Goal: Task Accomplishment & Management: Use online tool/utility

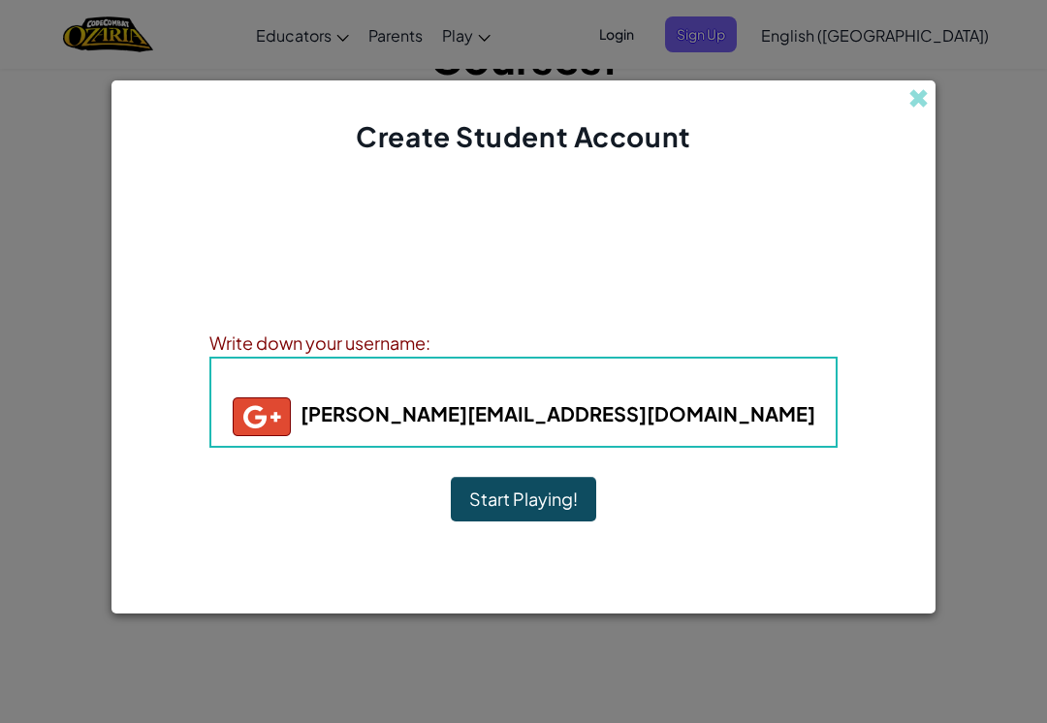
click at [560, 500] on button "Start Playing!" at bounding box center [523, 499] width 145 height 45
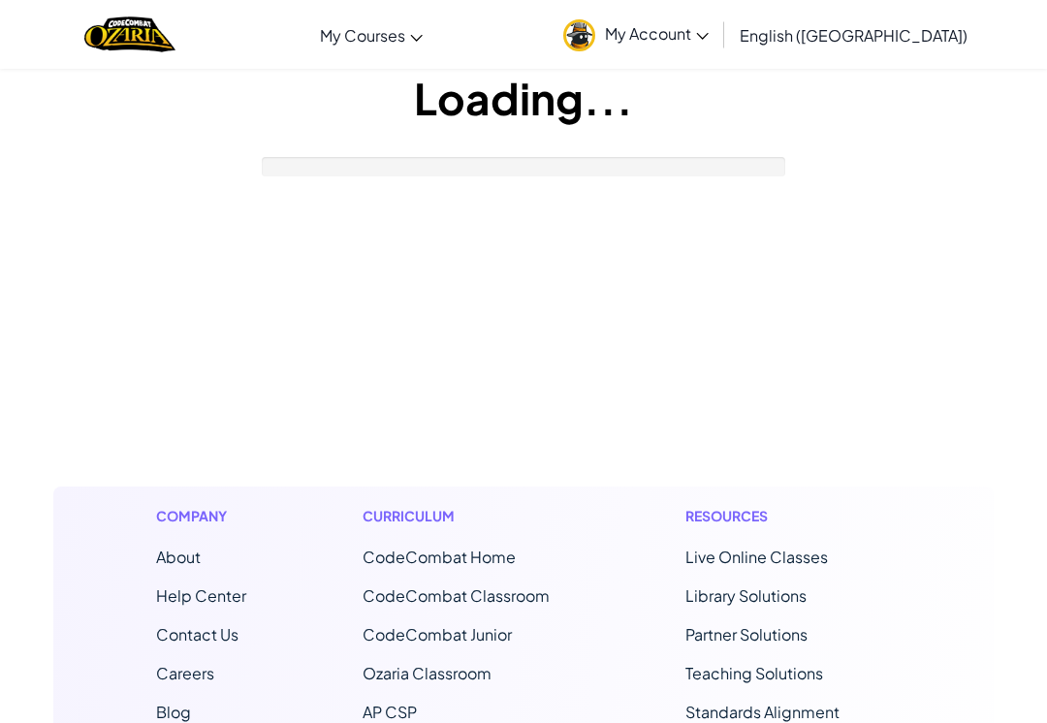
scroll to position [130, 0]
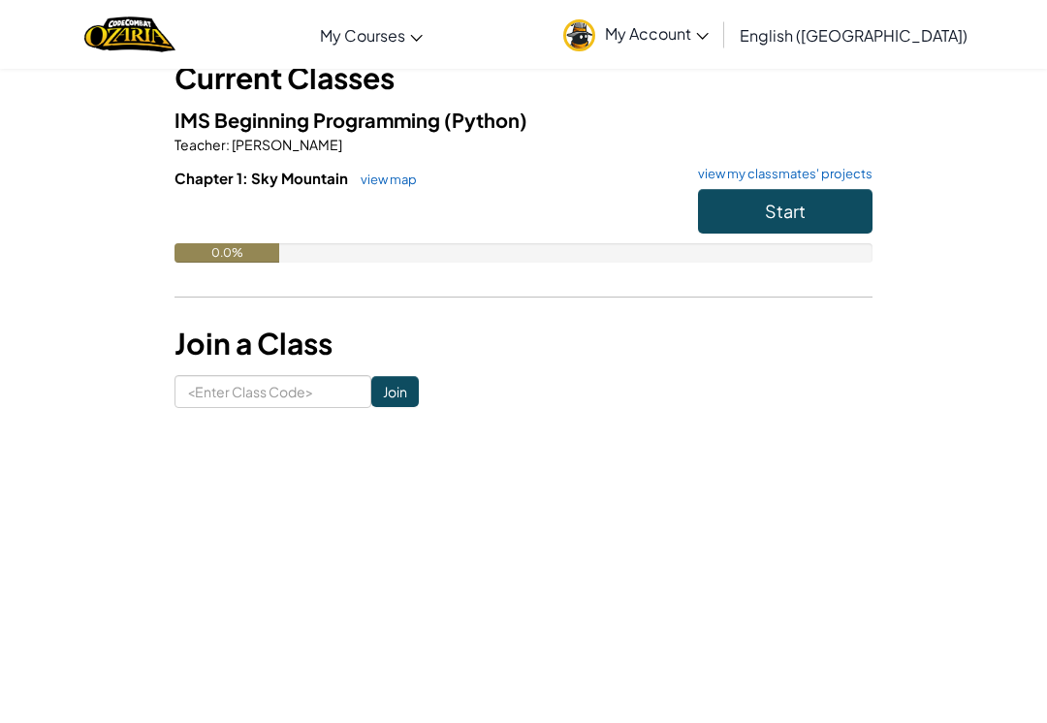
click at [802, 211] on span "Start" at bounding box center [785, 211] width 41 height 22
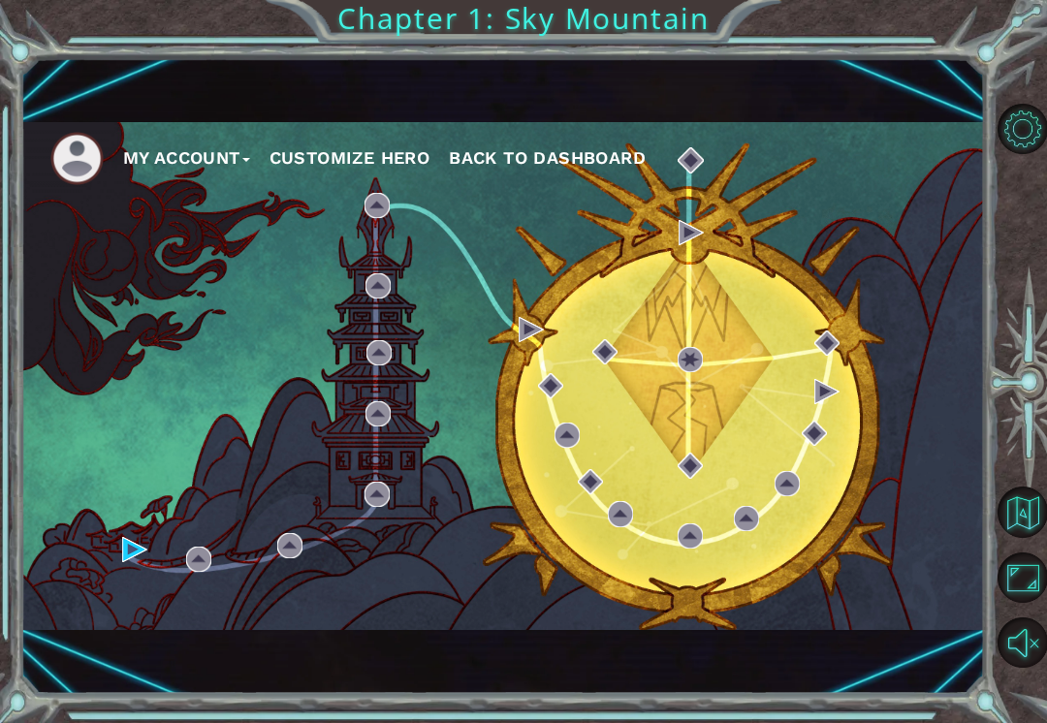
click at [111, 558] on div "My Account Customize Hero Back to Dashboard" at bounding box center [502, 376] width 963 height 508
click at [117, 558] on div "My Account Customize Hero Back to Dashboard" at bounding box center [502, 376] width 963 height 508
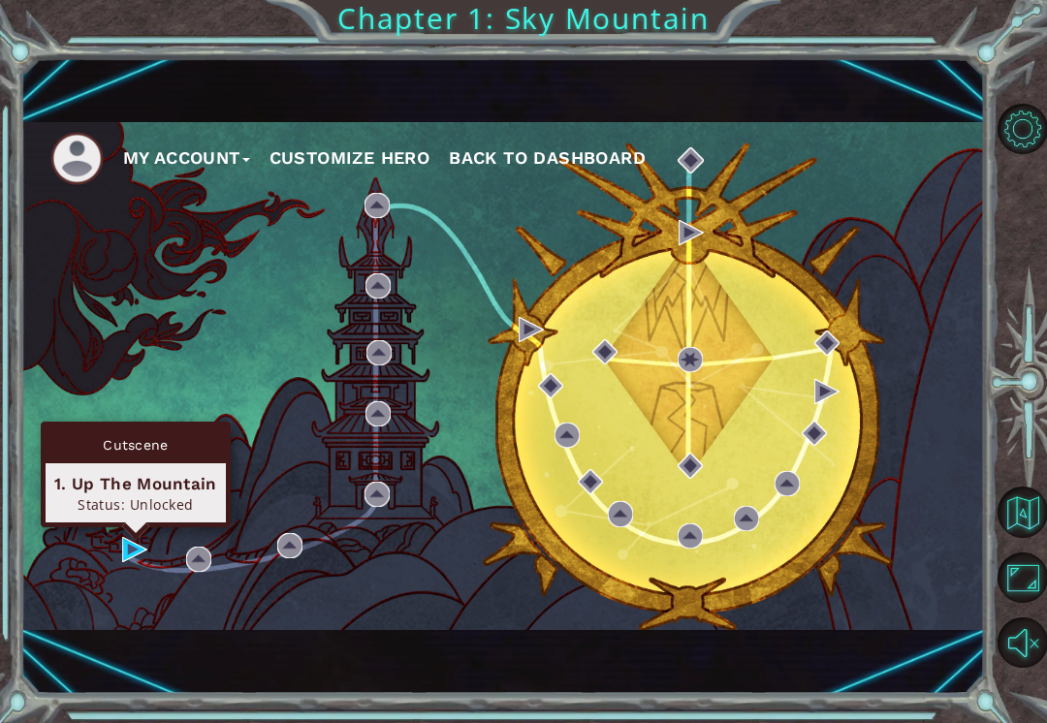
click at [124, 495] on div "Status: Unlocked" at bounding box center [135, 504] width 163 height 18
click at [99, 450] on div "Cutscene" at bounding box center [136, 444] width 180 height 37
click at [123, 554] on img at bounding box center [134, 549] width 25 height 25
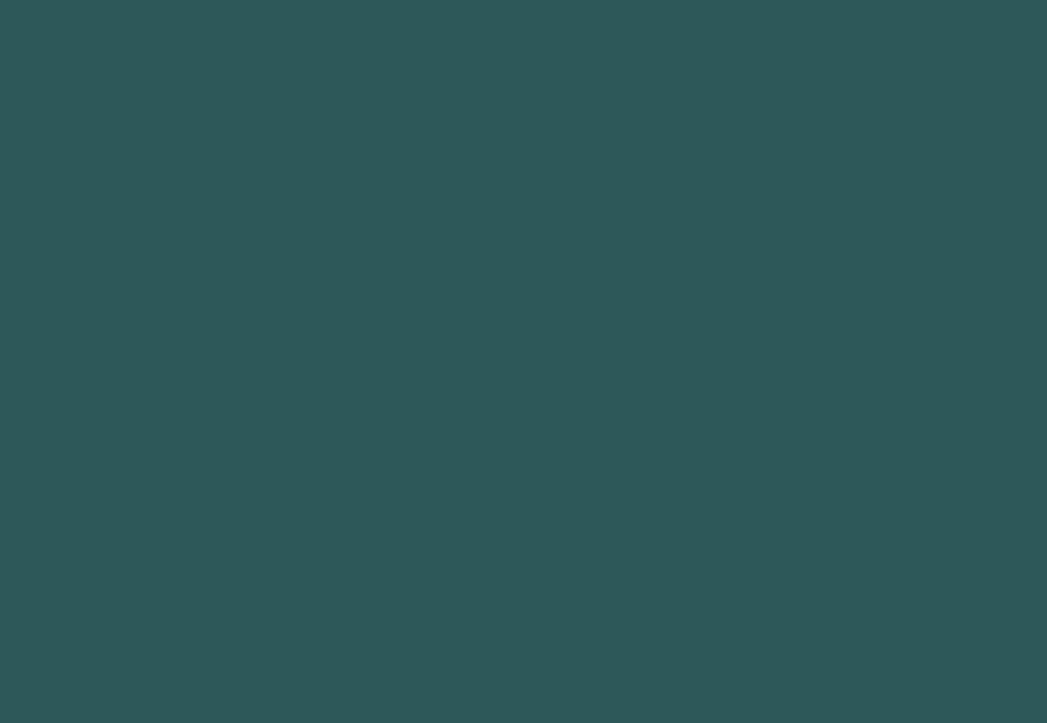
click at [191, 567] on body at bounding box center [523, 361] width 1047 height 723
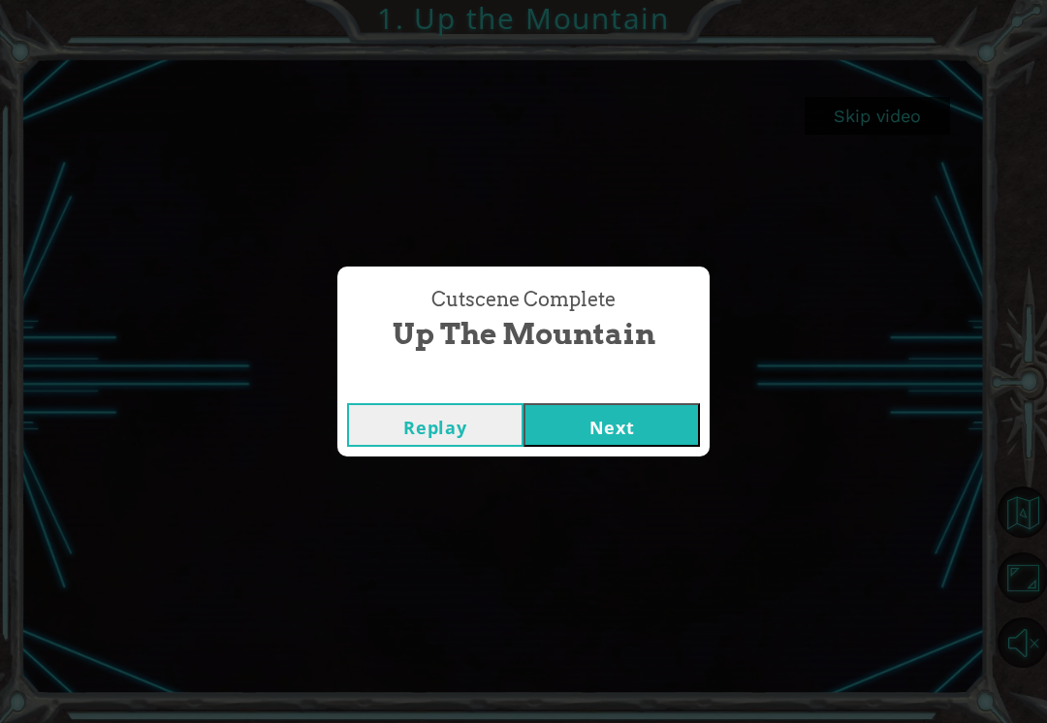
click at [650, 426] on button "Next" at bounding box center [611, 425] width 176 height 44
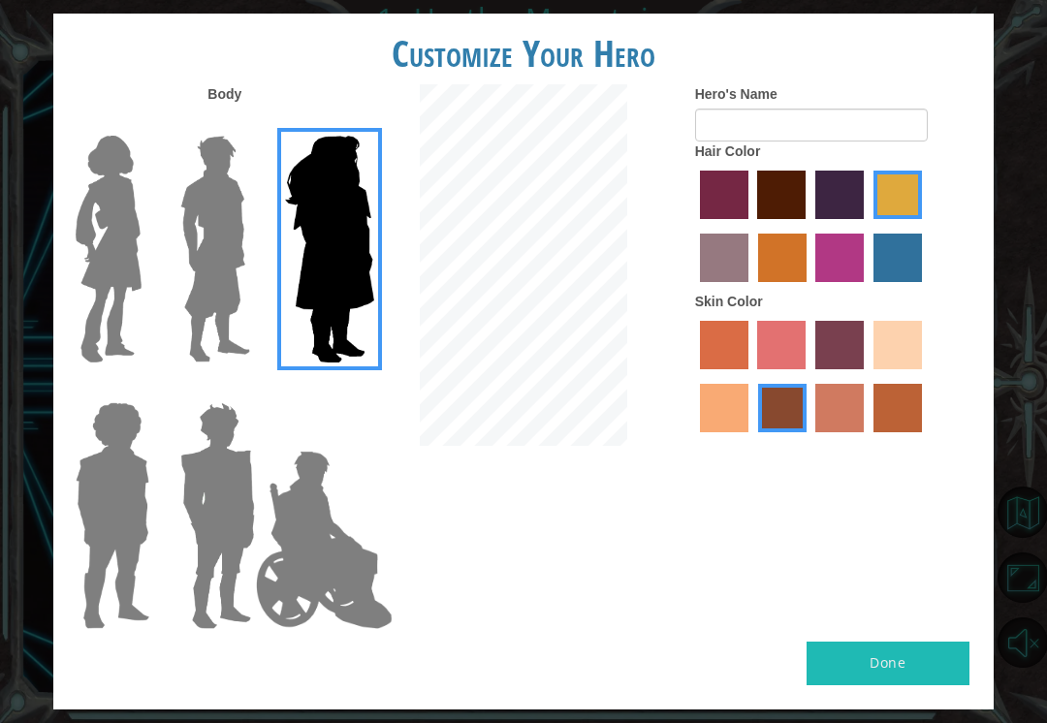
click at [198, 276] on img at bounding box center [216, 249] width 86 height 242
click at [248, 123] on input "Hero Lars" at bounding box center [248, 123] width 0 height 0
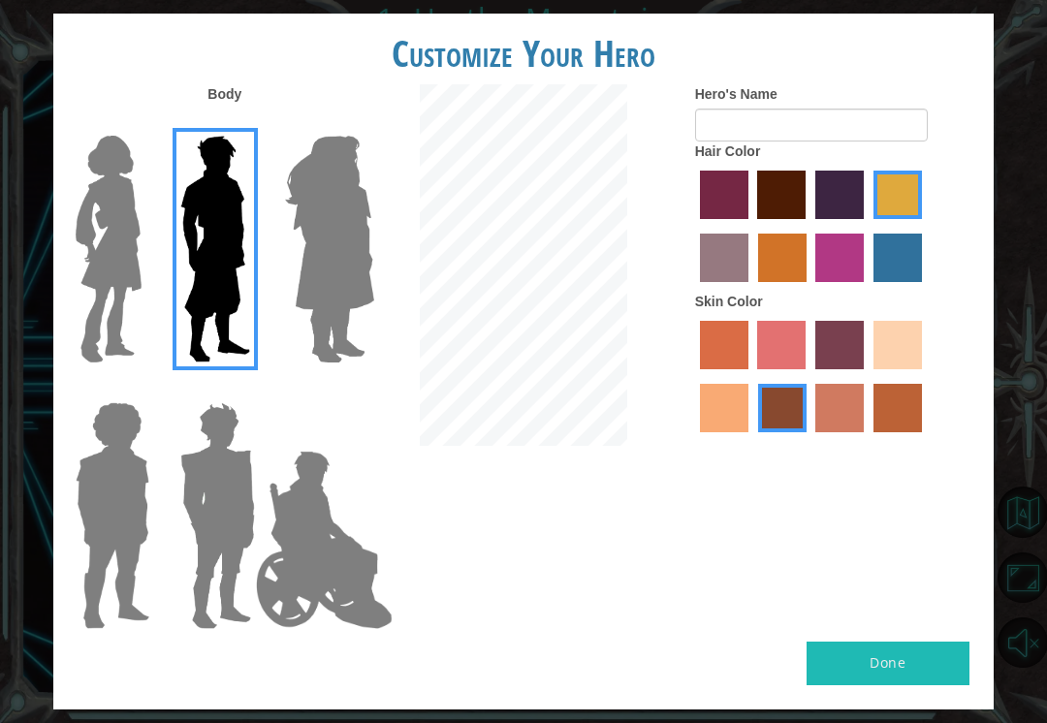
click at [206, 277] on img at bounding box center [216, 249] width 86 height 242
click at [248, 123] on input "Hero Lars" at bounding box center [248, 123] width 0 height 0
click at [204, 493] on img at bounding box center [218, 515] width 90 height 242
click at [248, 390] on input "Hero Garnet" at bounding box center [248, 390] width 0 height 0
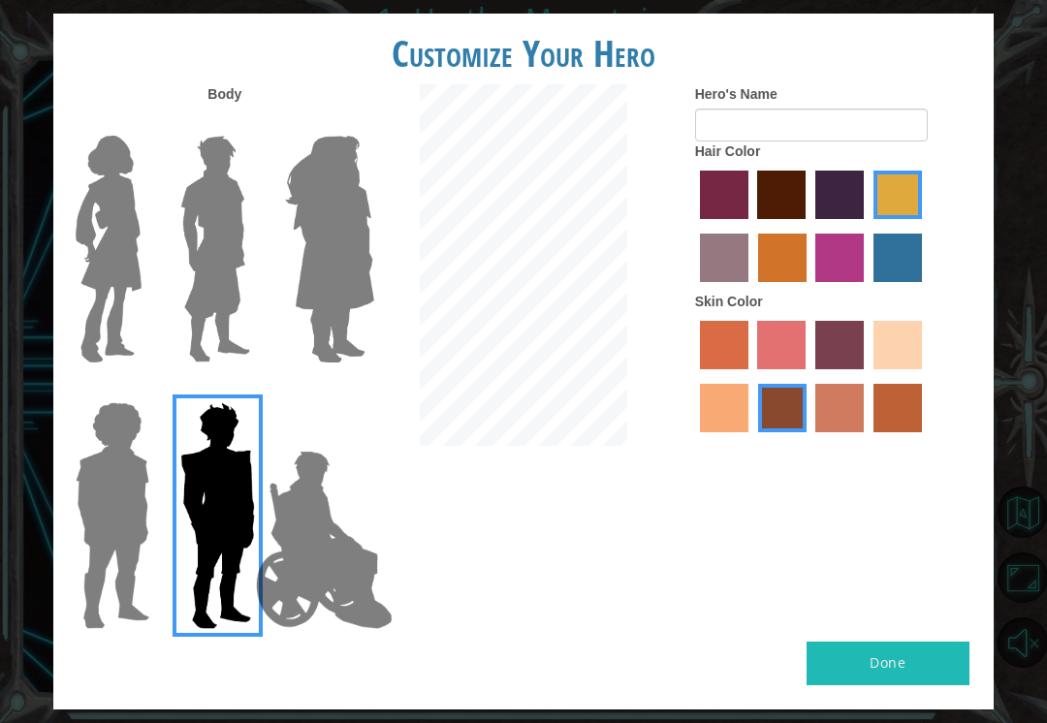
click at [215, 463] on img at bounding box center [218, 515] width 90 height 242
click at [248, 390] on input "Hero Garnet" at bounding box center [248, 390] width 0 height 0
click at [215, 225] on img at bounding box center [216, 249] width 86 height 242
click at [248, 123] on input "Hero Lars" at bounding box center [248, 123] width 0 height 0
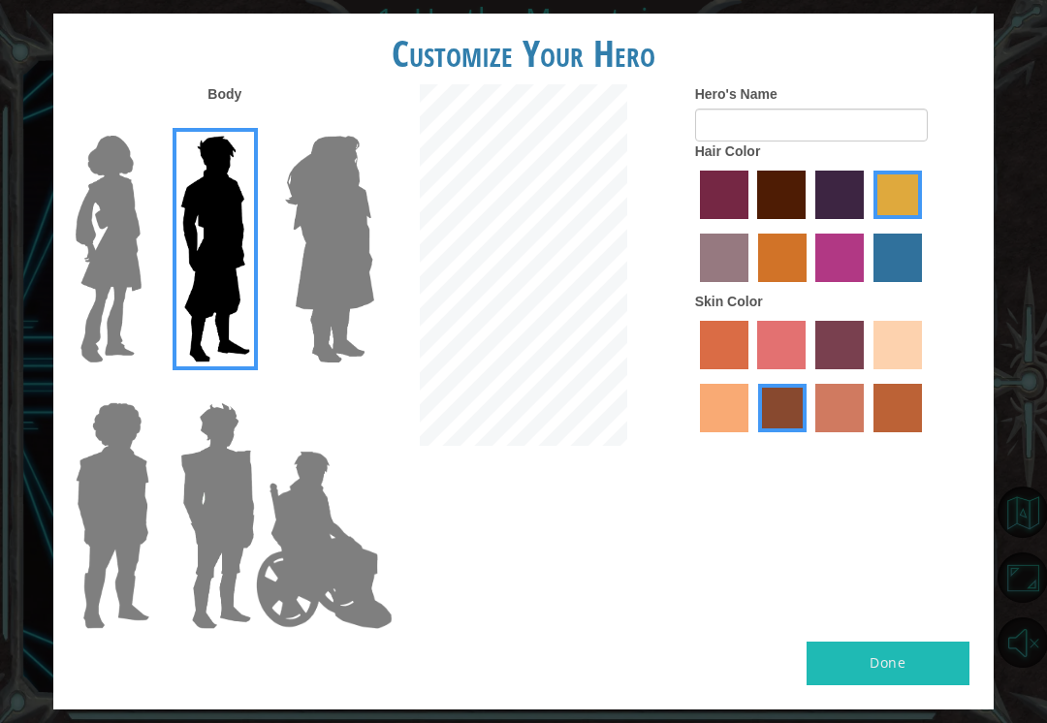
click at [204, 459] on img at bounding box center [218, 515] width 90 height 242
click at [248, 390] on input "Hero Garnet" at bounding box center [248, 390] width 0 height 0
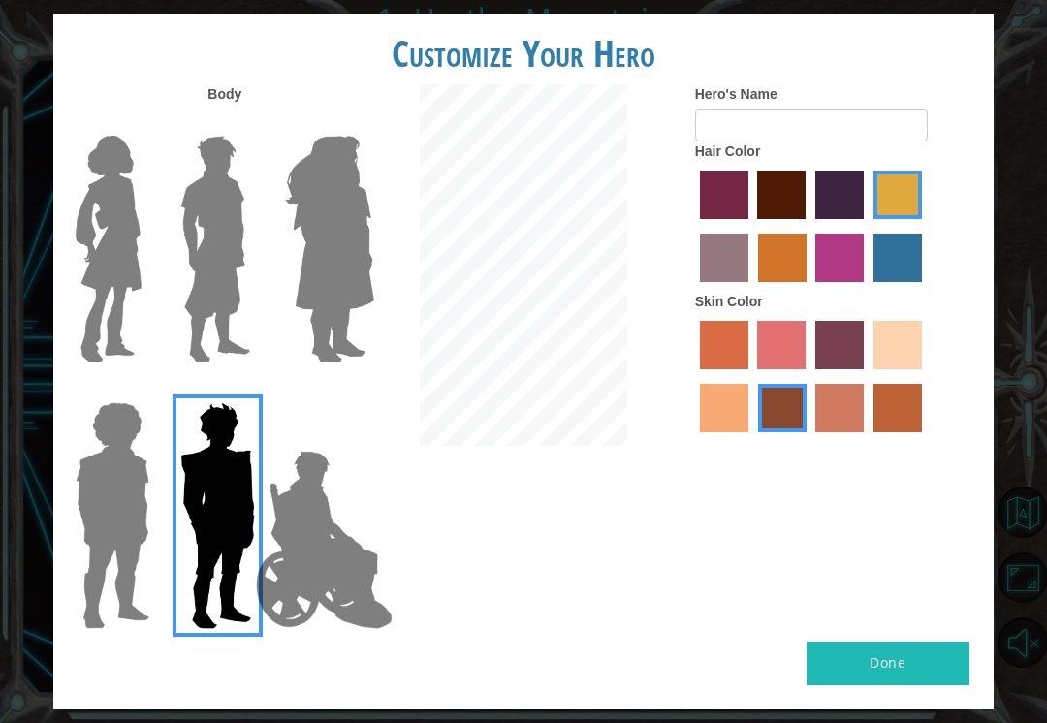
click at [873, 369] on label "sandy beach skin color" at bounding box center [897, 345] width 48 height 48
click at [866, 376] on input "sandy beach skin color" at bounding box center [866, 376] width 0 height 0
radio input "true"
click at [748, 432] on label "tacao skin color" at bounding box center [724, 408] width 48 height 48
click at [925, 376] on input "tacao skin color" at bounding box center [925, 376] width 0 height 0
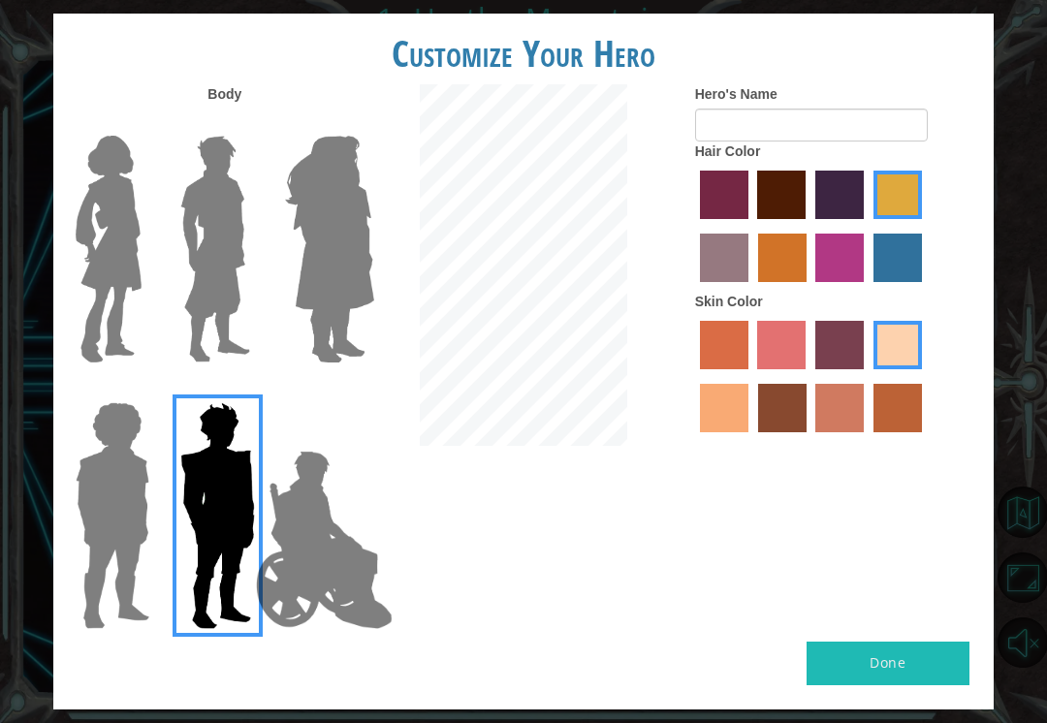
radio input "true"
click at [864, 432] on label "burning sand skin color" at bounding box center [839, 408] width 48 height 48
click at [809, 439] on input "burning sand skin color" at bounding box center [809, 439] width 0 height 0
radio input "true"
click at [864, 369] on label "tosca skin color" at bounding box center [839, 345] width 48 height 48
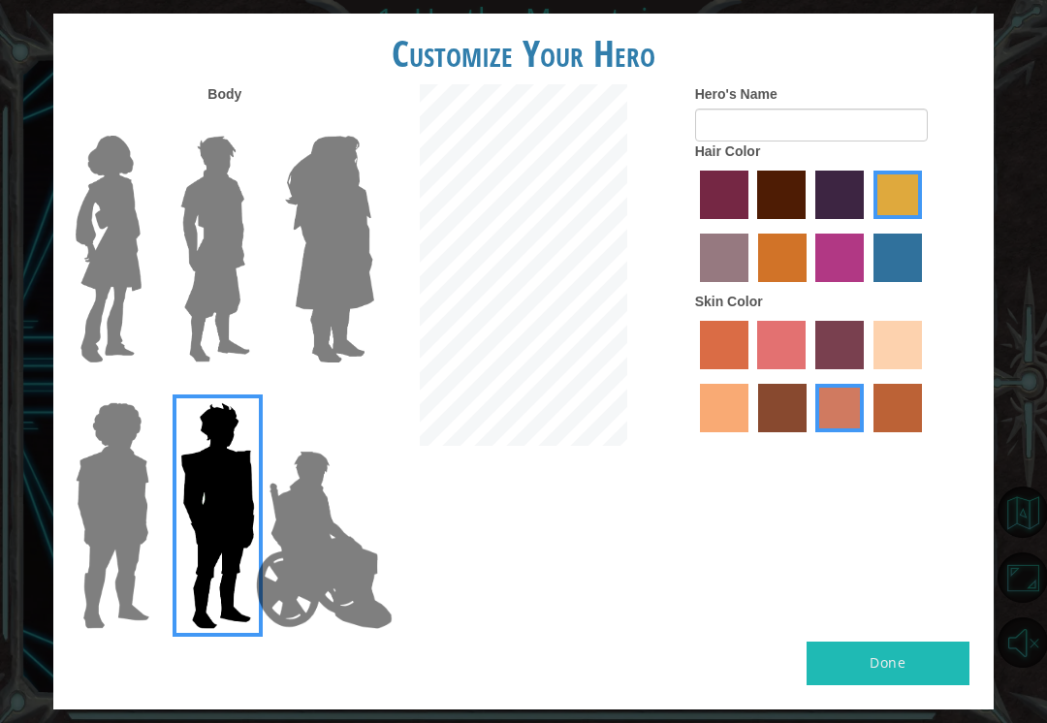
click at [808, 376] on input "tosca skin color" at bounding box center [808, 376] width 0 height 0
radio input "true"
click at [873, 369] on label "sandy beach skin color" at bounding box center [897, 345] width 48 height 48
click at [866, 376] on input "sandy beach skin color" at bounding box center [866, 376] width 0 height 0
radio input "true"
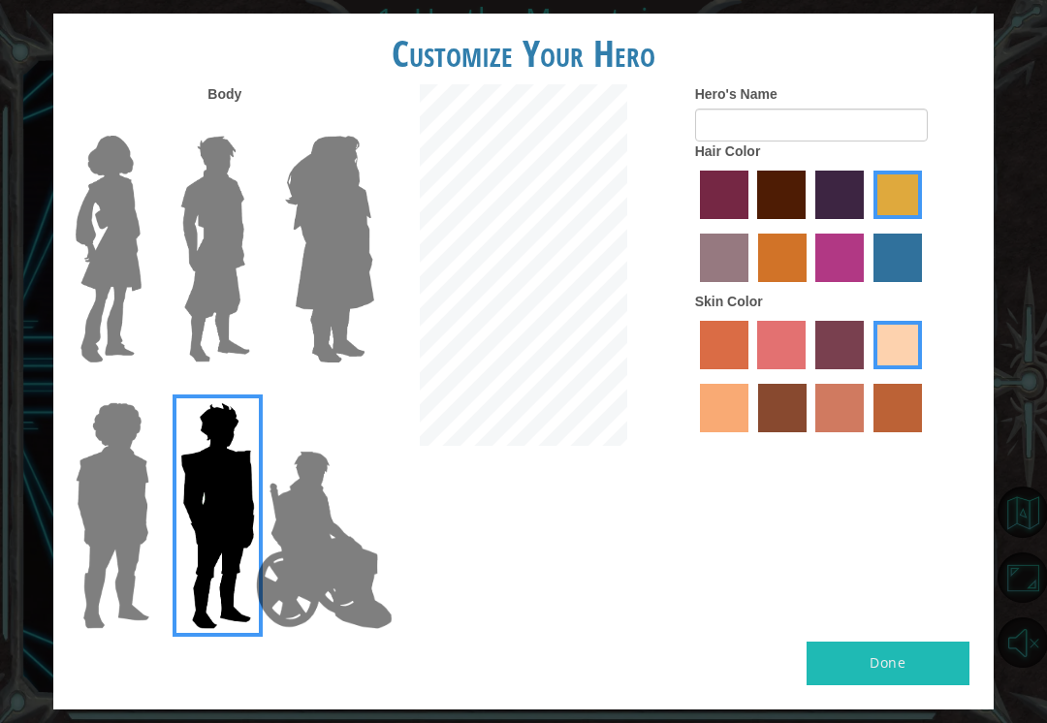
click at [805, 204] on label "maroon hair color" at bounding box center [781, 195] width 48 height 48
click at [751, 226] on input "maroon hair color" at bounding box center [751, 226] width 0 height 0
radio input "true"
click at [806, 270] on label "gold drop hair color" at bounding box center [782, 258] width 48 height 48
click at [751, 289] on input "gold drop hair color" at bounding box center [751, 289] width 0 height 0
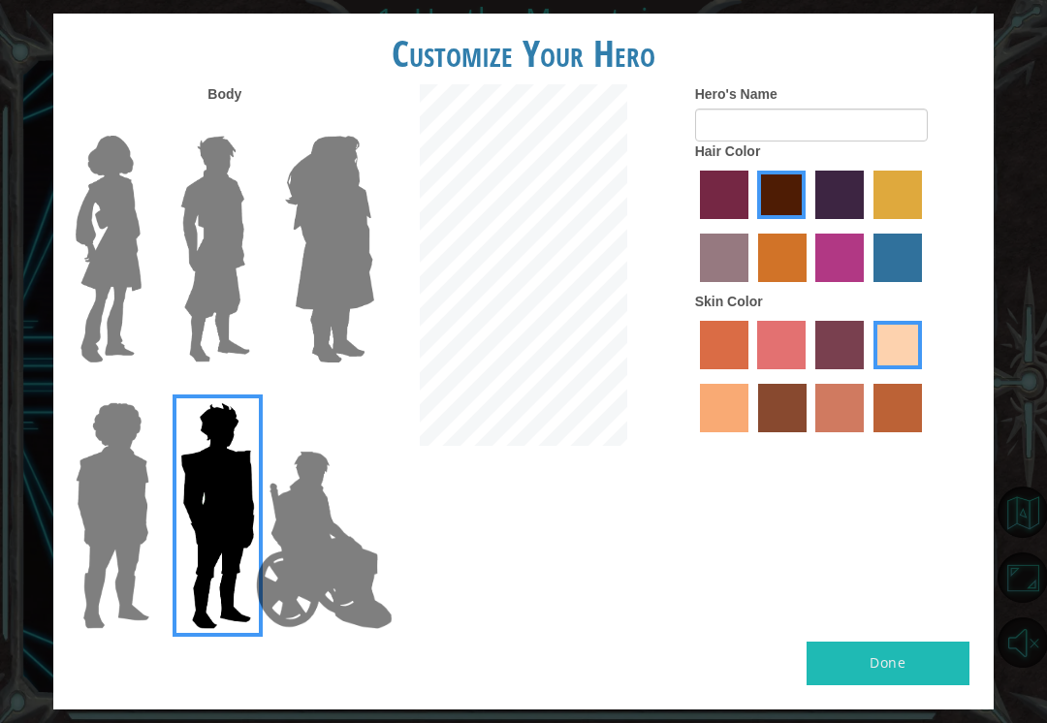
radio input "true"
click at [864, 278] on label "medium red violet hair color" at bounding box center [839, 258] width 48 height 48
click at [809, 289] on input "medium red violet hair color" at bounding box center [809, 289] width 0 height 0
radio input "true"
click at [738, 219] on label "paprika hair color" at bounding box center [724, 195] width 48 height 48
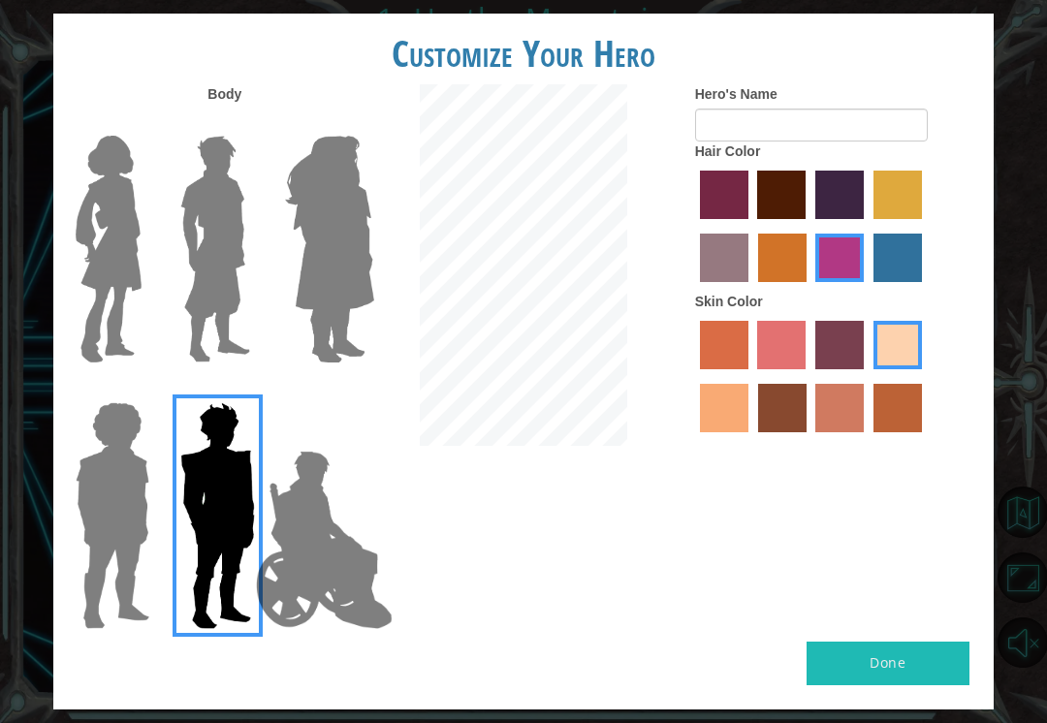
click at [693, 226] on input "paprika hair color" at bounding box center [693, 226] width 0 height 0
radio input "true"
click at [864, 369] on label "tosca skin color" at bounding box center [839, 345] width 48 height 48
click at [808, 376] on input "tosca skin color" at bounding box center [808, 376] width 0 height 0
radio input "true"
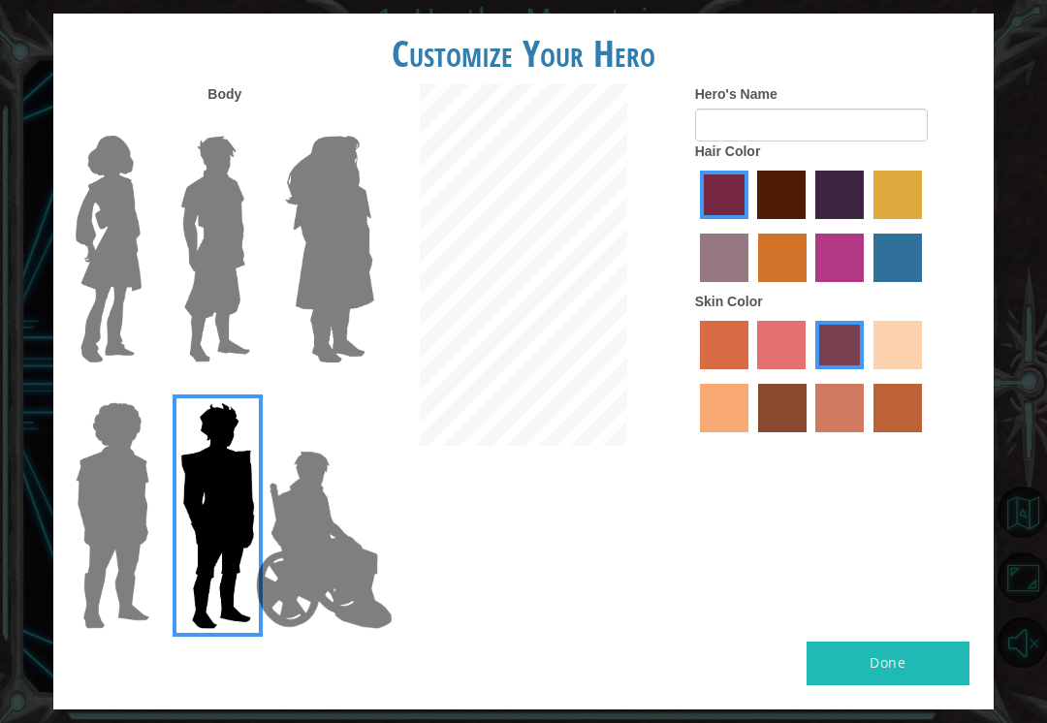
click at [873, 369] on label "sandy beach skin color" at bounding box center [897, 345] width 48 height 48
click at [866, 376] on input "sandy beach skin color" at bounding box center [866, 376] width 0 height 0
radio input "true"
click at [805, 216] on label "maroon hair color" at bounding box center [781, 195] width 48 height 48
click at [751, 226] on input "maroon hair color" at bounding box center [751, 226] width 0 height 0
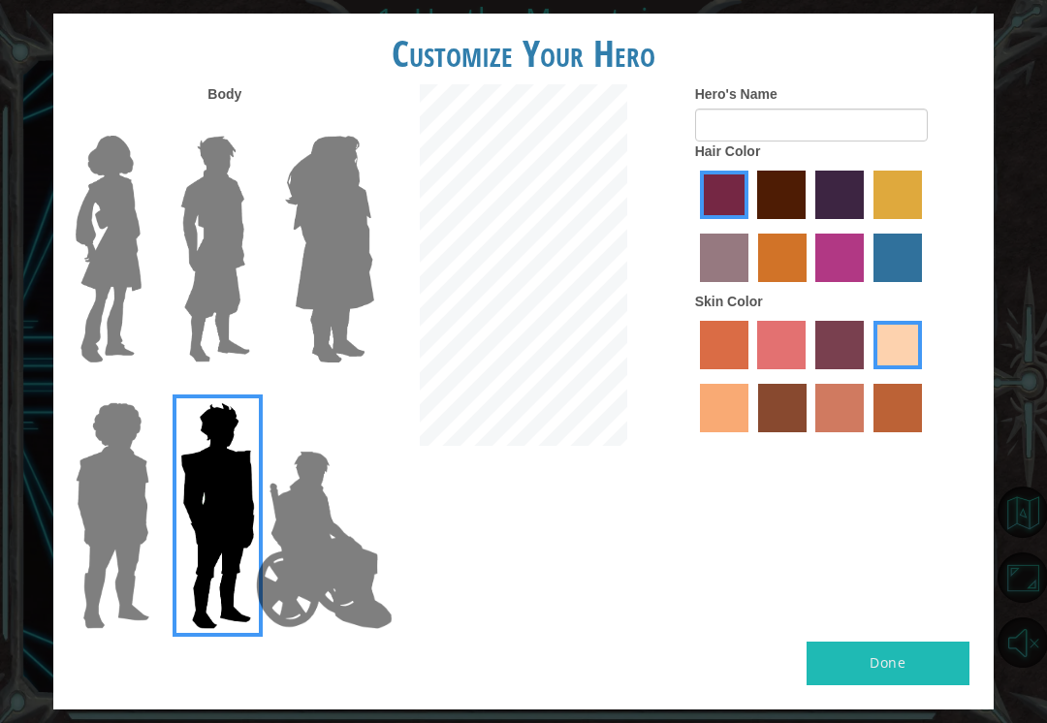
radio input "true"
click at [748, 432] on label "tacao skin color" at bounding box center [724, 408] width 48 height 48
click at [925, 376] on input "tacao skin color" at bounding box center [925, 376] width 0 height 0
radio input "true"
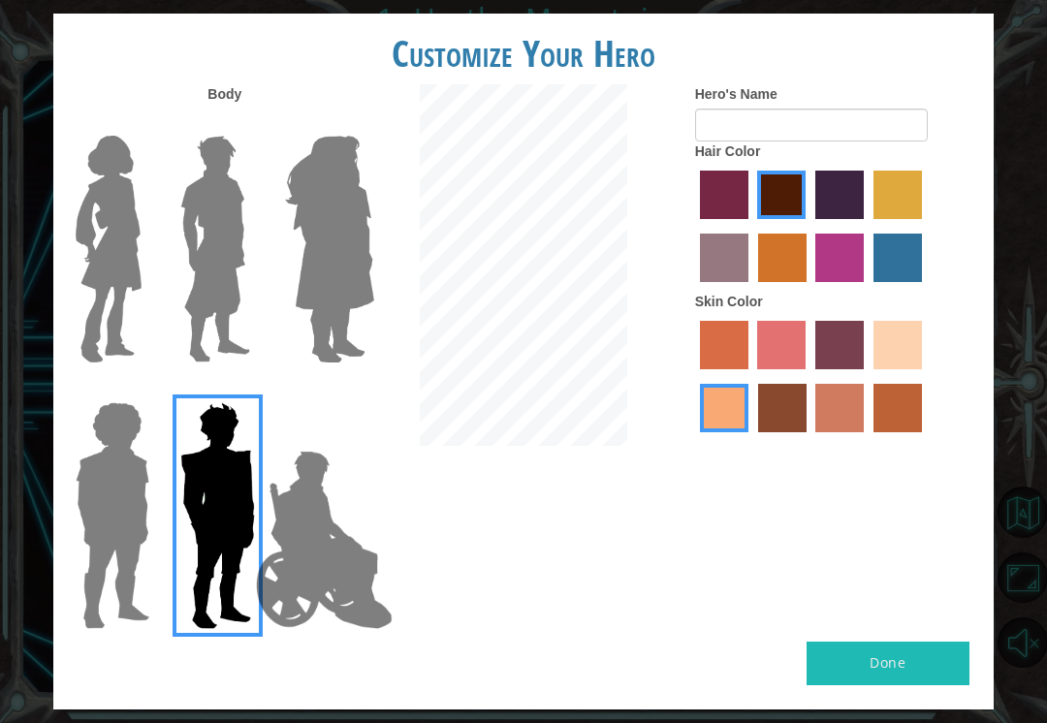
click at [342, 561] on img at bounding box center [324, 540] width 152 height 194
click at [352, 390] on input "Hero Jamie" at bounding box center [352, 390] width 0 height 0
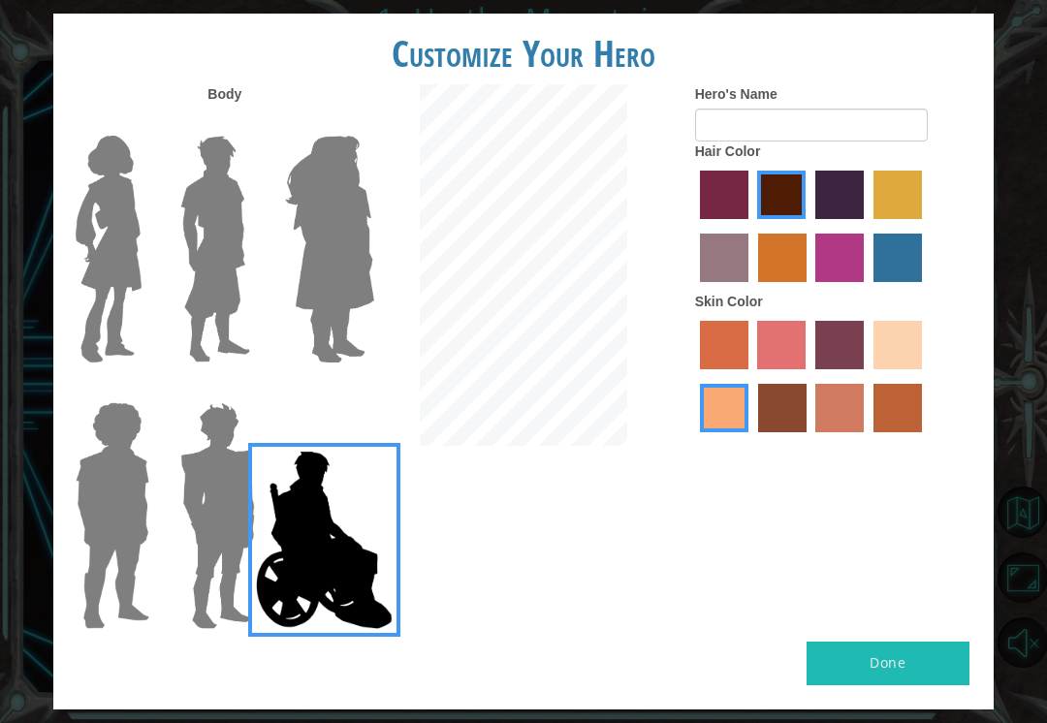
click at [117, 481] on img at bounding box center [112, 515] width 89 height 242
click at [143, 390] on input "Hero Steven" at bounding box center [143, 390] width 0 height 0
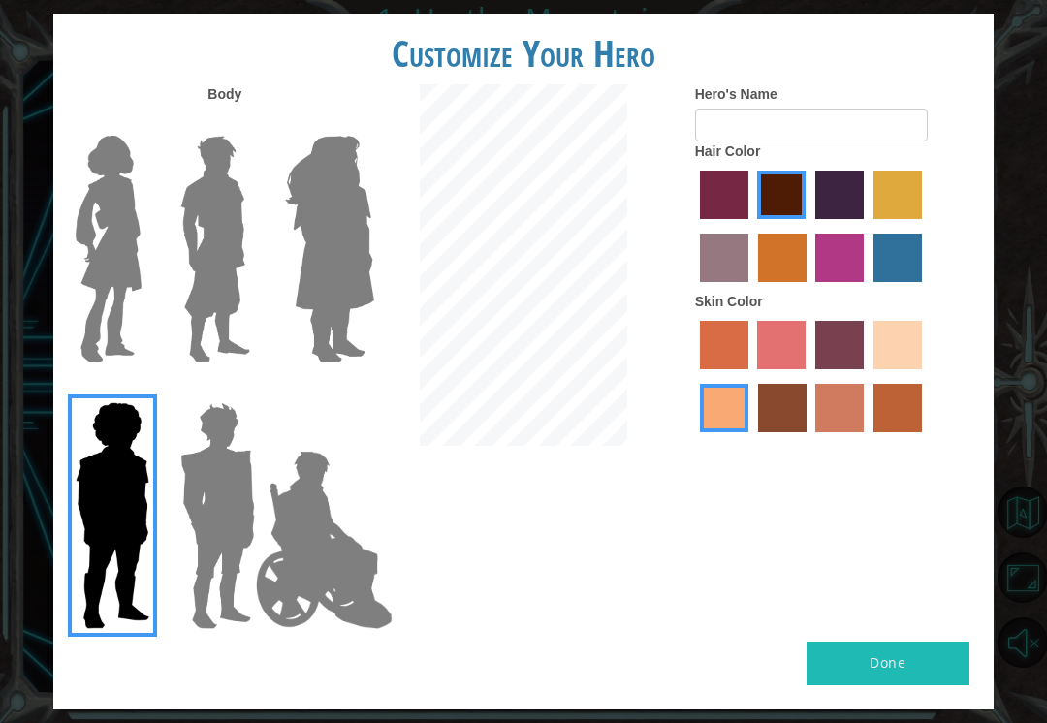
click at [208, 204] on img at bounding box center [216, 249] width 86 height 242
click at [248, 123] on input "Hero Lars" at bounding box center [248, 123] width 0 height 0
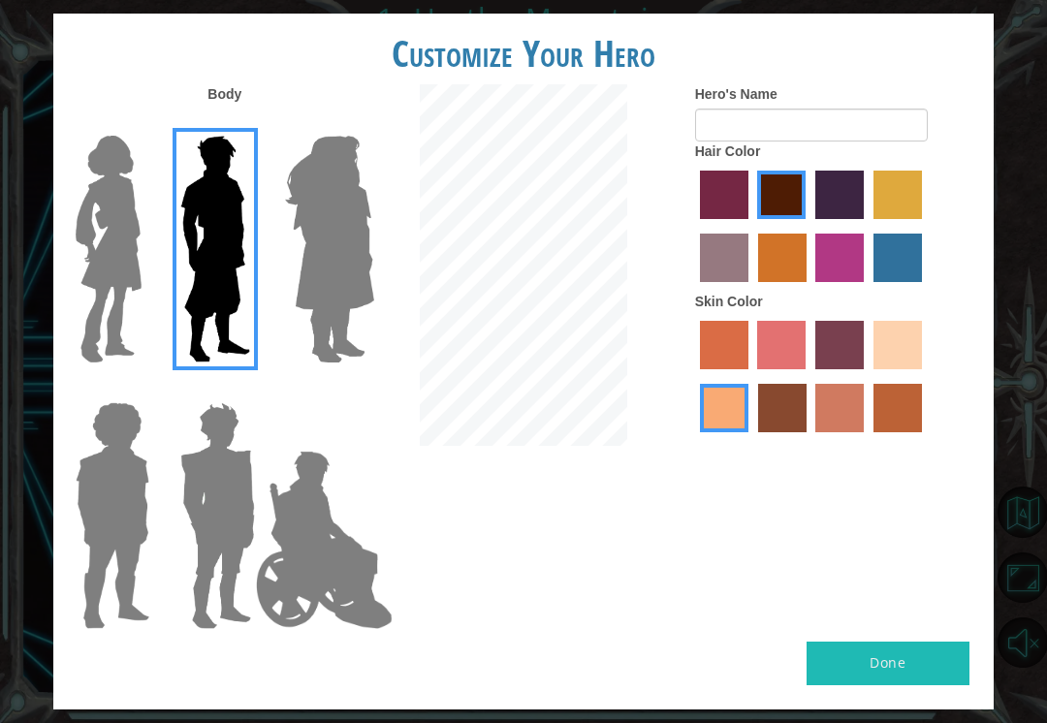
click at [209, 456] on img at bounding box center [218, 515] width 90 height 242
click at [248, 390] on input "Hero Garnet" at bounding box center [248, 390] width 0 height 0
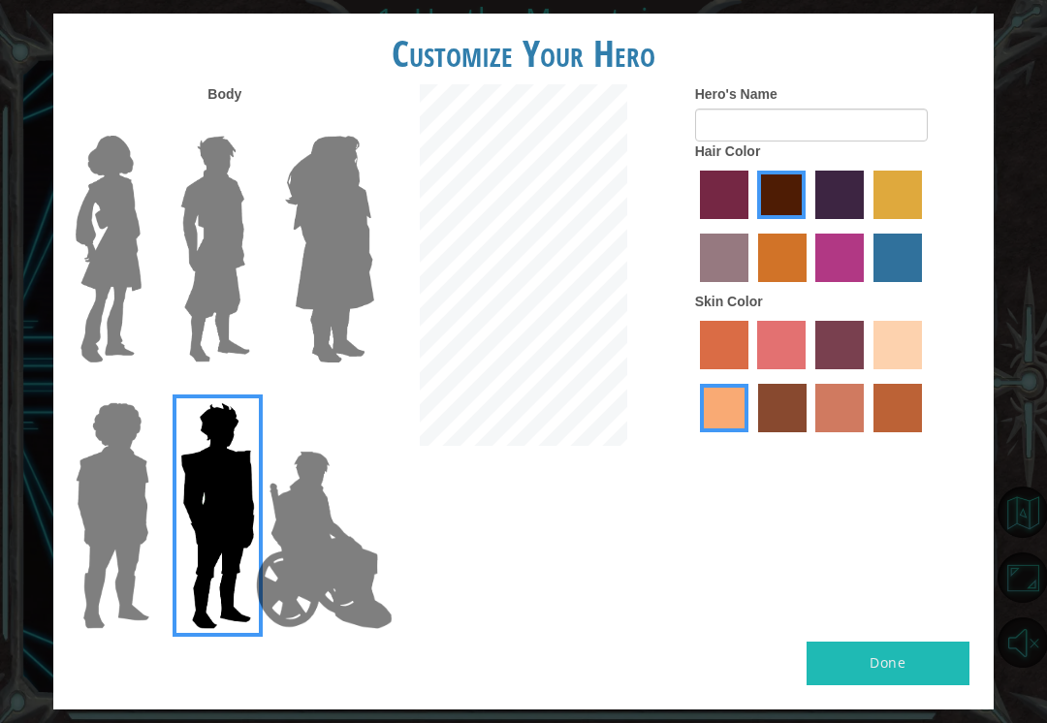
click at [214, 279] on img at bounding box center [216, 249] width 86 height 242
click at [248, 123] on input "Hero Lars" at bounding box center [248, 123] width 0 height 0
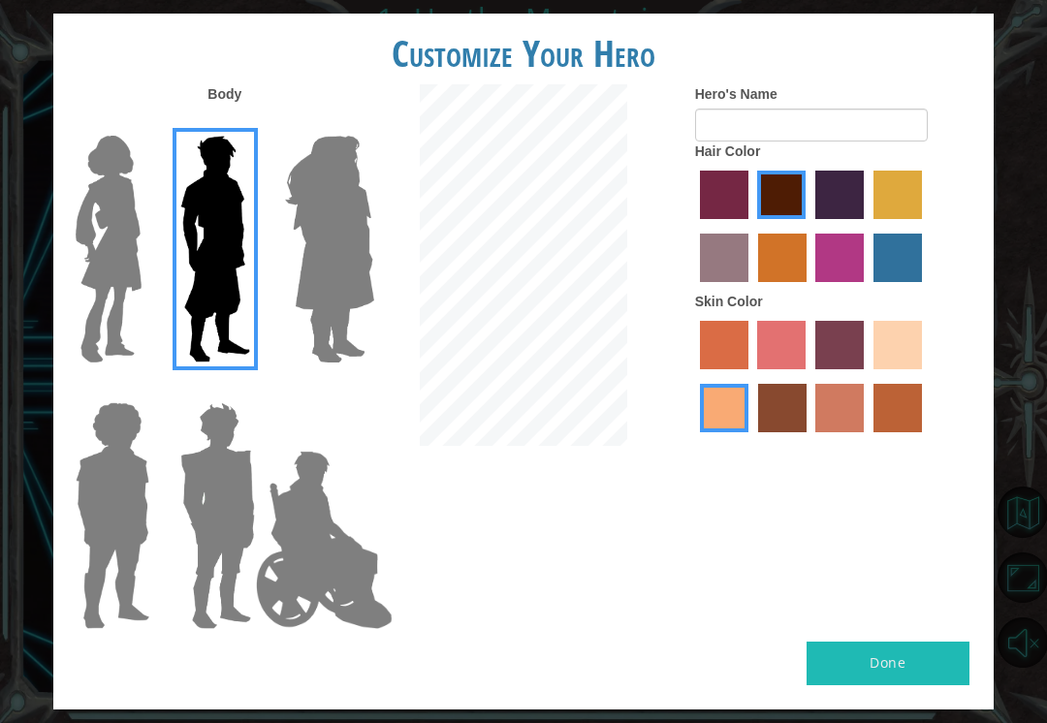
click at [211, 492] on img at bounding box center [218, 515] width 90 height 242
click at [248, 390] on input "Hero Garnet" at bounding box center [248, 390] width 0 height 0
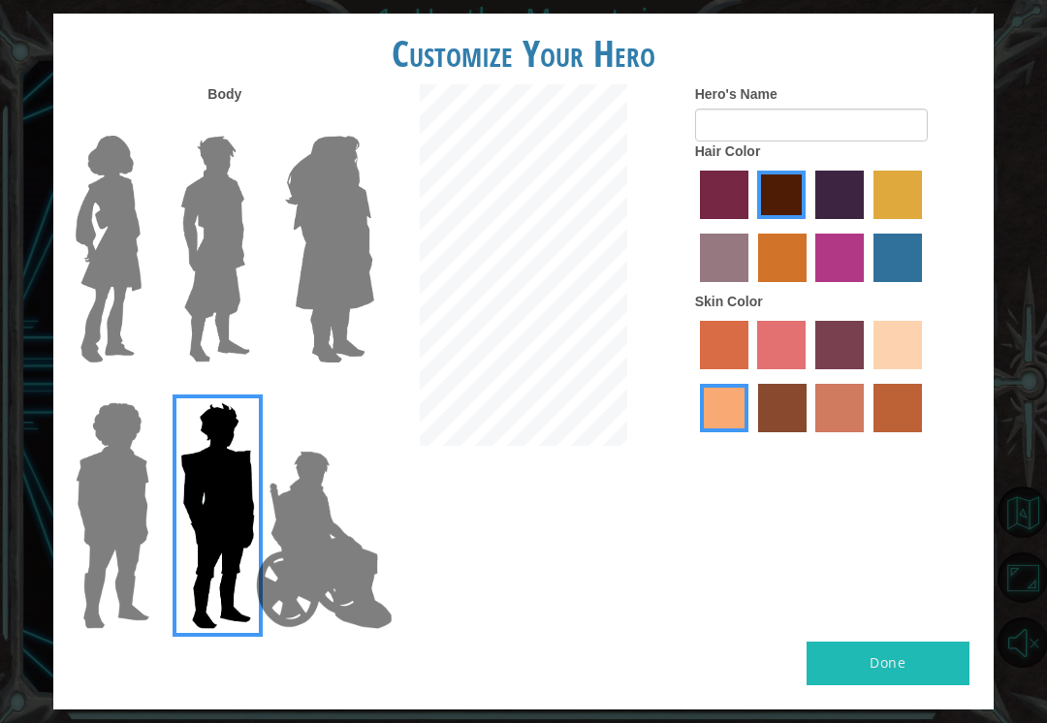
click at [219, 252] on img at bounding box center [216, 249] width 86 height 242
click at [248, 123] on input "Hero Lars" at bounding box center [248, 123] width 0 height 0
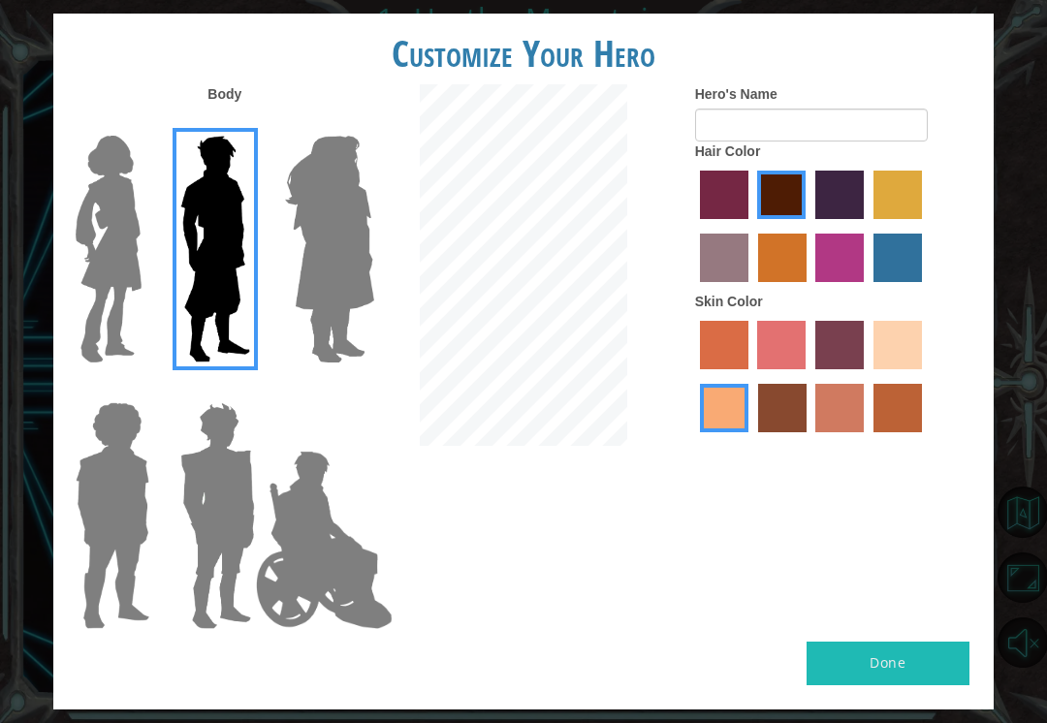
click at [909, 647] on button "Done" at bounding box center [887, 664] width 163 height 44
type input "[PERSON_NAME]"
click at [938, 647] on button "Done" at bounding box center [887, 664] width 163 height 44
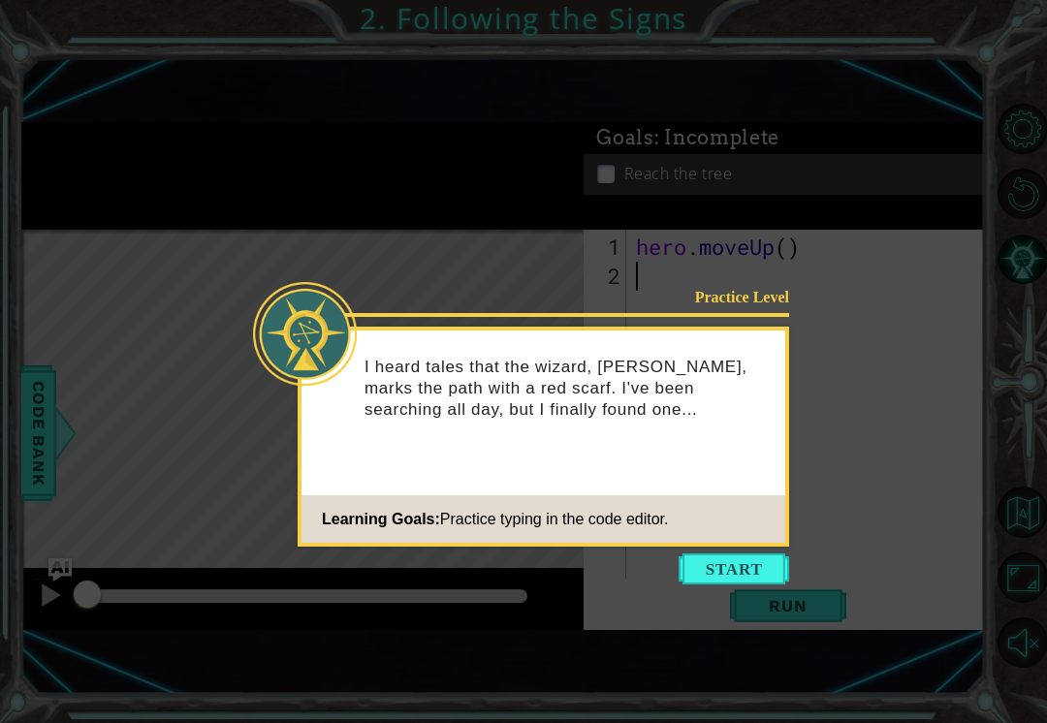
click at [769, 576] on button "Start" at bounding box center [733, 568] width 110 height 31
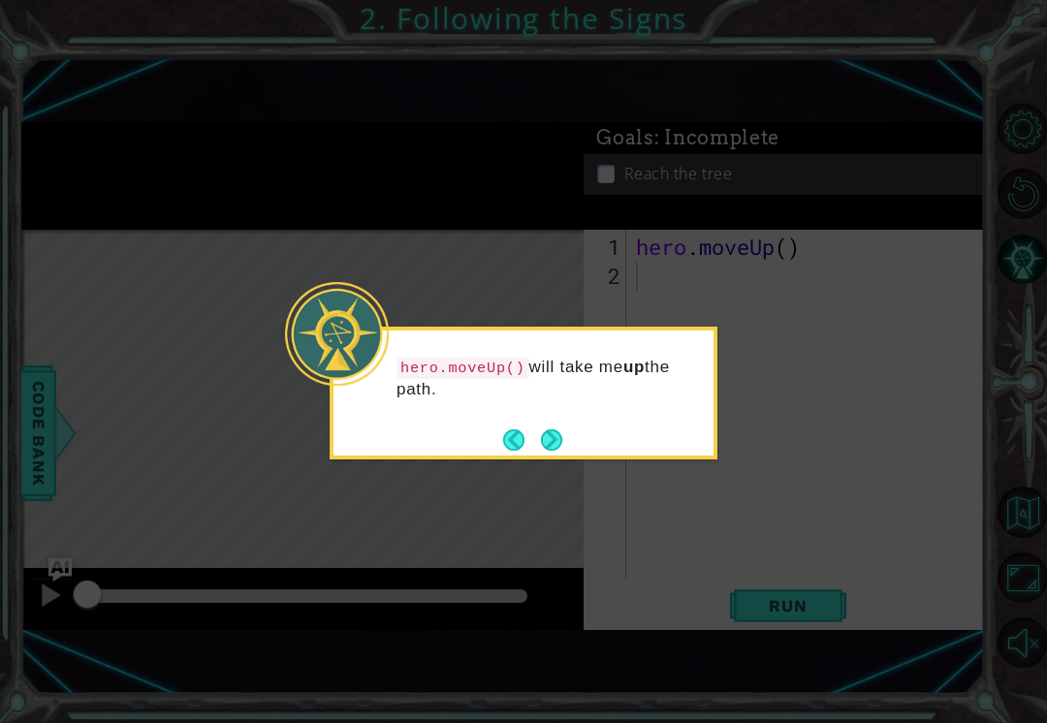
click at [562, 438] on button "Next" at bounding box center [551, 439] width 21 height 21
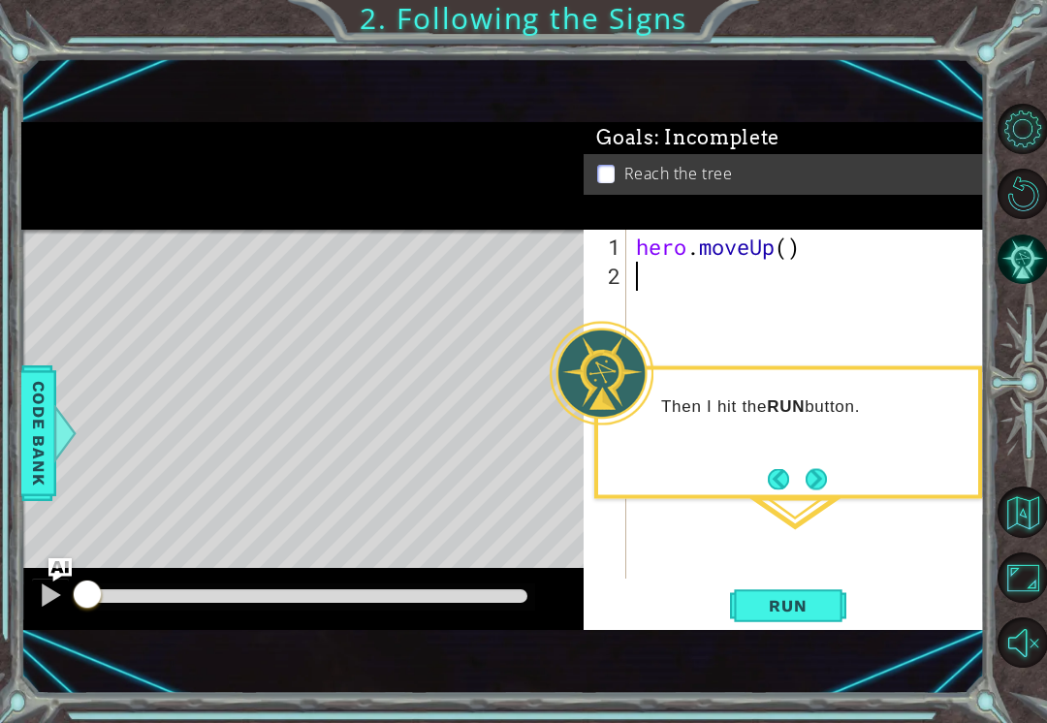
click at [817, 610] on span "Run" at bounding box center [787, 605] width 77 height 19
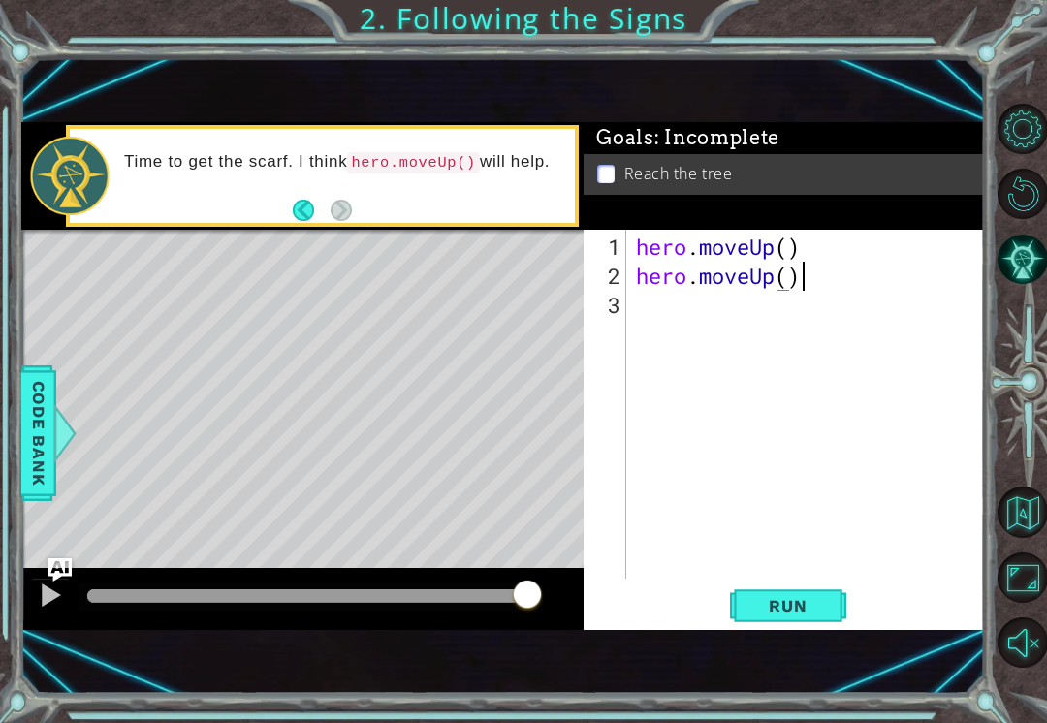
scroll to position [0, 7]
type textarea "hero.moveUp()\"
type textarea "hero.moveUp()"
click at [798, 617] on button "Run" at bounding box center [788, 606] width 116 height 40
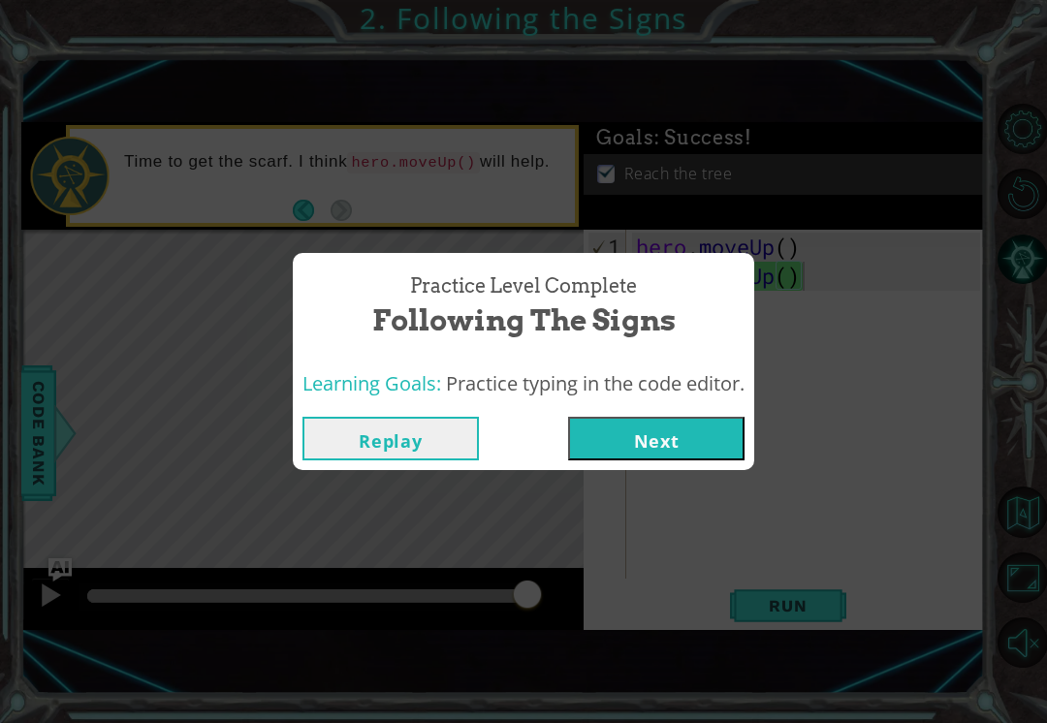
click at [678, 455] on button "Next" at bounding box center [656, 439] width 176 height 44
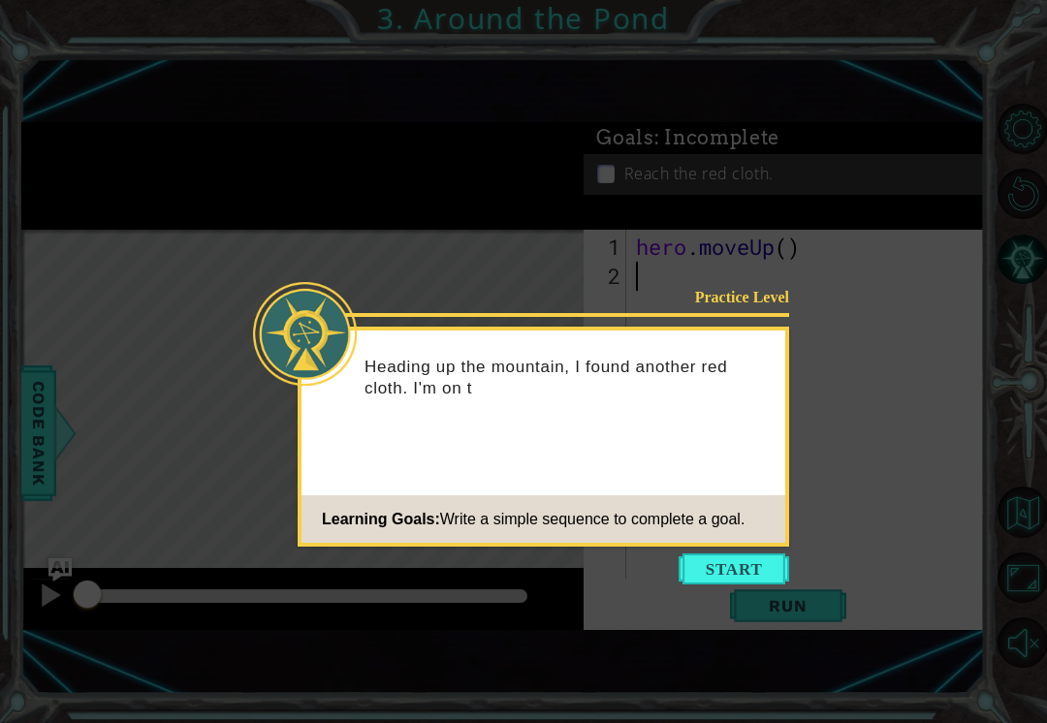
click at [740, 553] on button "Start" at bounding box center [733, 568] width 110 height 31
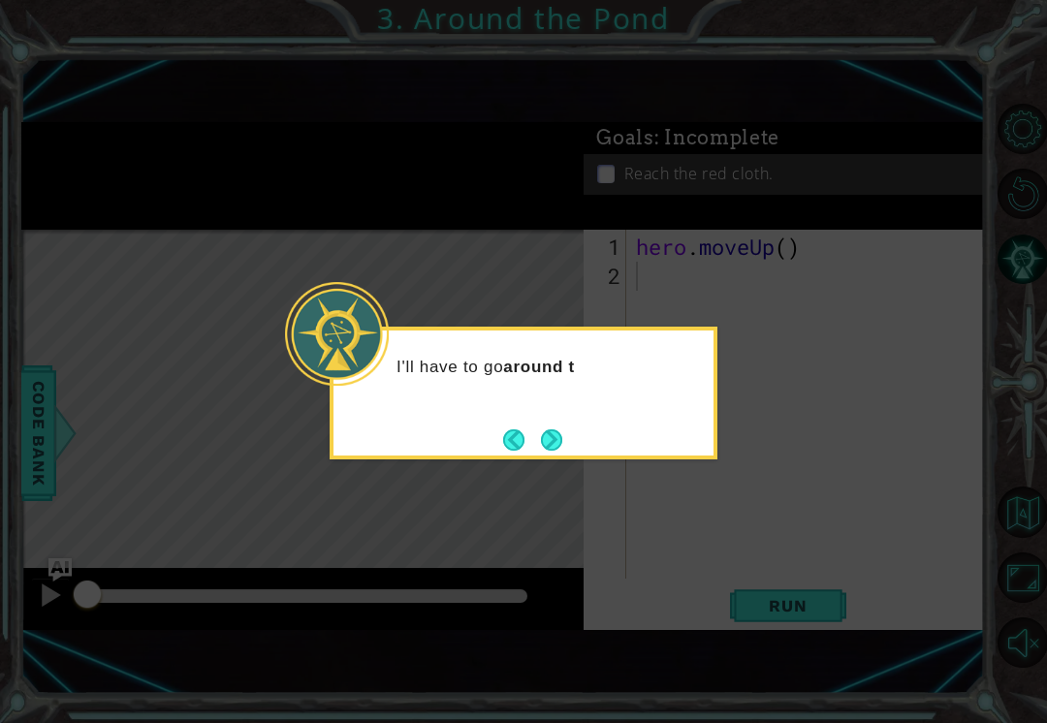
click at [550, 435] on button "Next" at bounding box center [551, 439] width 21 height 21
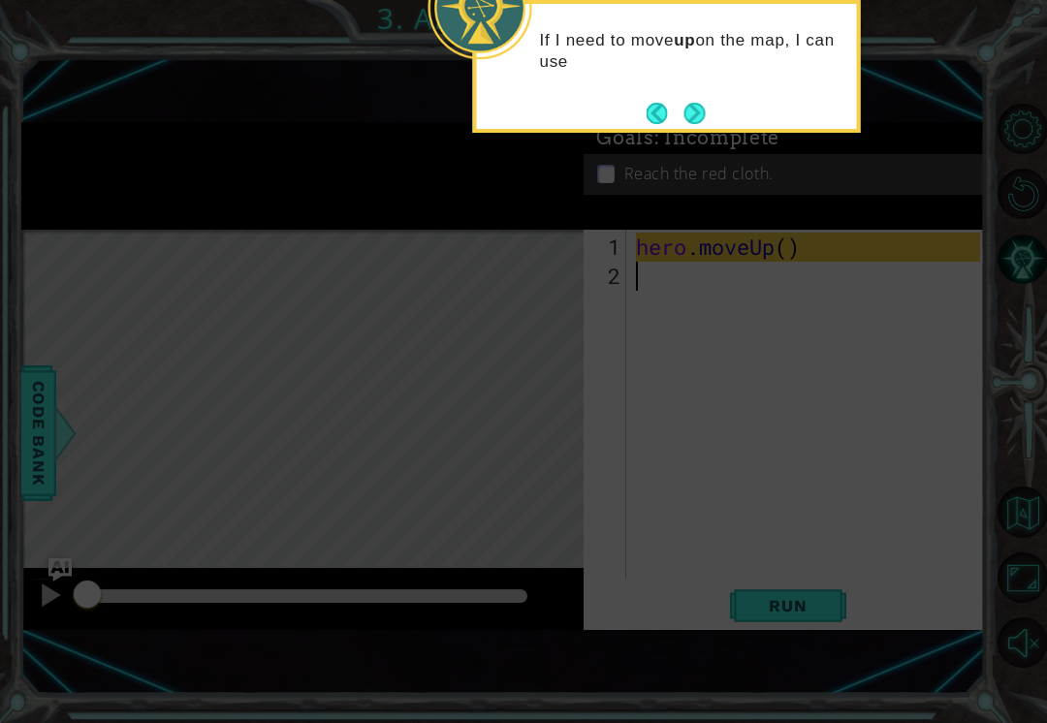
click at [702, 110] on button "Next" at bounding box center [693, 113] width 21 height 21
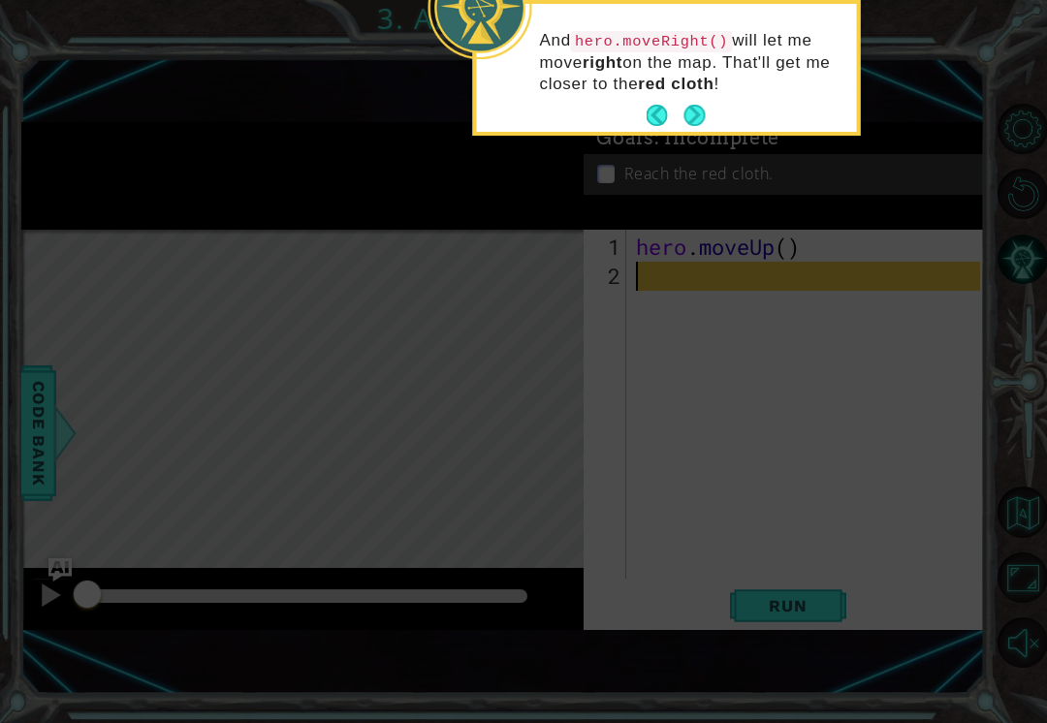
click at [692, 114] on button "Next" at bounding box center [693, 115] width 21 height 21
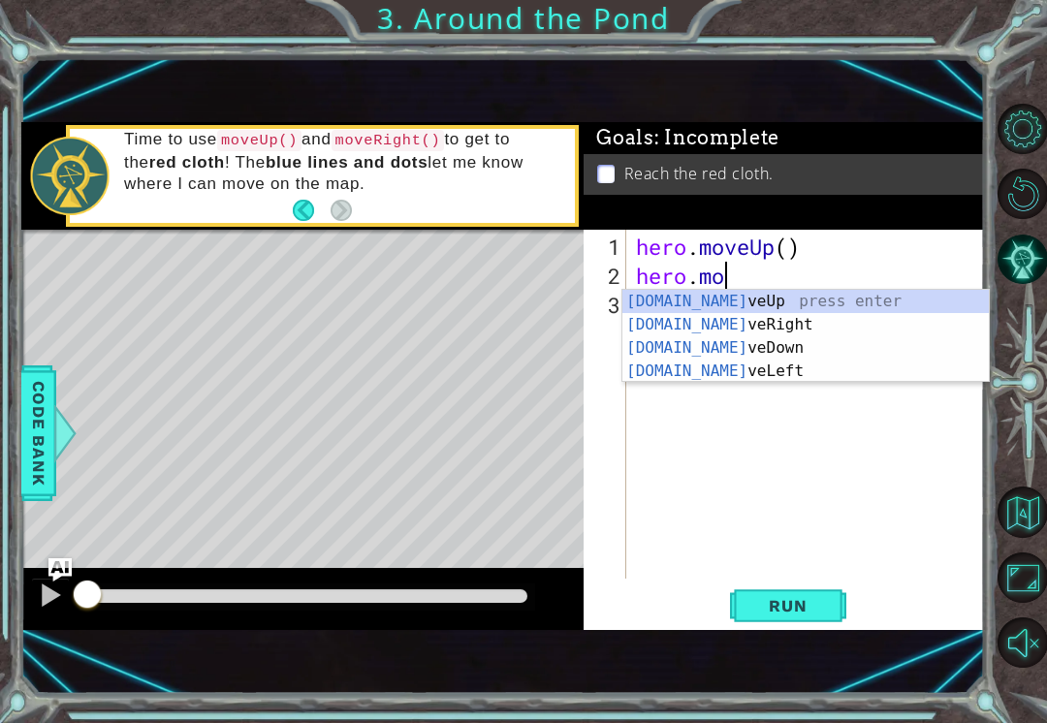
scroll to position [0, 4]
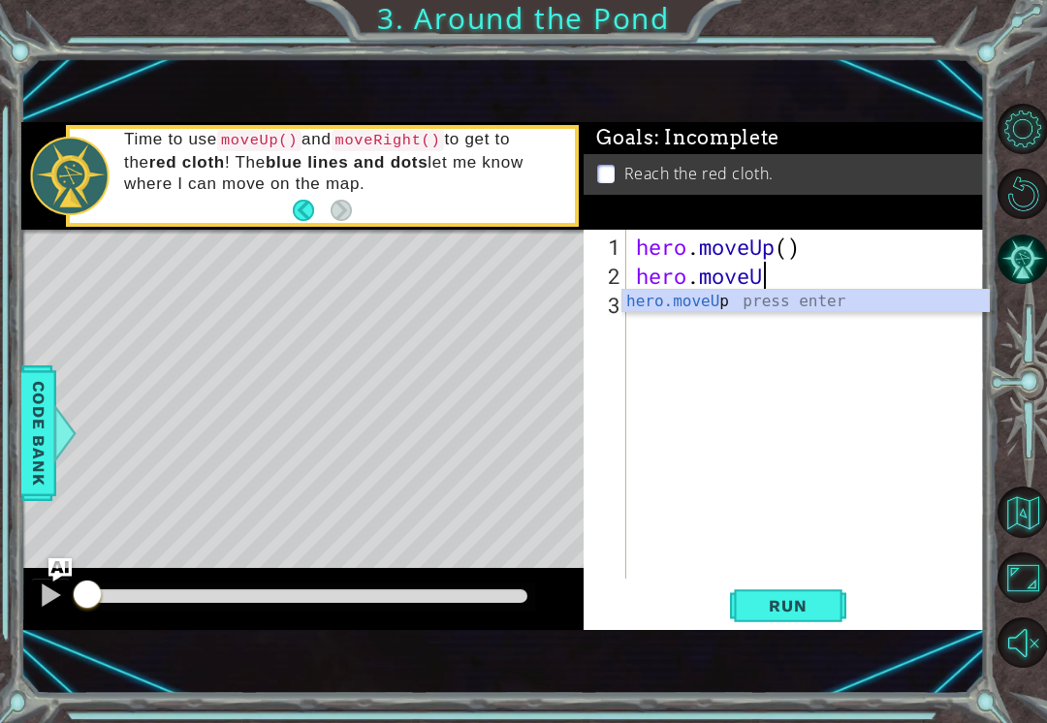
type textarea "hero.moveUp"
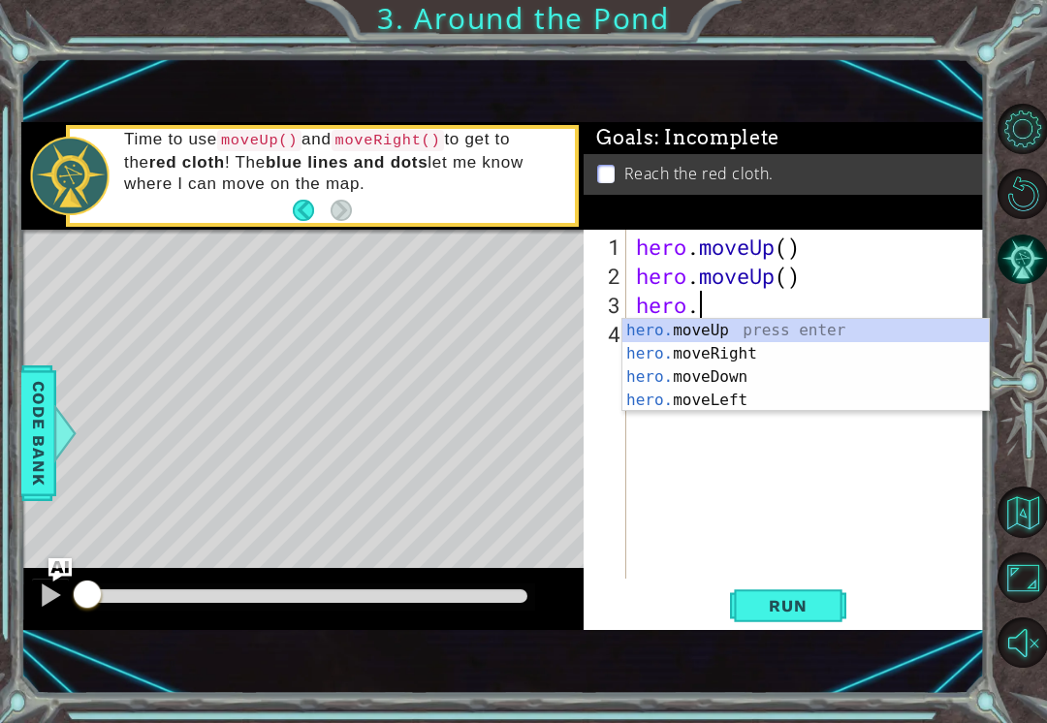
scroll to position [0, 3]
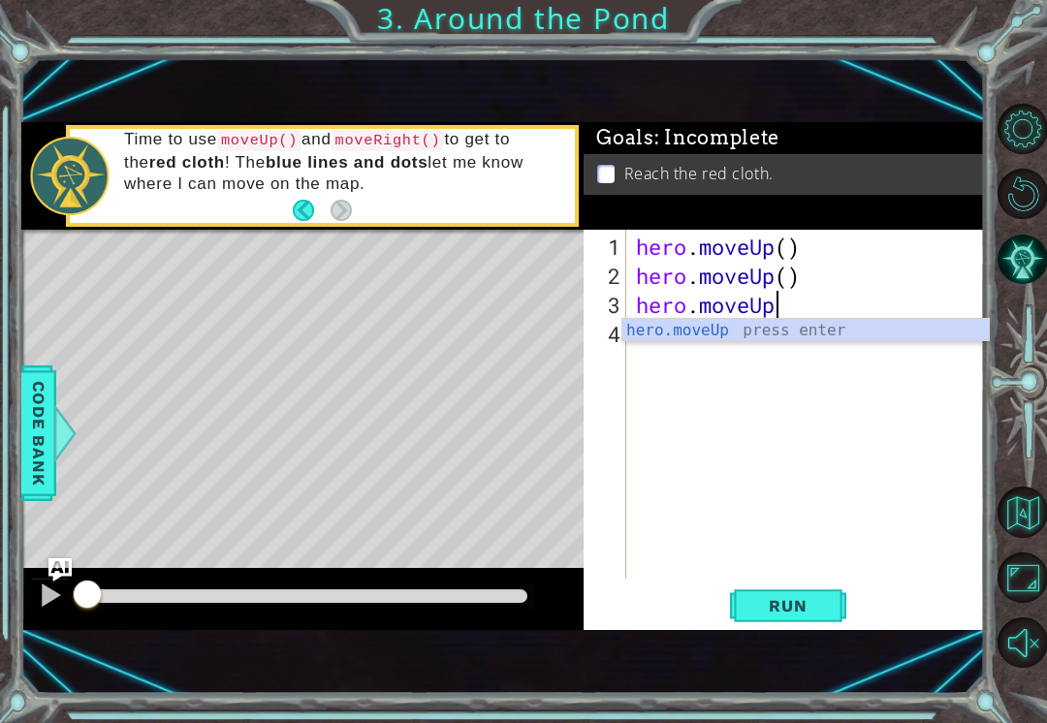
type textarea "hero.moveUp()"
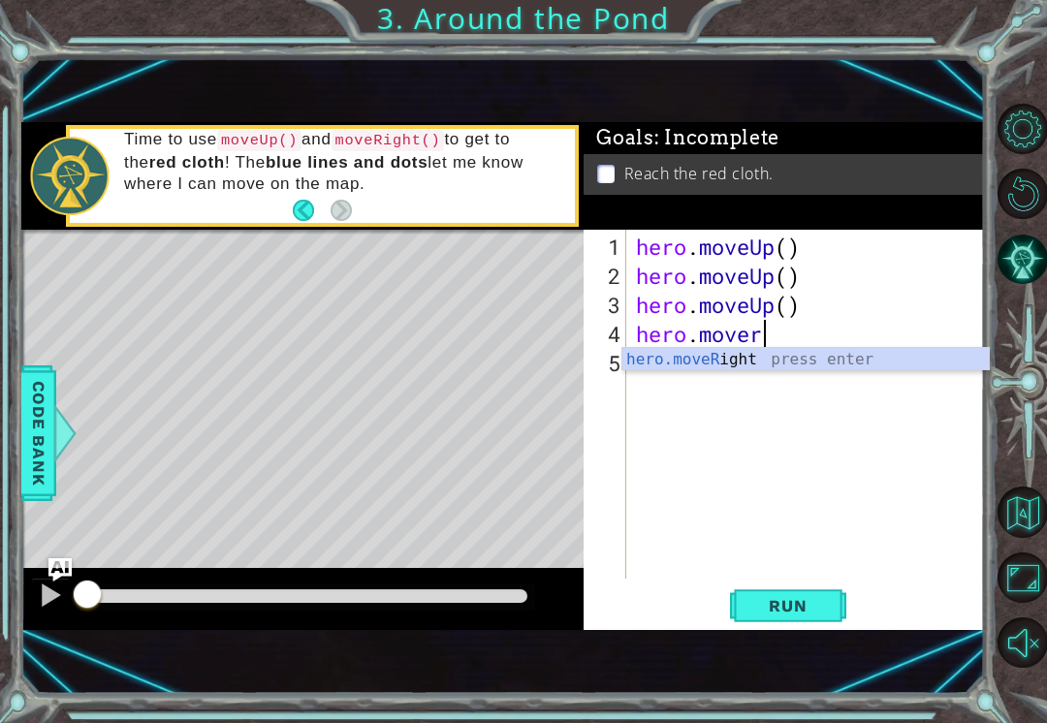
scroll to position [0, 4]
type textarea "hero.moveRight"
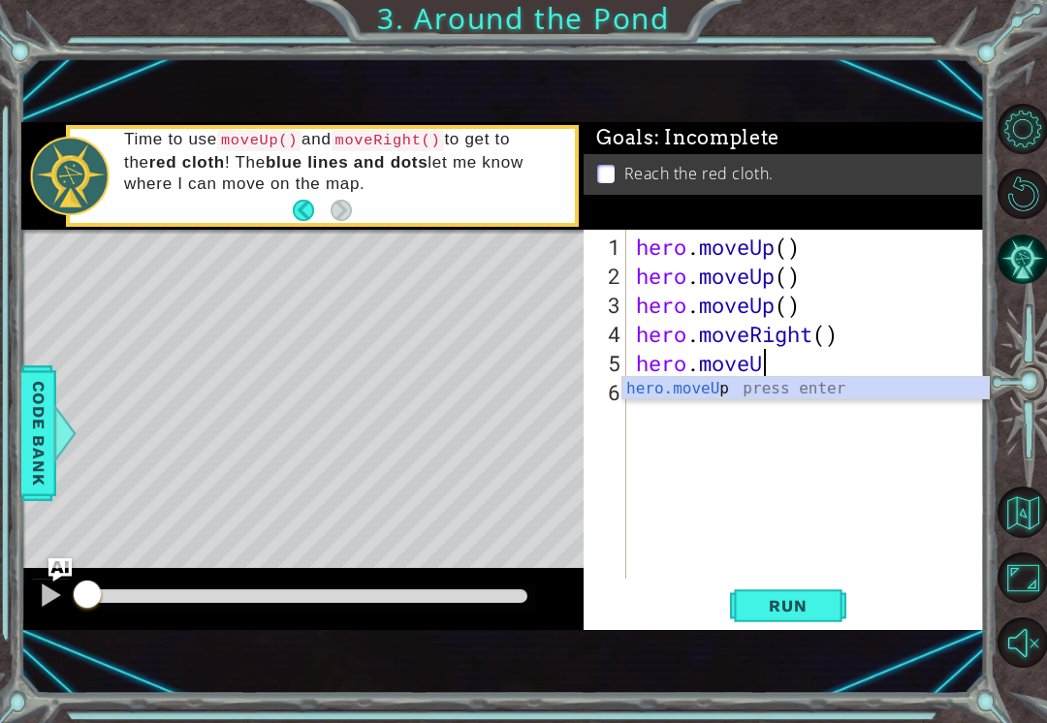
type textarea "hero.moveUp"
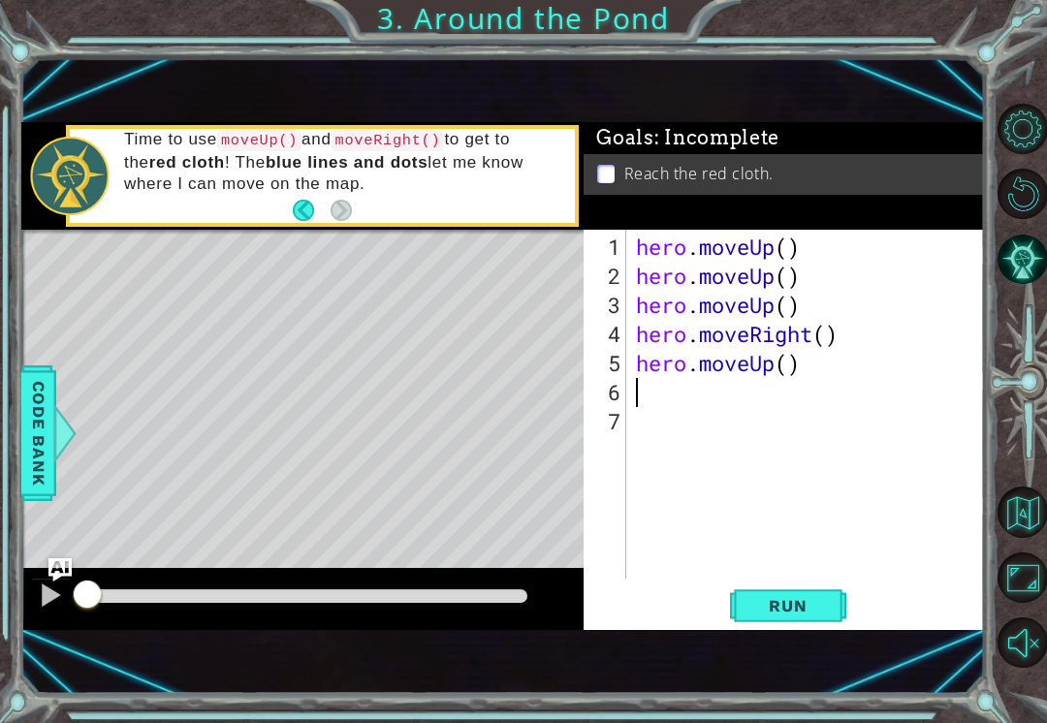
click at [831, 607] on button "Run" at bounding box center [788, 606] width 116 height 40
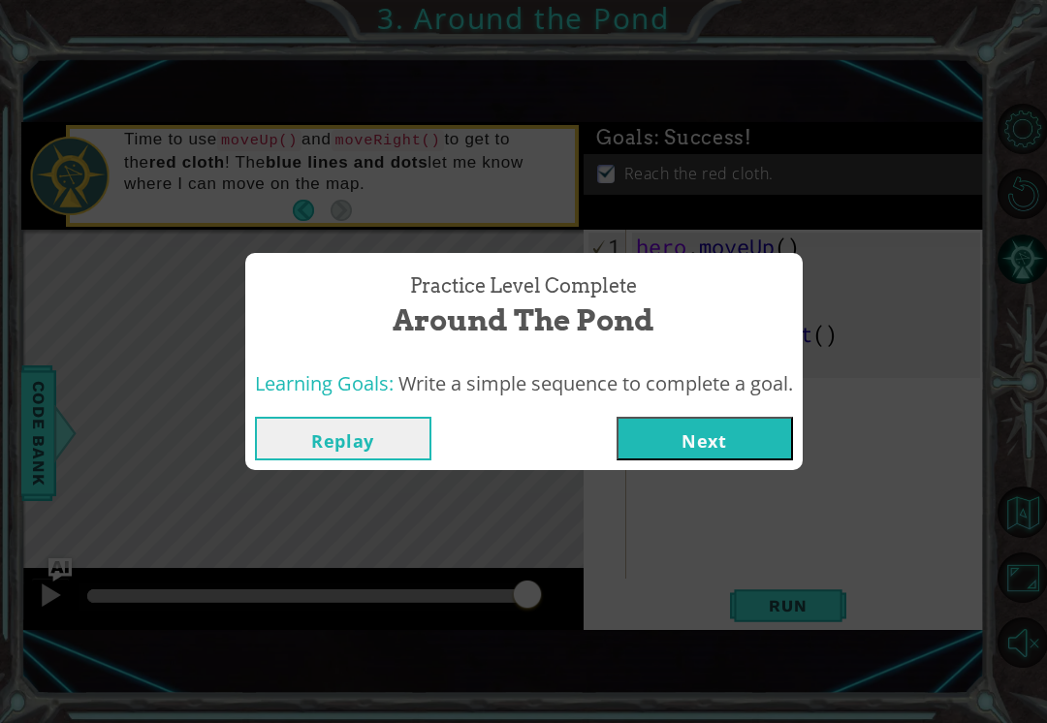
click at [760, 442] on button "Next" at bounding box center [704, 439] width 176 height 44
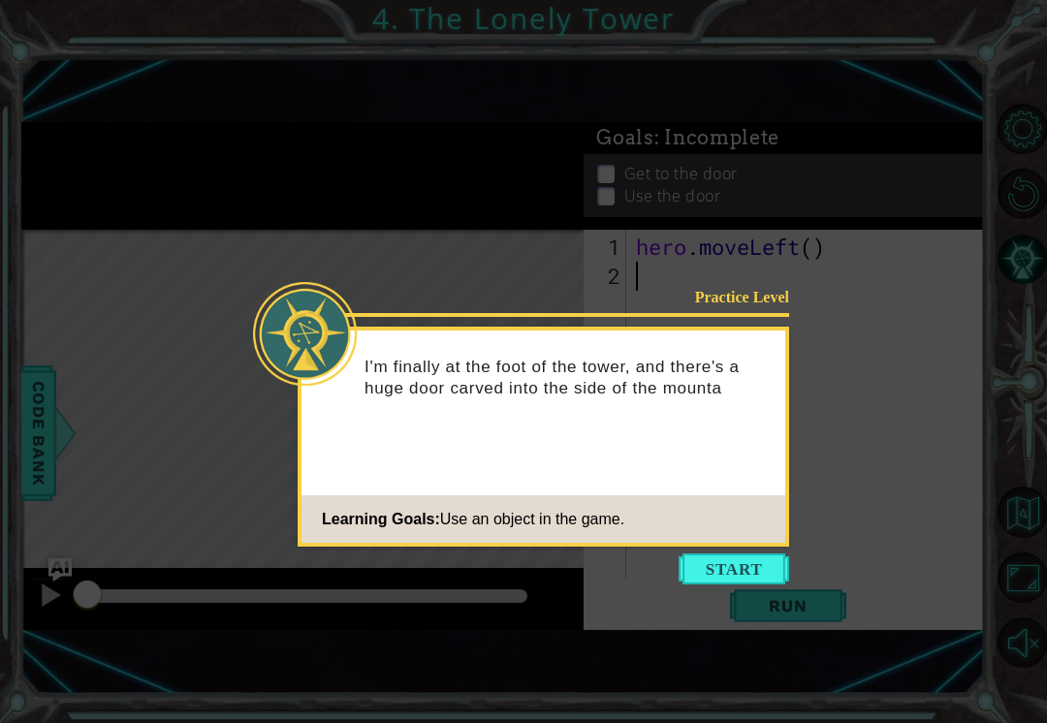
click at [736, 567] on button "Start" at bounding box center [733, 568] width 110 height 31
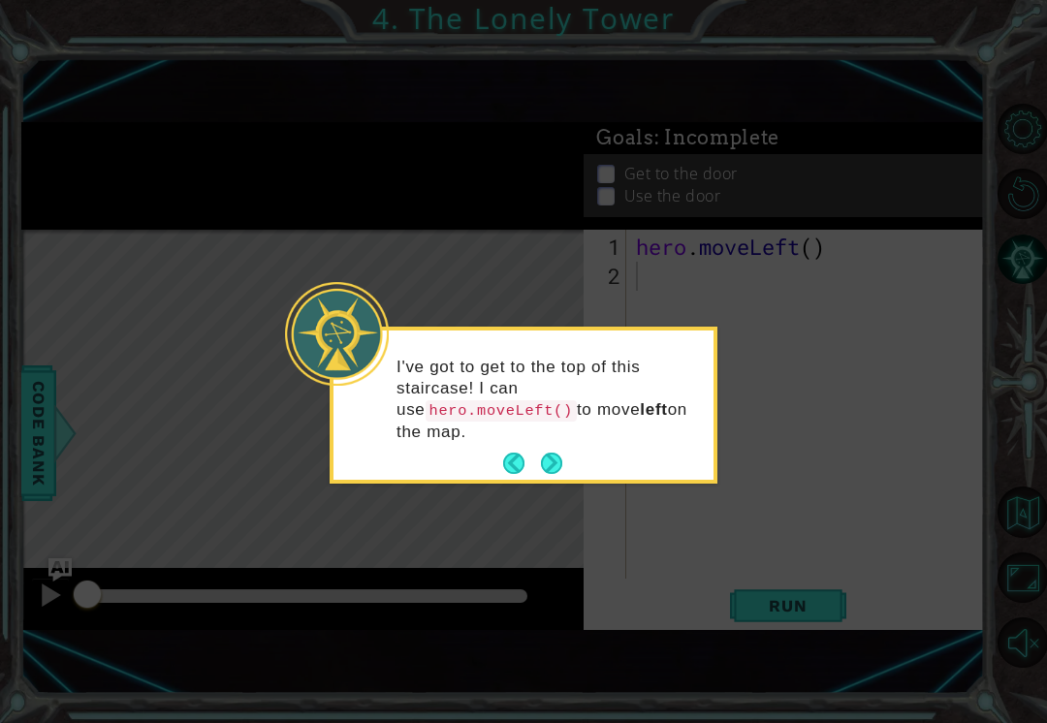
click at [557, 465] on button "Next" at bounding box center [552, 464] width 22 height 22
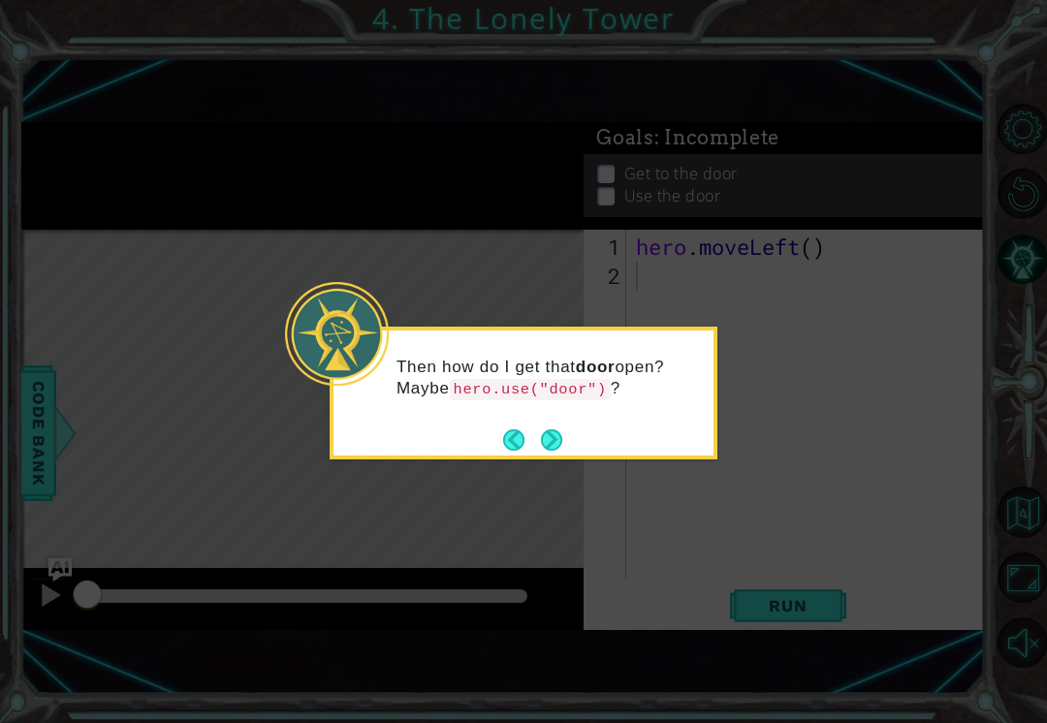
click at [558, 443] on button "Next" at bounding box center [551, 439] width 21 height 21
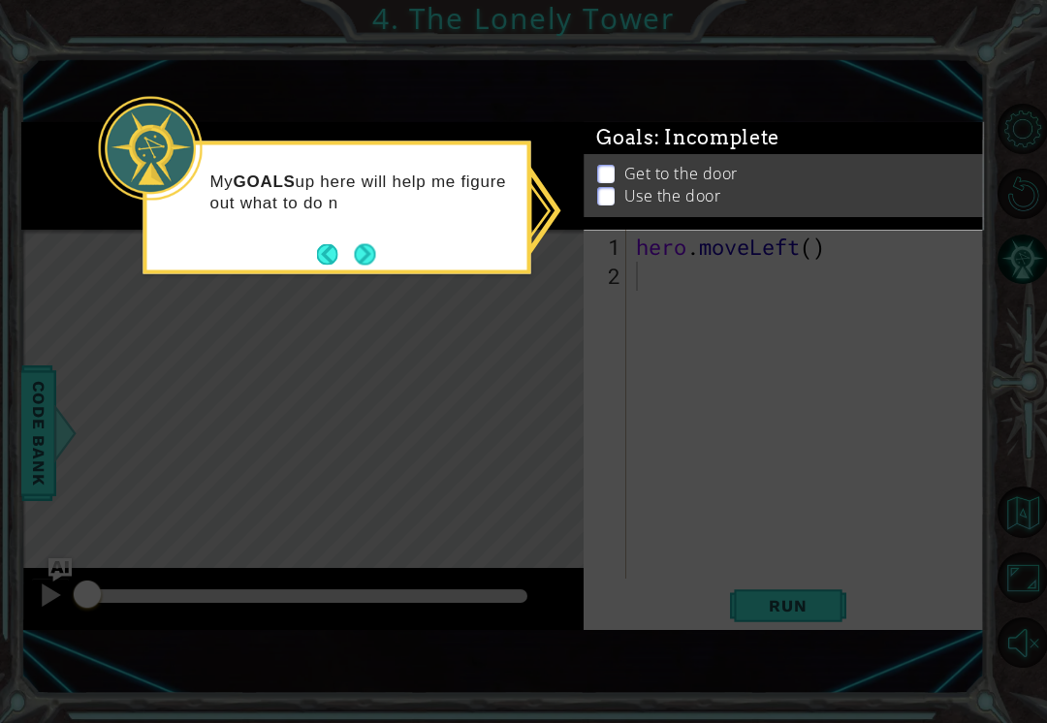
click at [362, 249] on button "Next" at bounding box center [364, 253] width 21 height 21
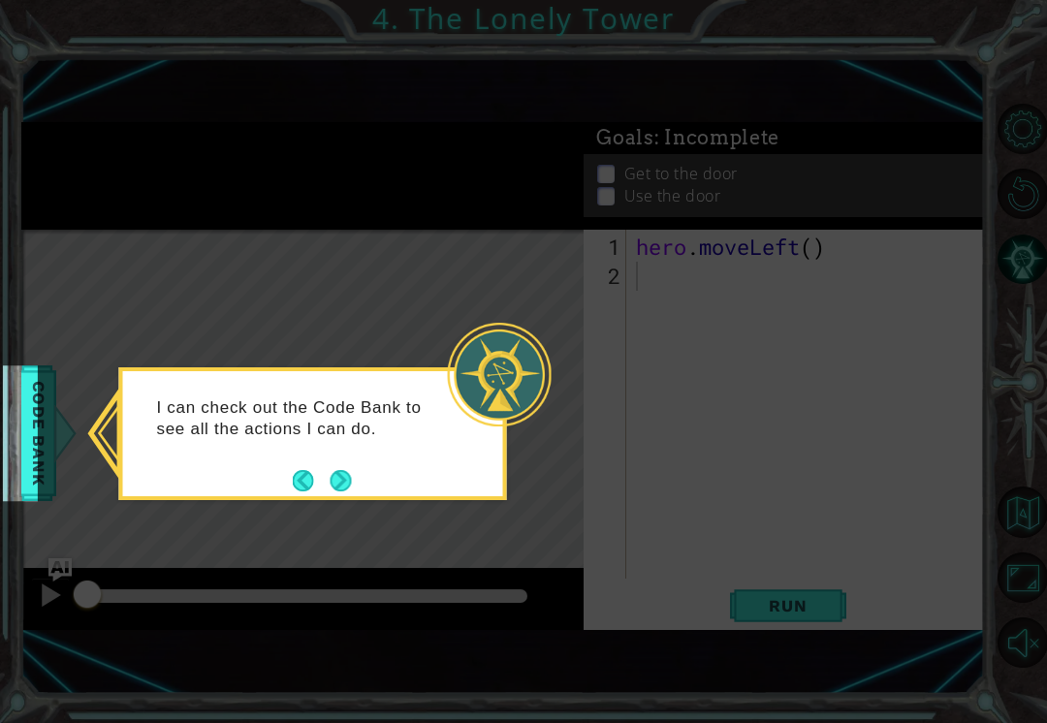
click at [359, 458] on div "I can check out the Code Bank to see all the actions I can do." at bounding box center [313, 428] width 380 height 98
click at [333, 483] on button "Next" at bounding box center [340, 480] width 21 height 21
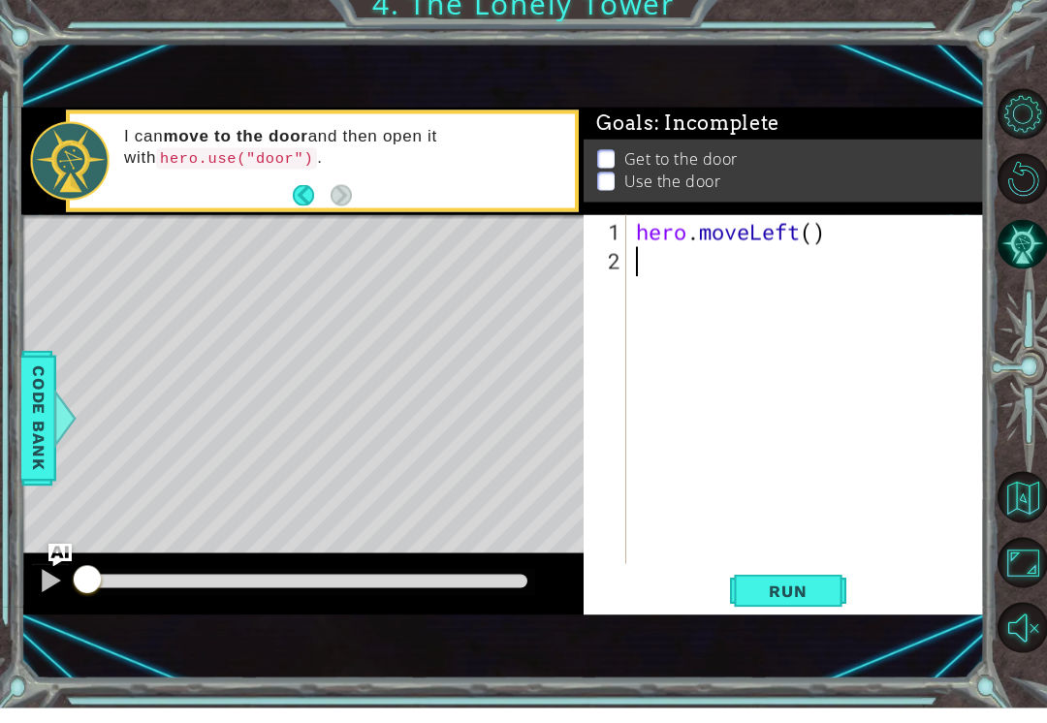
click at [597, 168] on p at bounding box center [605, 177] width 17 height 18
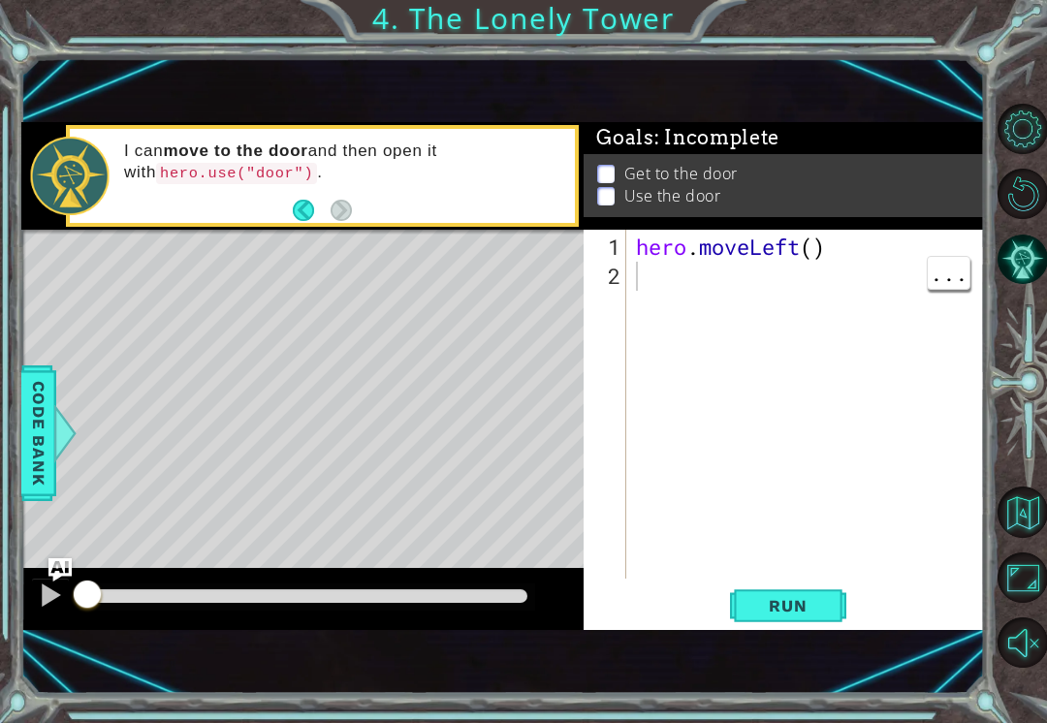
click at [639, 278] on div "hero . moveLeft ( )" at bounding box center [811, 436] width 358 height 407
type textarea "hero"
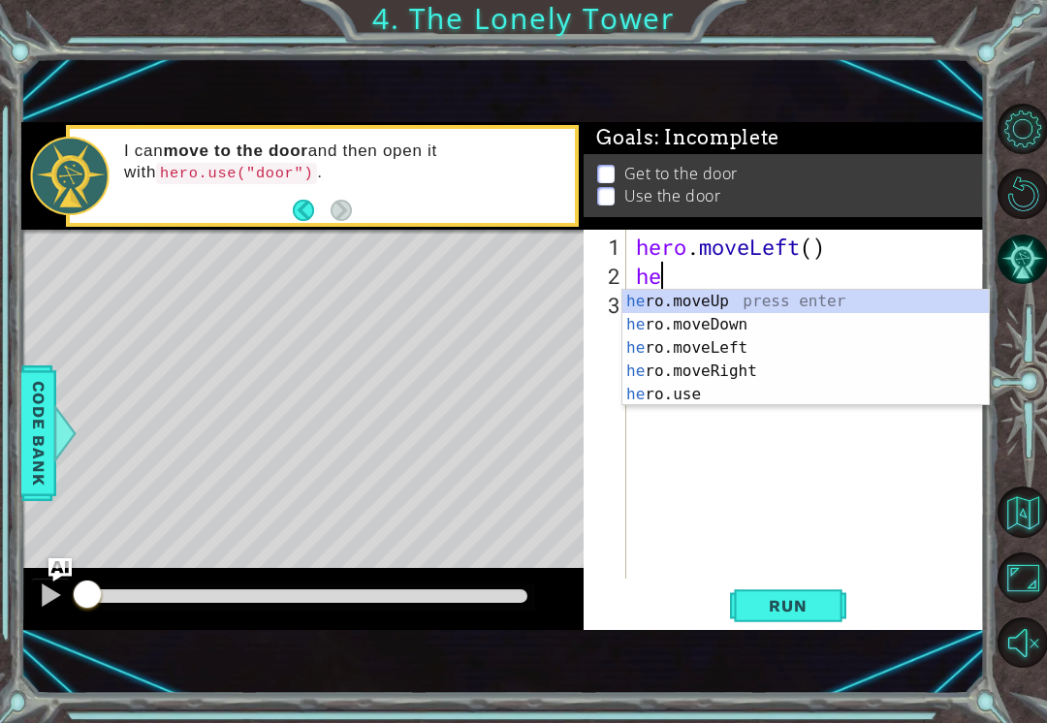
click at [765, 616] on button "Run" at bounding box center [788, 606] width 116 height 40
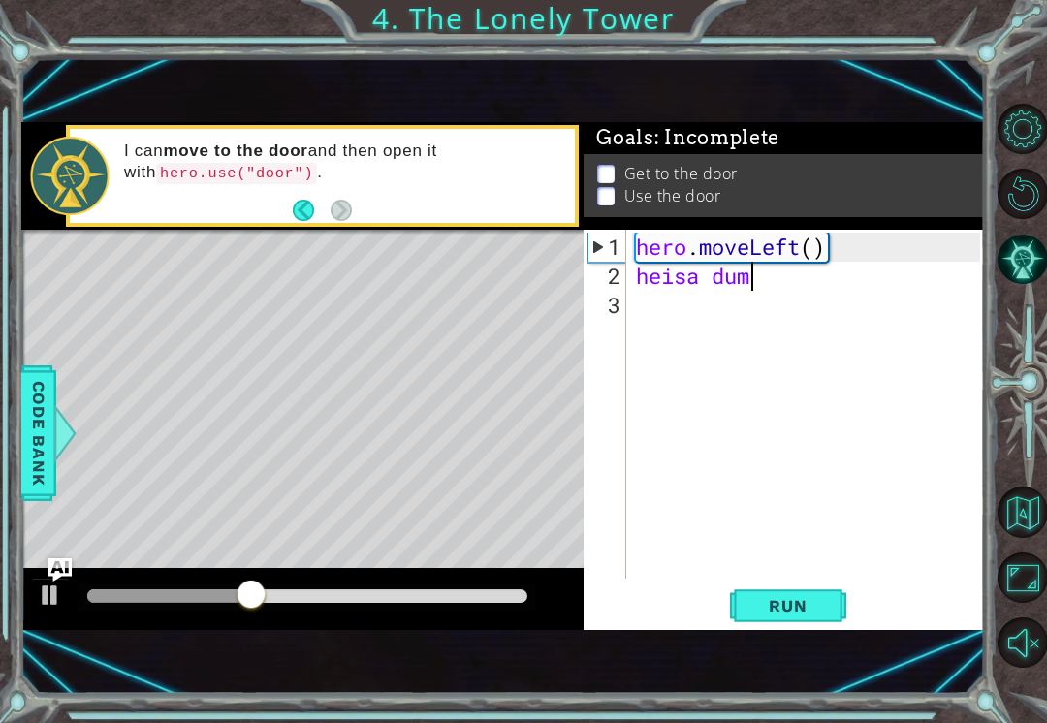
scroll to position [0, 5]
click at [817, 619] on button "Run" at bounding box center [788, 606] width 116 height 40
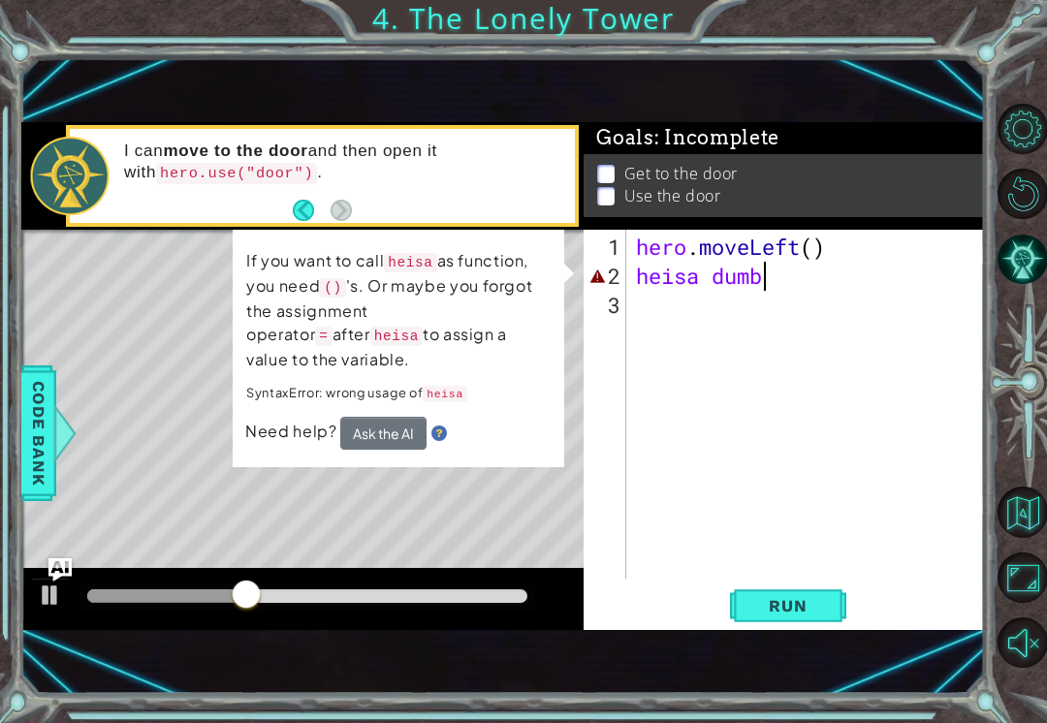
type textarea "heisa dumb()"
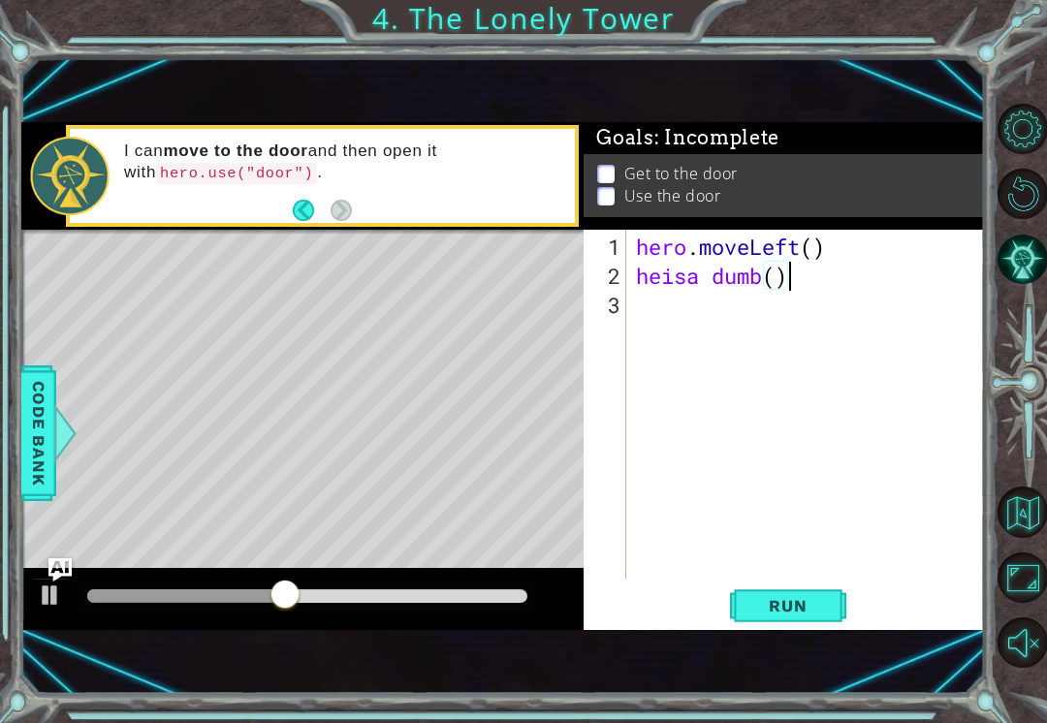
click at [779, 576] on div "hero . moveLeft ( ) heisa dumb ( )" at bounding box center [811, 436] width 358 height 407
click at [811, 613] on span "Run" at bounding box center [787, 605] width 77 height 19
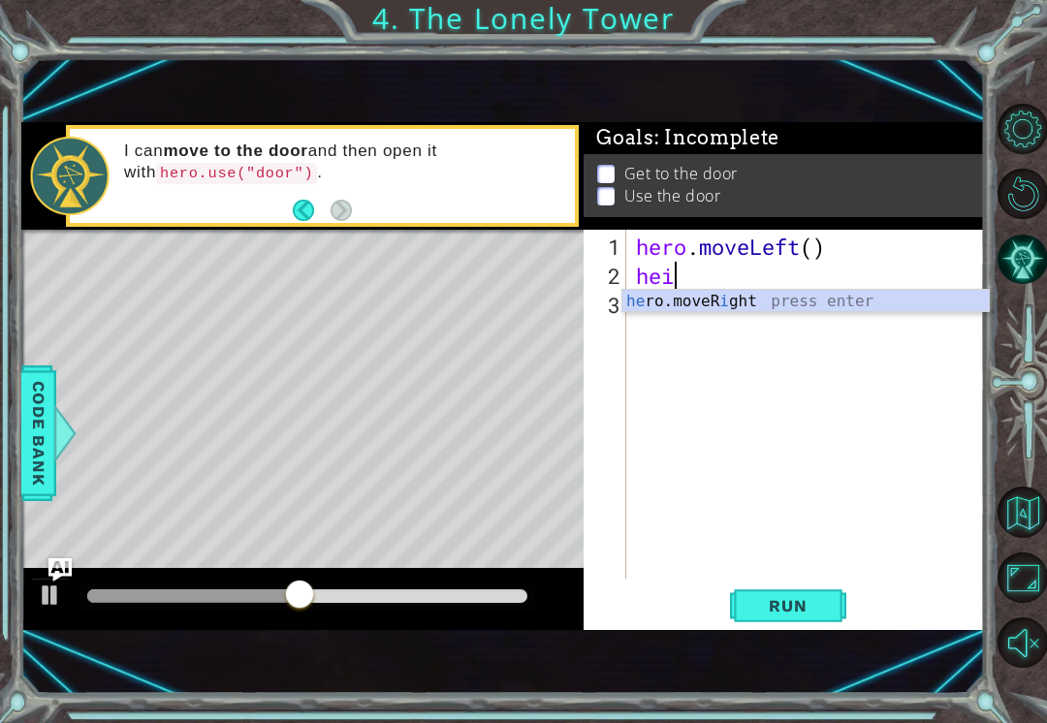
type textarea "he"
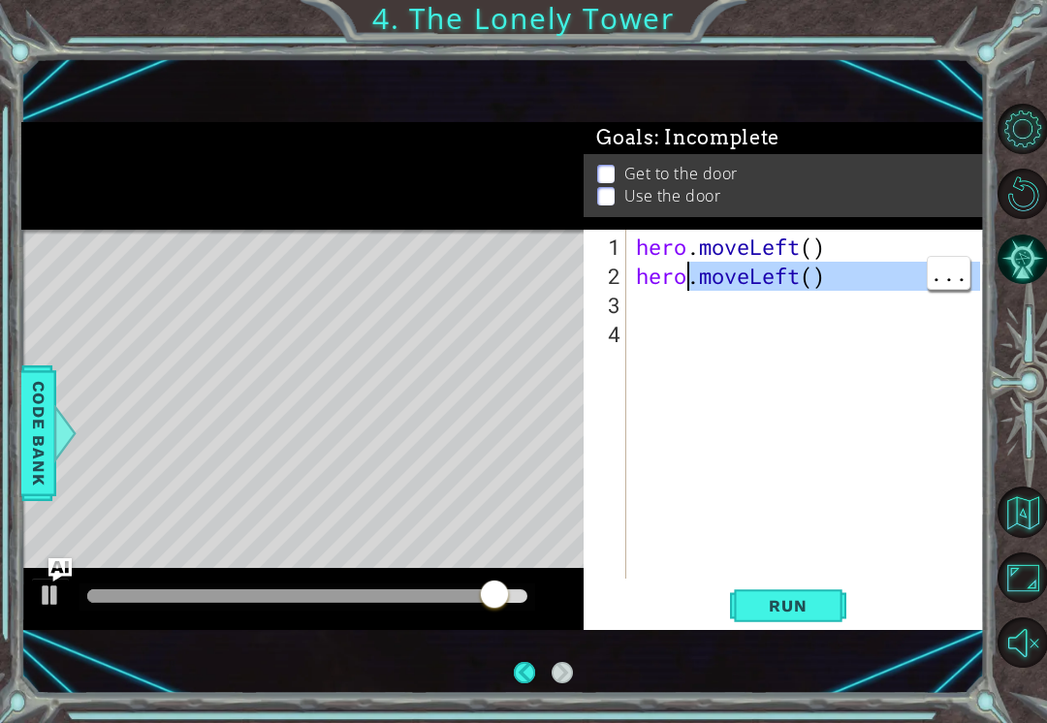
type textarea "hero.moveLeft()"
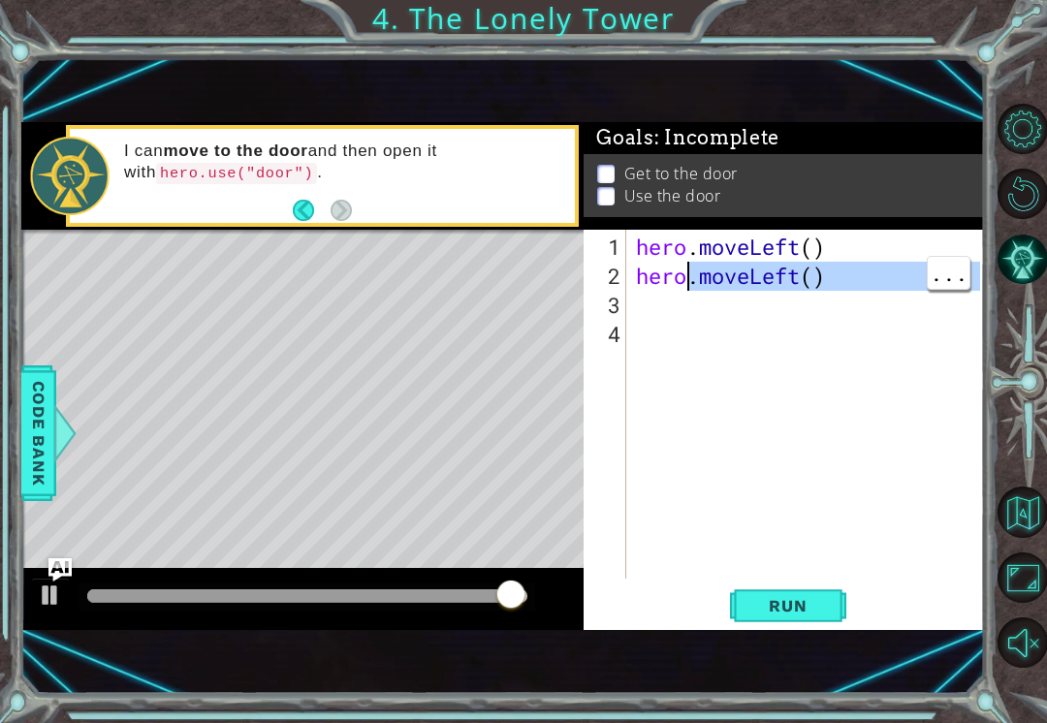
click at [698, 363] on div "hero . moveLeft ( ) hero . moveLeft ( )" at bounding box center [811, 436] width 358 height 407
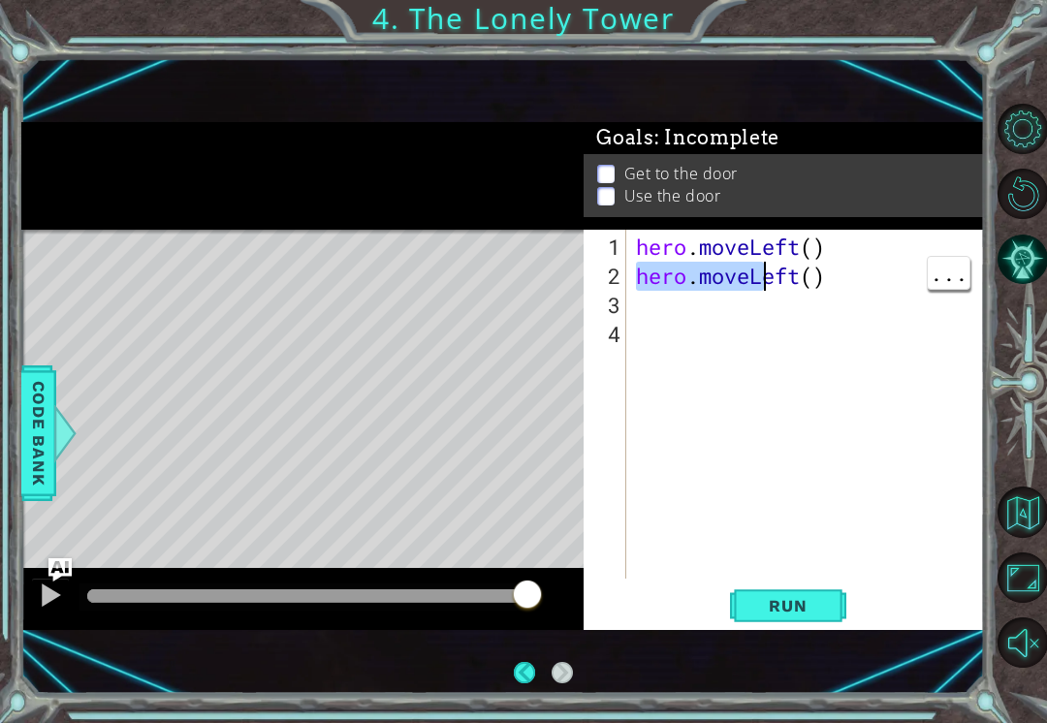
type textarea "hero.moveLeft()"
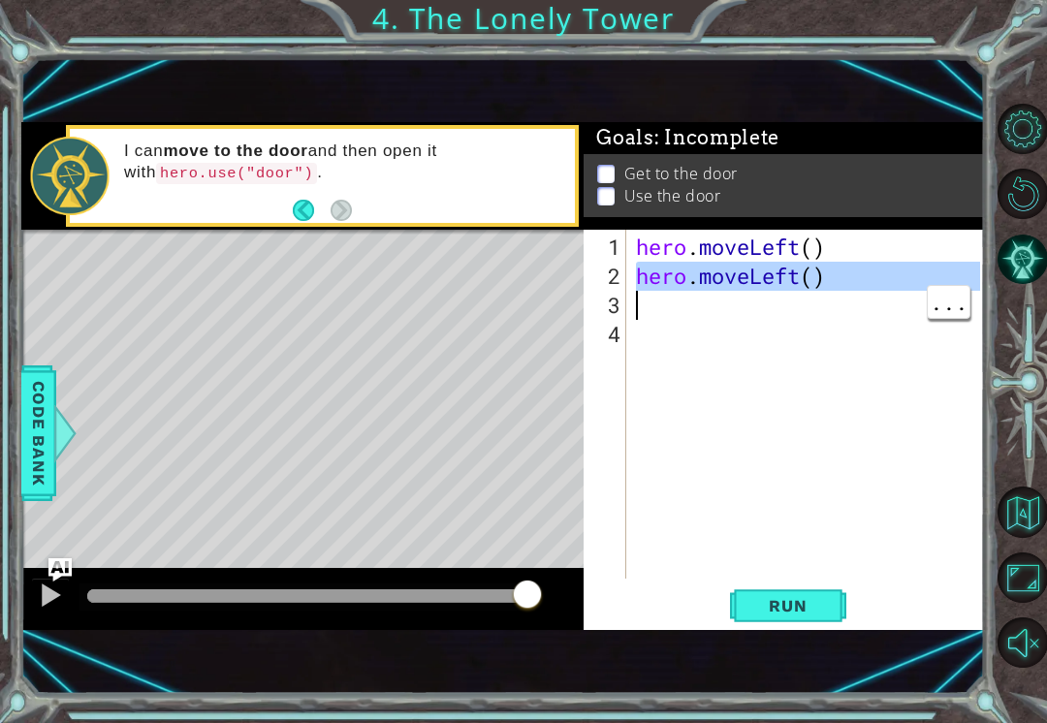
paste textarea "Code Area"
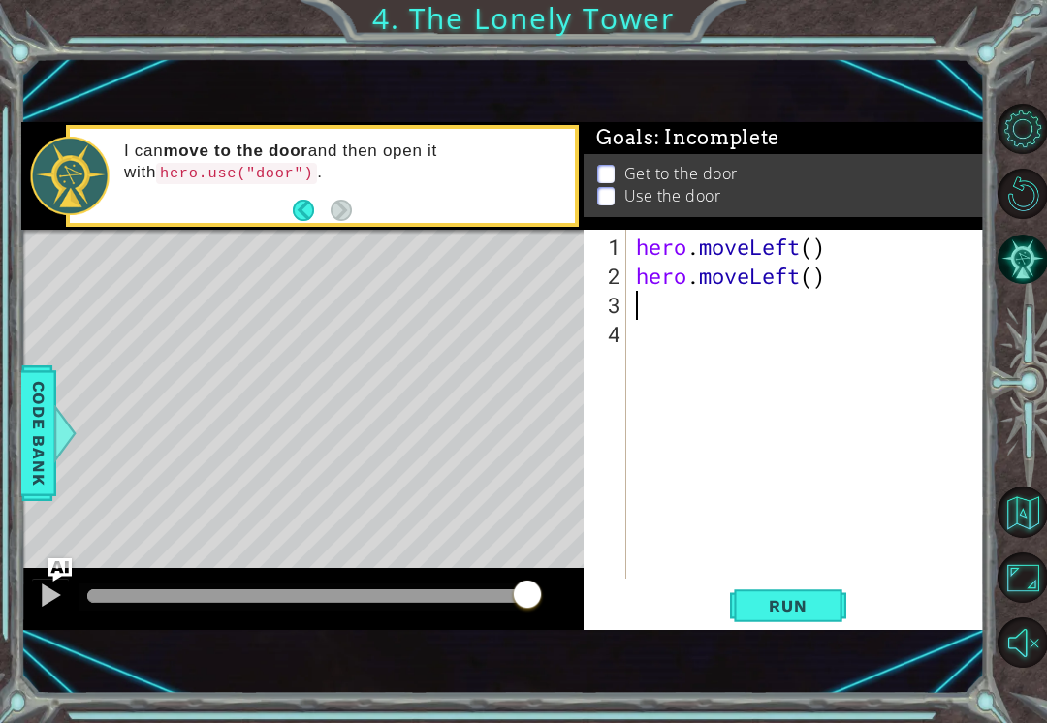
type textarea "hero.moveLeft()"
click at [635, 313] on div "hero . moveLeft ( ) hero . moveLeft ( )" at bounding box center [811, 436] width 358 height 407
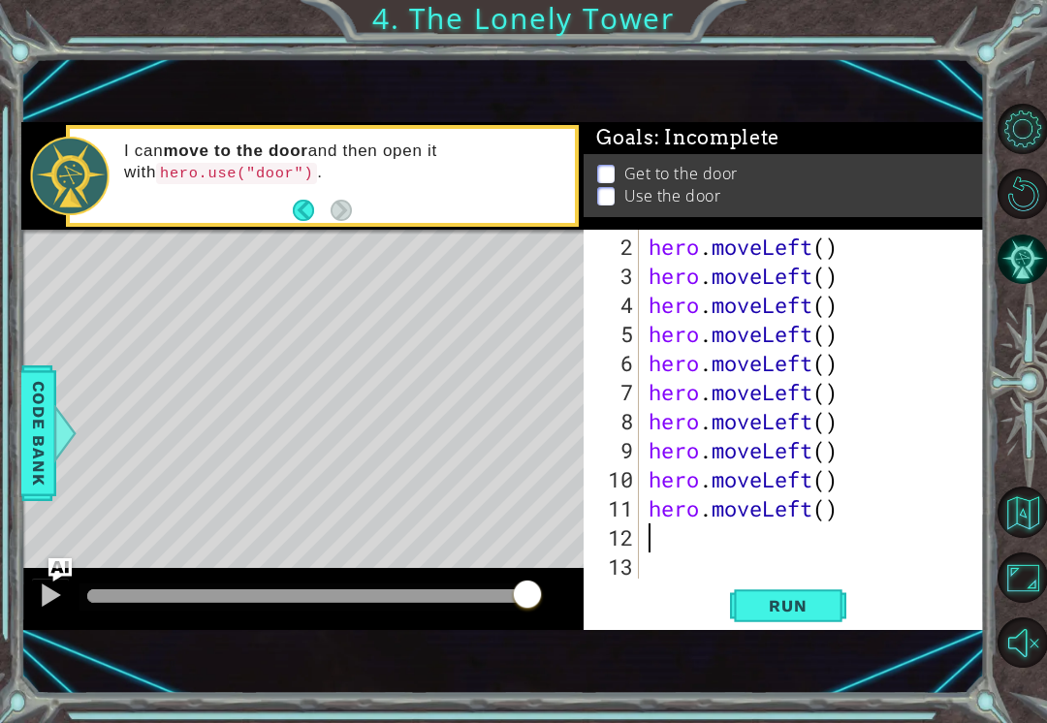
paste textarea "hero.moveLeft()"
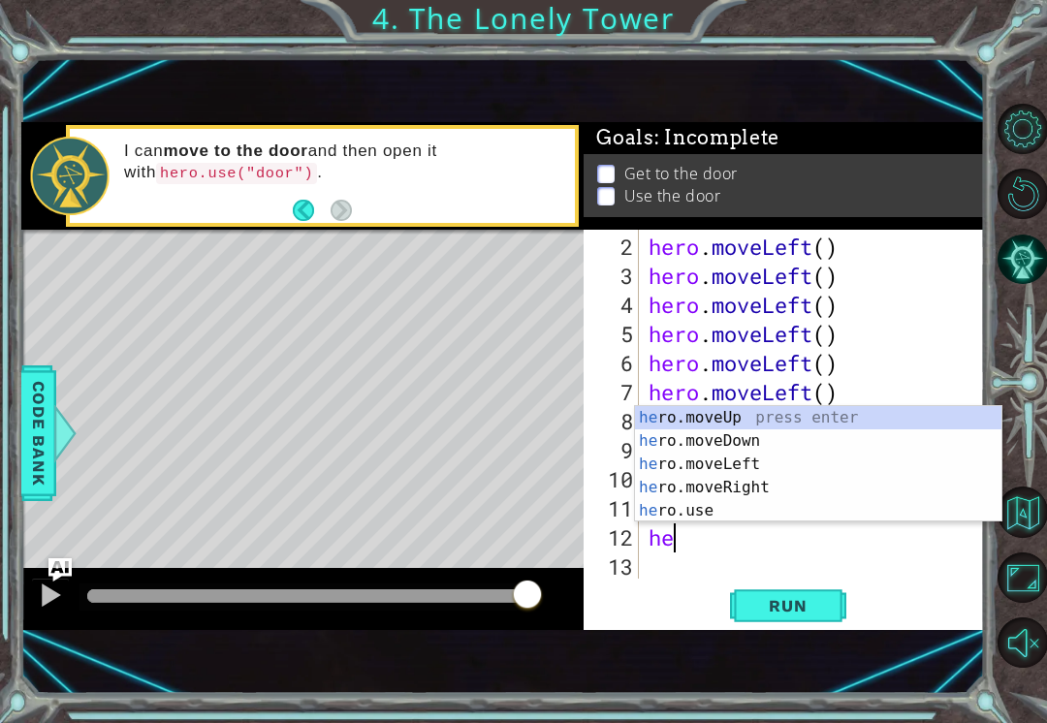
type textarea "h"
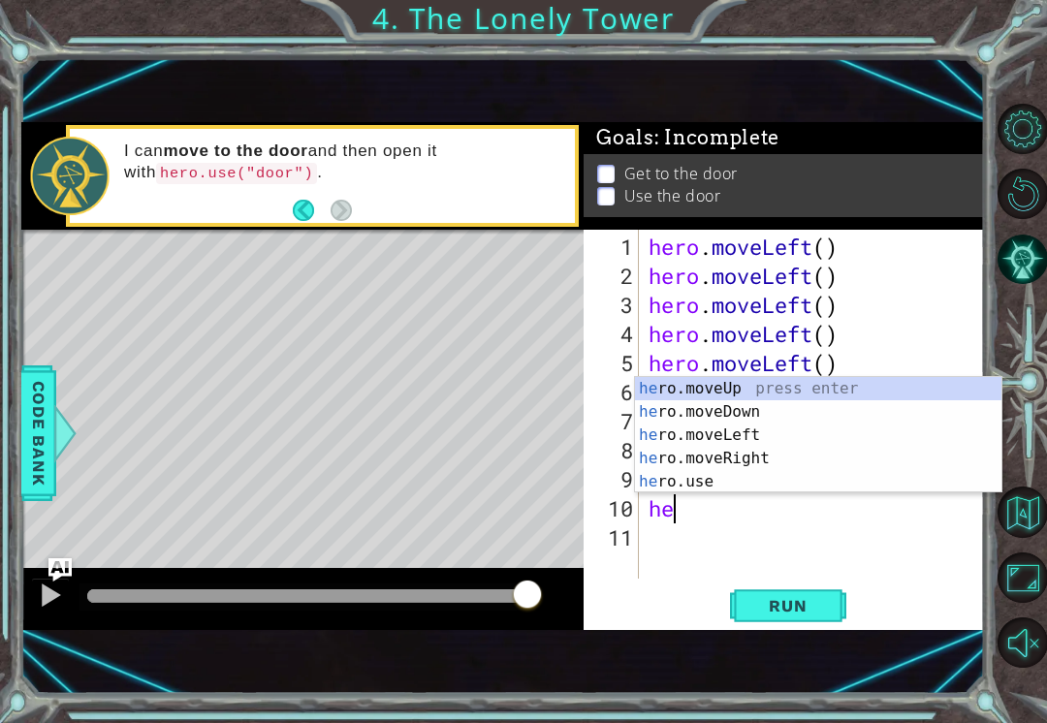
type textarea "h"
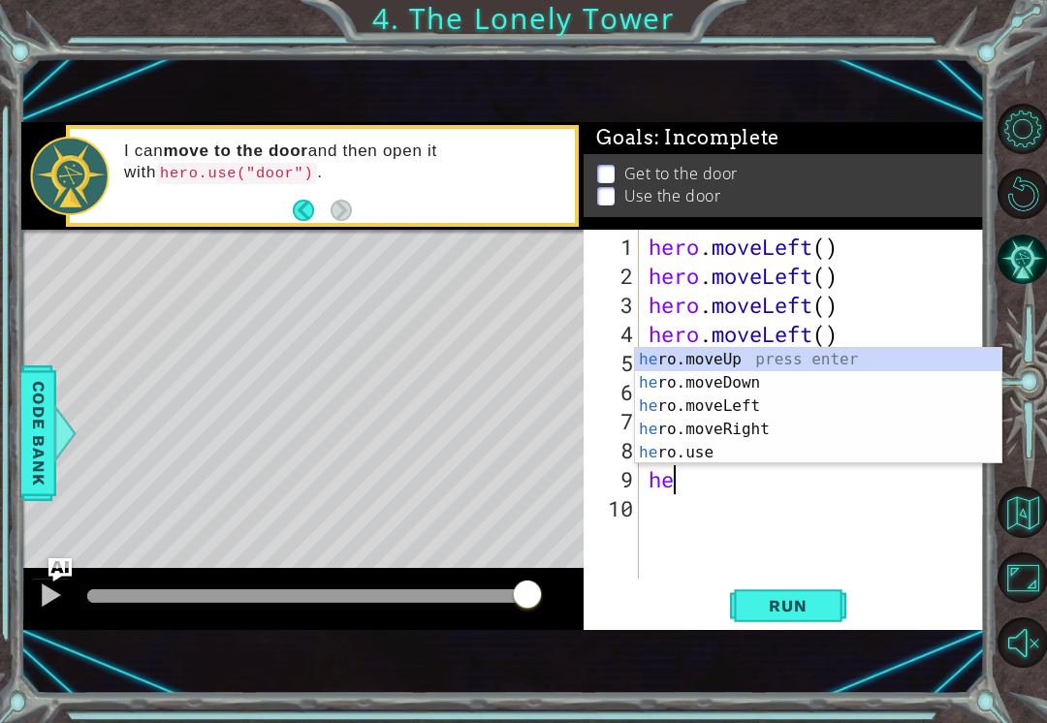
type textarea "h"
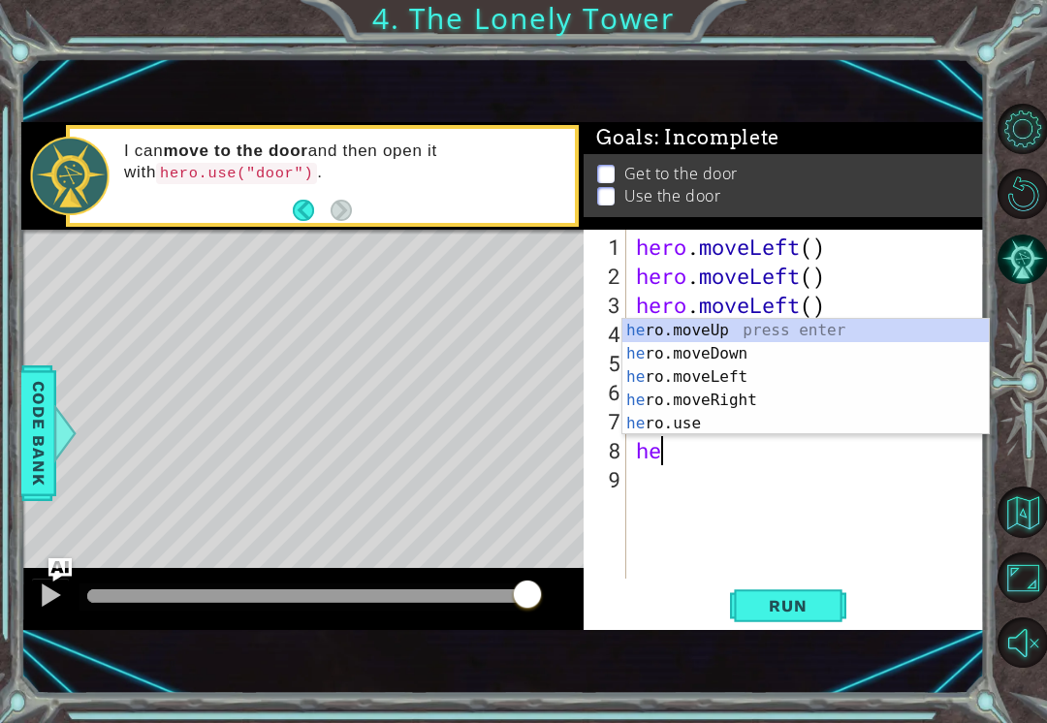
type textarea "h"
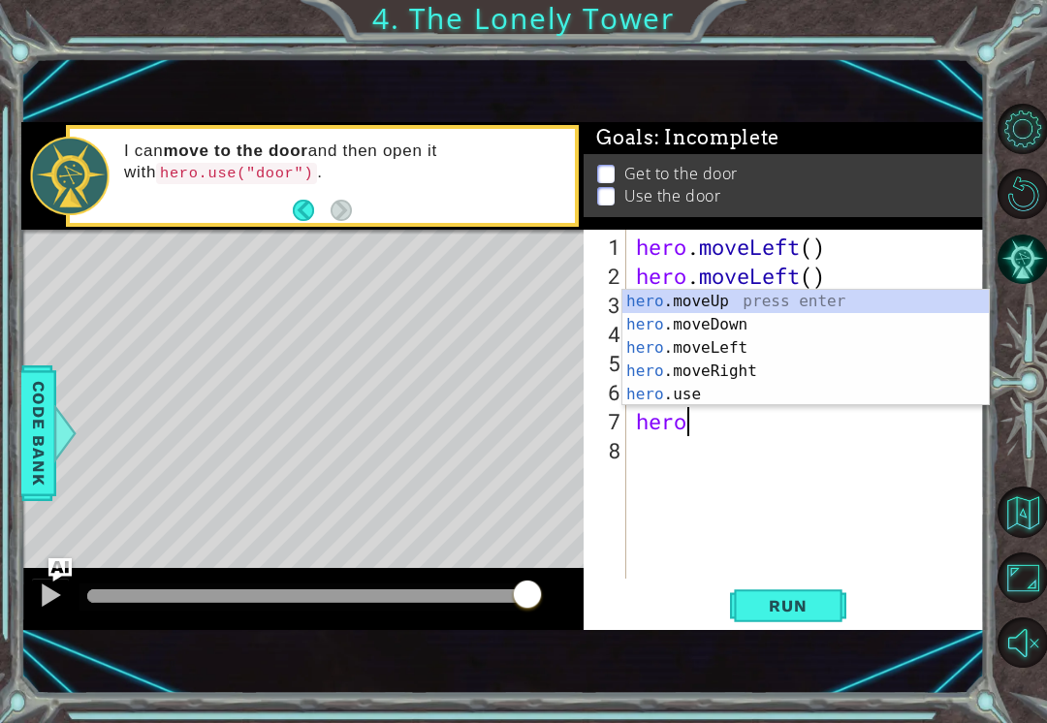
type textarea "h"
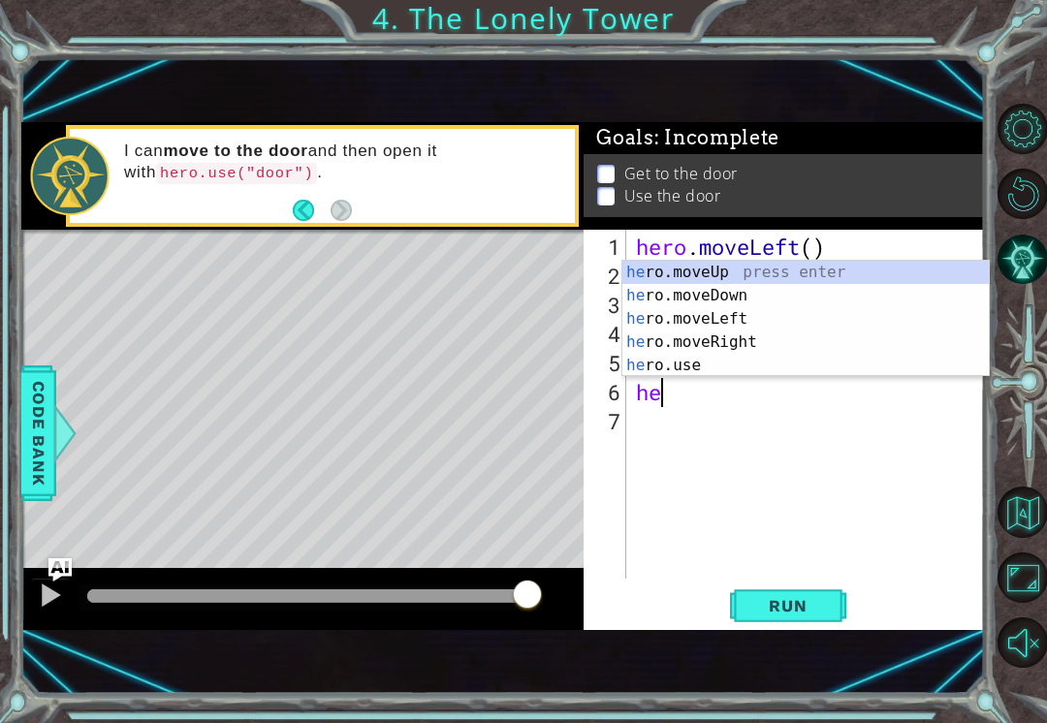
type textarea "h"
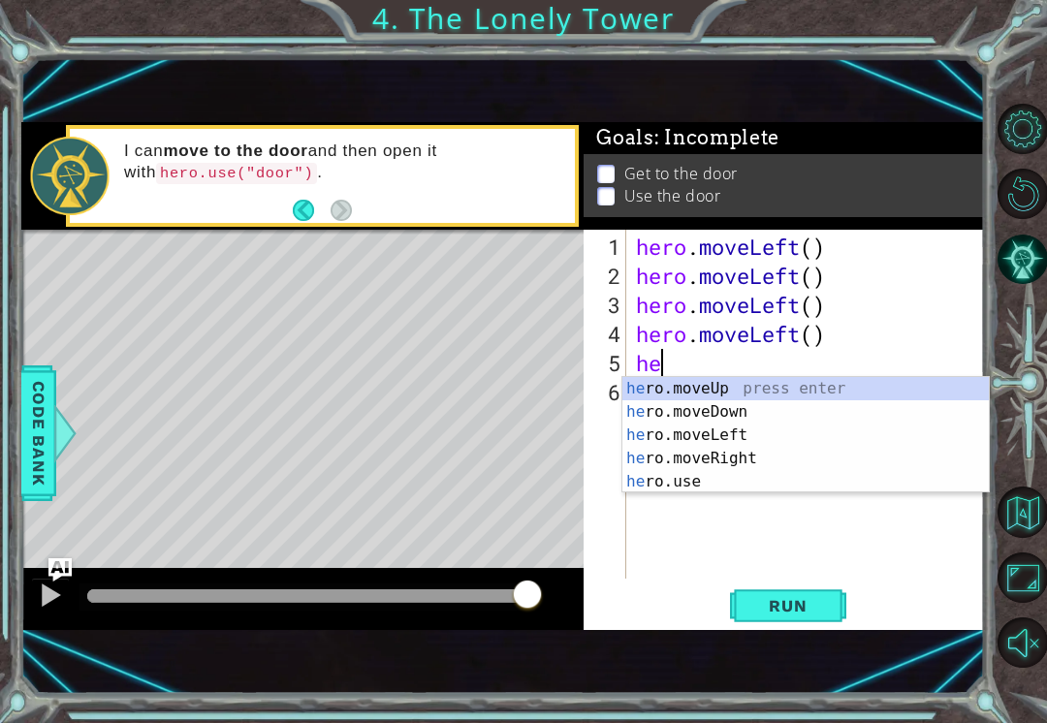
type textarea "h"
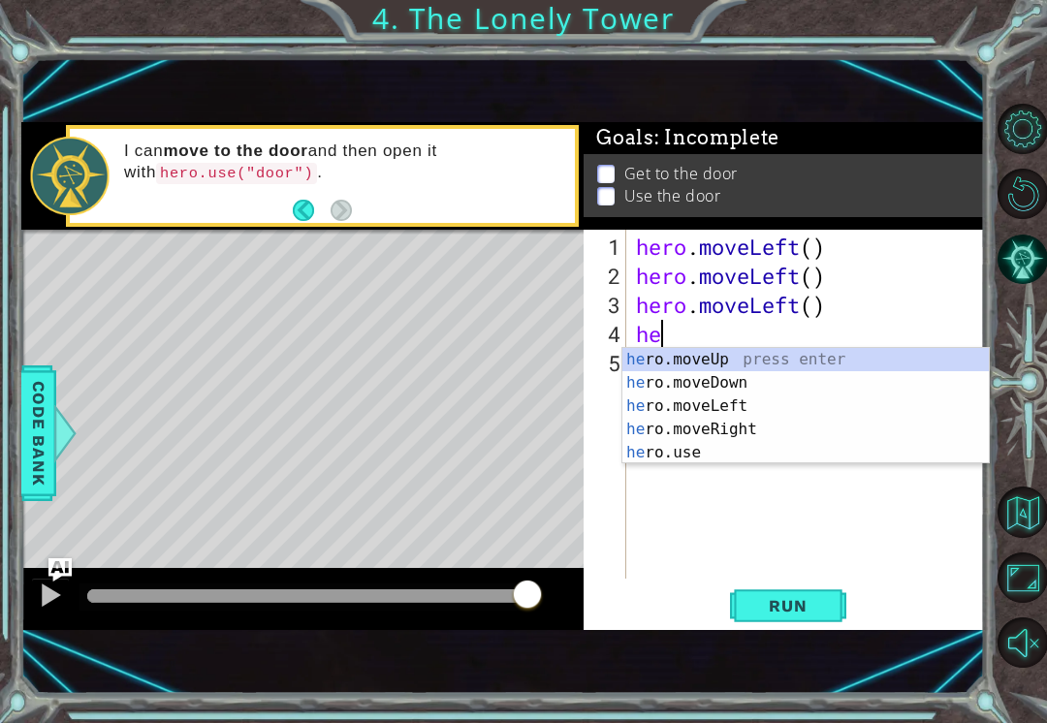
type textarea "h"
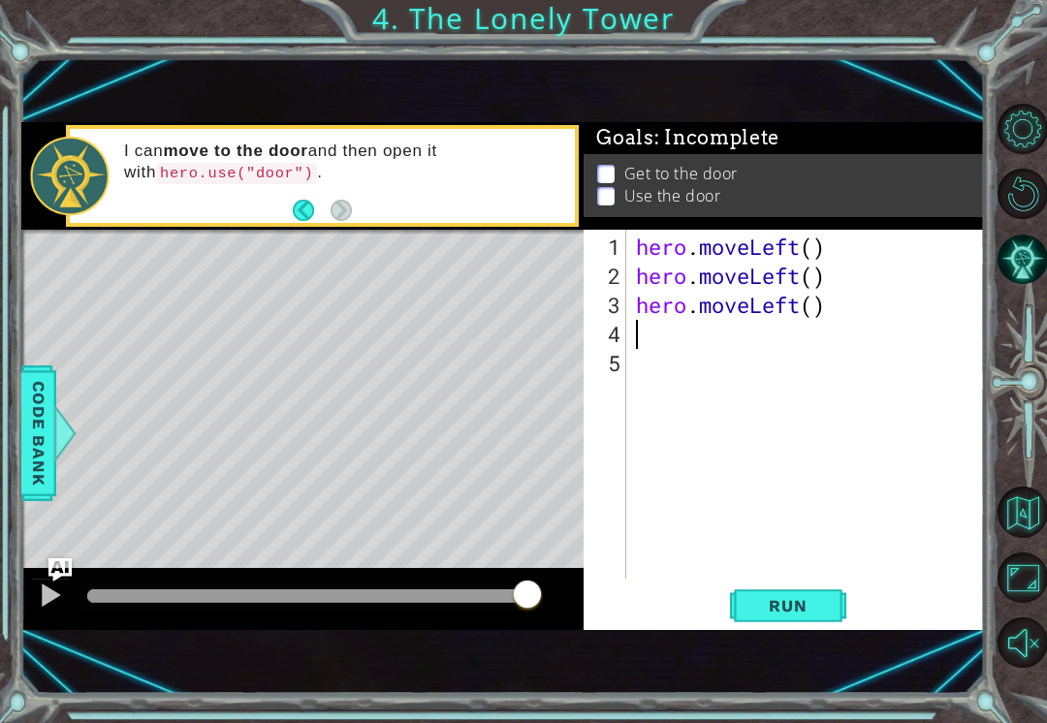
click at [807, 587] on button "Run" at bounding box center [788, 606] width 116 height 40
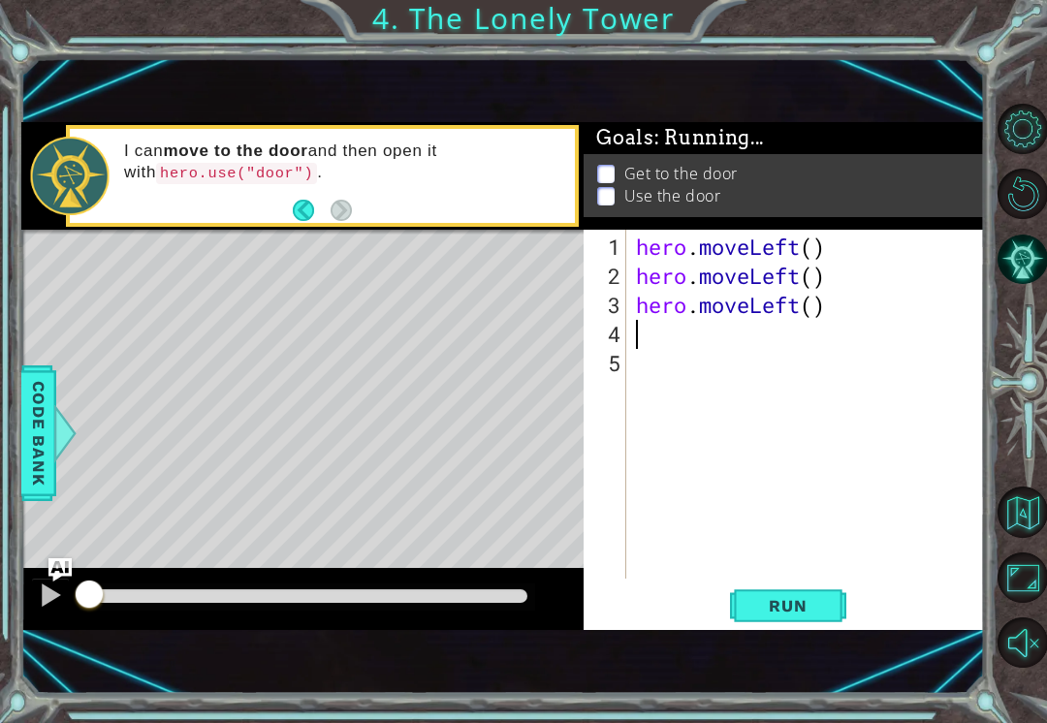
click at [816, 604] on span "Run" at bounding box center [787, 605] width 77 height 19
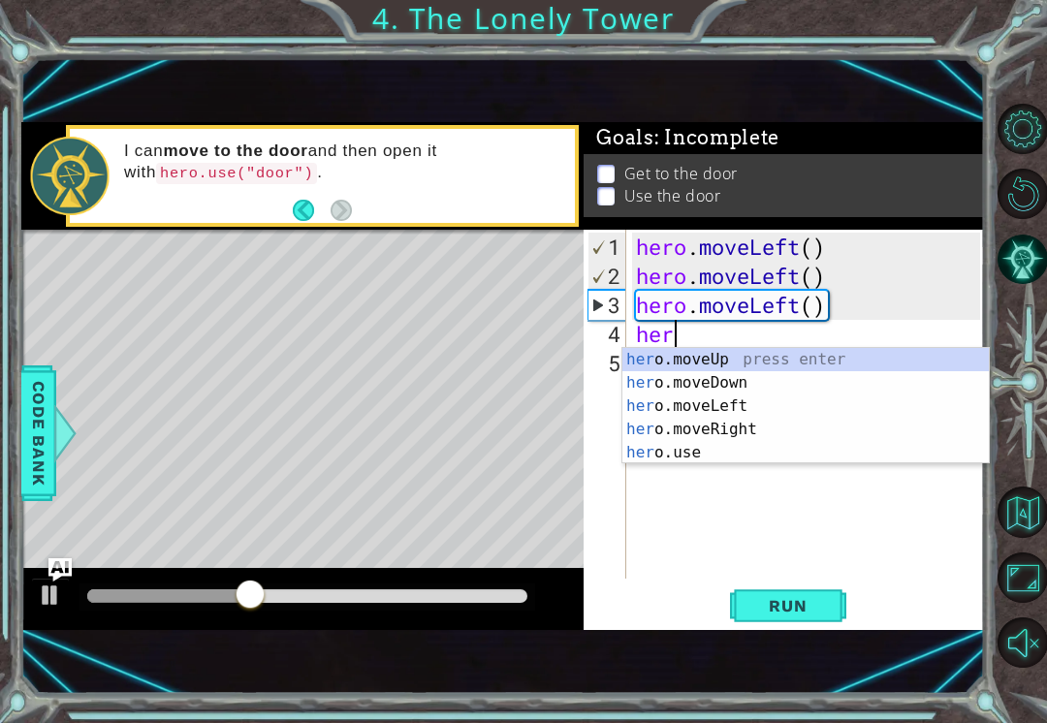
scroll to position [0, 1]
type textarea "hero"
click at [719, 358] on div "hero .moveUp press enter hero .moveDown press enter hero .moveLeft press enter …" at bounding box center [805, 429] width 366 height 163
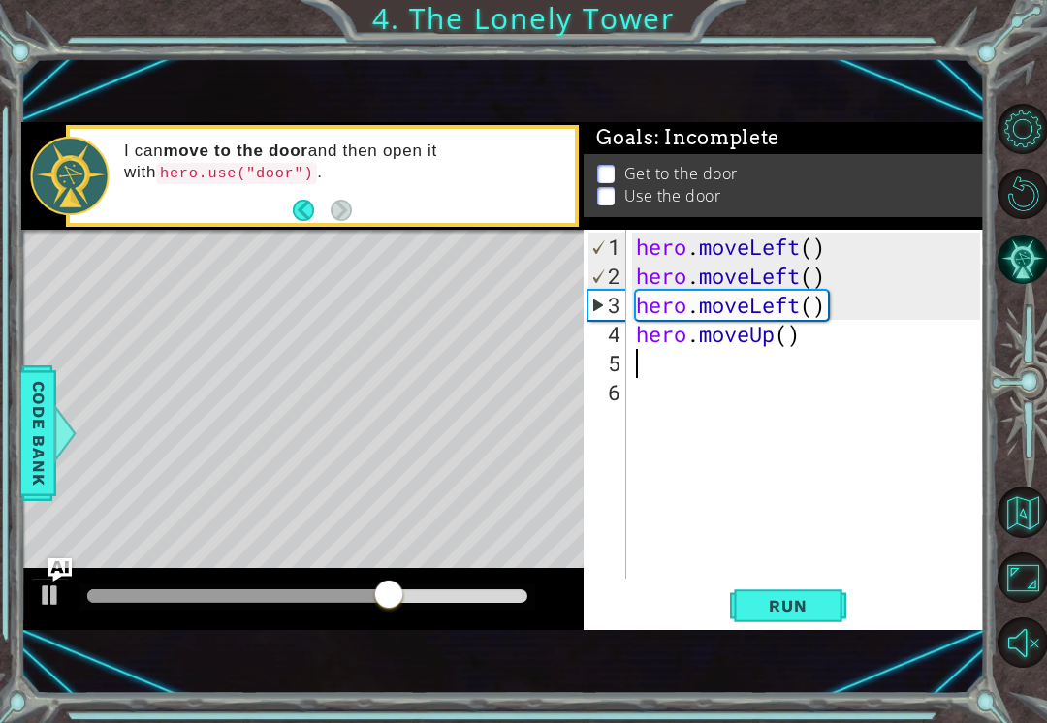
scroll to position [0, 0]
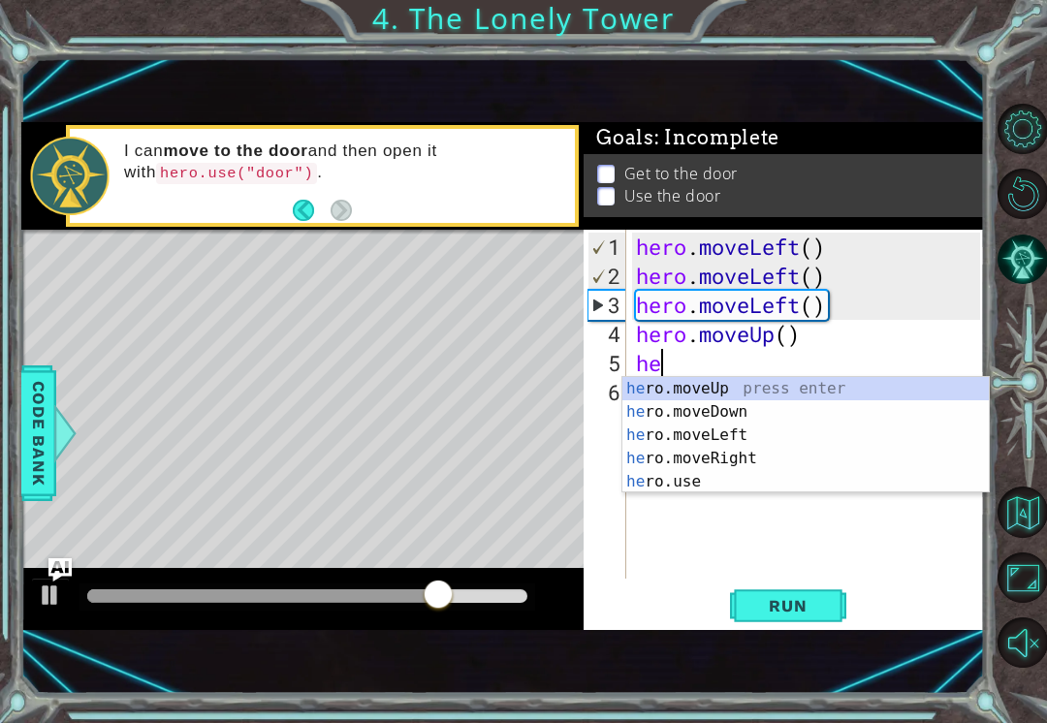
type textarea "her"
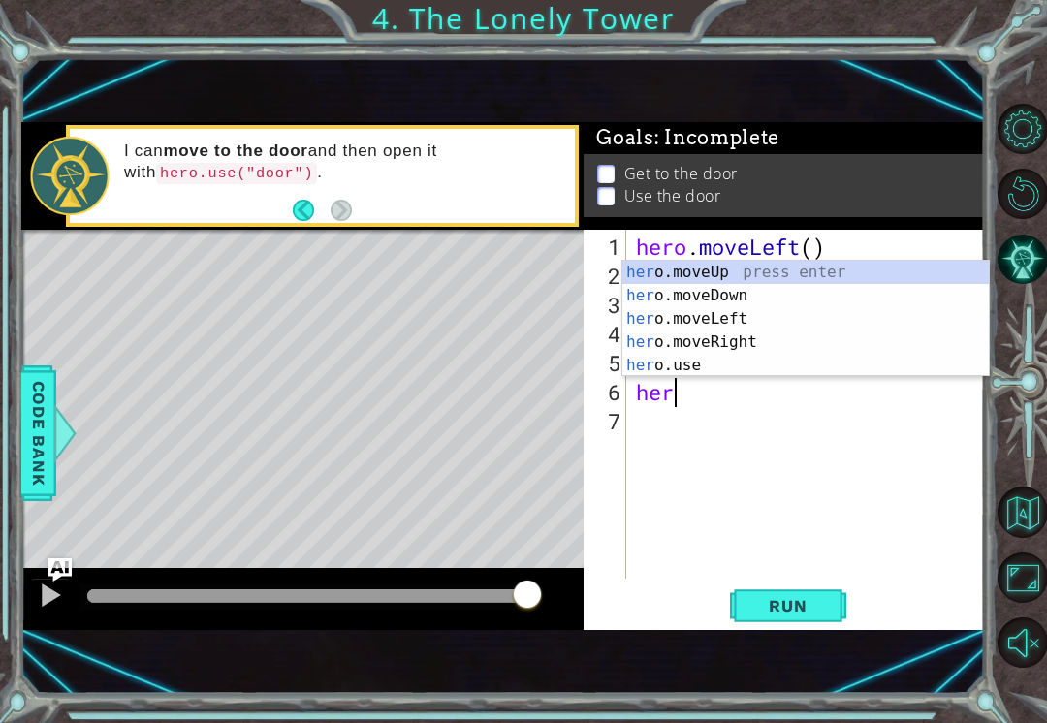
scroll to position [0, 1]
type textarea "hero"
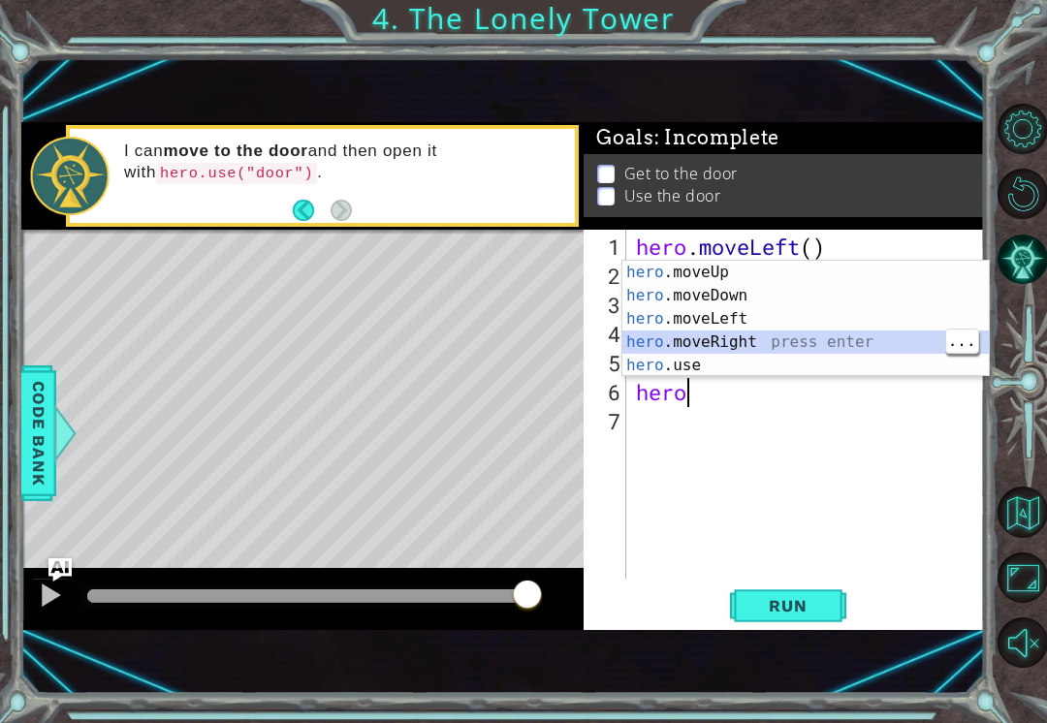
scroll to position [0, 0]
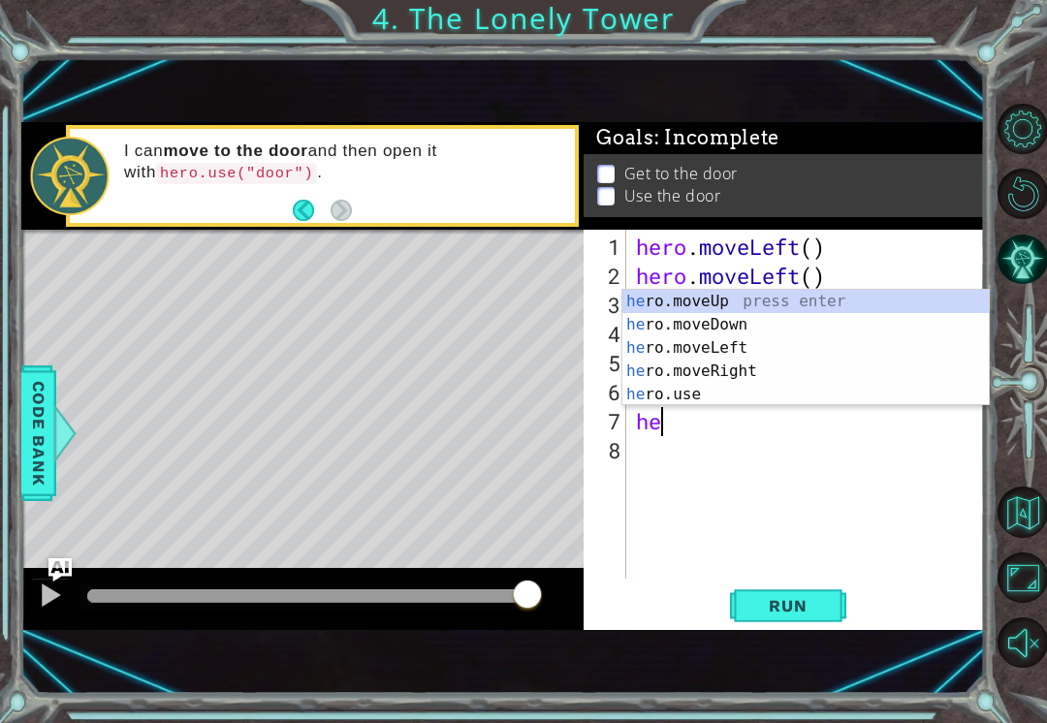
type textarea "her"
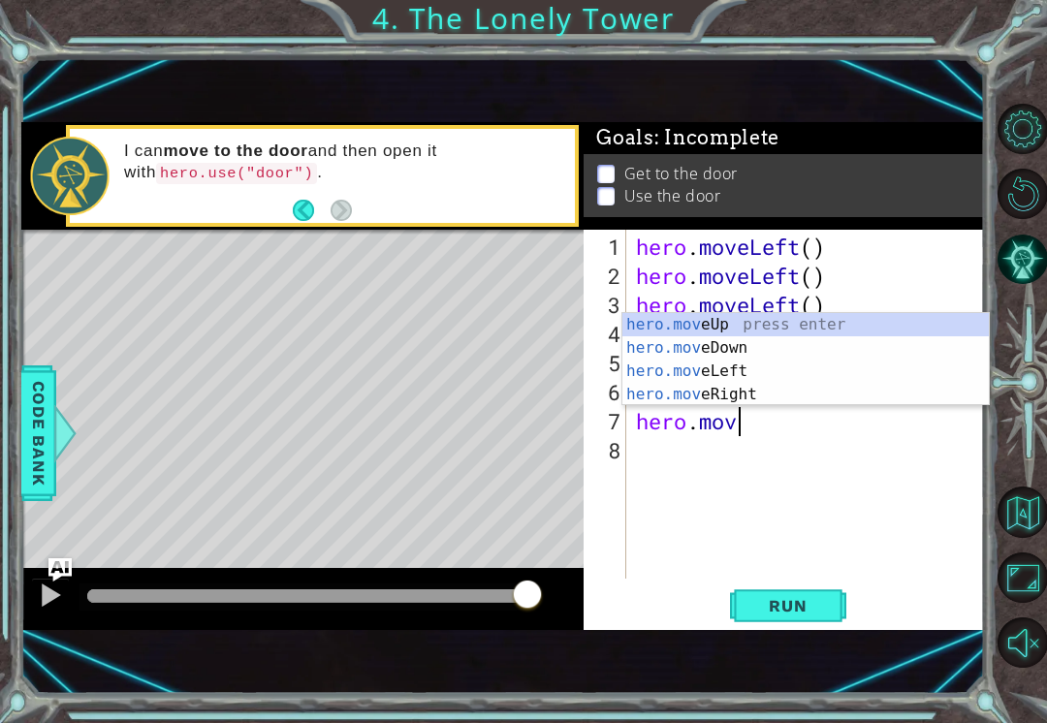
scroll to position [0, 4]
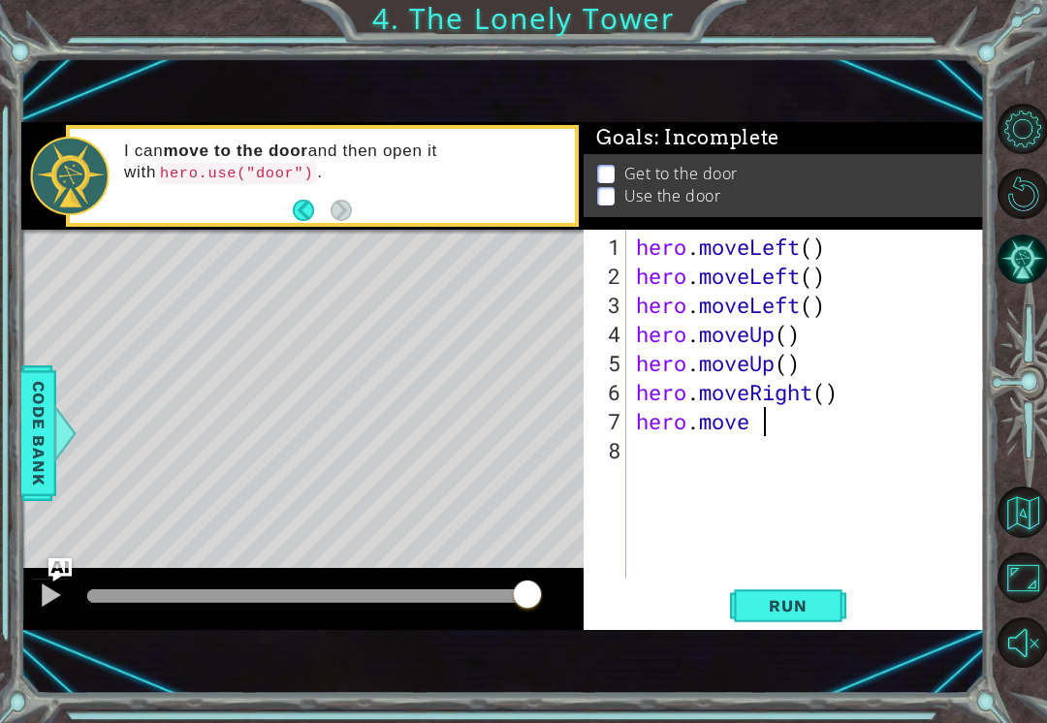
type textarea "hero.move"
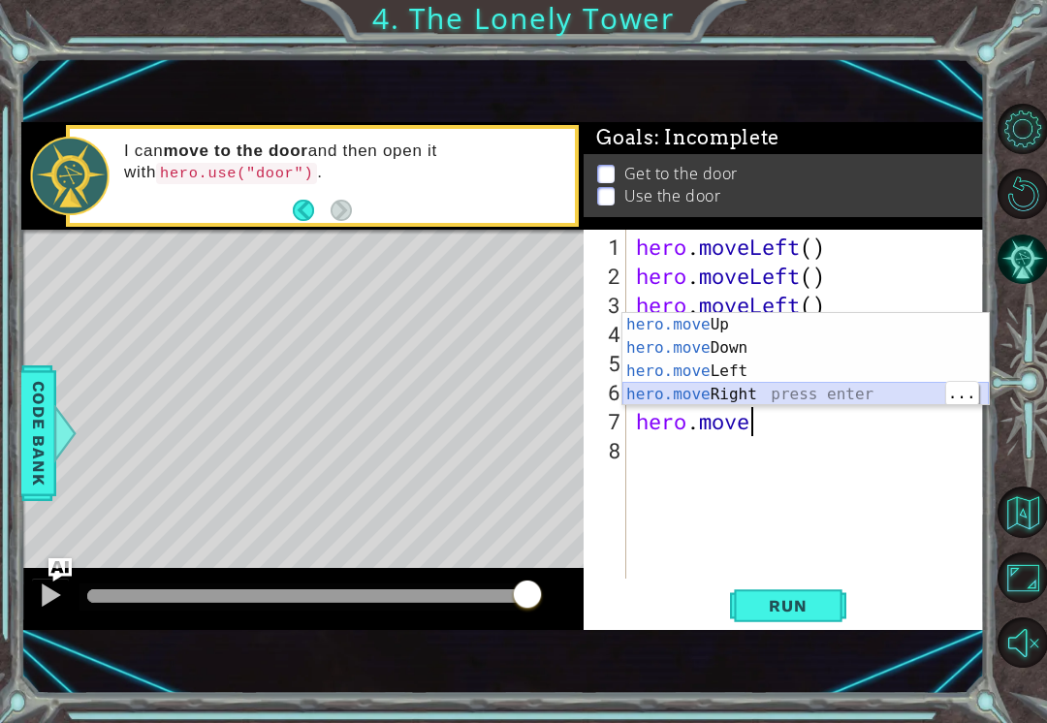
click at [790, 393] on div "hero.move Up press enter hero.move Down press enter hero.move Left press enter …" at bounding box center [805, 383] width 366 height 140
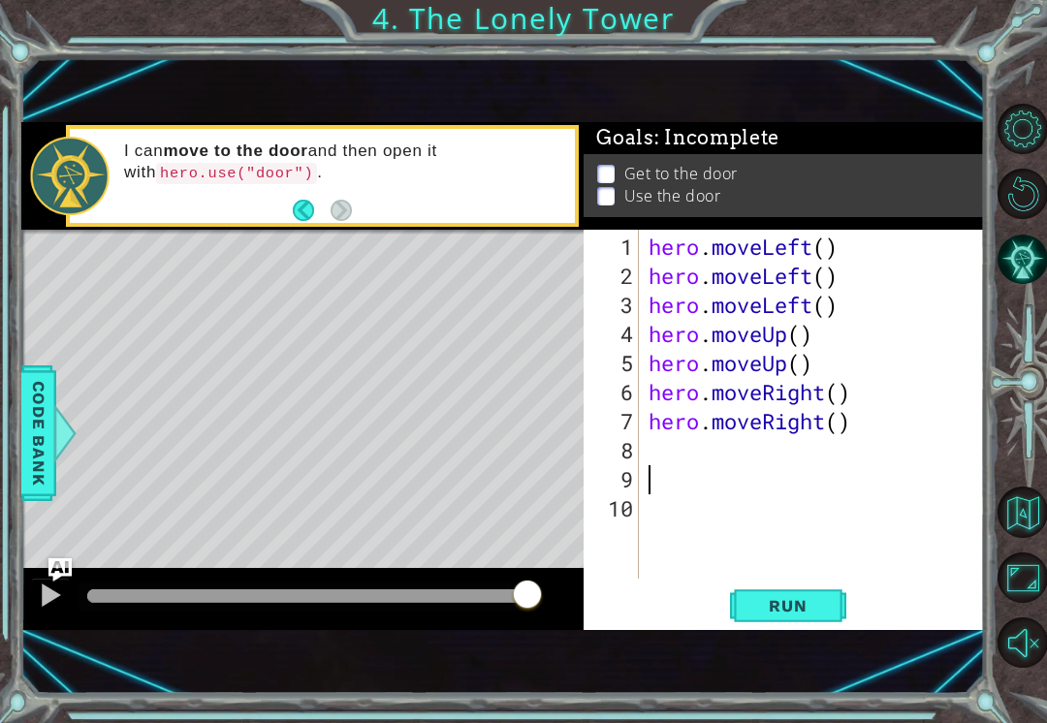
click at [799, 609] on span "Run" at bounding box center [787, 605] width 77 height 19
type textarea "hero.use("door")"
click at [808, 604] on span "Run" at bounding box center [787, 605] width 77 height 19
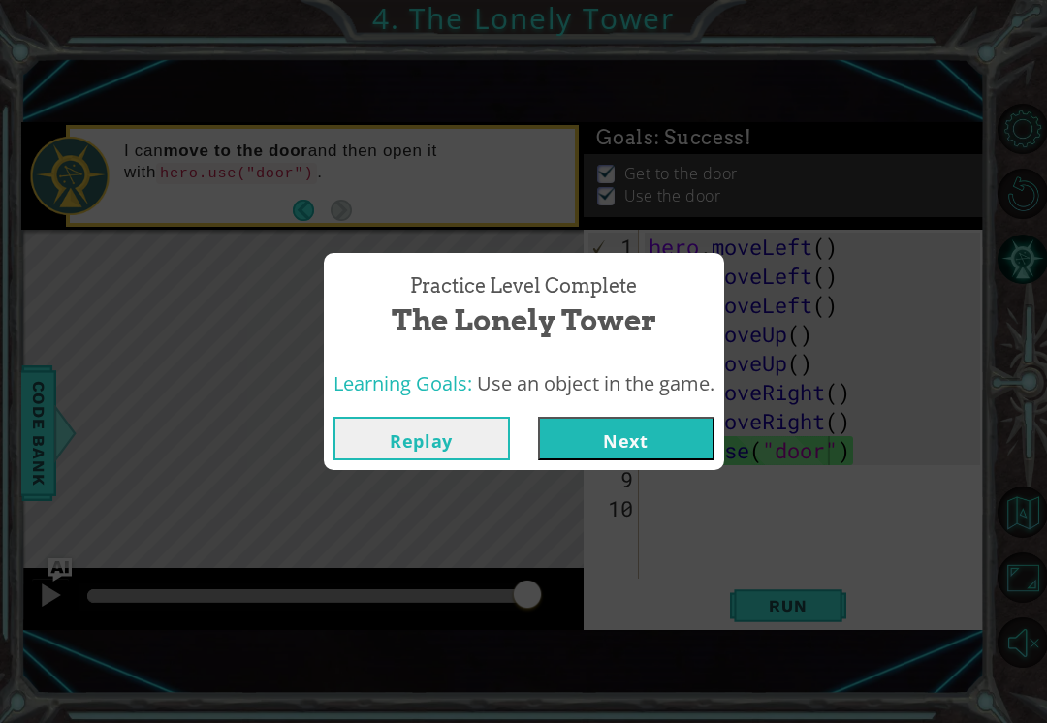
click at [642, 435] on button "Next" at bounding box center [626, 439] width 176 height 44
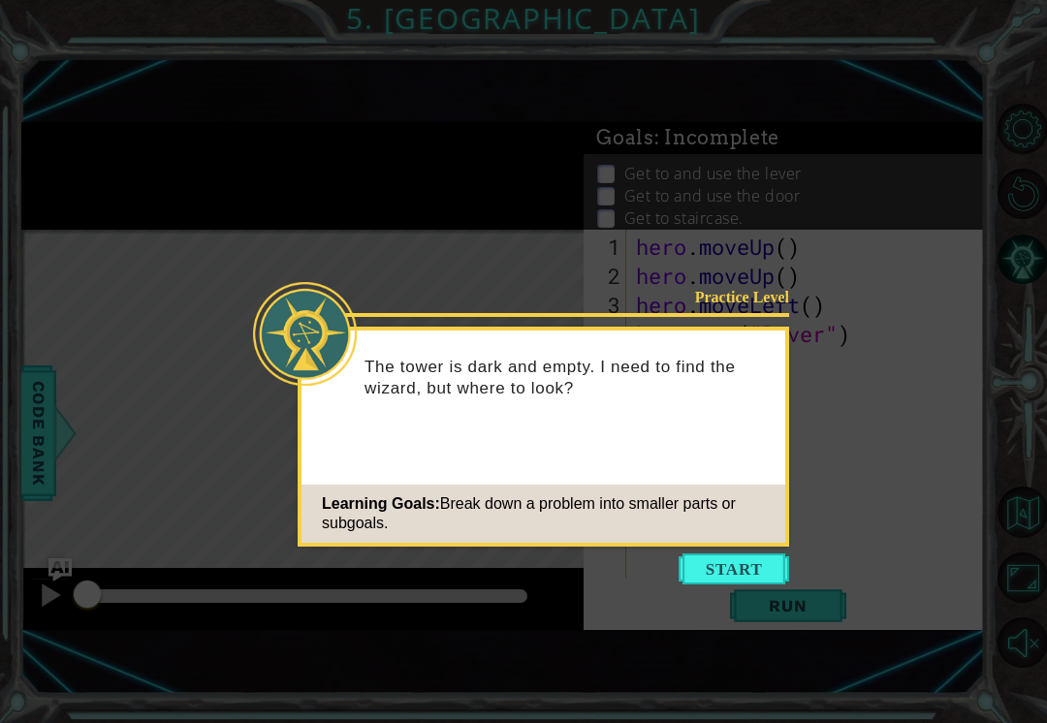
click at [737, 570] on button "Start" at bounding box center [733, 568] width 110 height 31
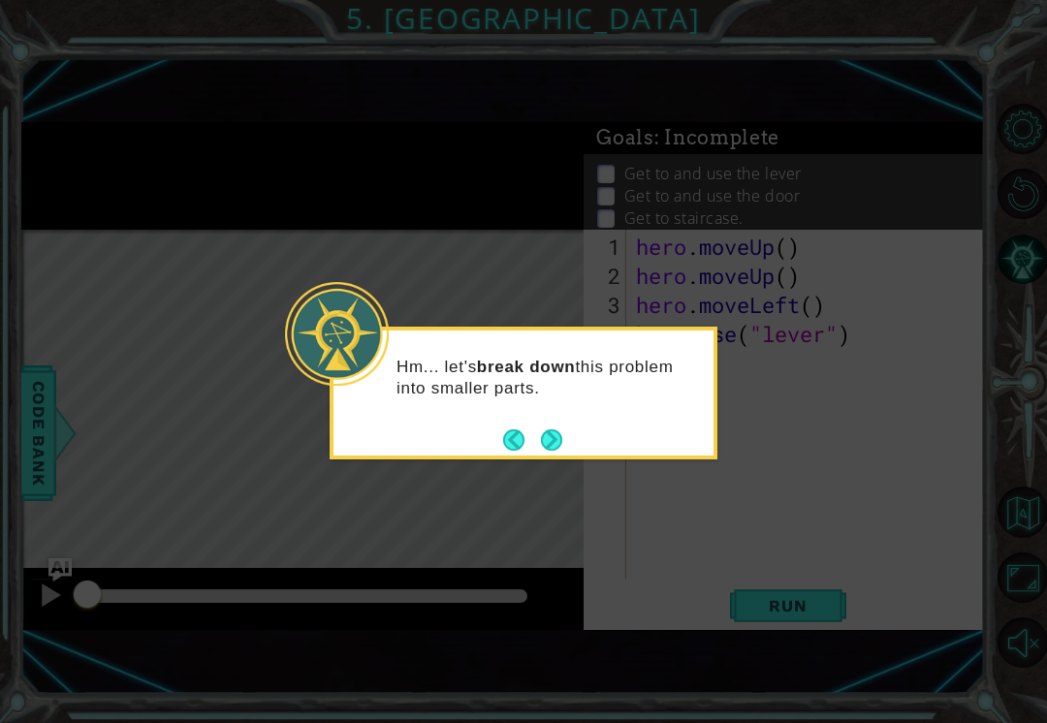
click at [550, 435] on button "Next" at bounding box center [551, 439] width 21 height 21
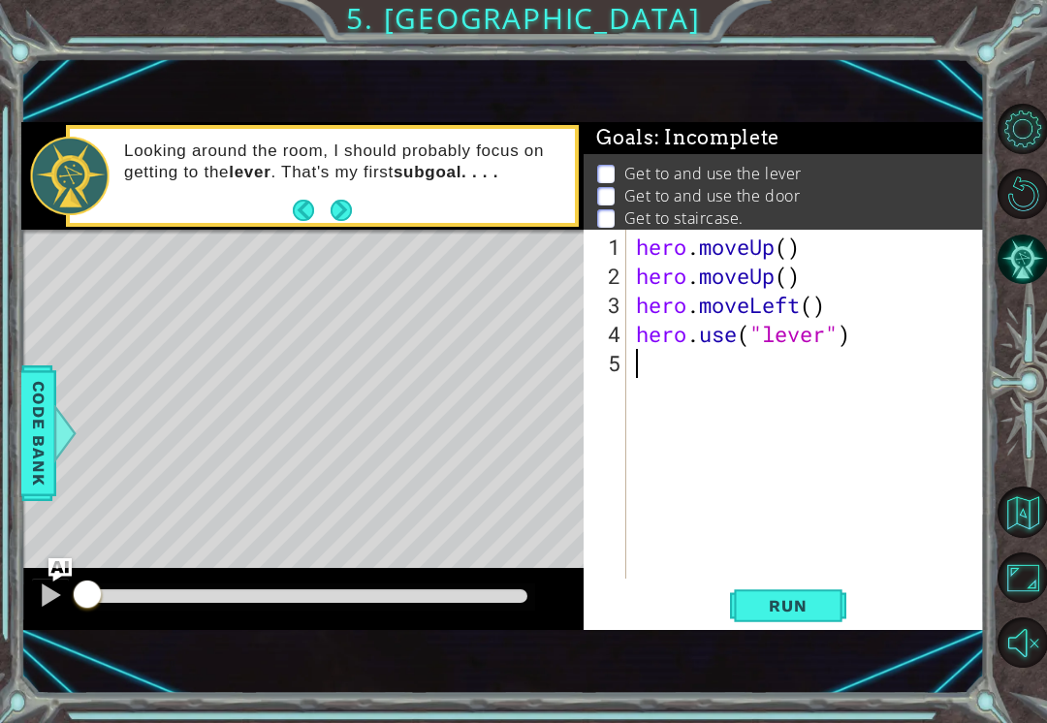
click at [800, 604] on span "Run" at bounding box center [787, 605] width 77 height 19
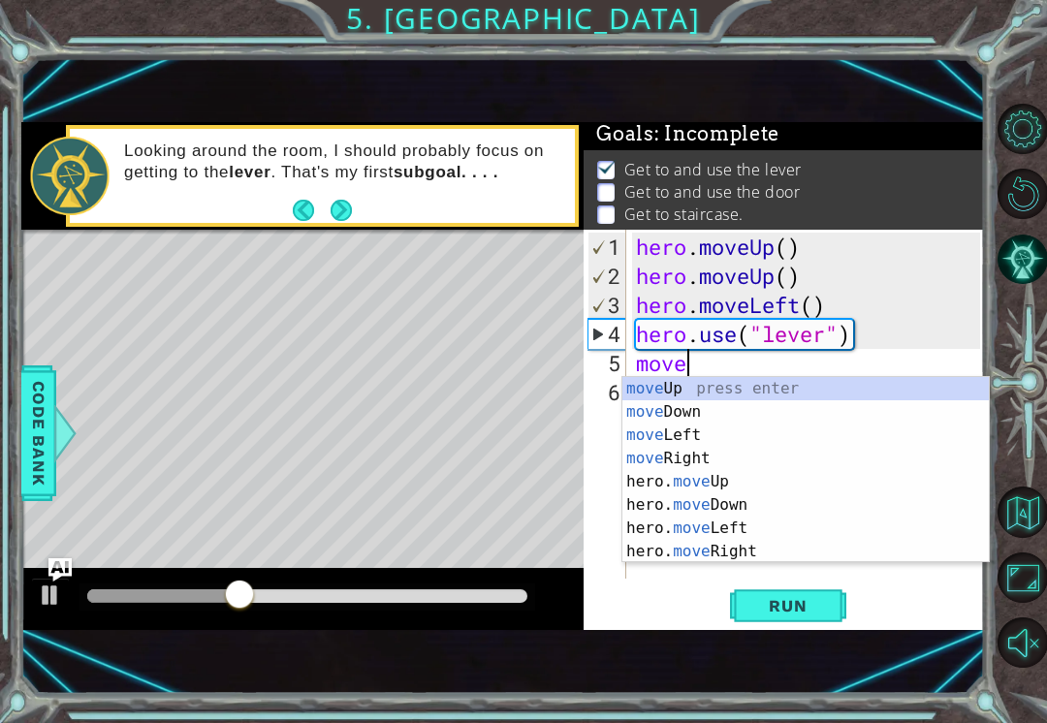
scroll to position [0, 2]
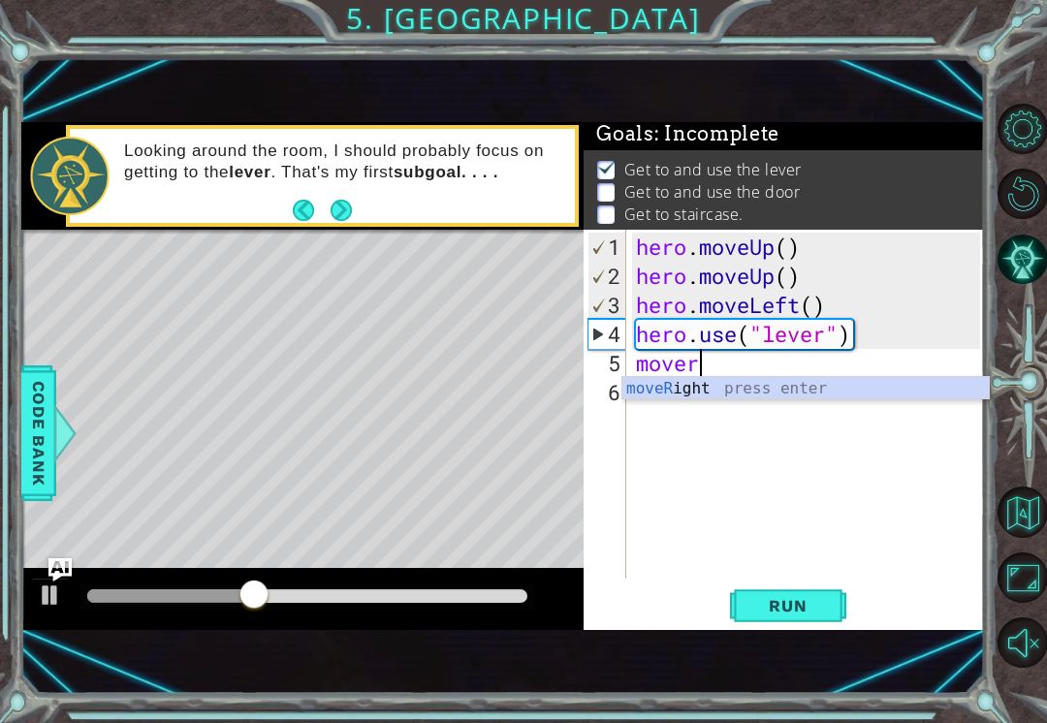
type textarea "move"
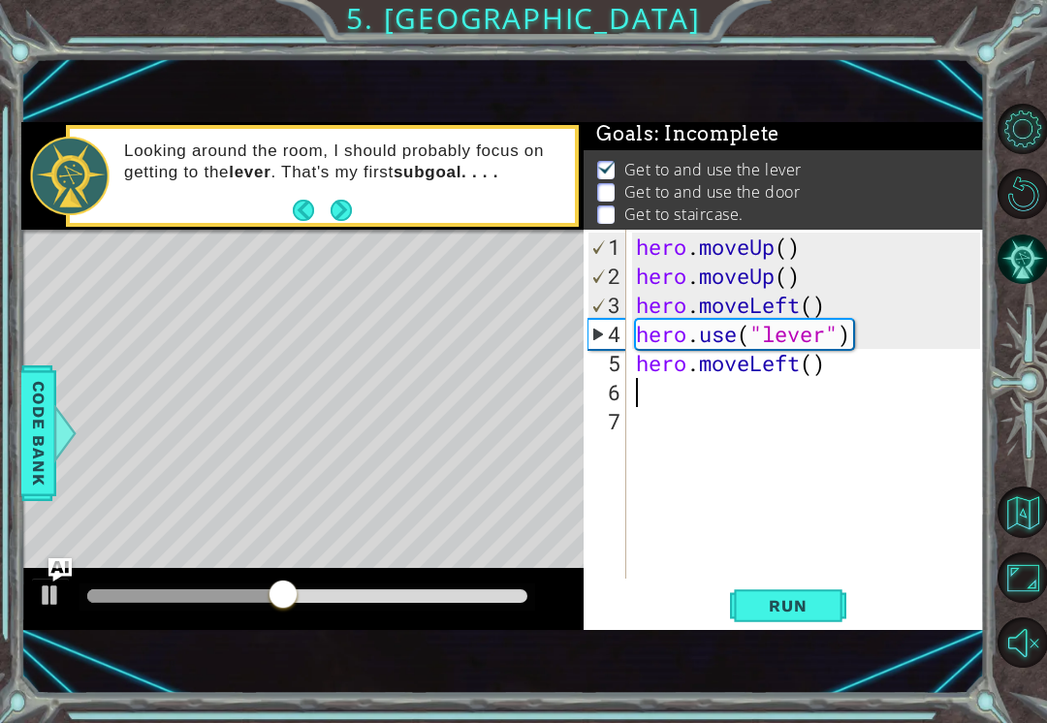
scroll to position [0, 0]
type textarea "hero.moveLeft()"
click at [708, 425] on div "hero . moveUp ( ) hero . moveUp ( ) hero . moveLeft ( ) hero . use ( "lever" ) …" at bounding box center [811, 436] width 358 height 407
type textarea "hero.moveLeft()"
click at [796, 440] on div "hero . moveUp ( ) hero . moveUp ( ) hero . moveLeft ( ) hero . use ( "lever" ) …" at bounding box center [811, 436] width 358 height 407
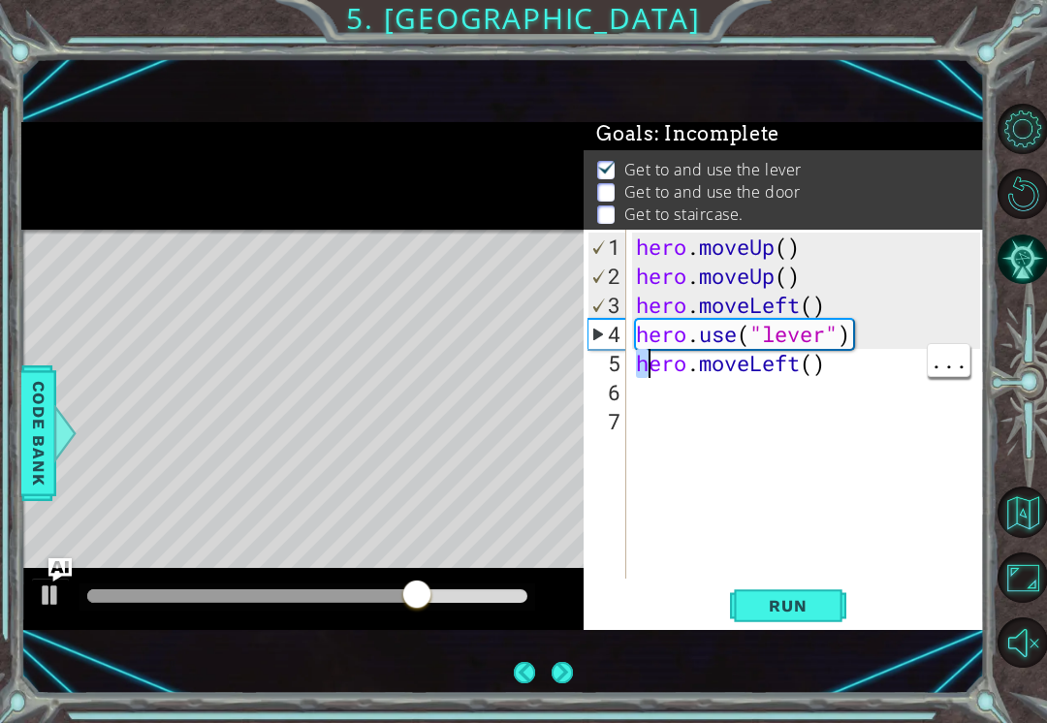
type textarea "hero.moveLeft()"
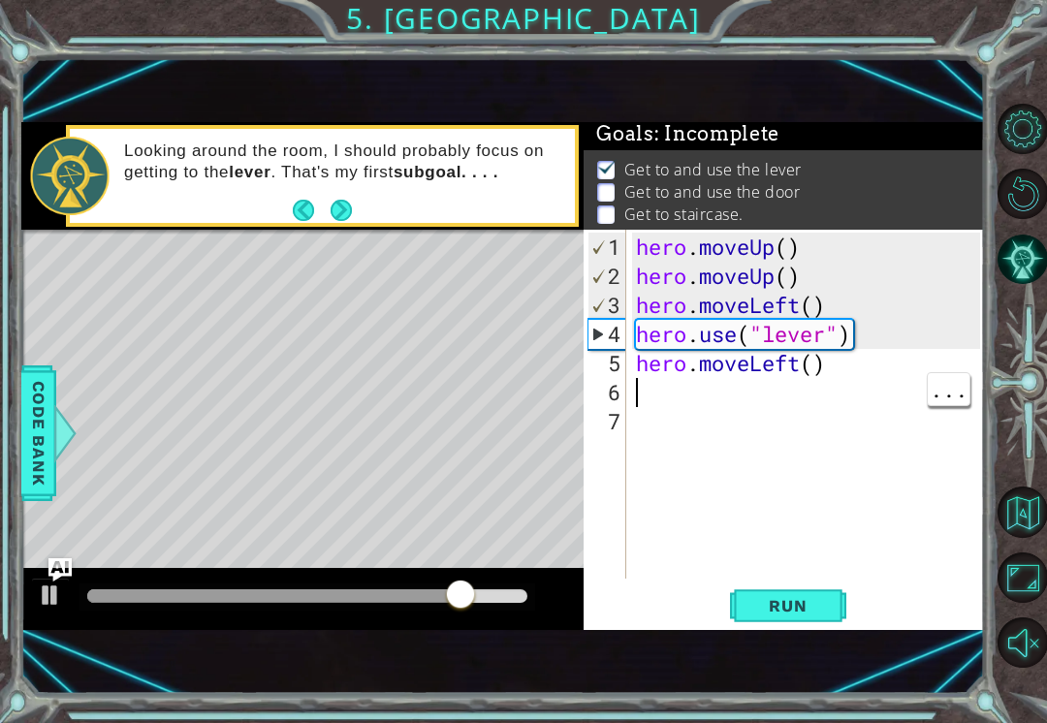
click at [662, 397] on div "hero . moveUp ( ) hero . moveUp ( ) hero . moveLeft ( ) hero . use ( "lever" ) …" at bounding box center [811, 436] width 358 height 407
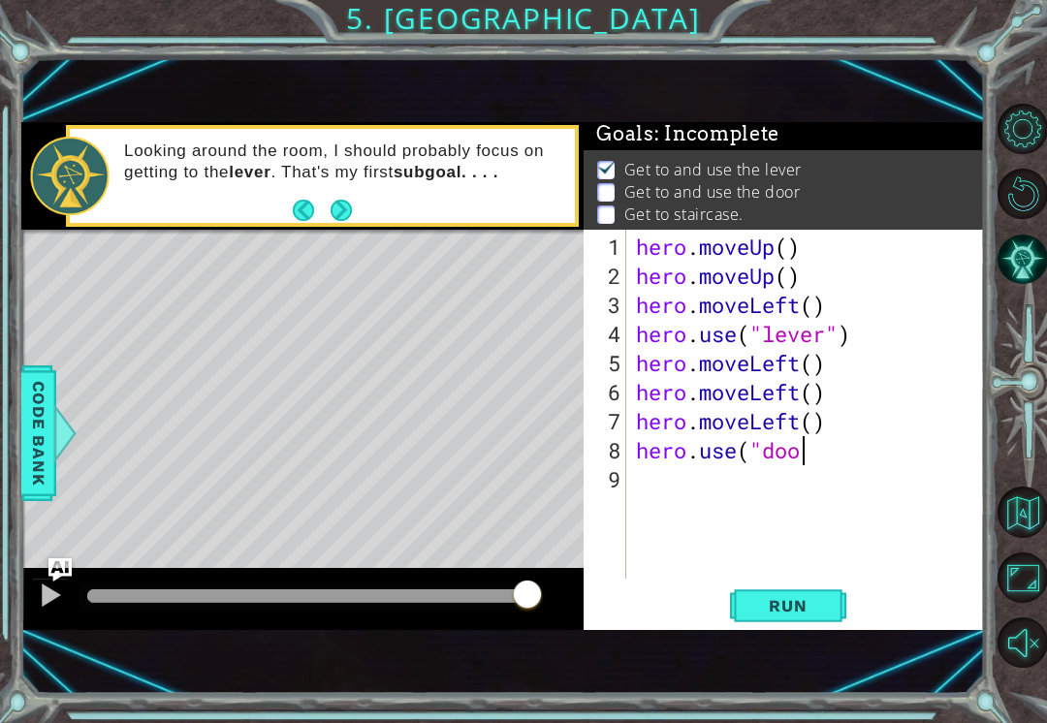
scroll to position [0, 7]
type textarea "hero.use("door")"
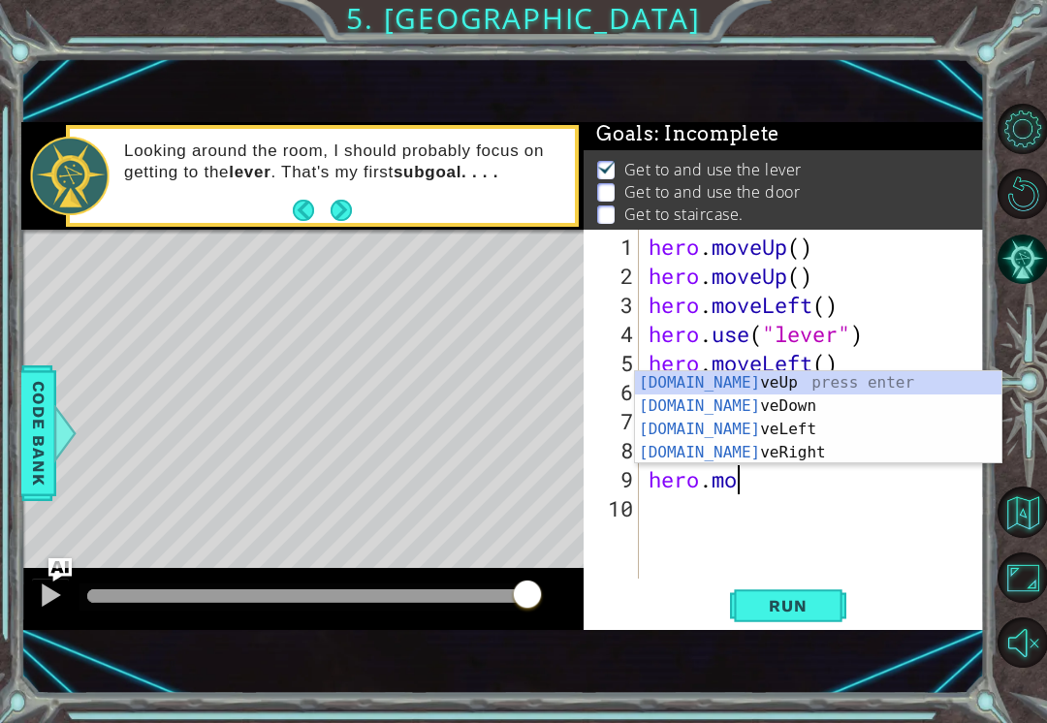
scroll to position [0, 4]
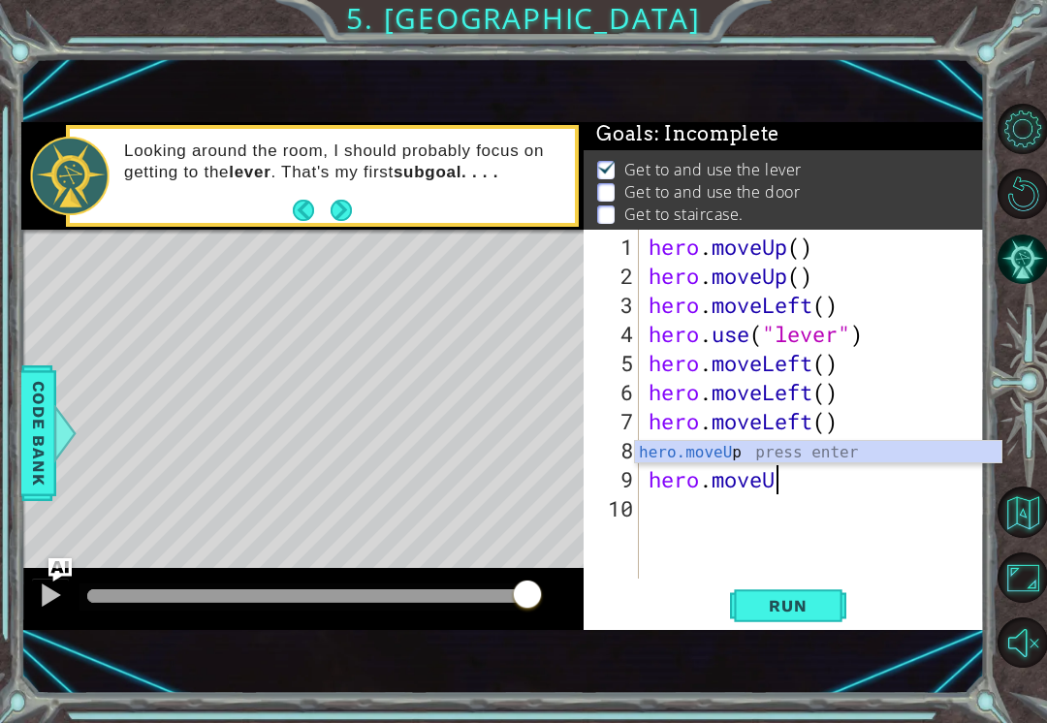
type textarea "hero.moveUp"
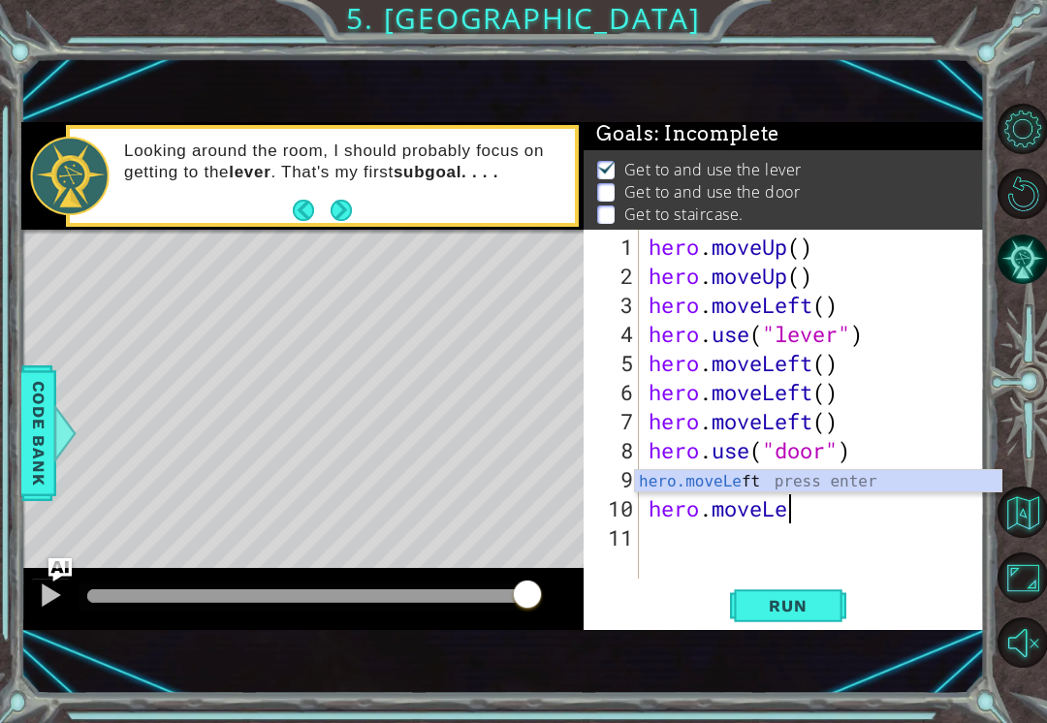
type textarea "hero.moveLeft"
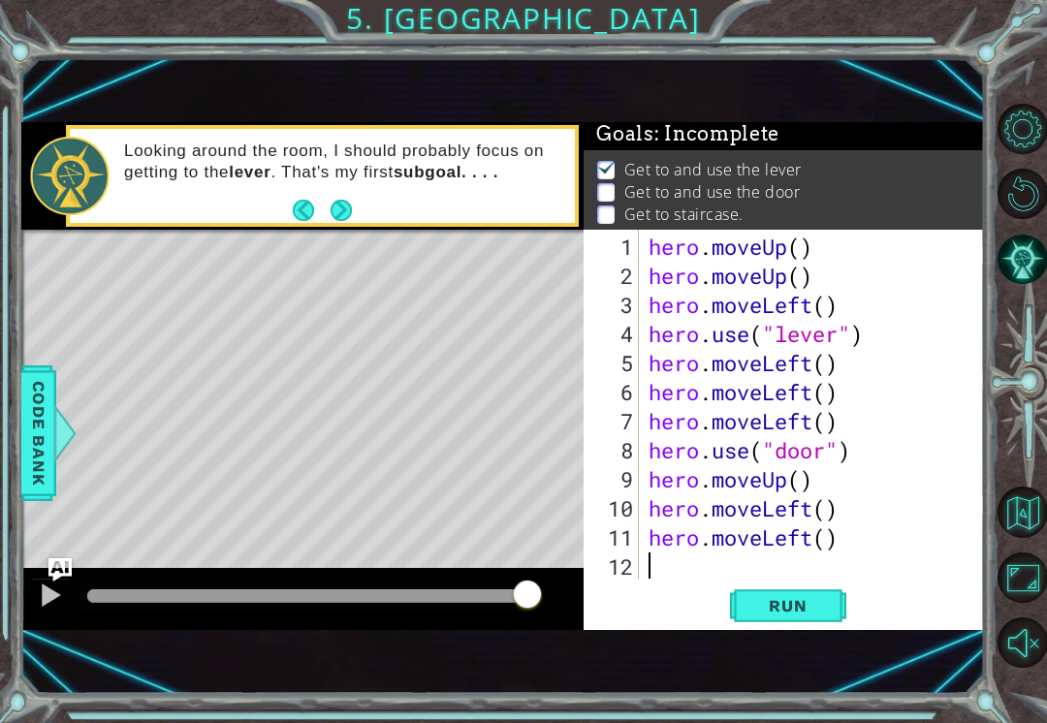
scroll to position [29, 0]
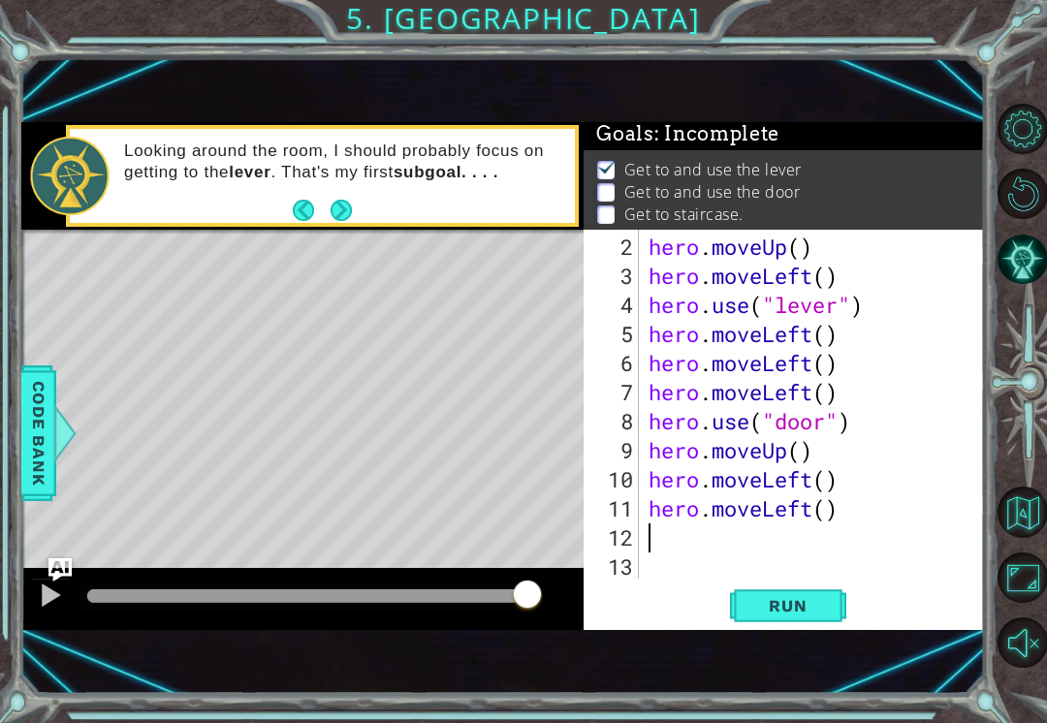
paste textarea "h"
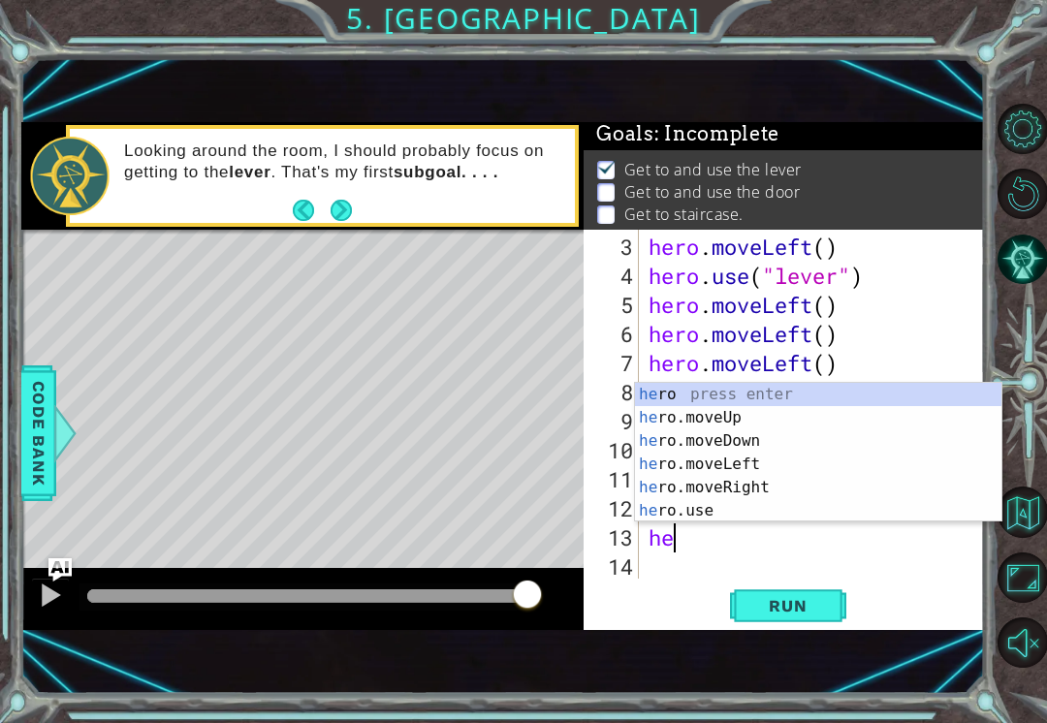
scroll to position [0, 1]
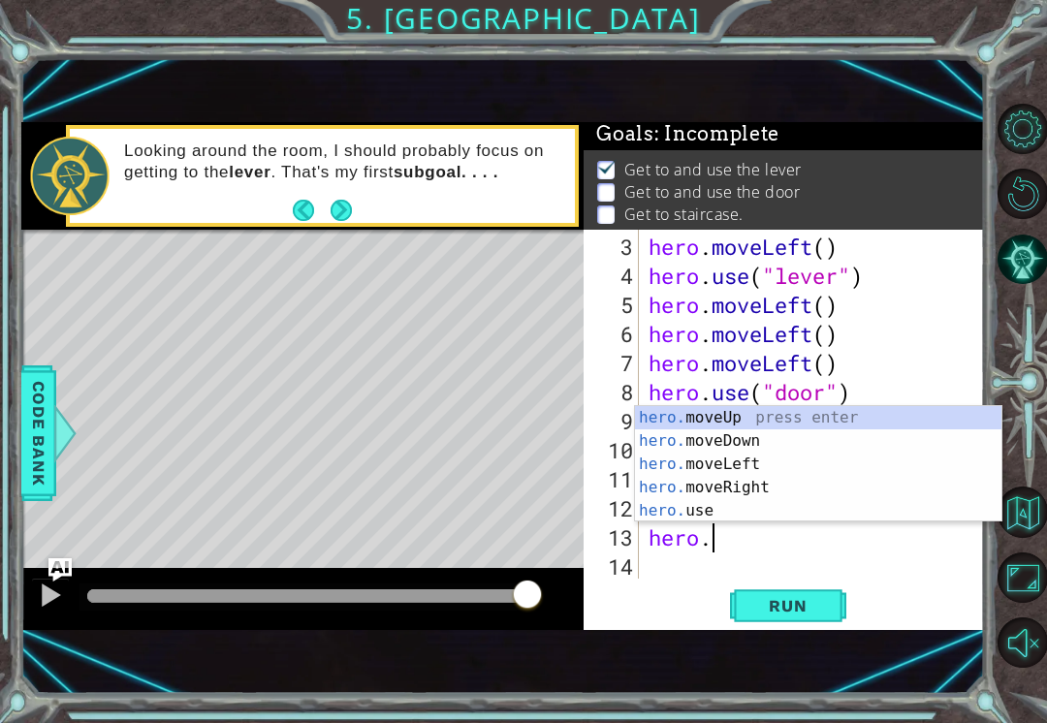
type textarea "hero.m"
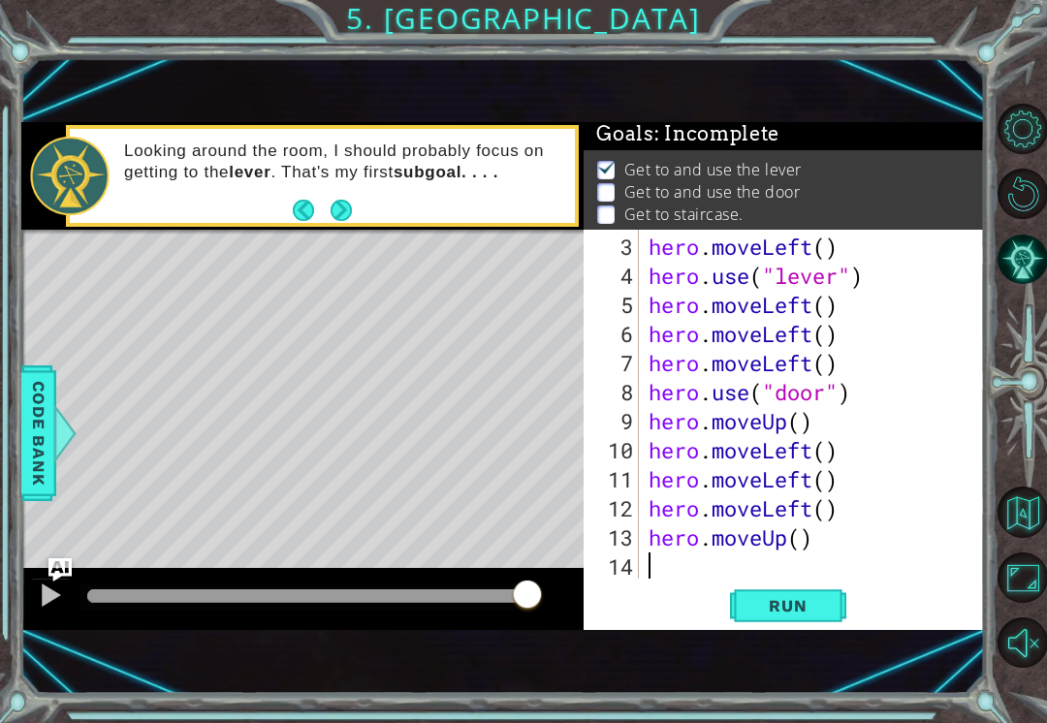
scroll to position [87, 0]
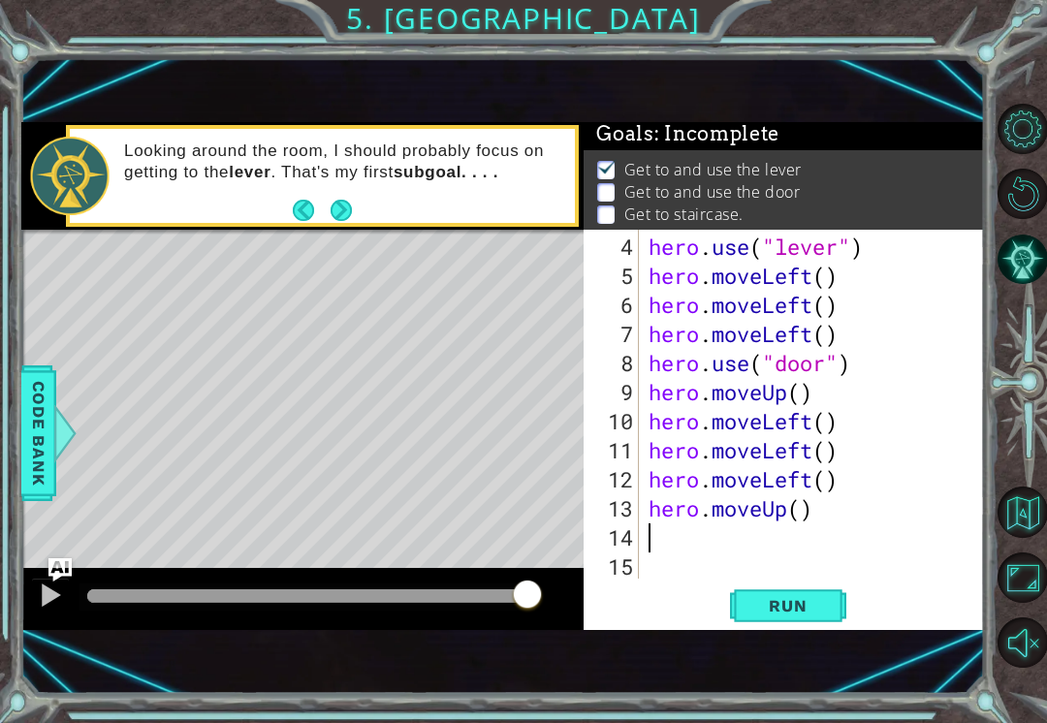
click at [820, 601] on span "Run" at bounding box center [787, 605] width 77 height 19
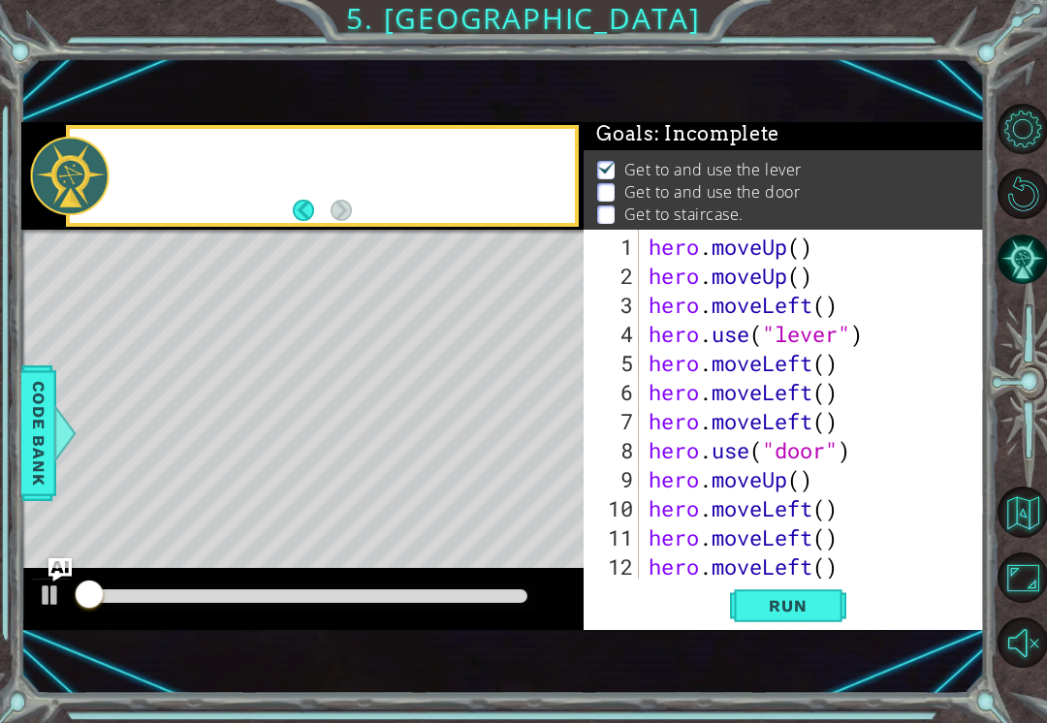
scroll to position [0, 0]
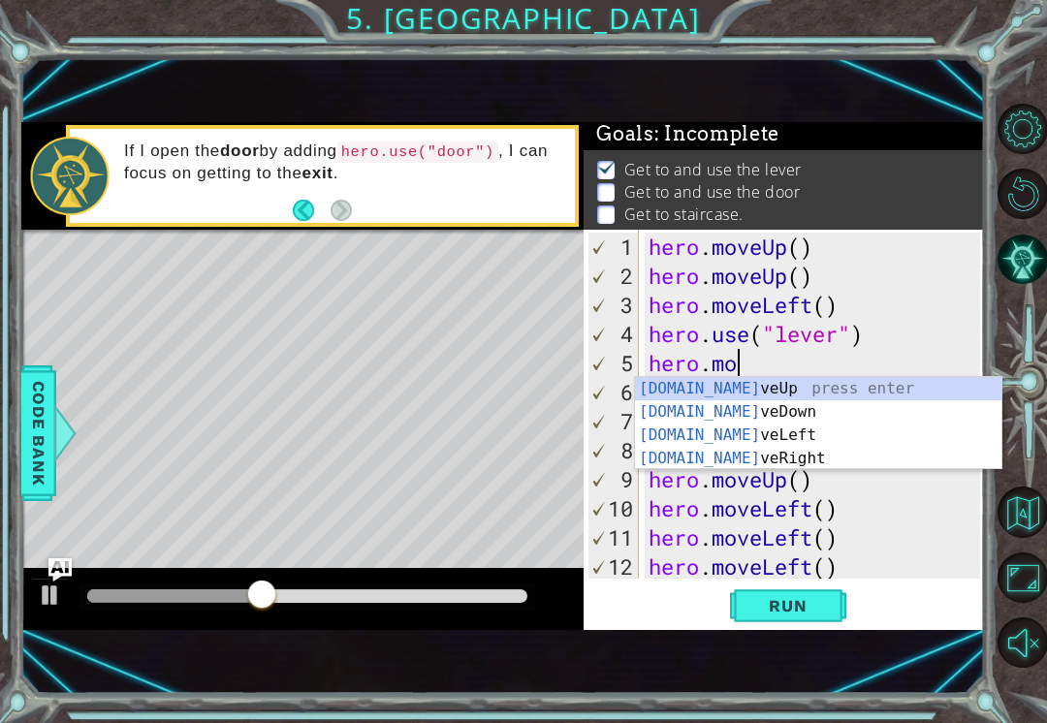
type textarea "hero."
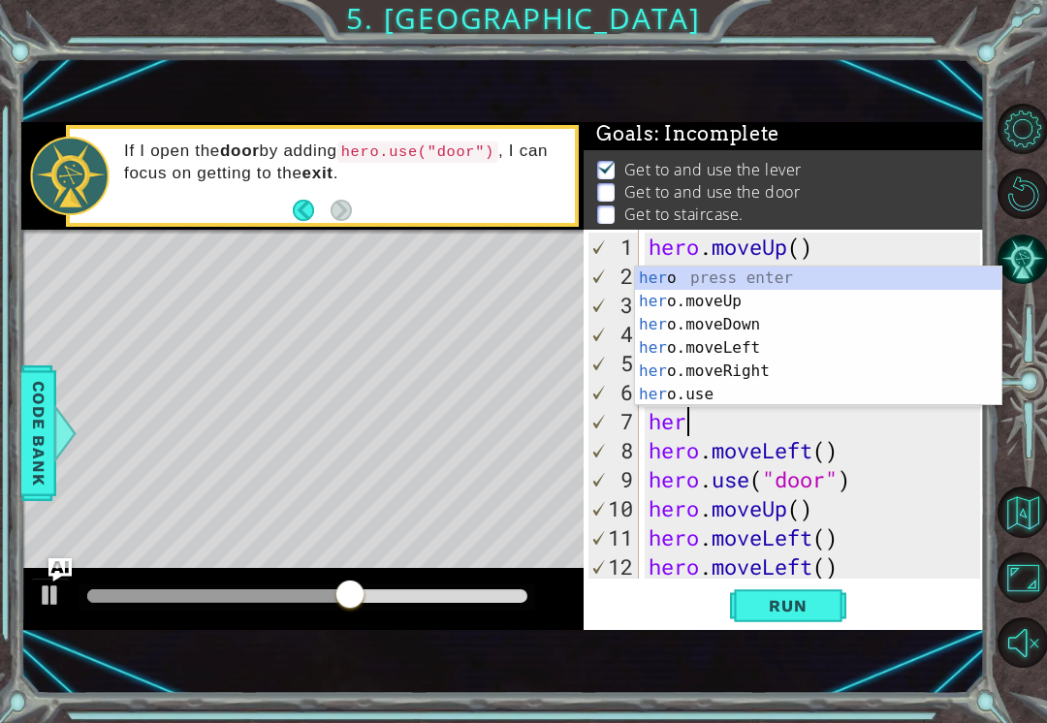
type textarea "h"
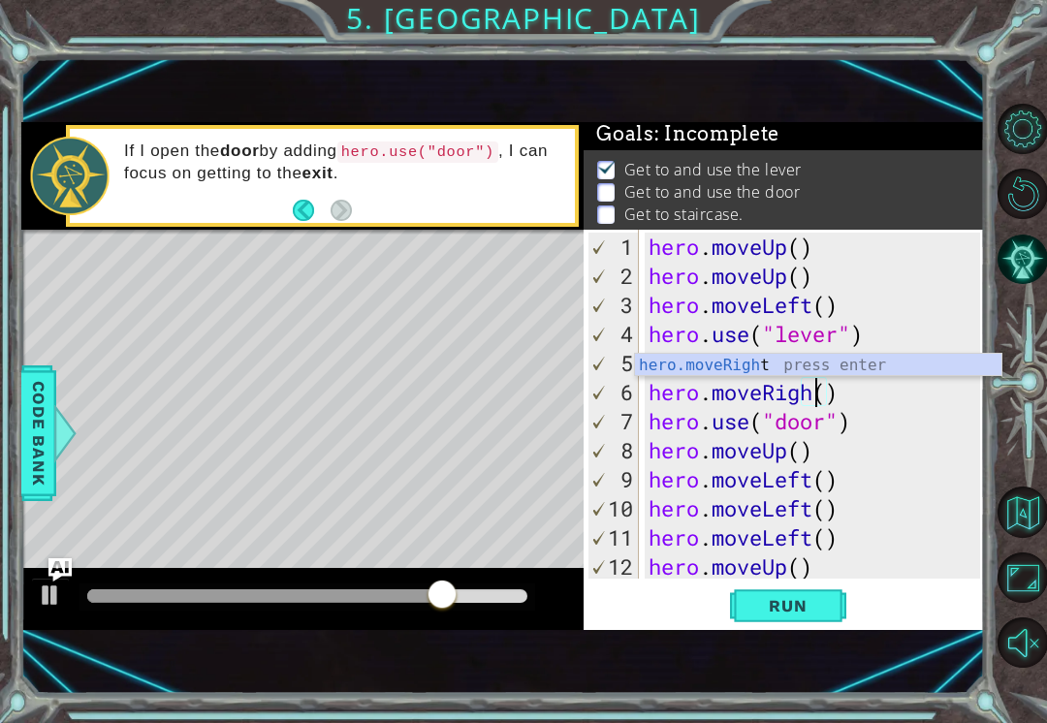
scroll to position [0, 9]
type textarea "hero.moveRight()"
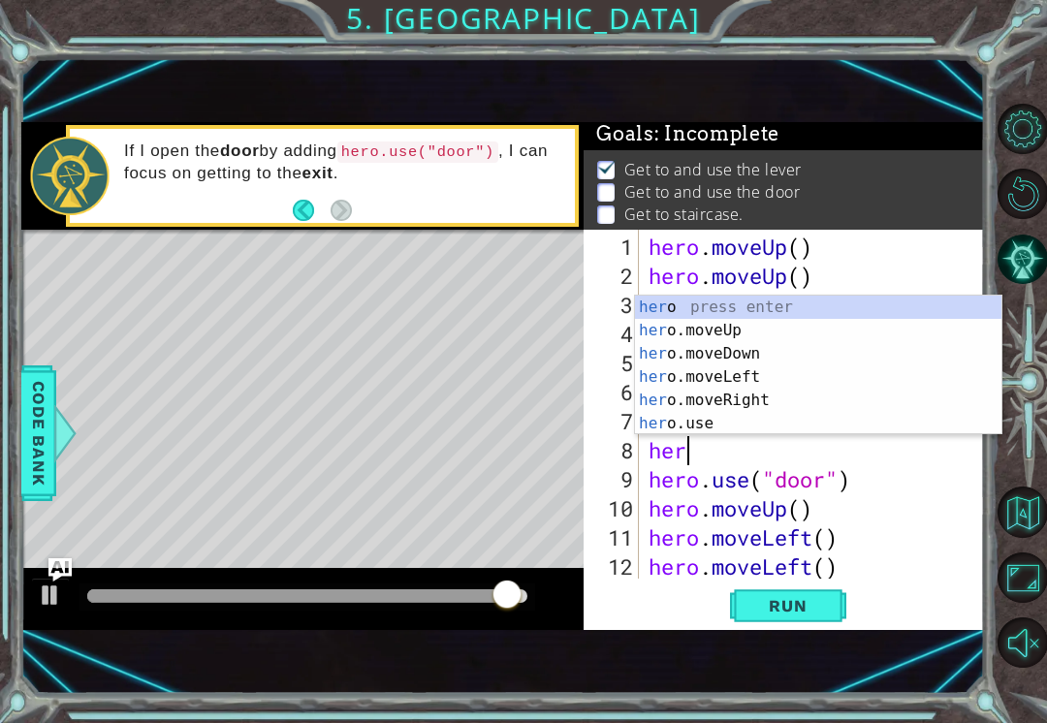
scroll to position [0, 1]
type textarea "hero"
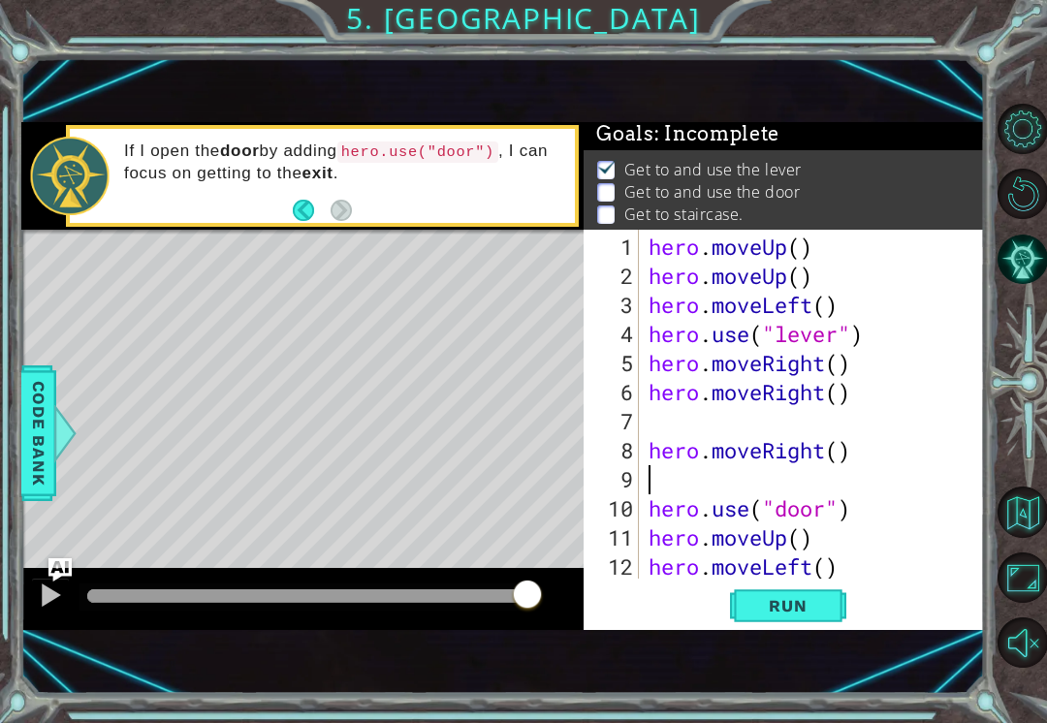
scroll to position [0, 0]
click at [820, 613] on span "Run" at bounding box center [787, 605] width 77 height 19
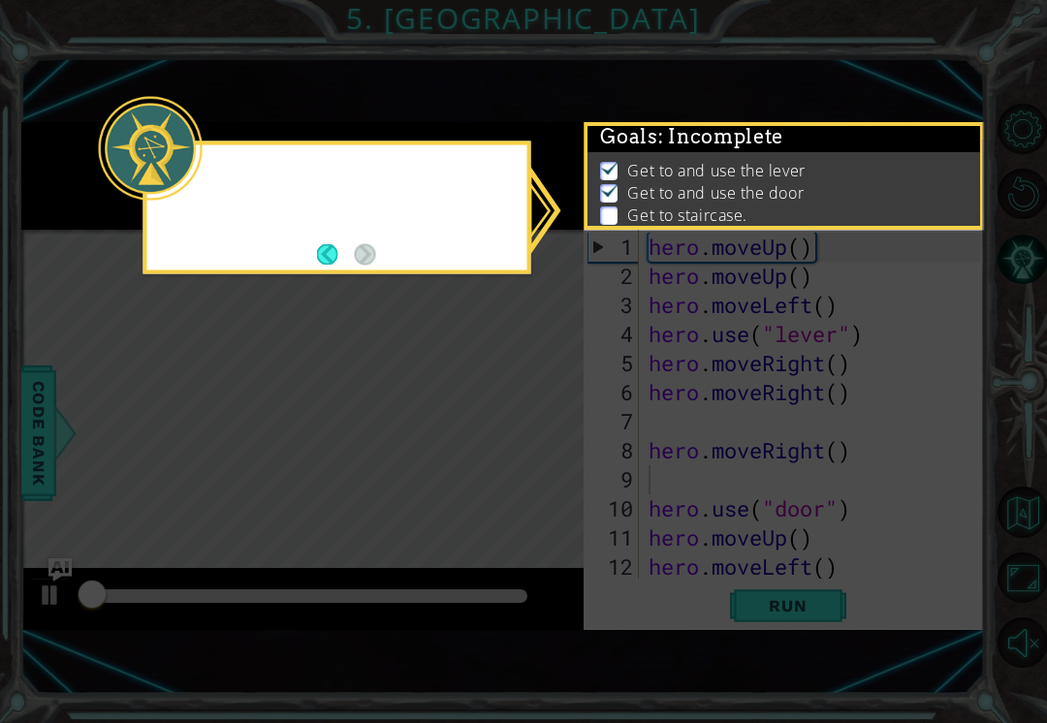
scroll to position [4, 0]
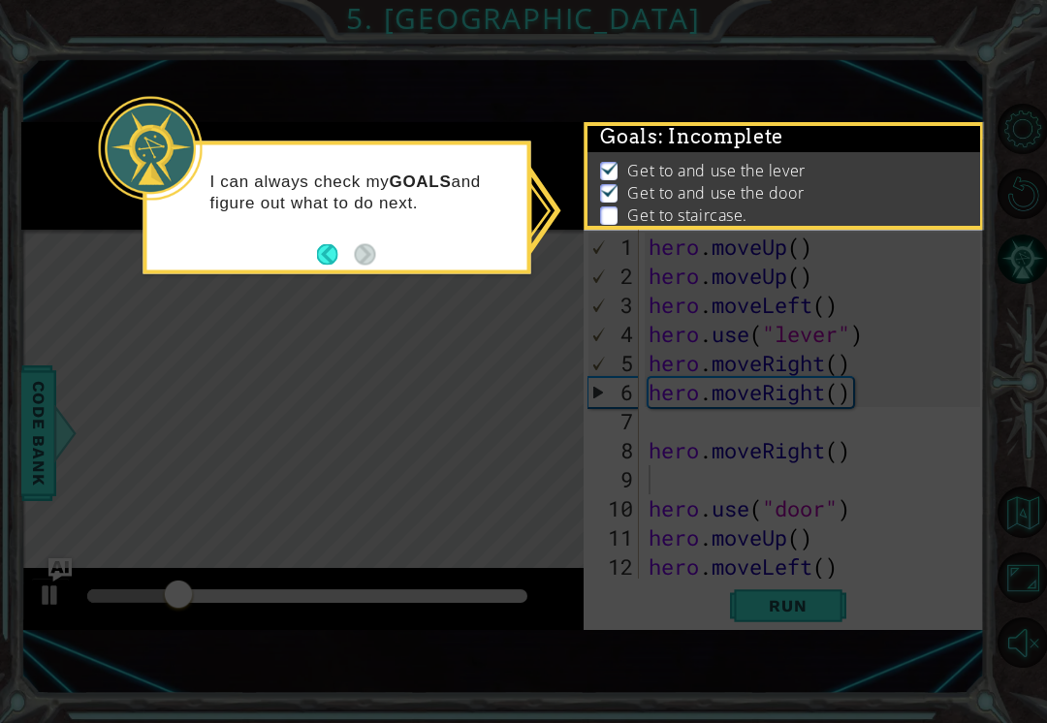
click at [316, 272] on div "I can always check my GOALS and figure out what to do next." at bounding box center [337, 208] width 388 height 133
click at [410, 323] on icon at bounding box center [523, 361] width 1047 height 723
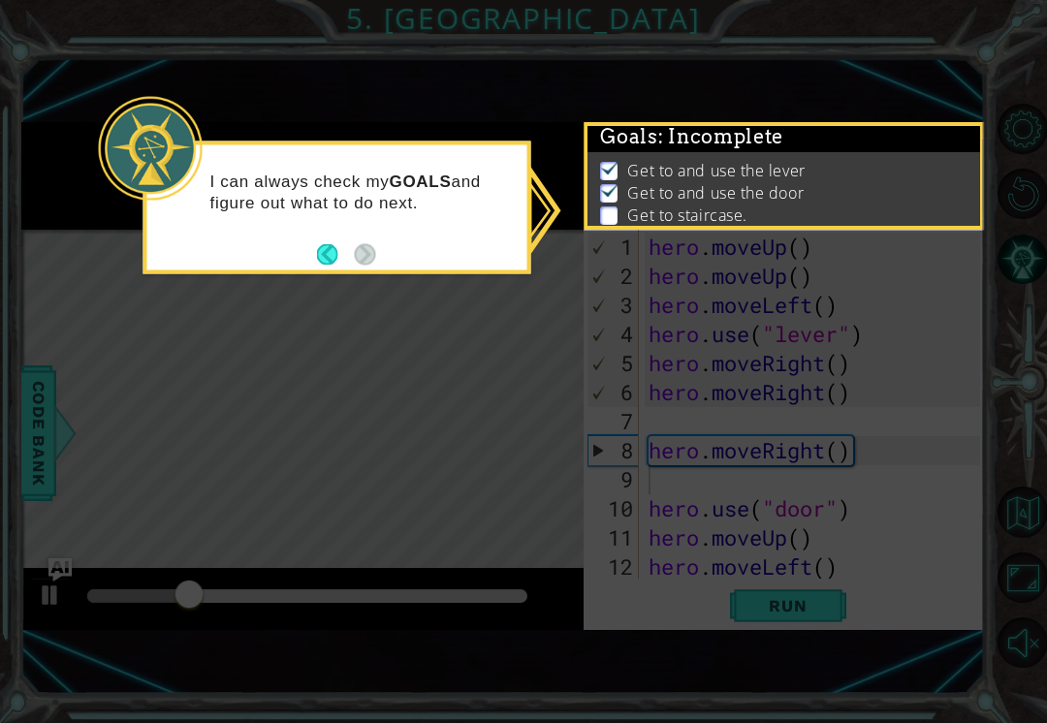
click at [164, 354] on icon at bounding box center [523, 361] width 1047 height 723
click at [327, 245] on button "Back" at bounding box center [336, 253] width 38 height 21
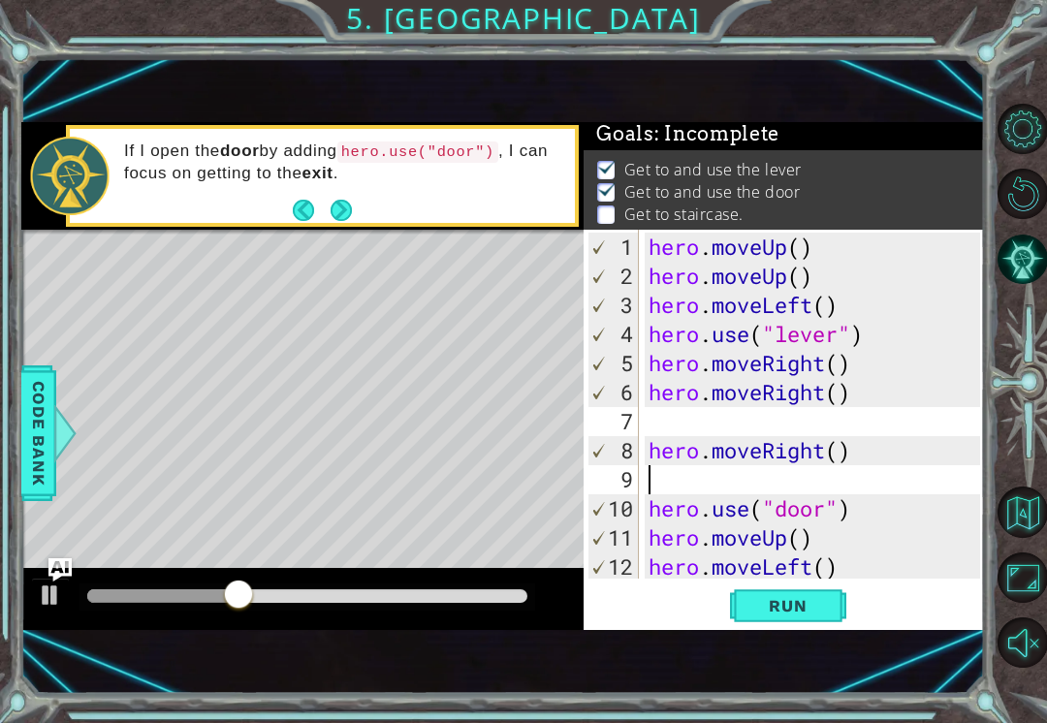
click at [340, 217] on button "Next" at bounding box center [341, 211] width 22 height 22
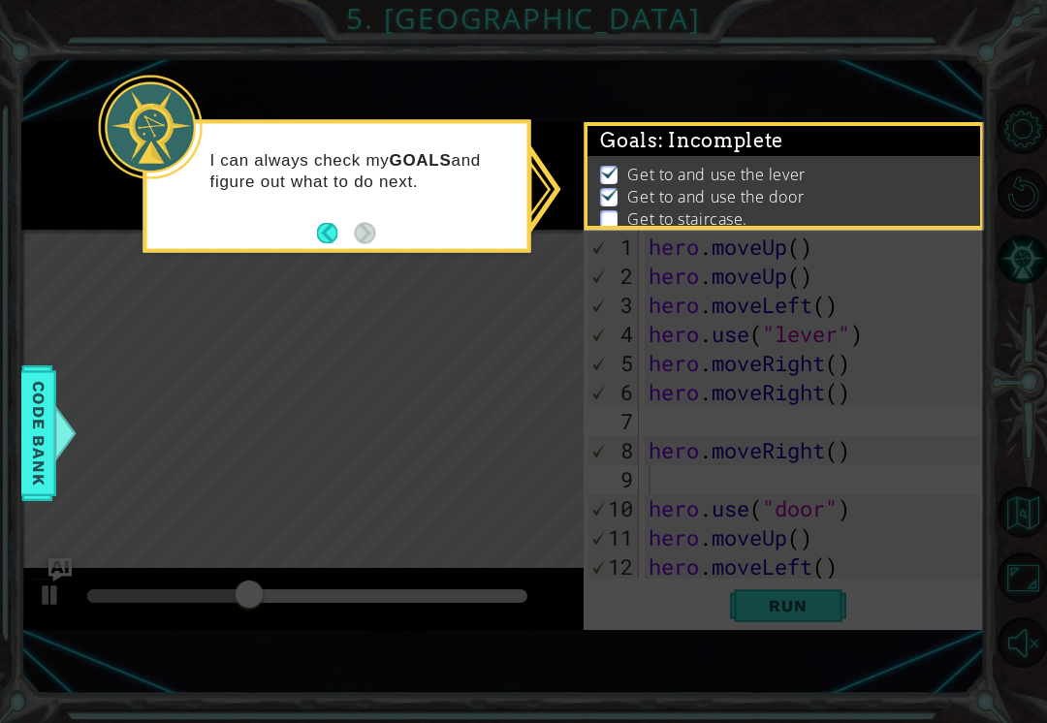
click at [354, 229] on button "Back" at bounding box center [336, 232] width 38 height 21
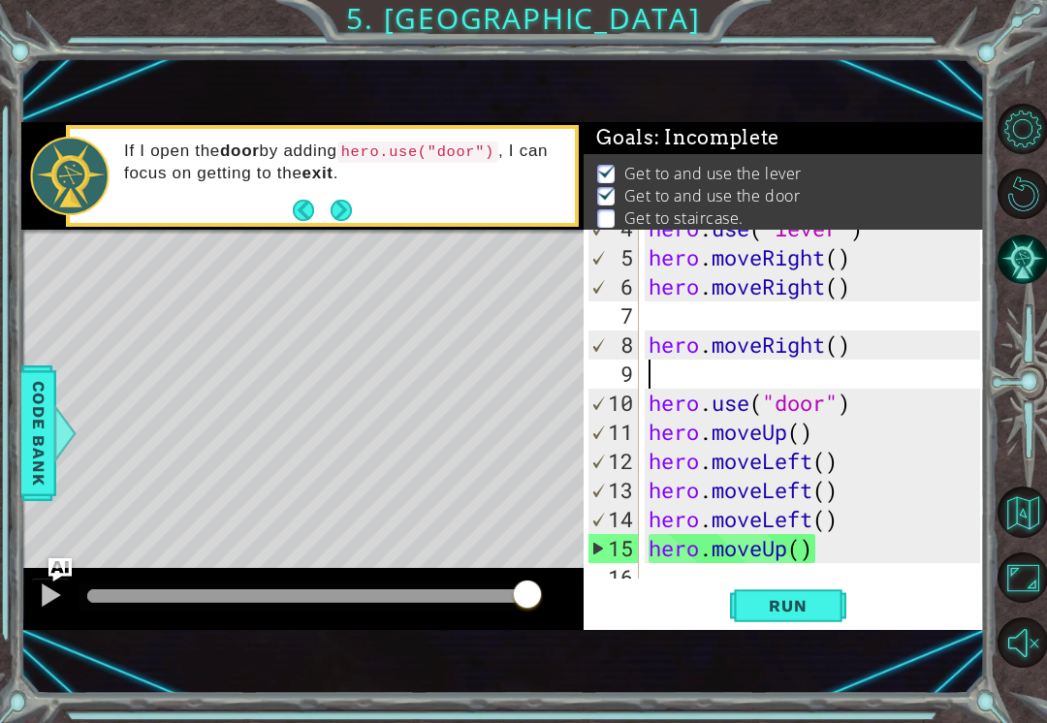
scroll to position [106, 0]
click at [823, 606] on span "Run" at bounding box center [787, 605] width 77 height 19
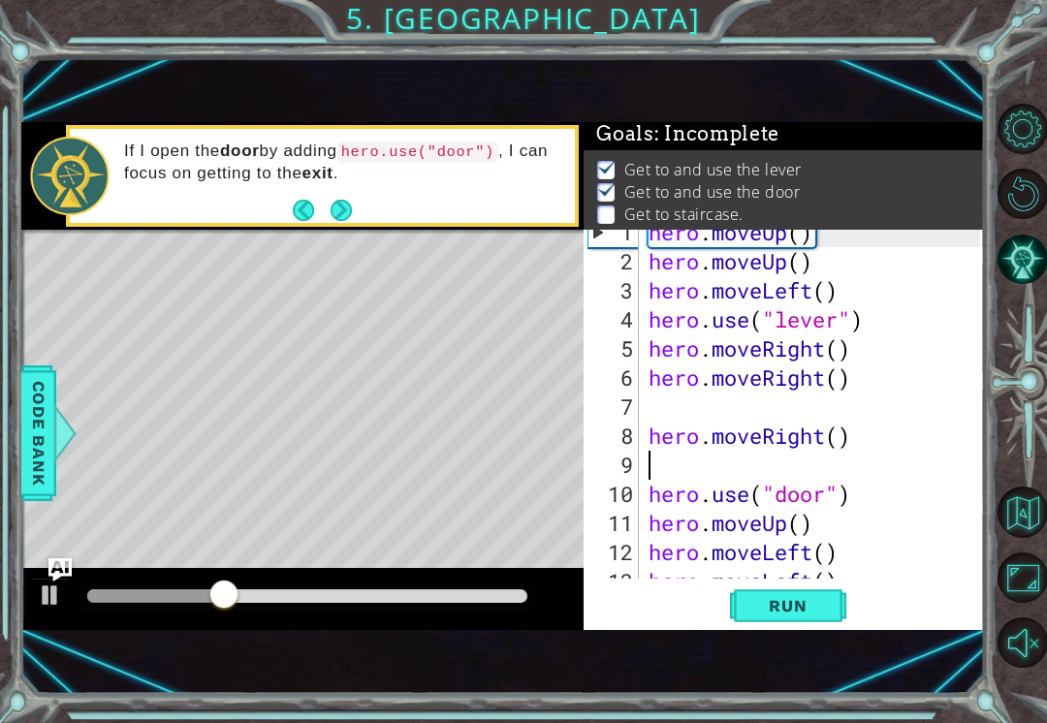
scroll to position [16, 0]
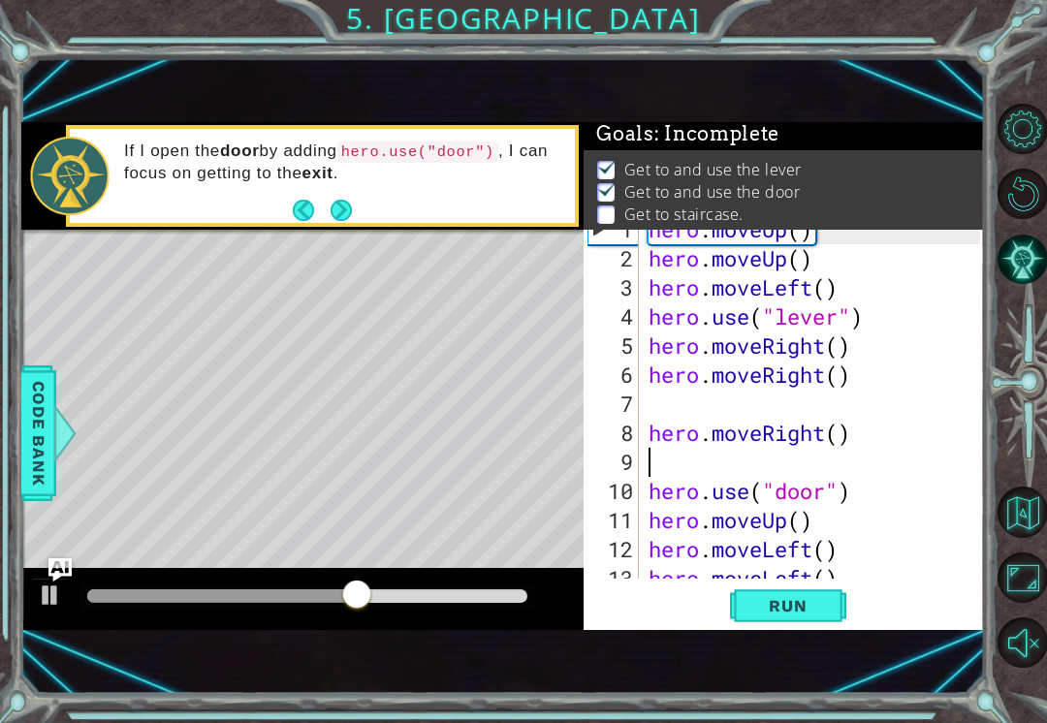
type textarea "hero.moveRight()"
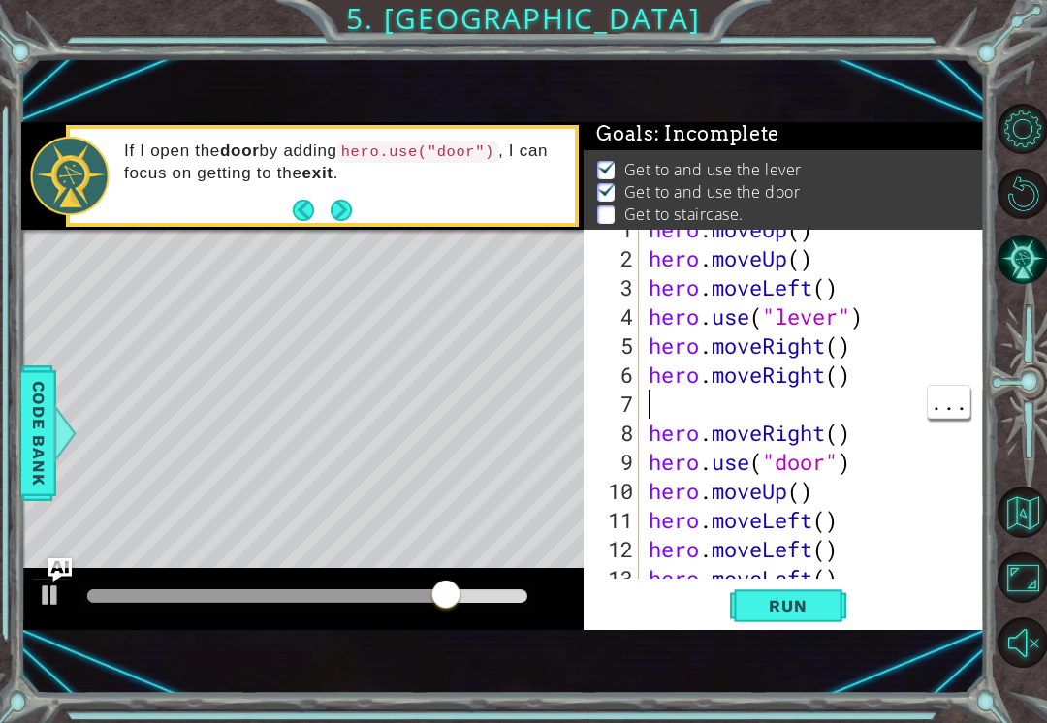
click at [646, 395] on div "hero . moveUp ( ) hero . moveUp ( ) hero . moveLeft ( ) hero . use ( "lever" ) …" at bounding box center [817, 418] width 345 height 407
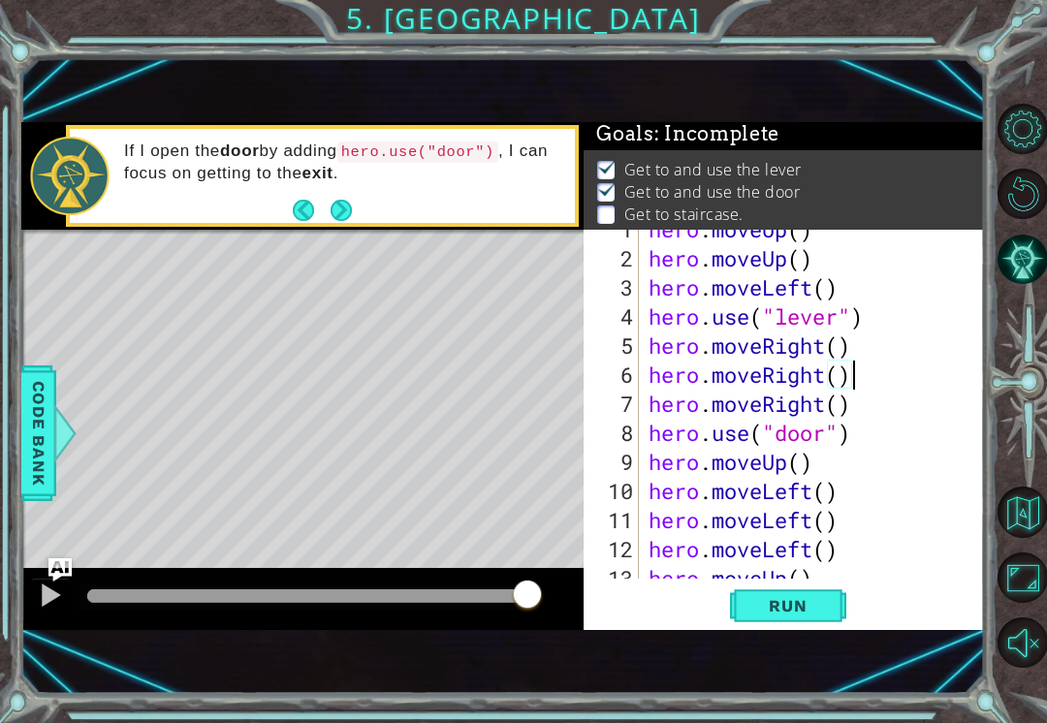
type textarea "hero.moveUp()"
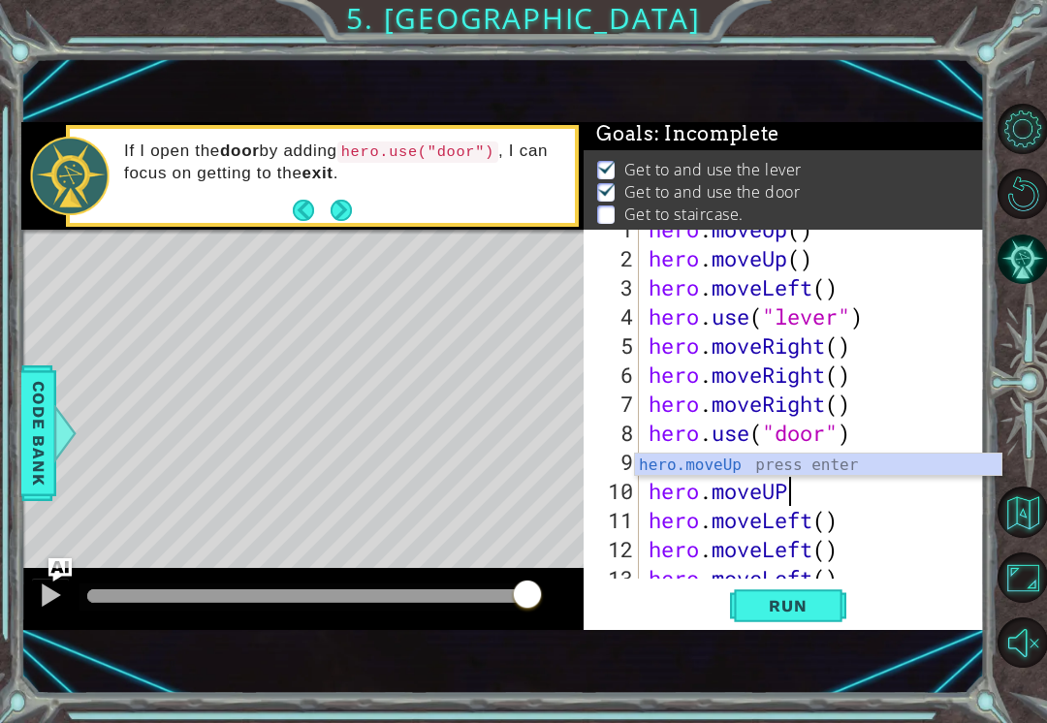
scroll to position [0, 6]
click at [826, 601] on span "Run" at bounding box center [787, 605] width 77 height 19
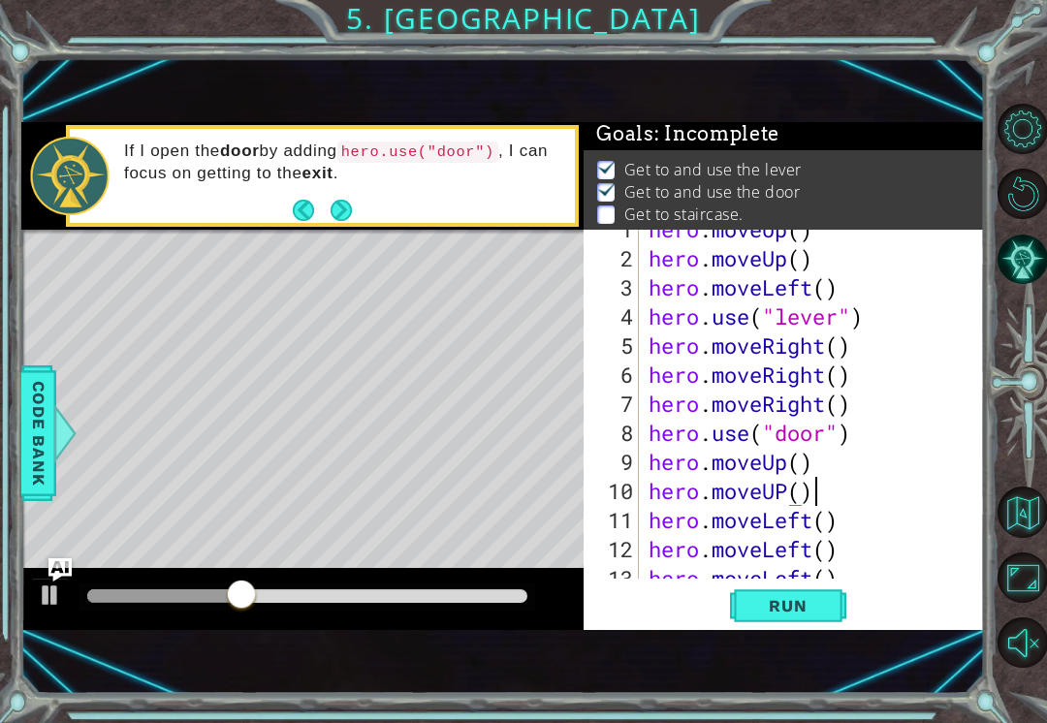
scroll to position [0, 7]
click at [811, 611] on span "Run" at bounding box center [787, 605] width 77 height 19
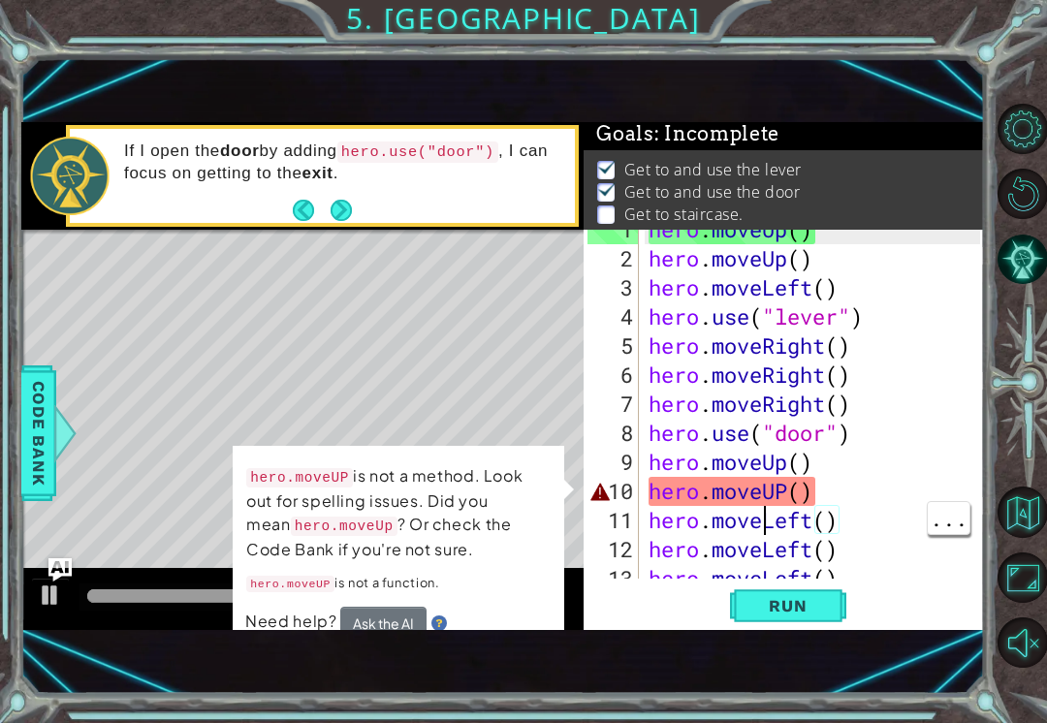
click at [762, 528] on div "hero . moveUp ( ) hero . moveUp ( ) hero . moveLeft ( ) hero . use ( "lever" ) …" at bounding box center [817, 418] width 345 height 407
click at [832, 487] on div "hero . moveUp ( ) hero . moveUp ( ) hero . moveLeft ( ) hero . use ( "lever" ) …" at bounding box center [817, 418] width 345 height 407
type textarea "hero.moveUP"
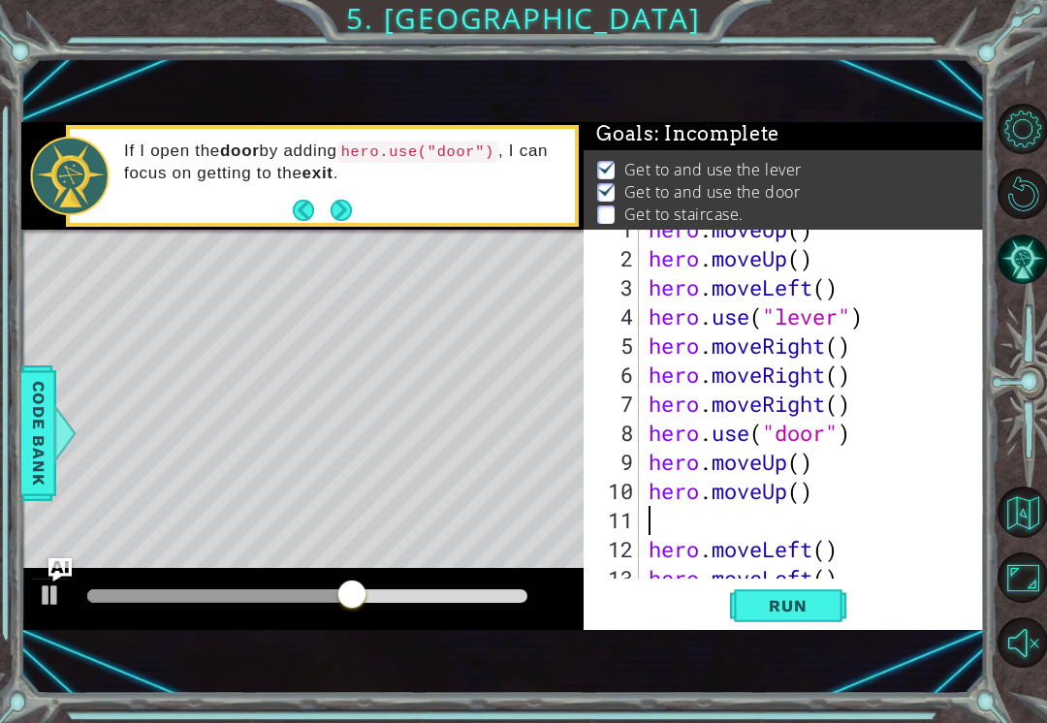
scroll to position [0, 0]
type textarea "hero.moveUp()"
click at [804, 617] on button "Run" at bounding box center [788, 606] width 116 height 40
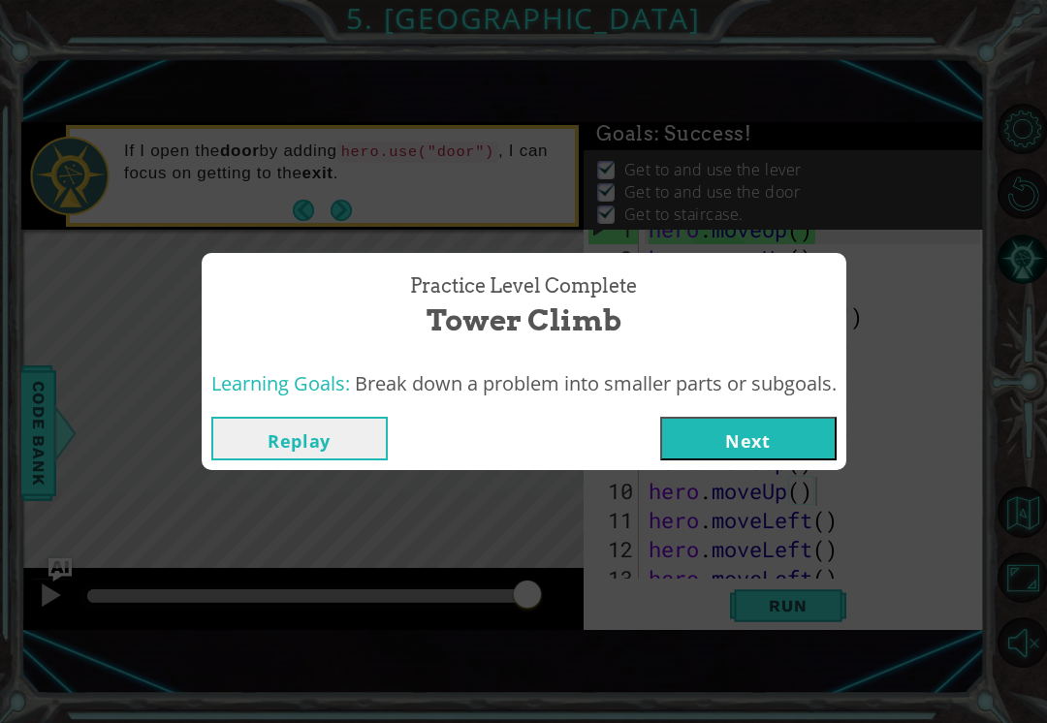
click at [795, 438] on button "Next" at bounding box center [748, 439] width 176 height 44
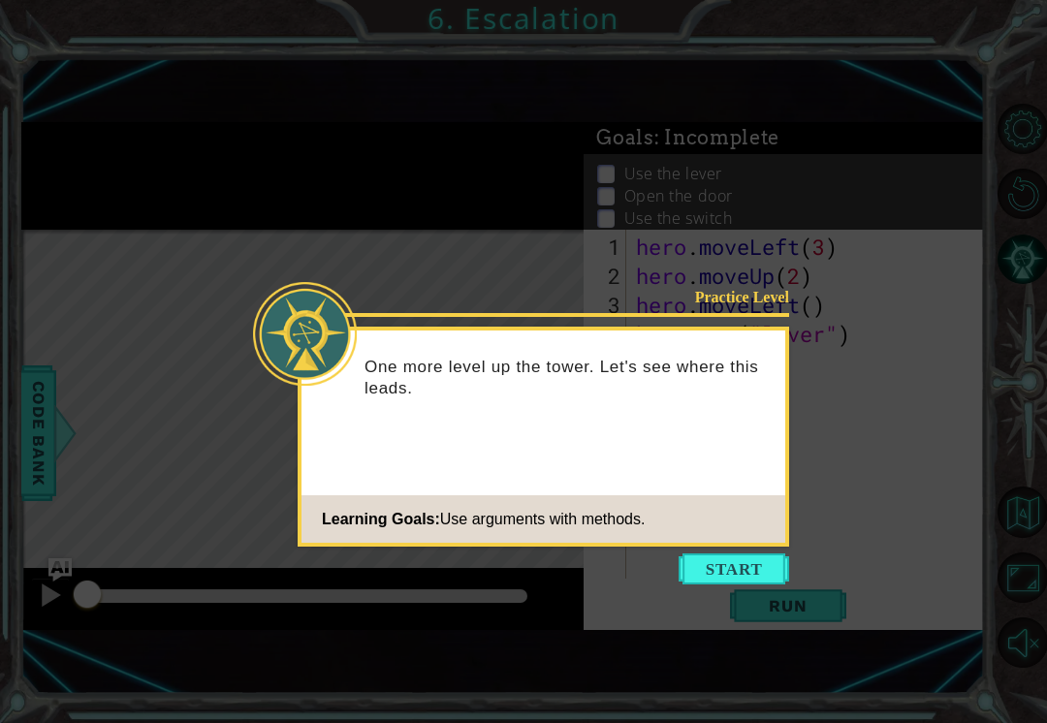
click at [764, 565] on button "Start" at bounding box center [733, 568] width 110 height 31
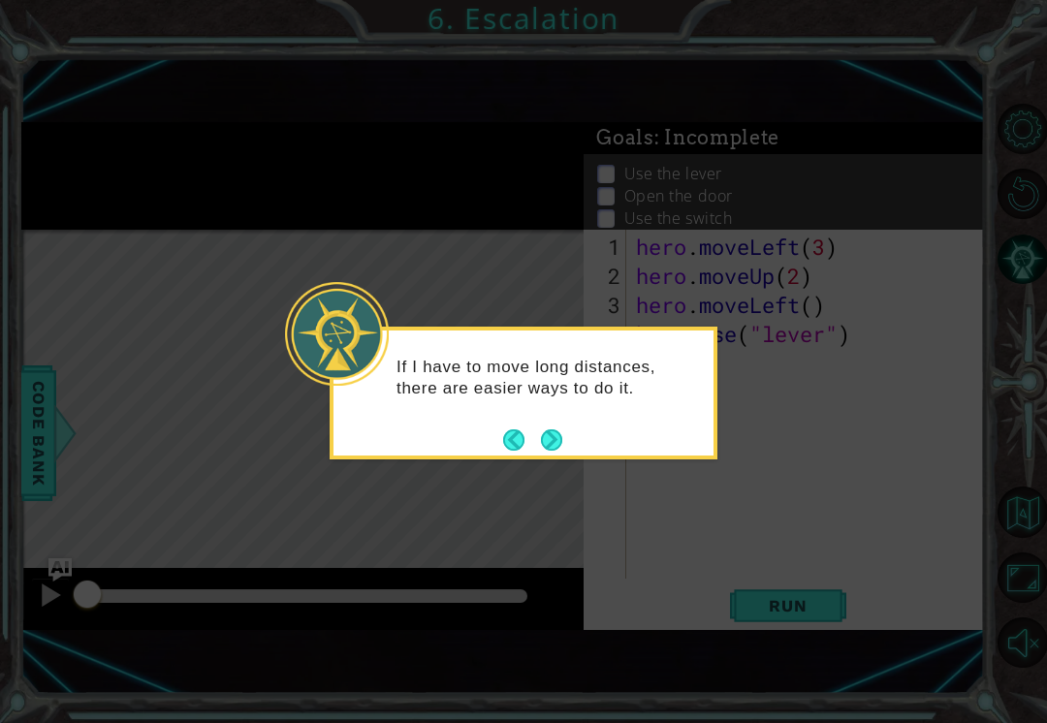
click at [557, 424] on div "If I have to move long distances, there are easier ways to do it." at bounding box center [523, 387] width 380 height 98
click at [546, 451] on button "Next" at bounding box center [551, 439] width 21 height 21
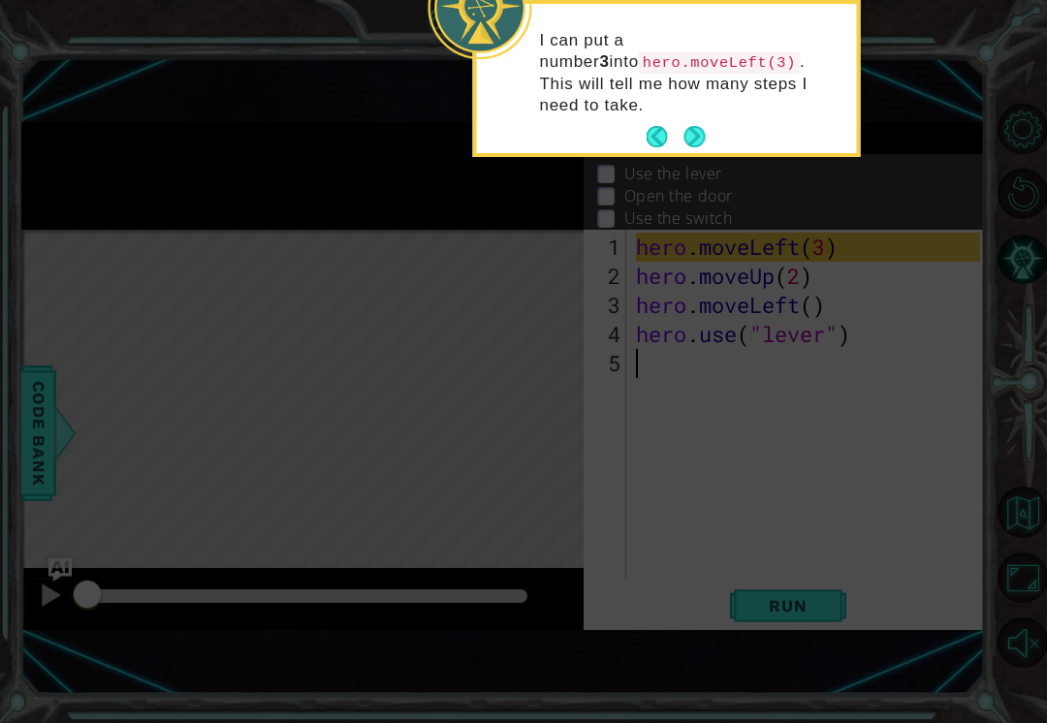
click at [687, 126] on button "Next" at bounding box center [693, 136] width 21 height 21
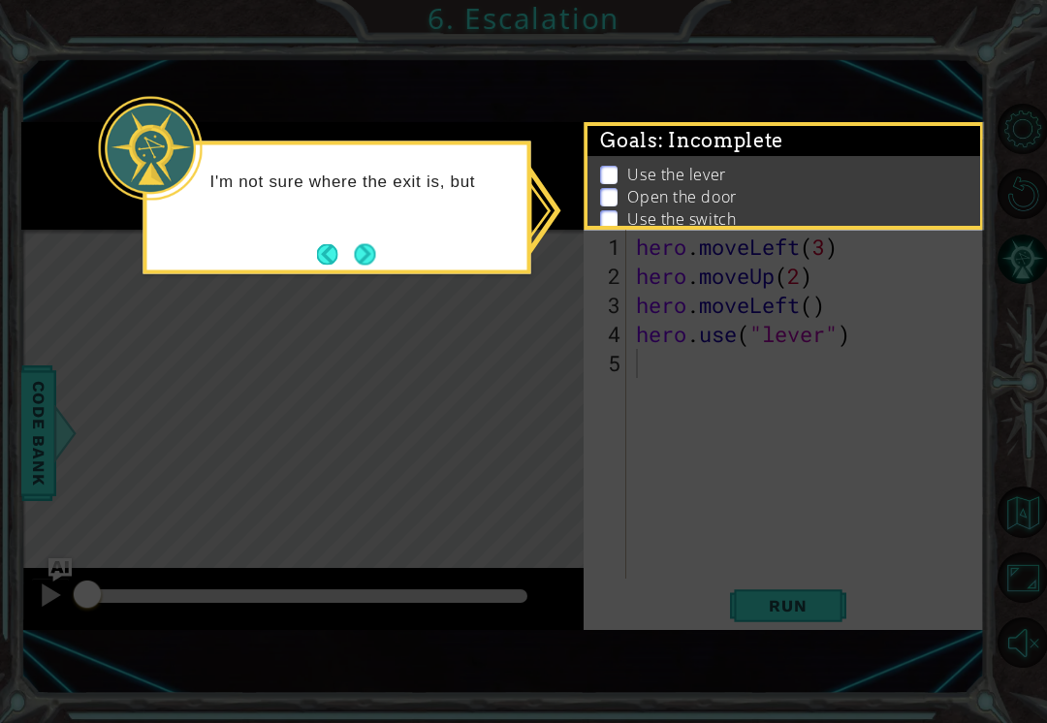
click at [359, 261] on button "Next" at bounding box center [364, 253] width 21 height 21
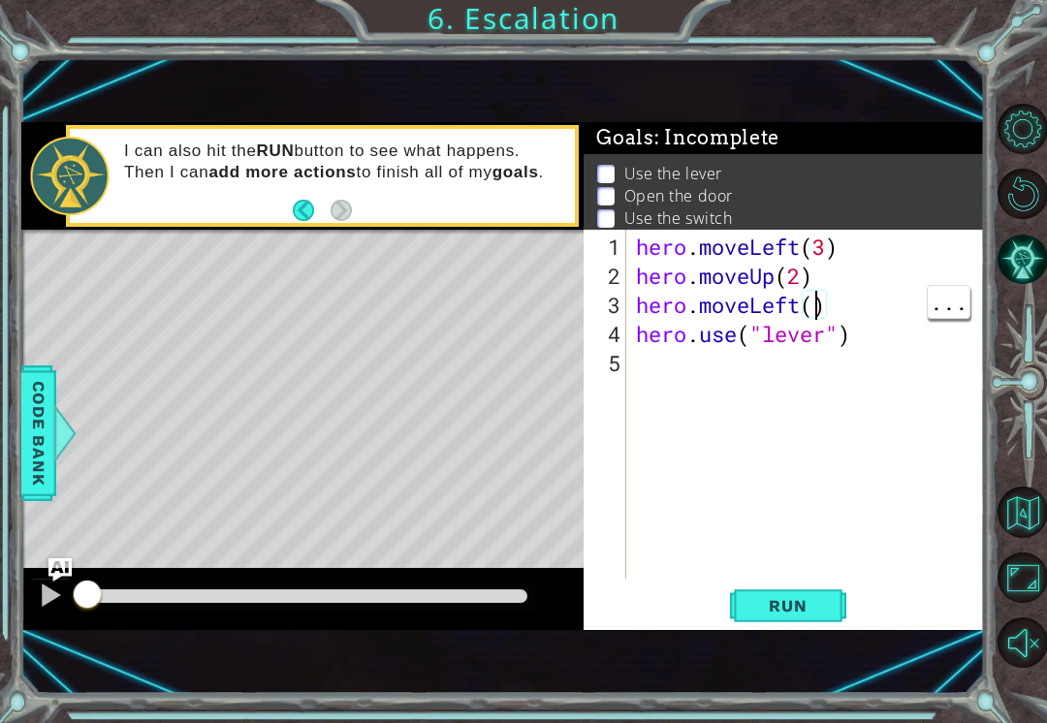
type textarea "hero.moveLeft(2)"
click at [824, 298] on div "hero . moveLeft ( 3 ) hero . moveUp ( 2 ) hero . moveLeft ( 2 ) hero . use ( "l…" at bounding box center [811, 436] width 358 height 407
type textarea "hero.moveLeft()"
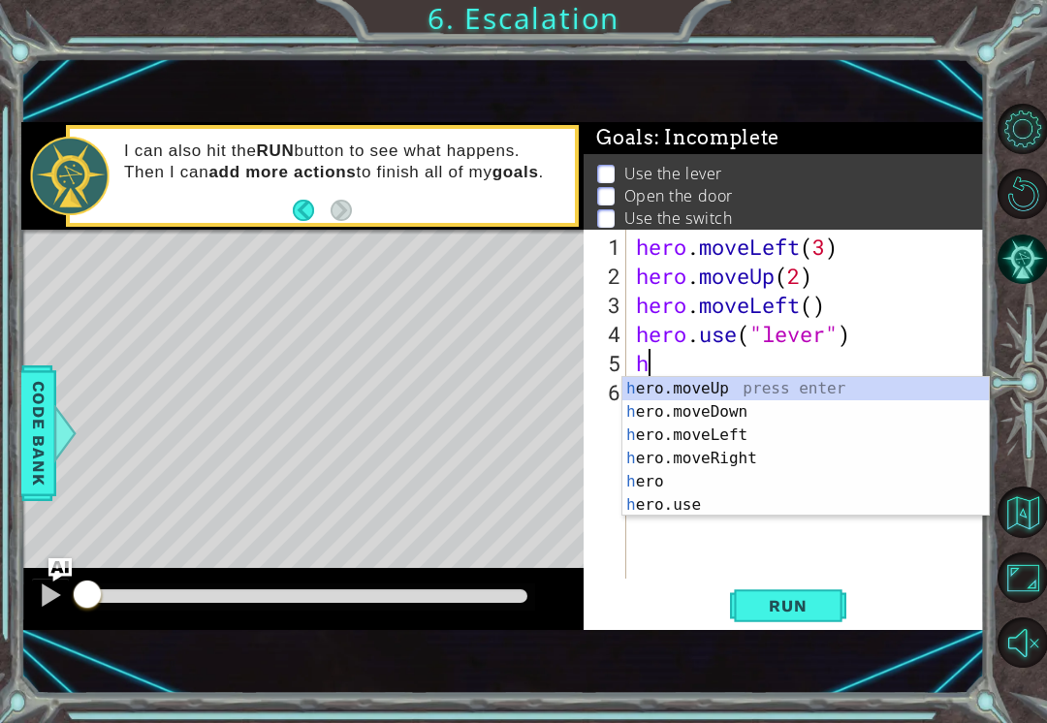
scroll to position [0, 1]
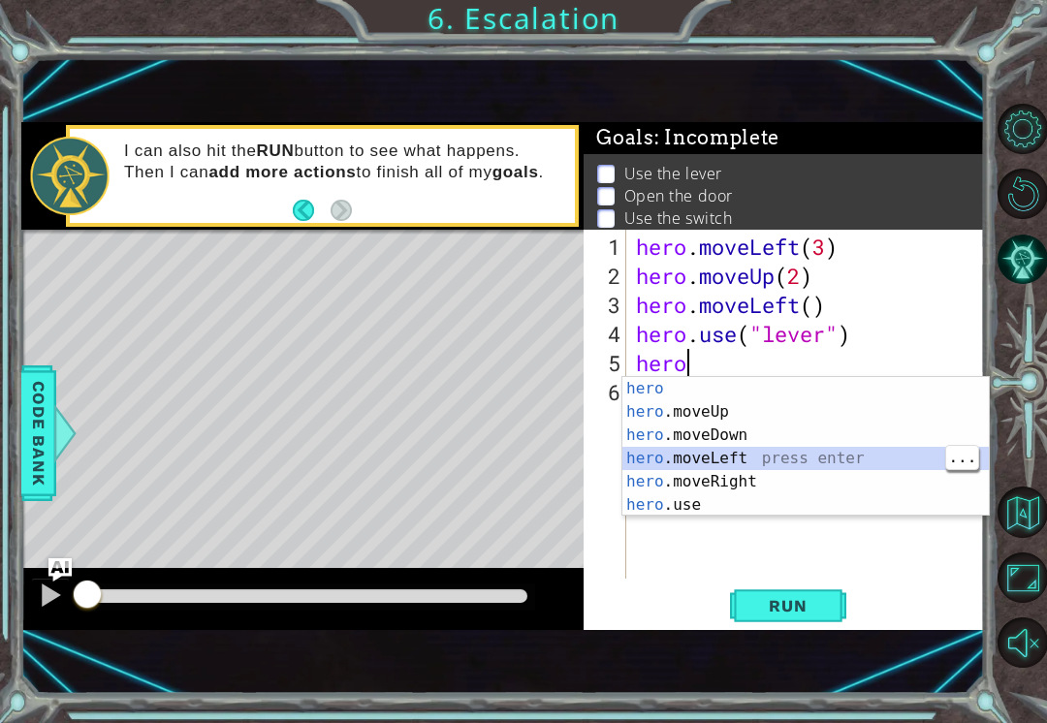
type textarea "hero.moveLeft(1)"
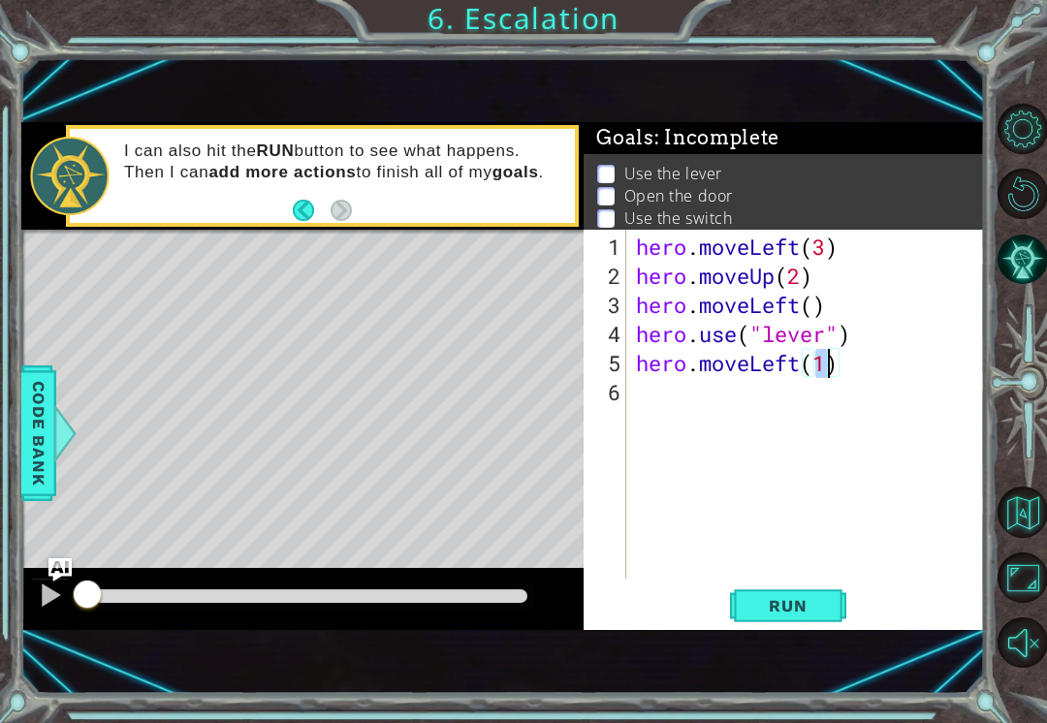
scroll to position [0, 0]
type textarea "hero.moveLeft()"
click at [625, 388] on div "6" at bounding box center [606, 392] width 39 height 29
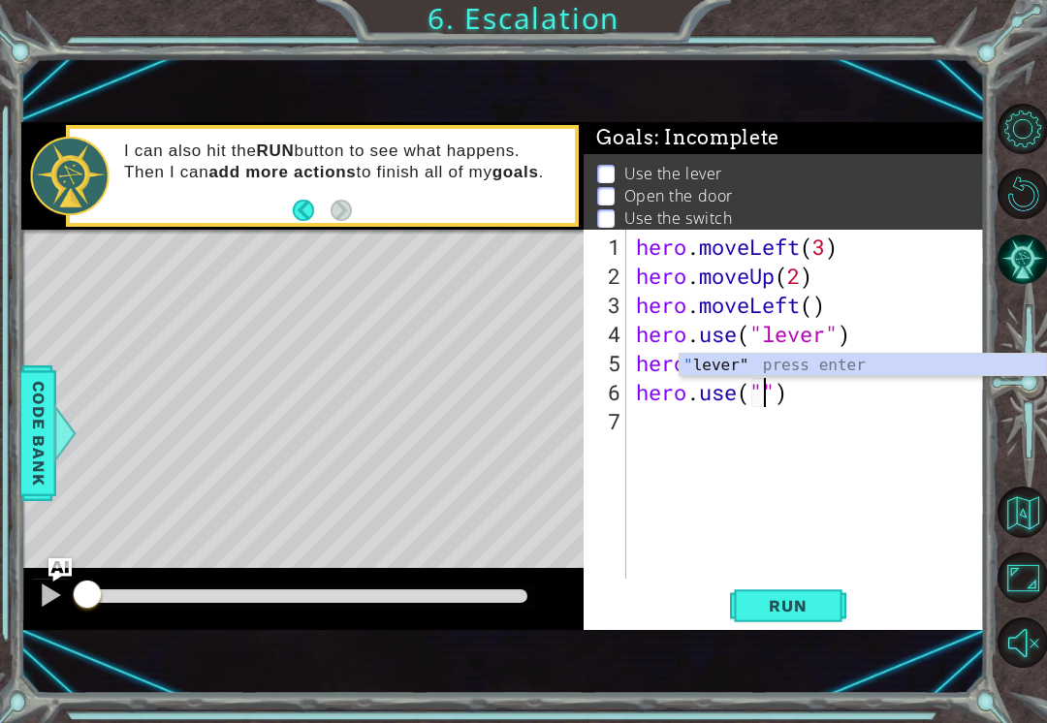
scroll to position [0, 6]
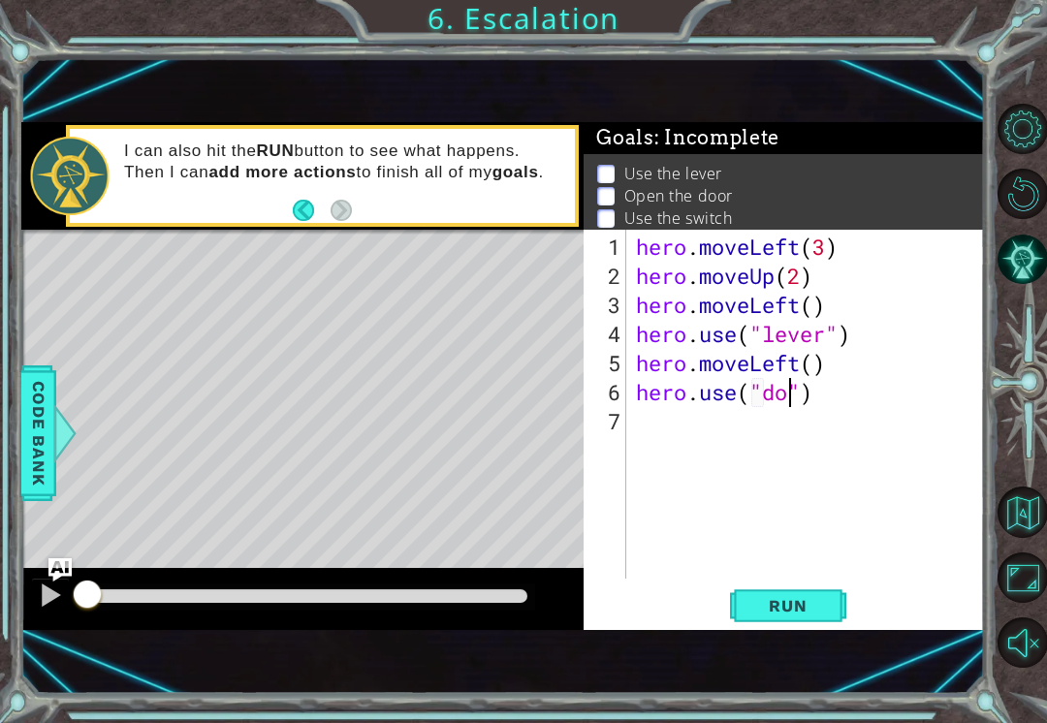
type textarea "hero.use("door")"
type textarea "hero.moveUP(2)"
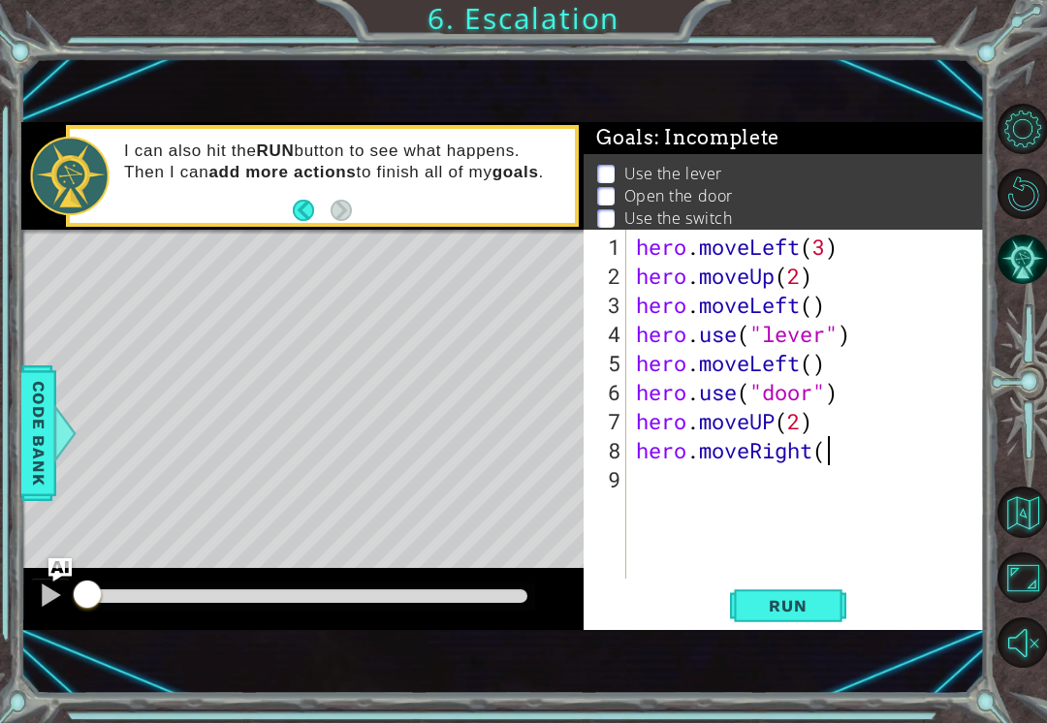
scroll to position [0, 8]
click at [271, 350] on div "Level Map" at bounding box center [469, 515] width 896 height 571
click at [828, 445] on div "hero . moveLeft ( 3 ) hero . moveUp ( 2 ) hero . moveLeft ( ) hero . use ( "lev…" at bounding box center [811, 436] width 358 height 407
type textarea "hero.moveRight(2)"
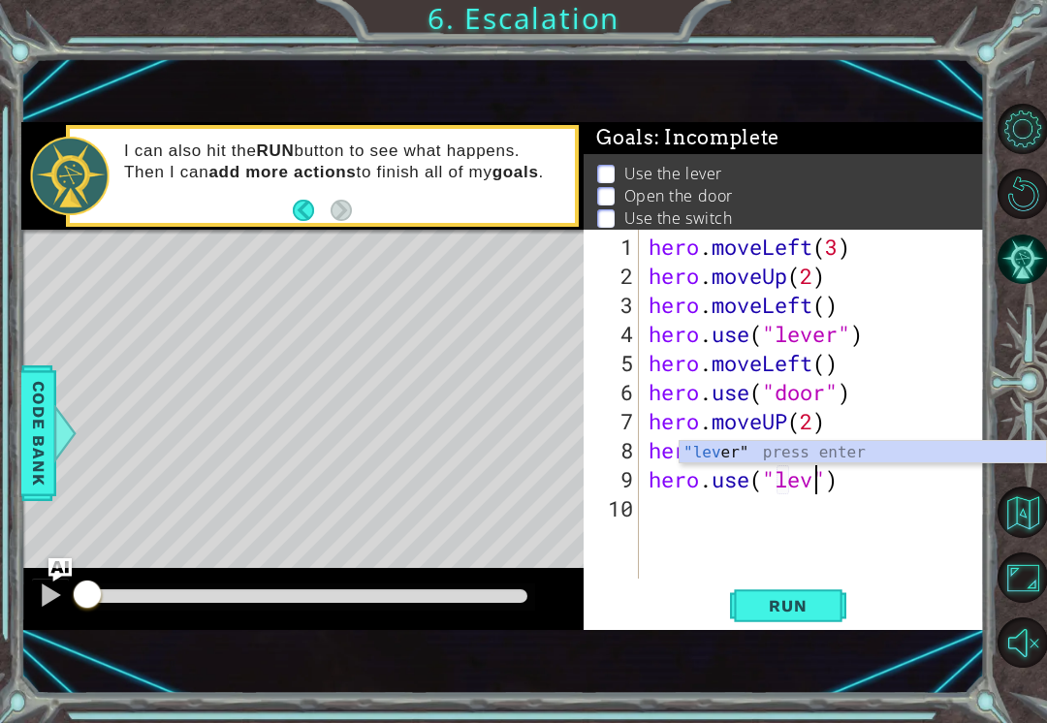
type textarea "hero.use("lever")"
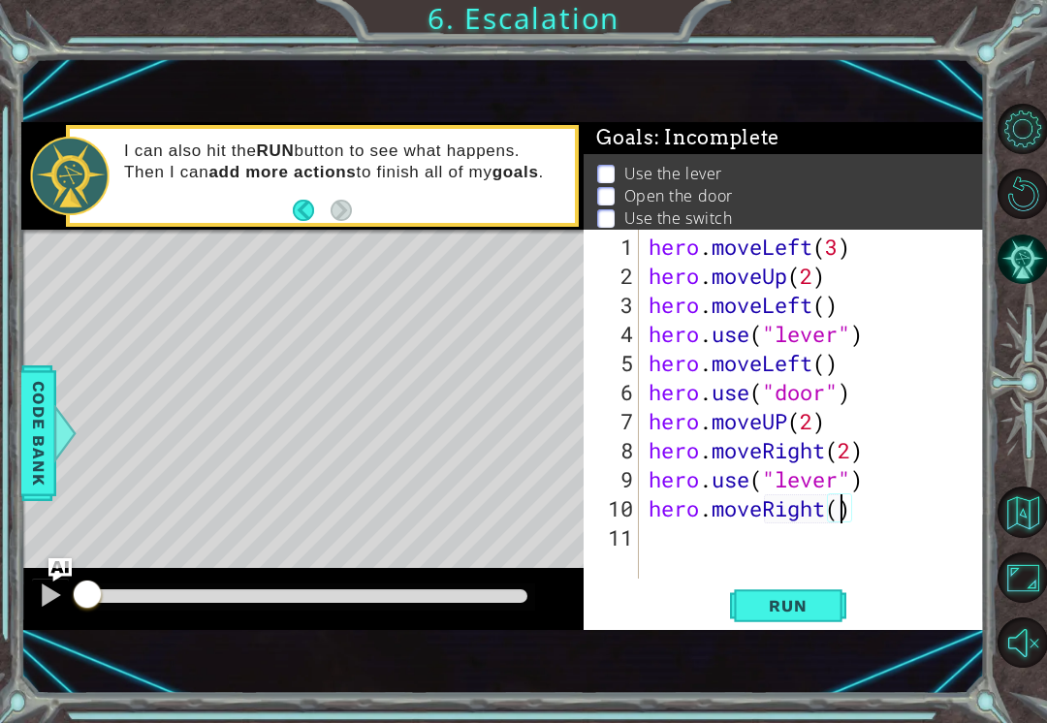
click at [819, 605] on span "Run" at bounding box center [787, 605] width 77 height 19
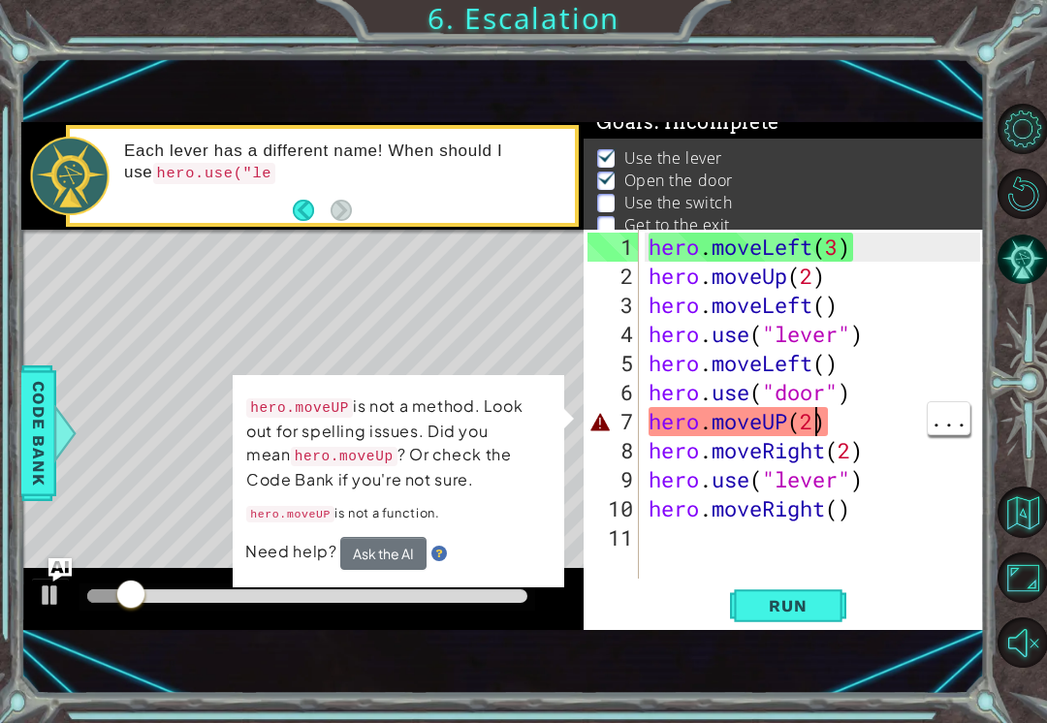
scroll to position [0, 7]
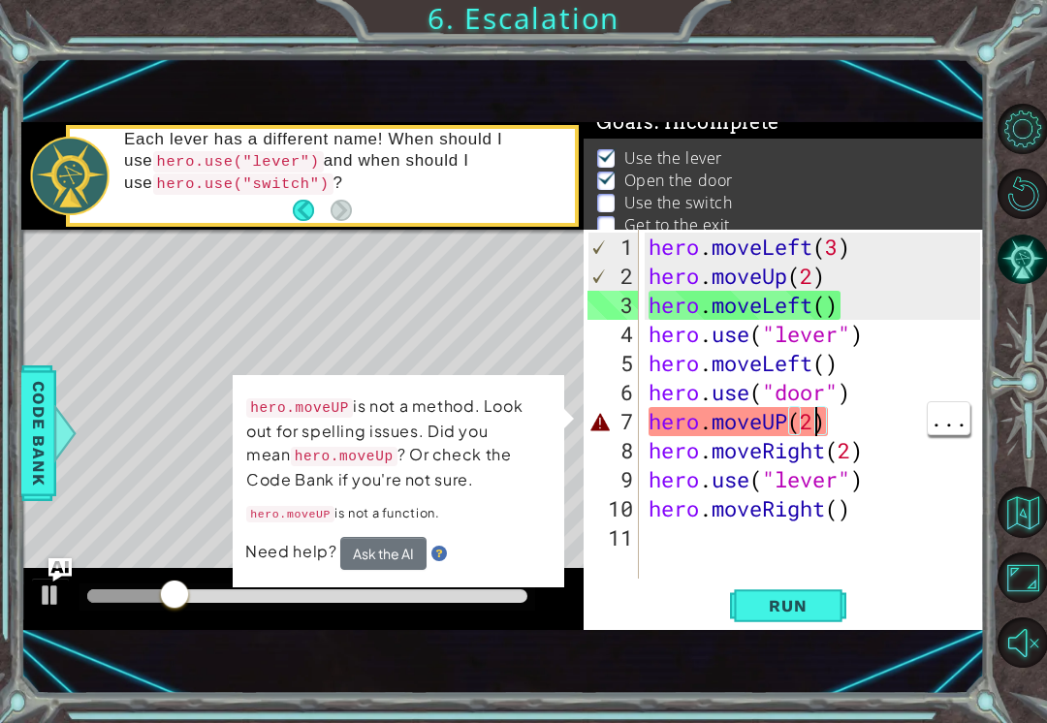
click at [402, 600] on div at bounding box center [307, 596] width 441 height 14
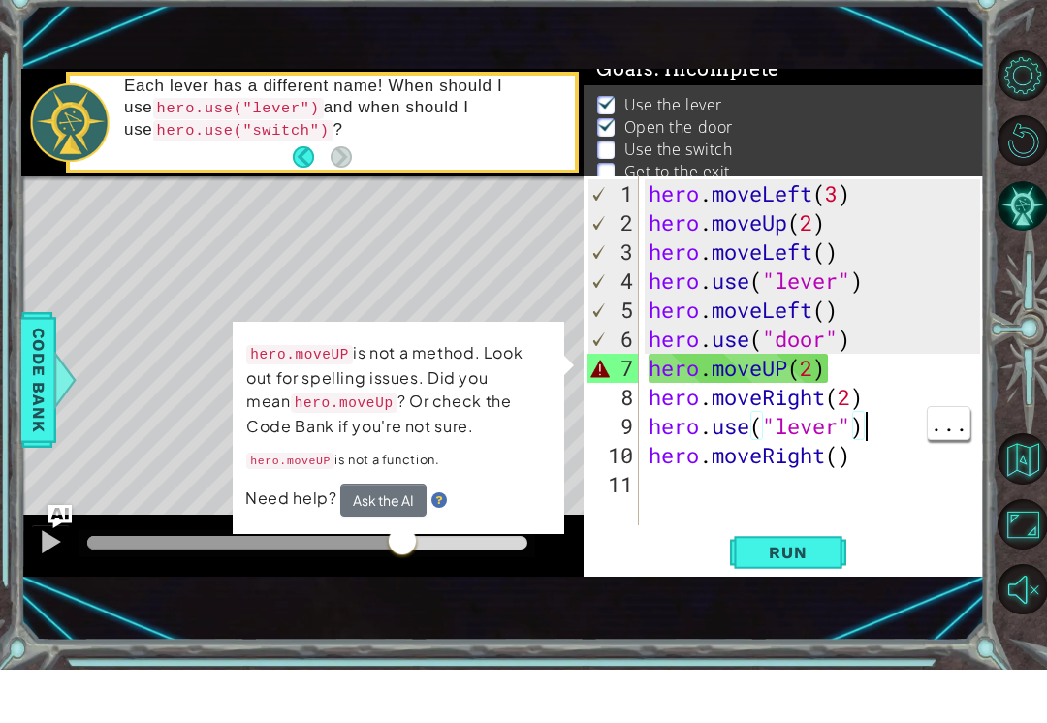
click at [880, 417] on div "hero . moveLeft ( 3 ) hero . moveUp ( 2 ) hero . moveLeft ( ) hero . use ( "lev…" at bounding box center [818, 436] width 346 height 407
click at [764, 441] on div "hero . moveLeft ( 3 ) hero . moveUp ( 2 ) hero . moveLeft ( ) hero . use ( "lev…" at bounding box center [818, 436] width 346 height 407
click at [823, 366] on div "hero . moveLeft ( 3 ) hero . moveUp ( 2 ) hero . moveLeft ( ) hero . use ( "lev…" at bounding box center [818, 436] width 346 height 407
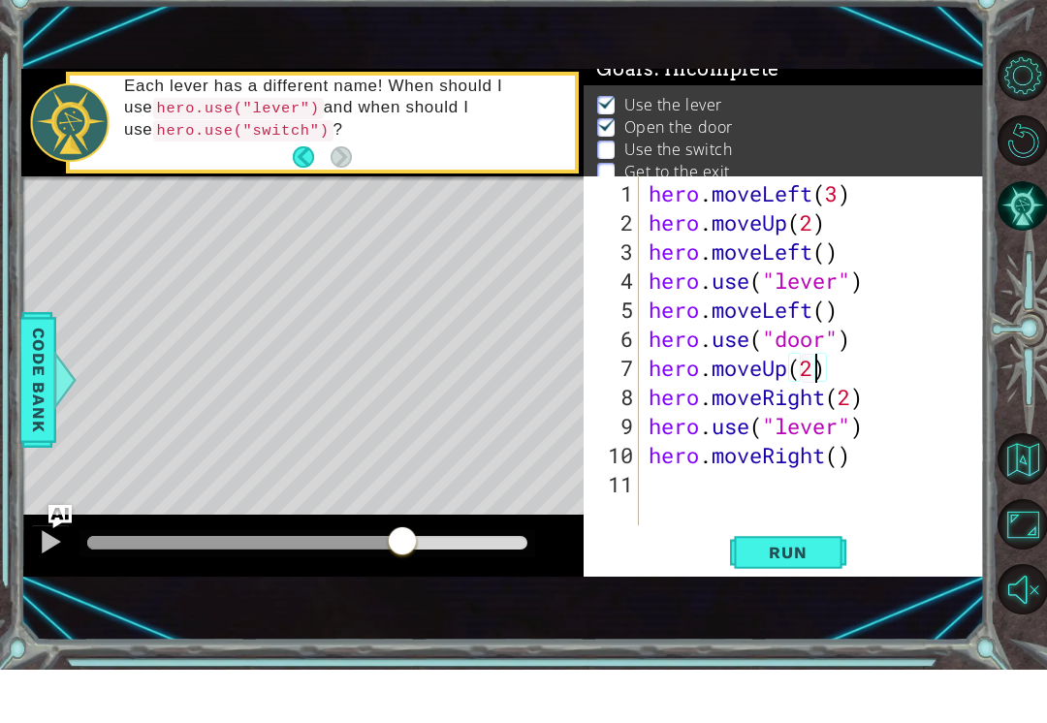
click at [823, 596] on span "Run" at bounding box center [787, 605] width 77 height 19
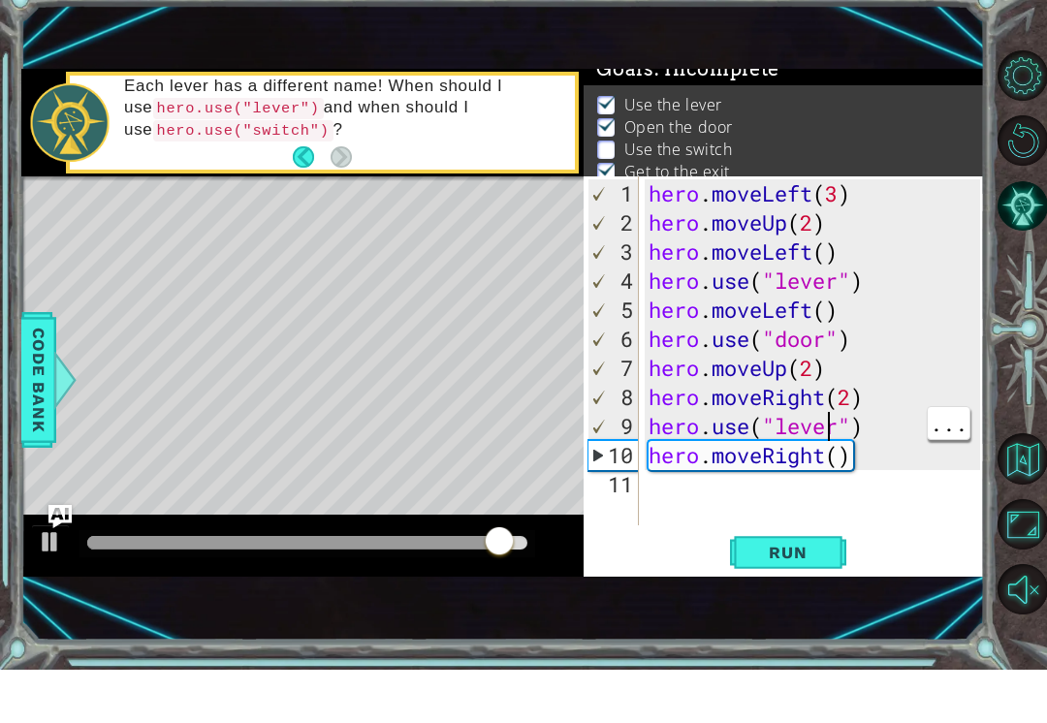
click at [828, 424] on div "hero . moveLeft ( 3 ) hero . moveUp ( 2 ) hero . moveLeft ( ) hero . use ( "lev…" at bounding box center [818, 436] width 346 height 407
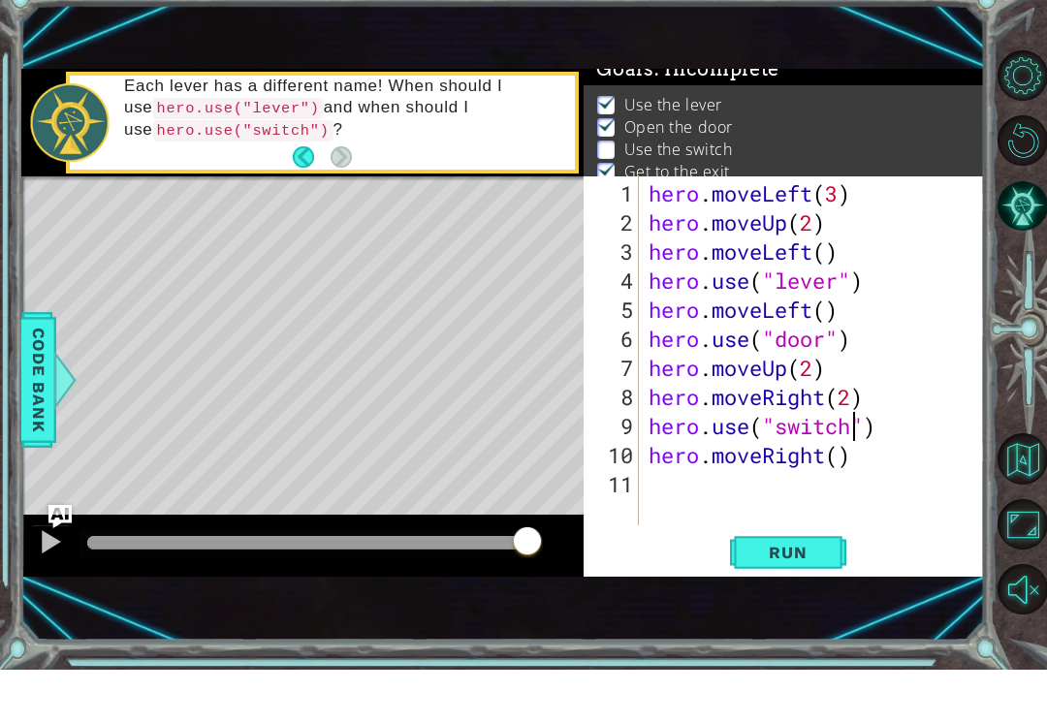
scroll to position [0, 10]
type textarea "hero.use("switch")"
click at [807, 596] on span "Run" at bounding box center [787, 605] width 77 height 19
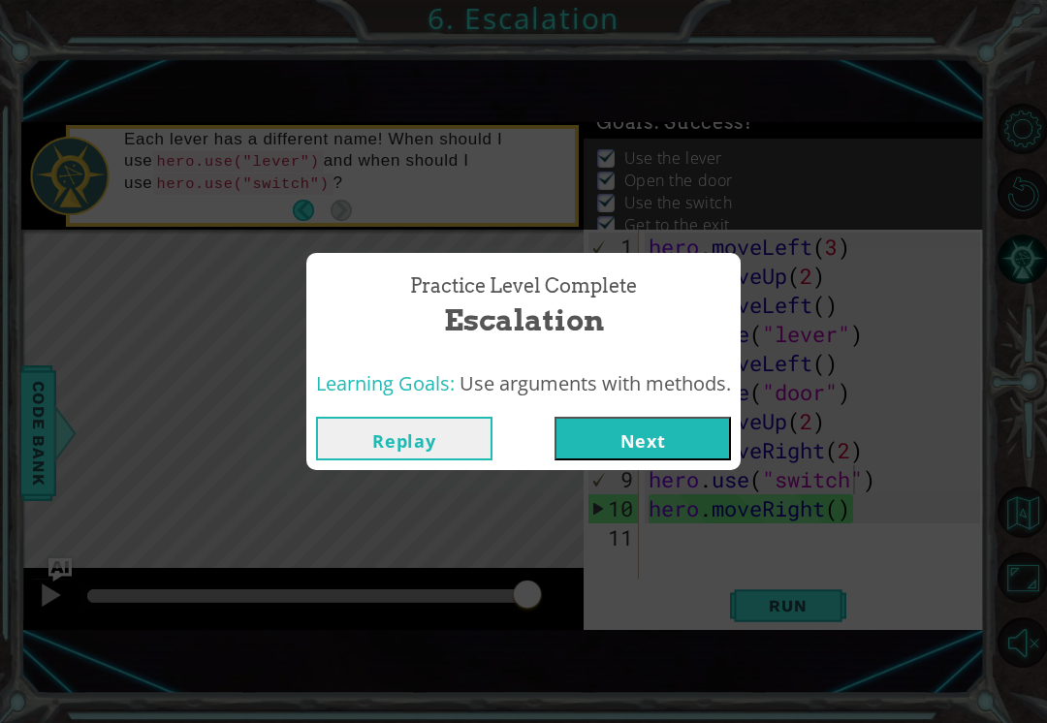
click at [668, 448] on button "Next" at bounding box center [642, 439] width 176 height 44
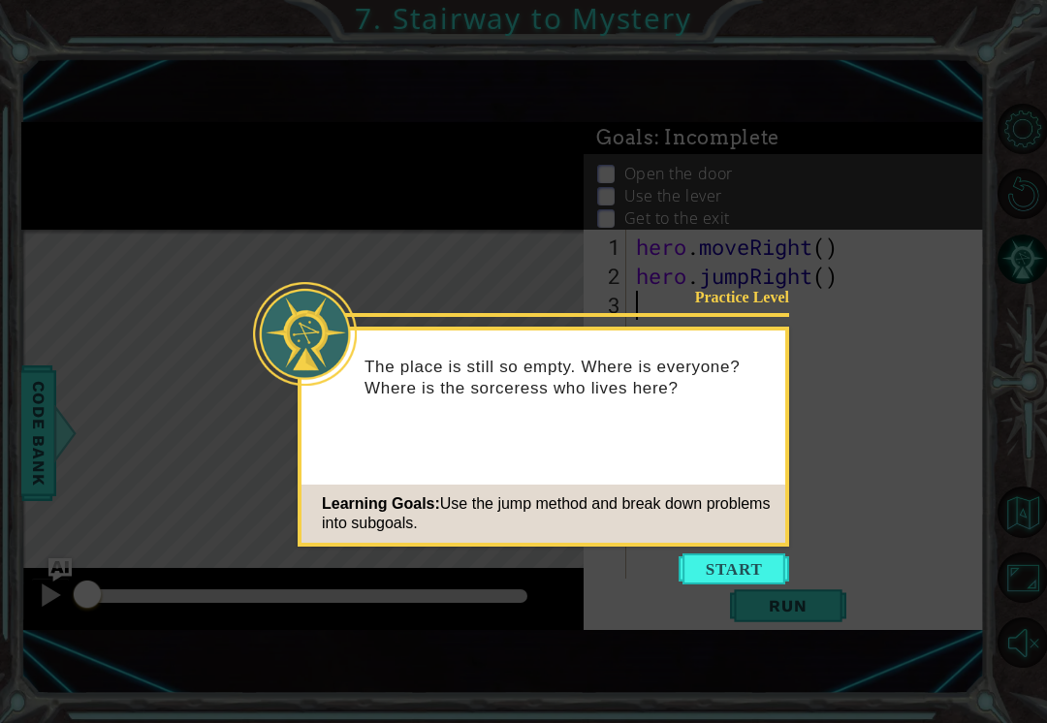
click at [767, 580] on button "Start" at bounding box center [733, 568] width 110 height 31
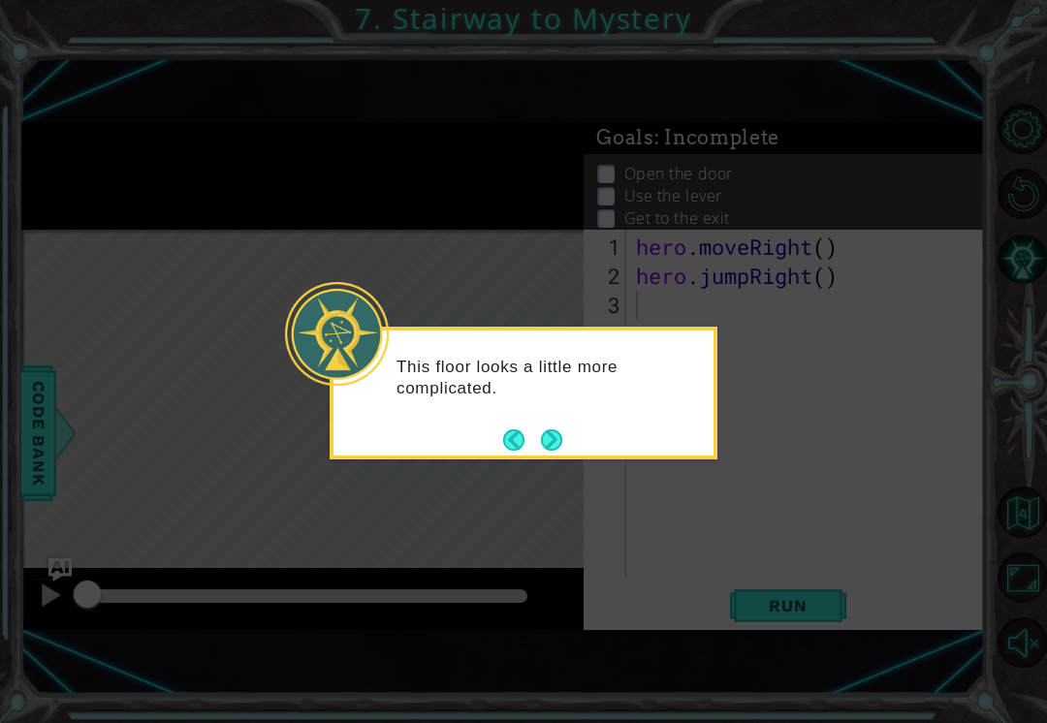
click at [562, 440] on button "Next" at bounding box center [551, 439] width 21 height 21
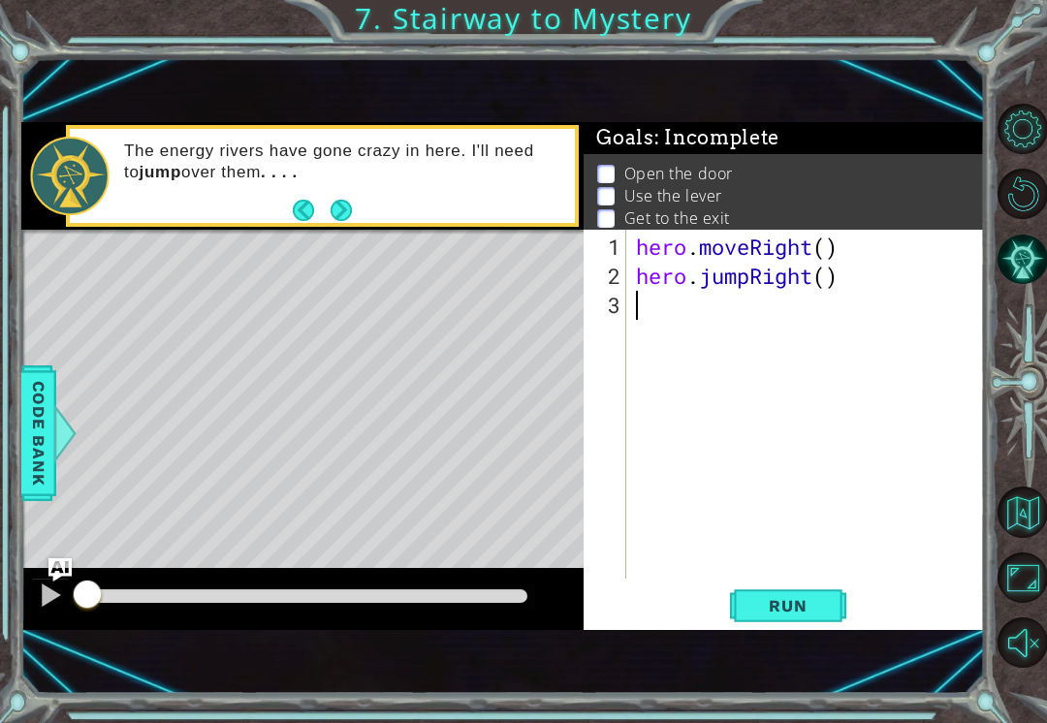
click at [341, 205] on button "Next" at bounding box center [340, 210] width 21 height 21
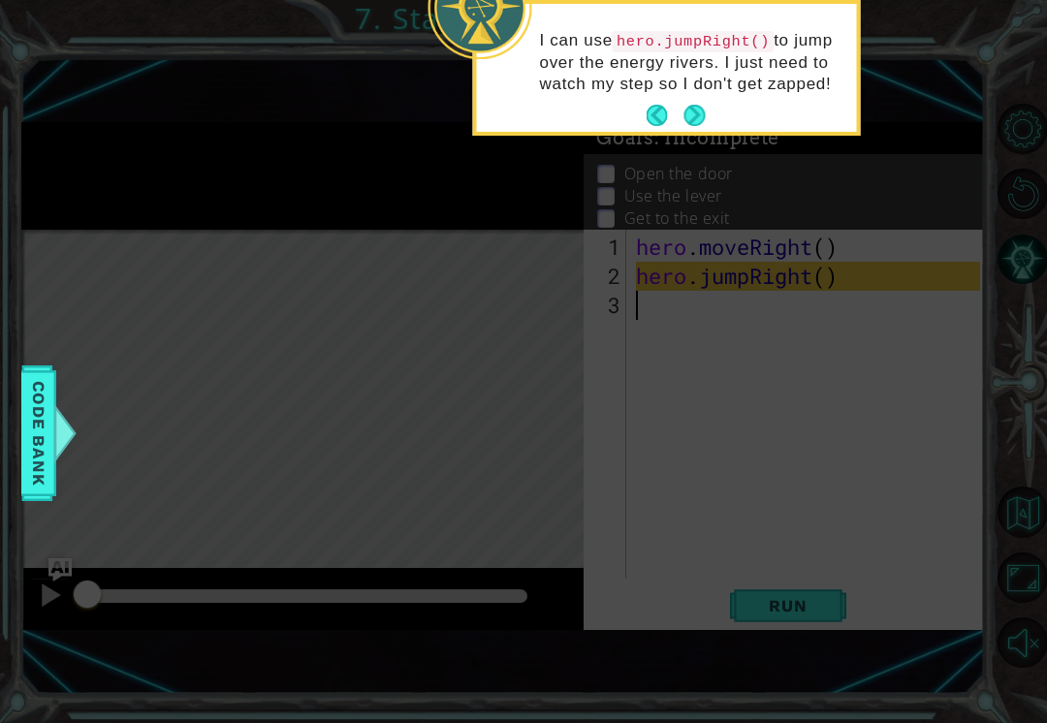
click at [698, 126] on button "Next" at bounding box center [693, 115] width 21 height 21
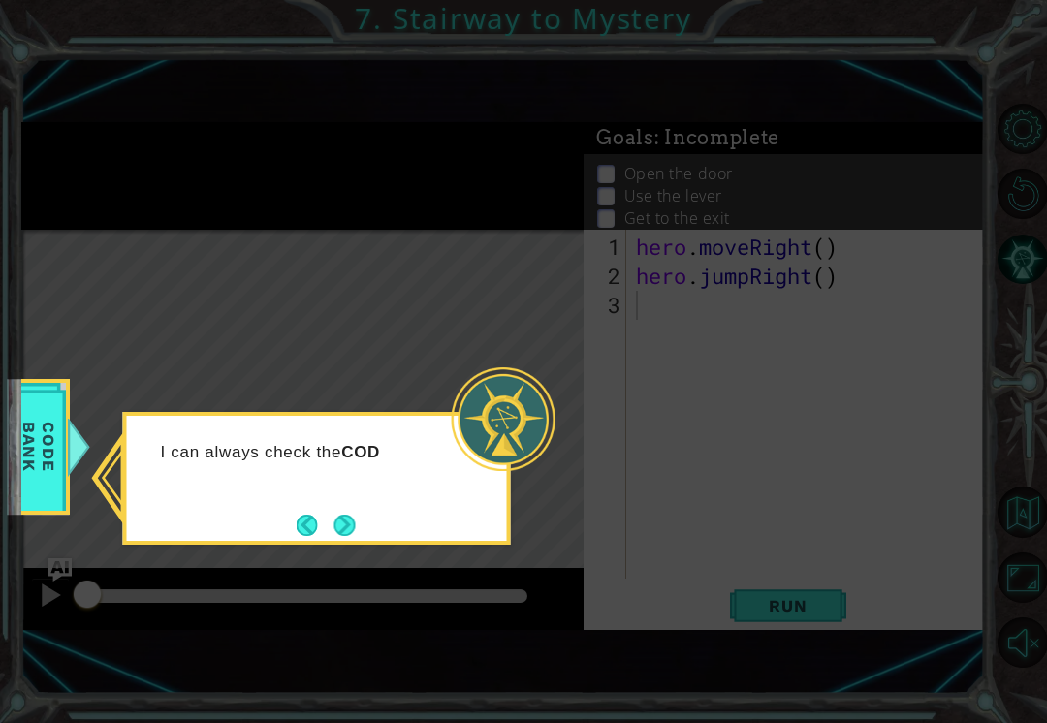
click at [339, 535] on button "Next" at bounding box center [343, 525] width 21 height 21
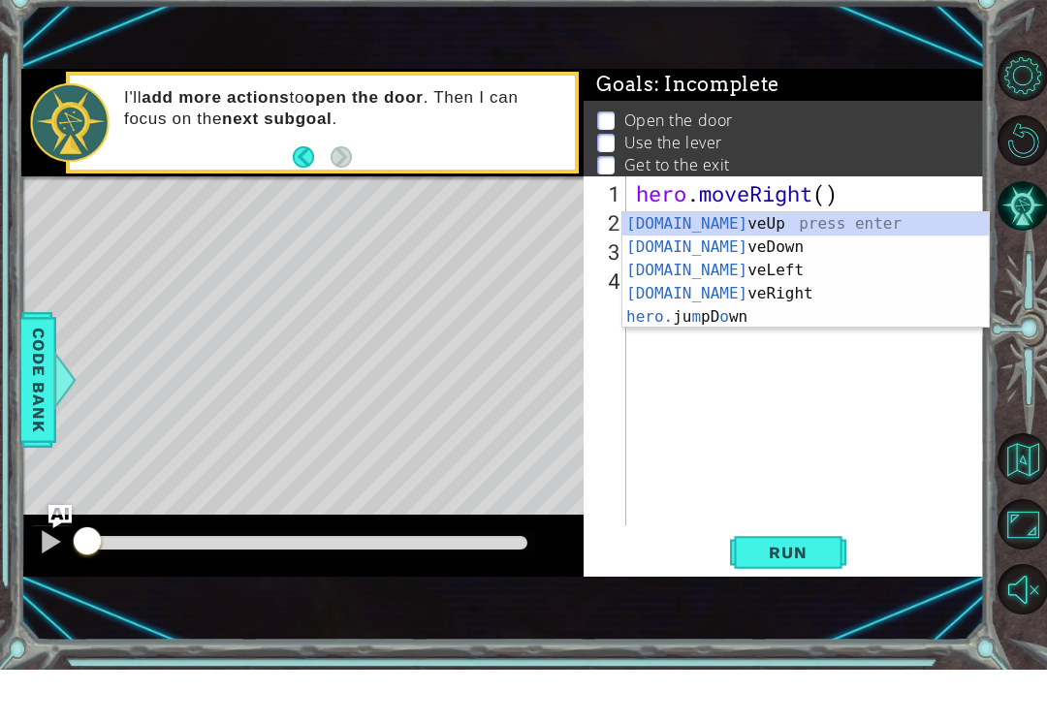
scroll to position [0, 4]
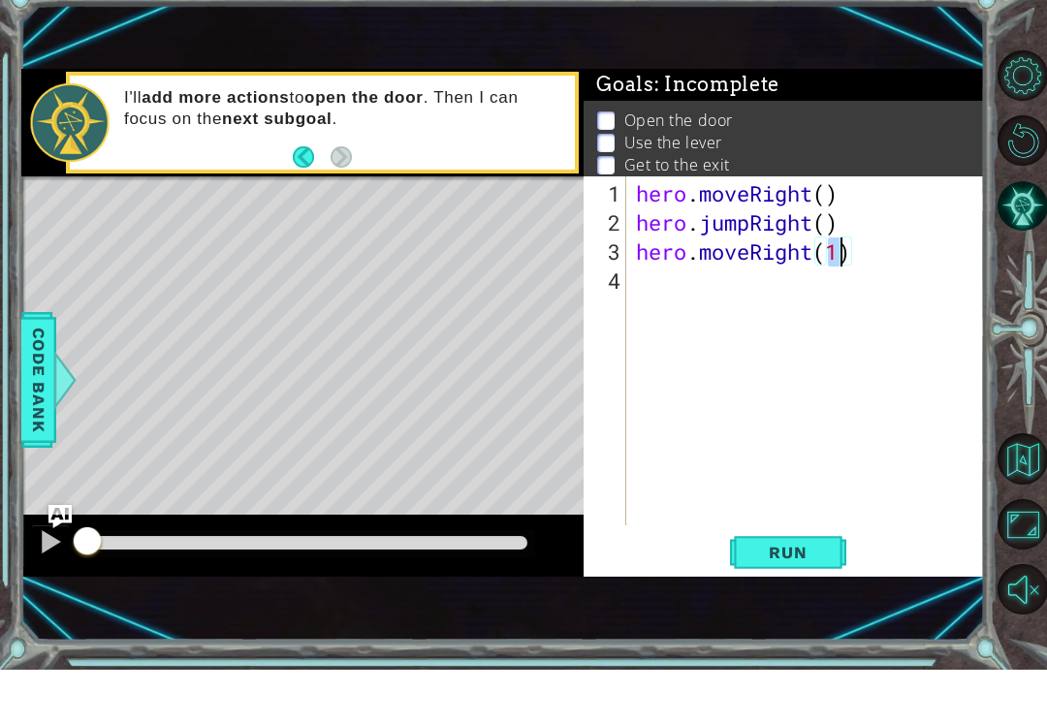
type textarea "hero.moveRight()"
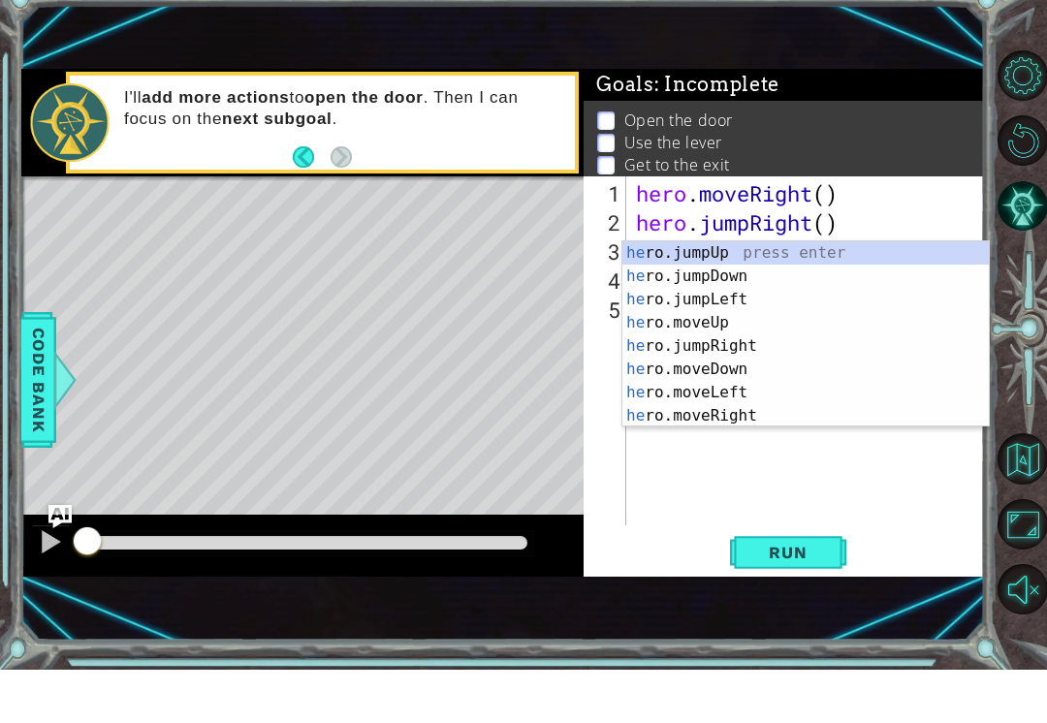
scroll to position [0, 1]
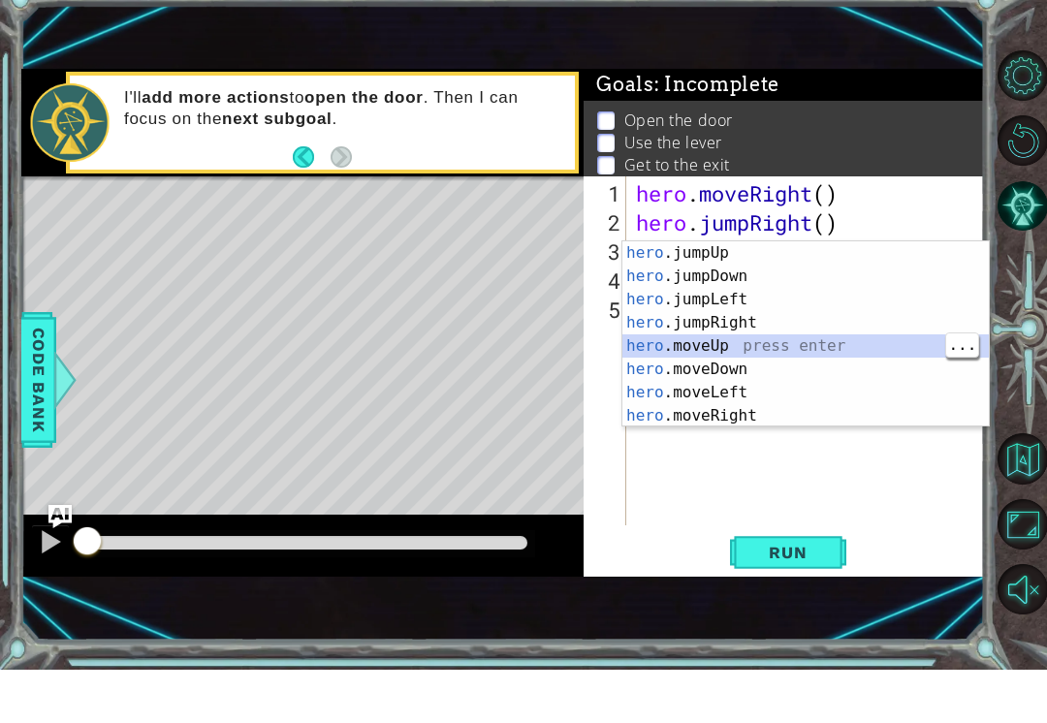
type textarea "hero.moveUp(1)"
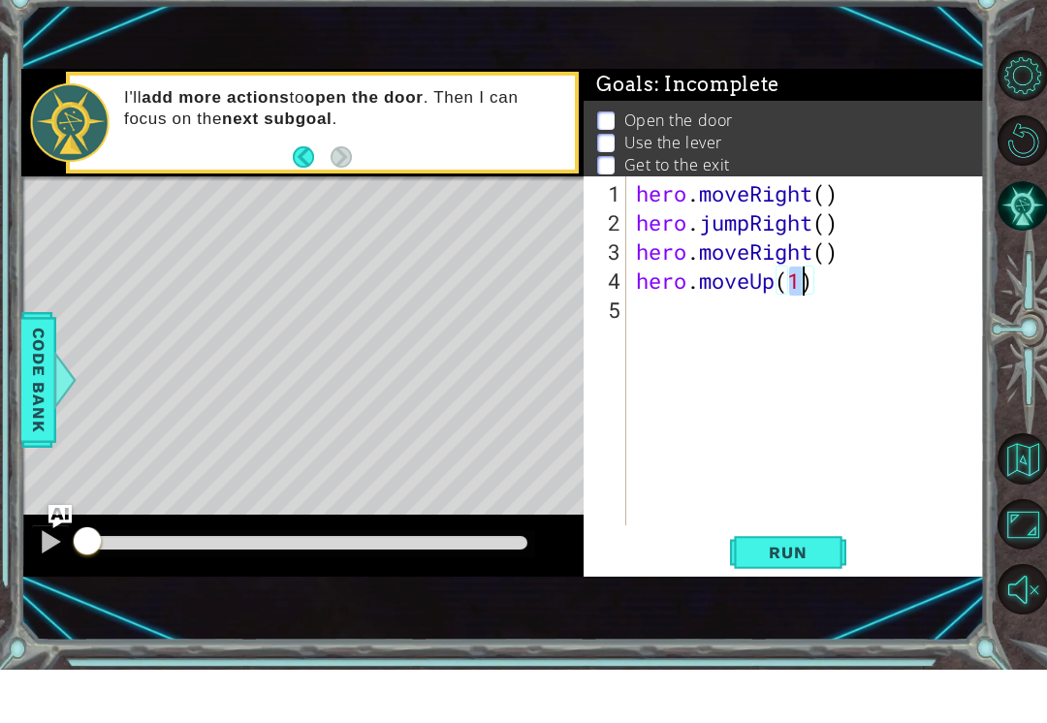
scroll to position [0, 0]
type textarea "hero.moveUp()"
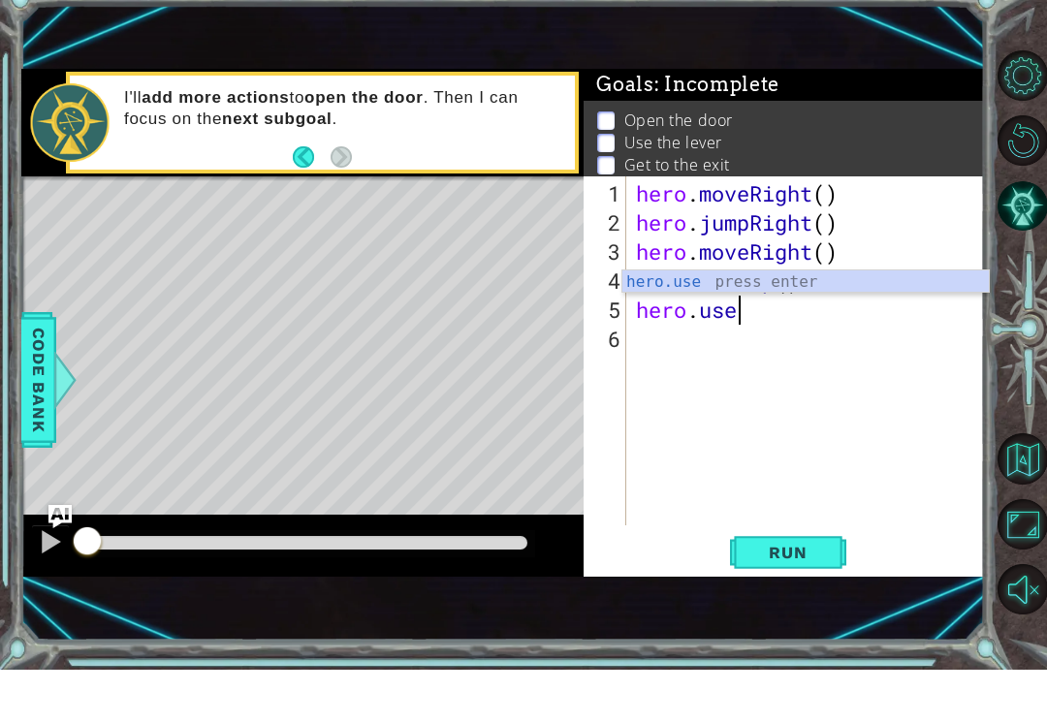
scroll to position [0, 4]
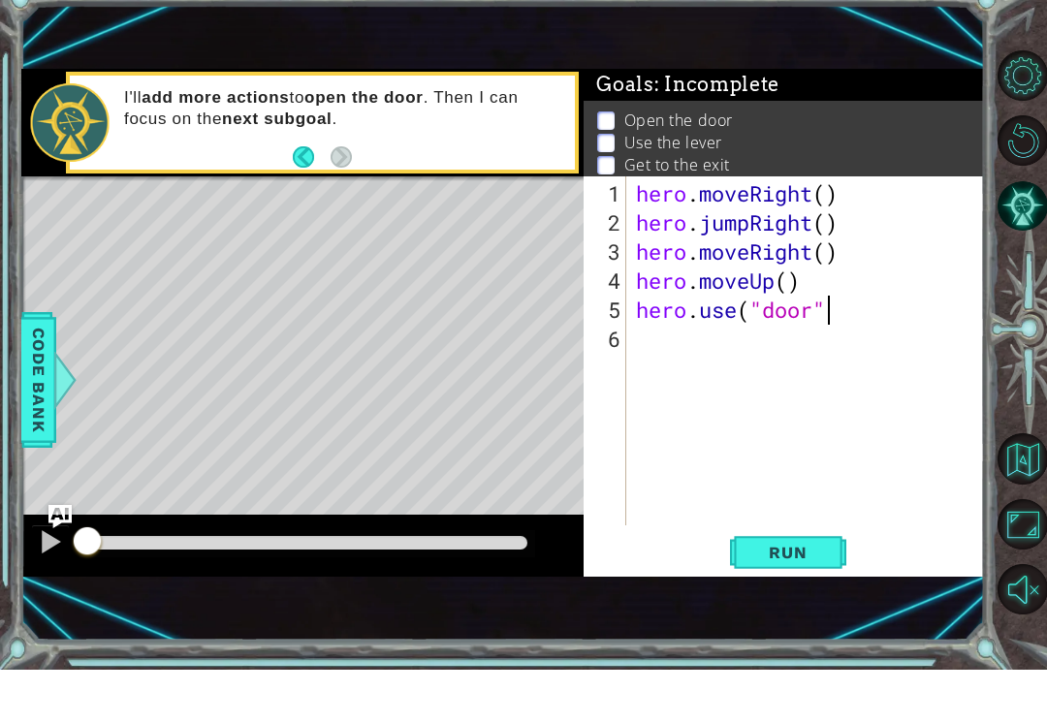
type textarea "hero.use("door")"
type textarea "hero.moveUp(2)"
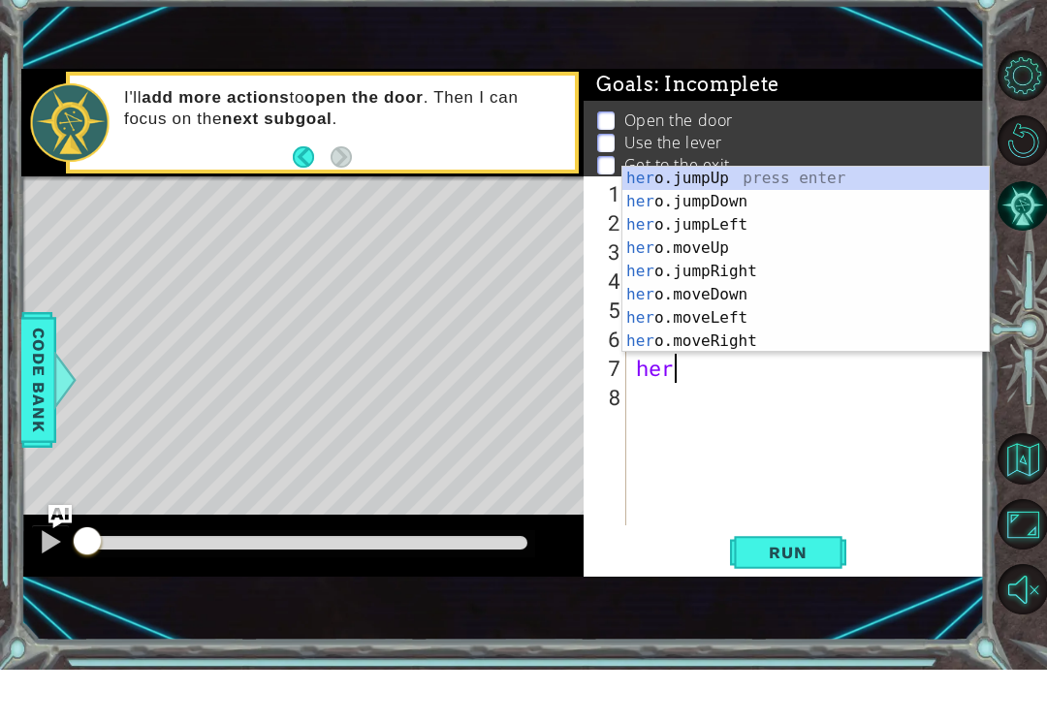
scroll to position [0, 1]
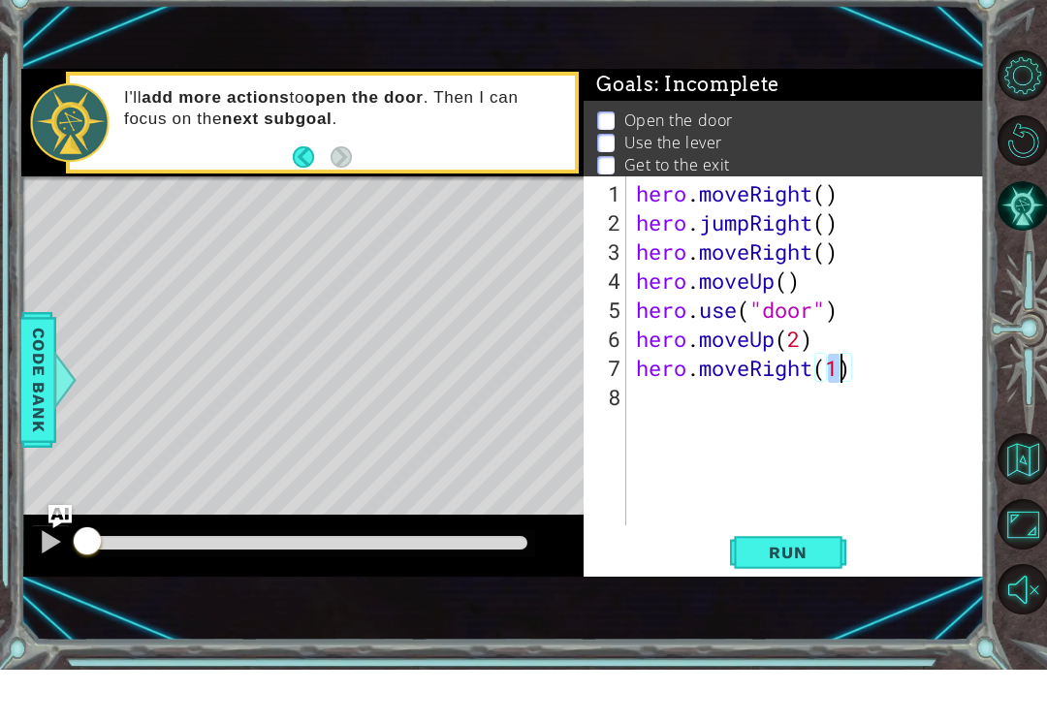
type textarea "hero.moveRight()"
click at [824, 586] on button "Run" at bounding box center [788, 606] width 116 height 40
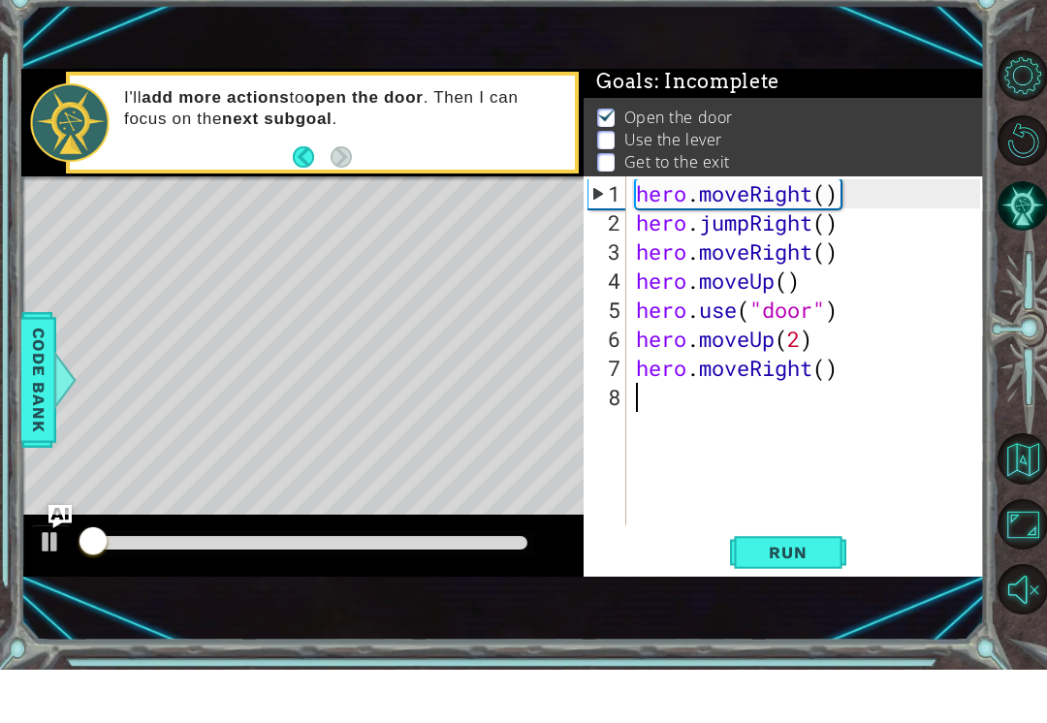
scroll to position [4, 0]
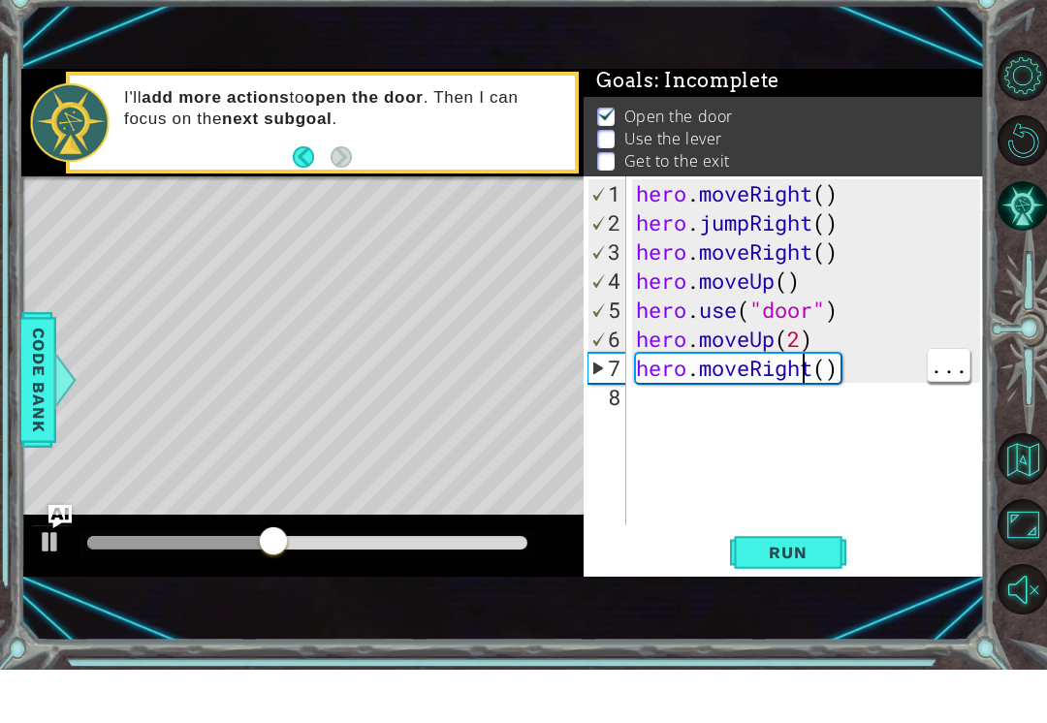
click at [798, 367] on div "hero . moveRight ( ) hero . jumpRight ( ) hero . moveRight ( ) hero . moveUp ( …" at bounding box center [811, 436] width 358 height 407
click at [819, 360] on div "hero . moveRight ( ) hero . jumpRight ( ) hero . moveRight ( ) hero . moveUp ( …" at bounding box center [811, 436] width 358 height 407
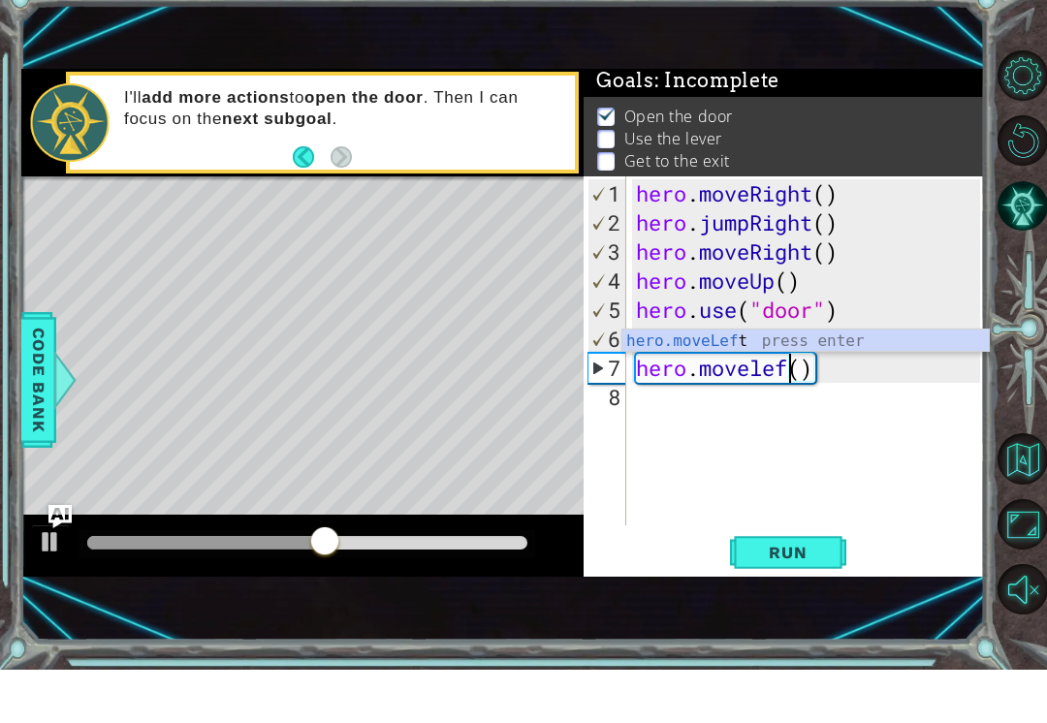
type textarea "hero.moveleft()"
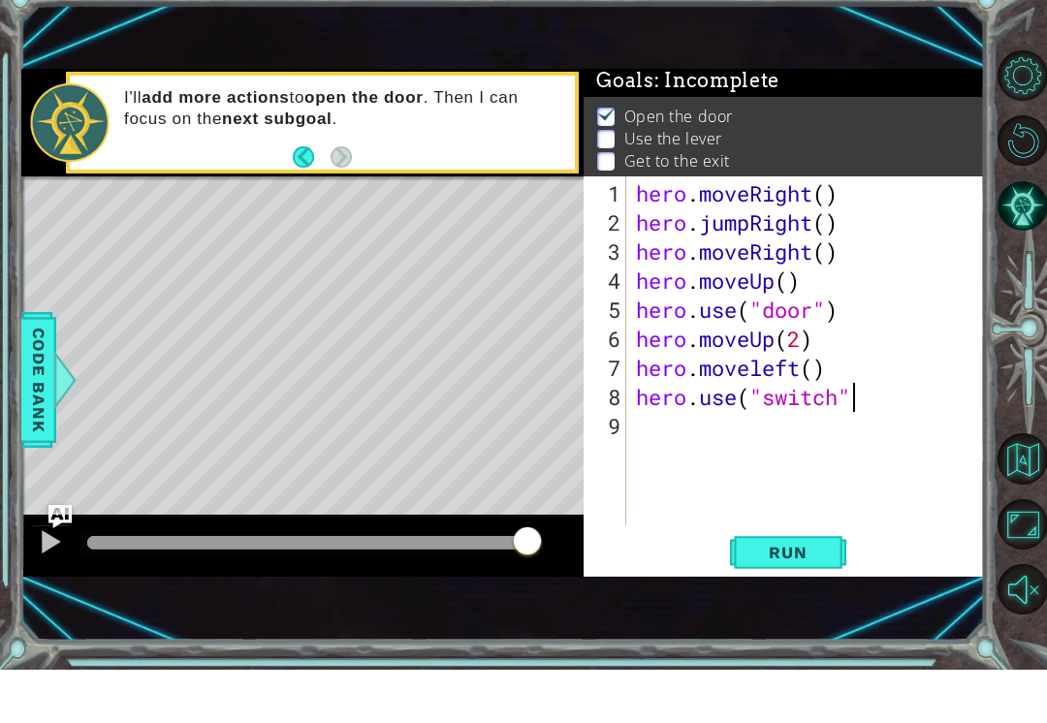
scroll to position [0, 10]
click at [831, 586] on button "Run" at bounding box center [788, 606] width 116 height 40
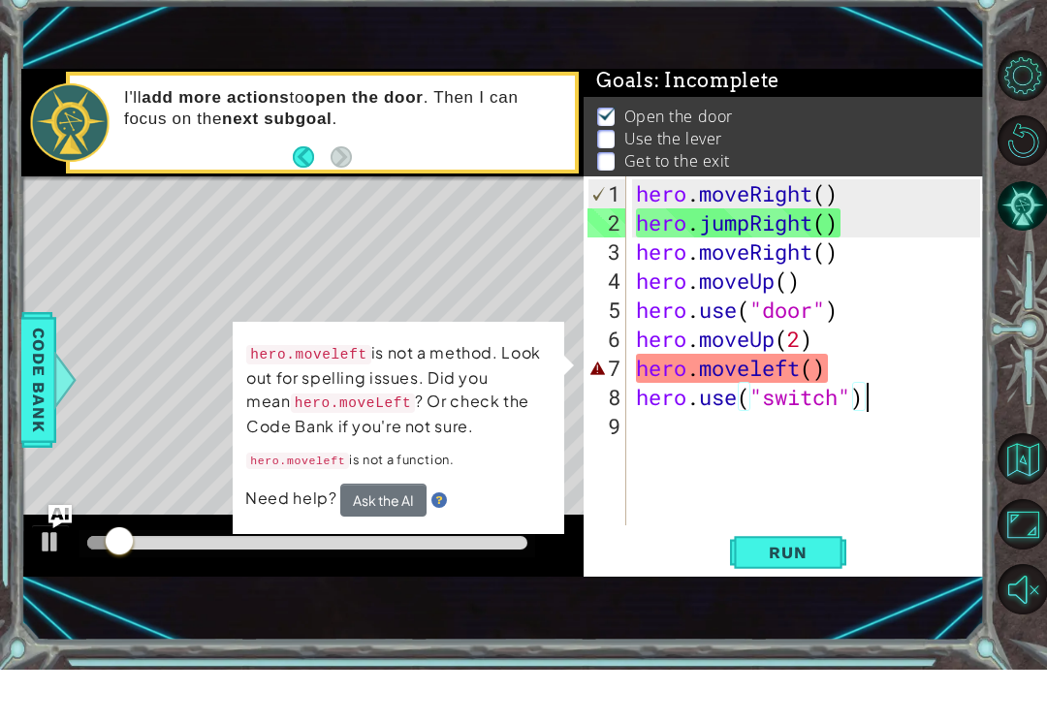
scroll to position [0, 7]
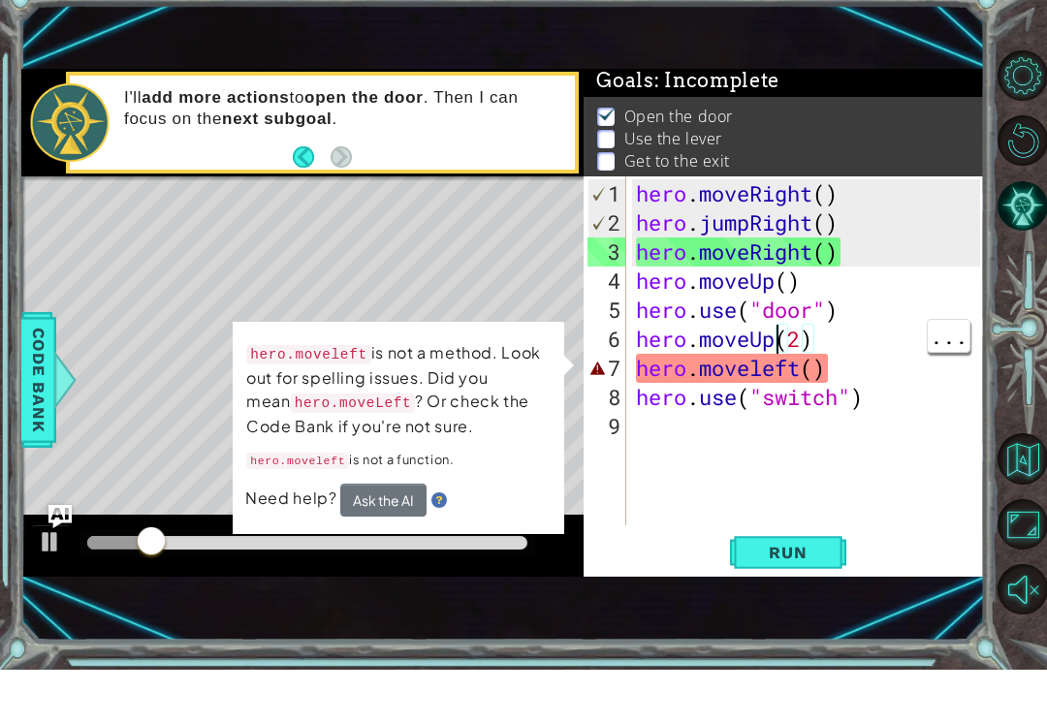
click at [769, 371] on div "hero . moveRight ( ) hero . jumpRight ( ) hero . moveRight ( ) hero . moveUp ( …" at bounding box center [811, 436] width 358 height 407
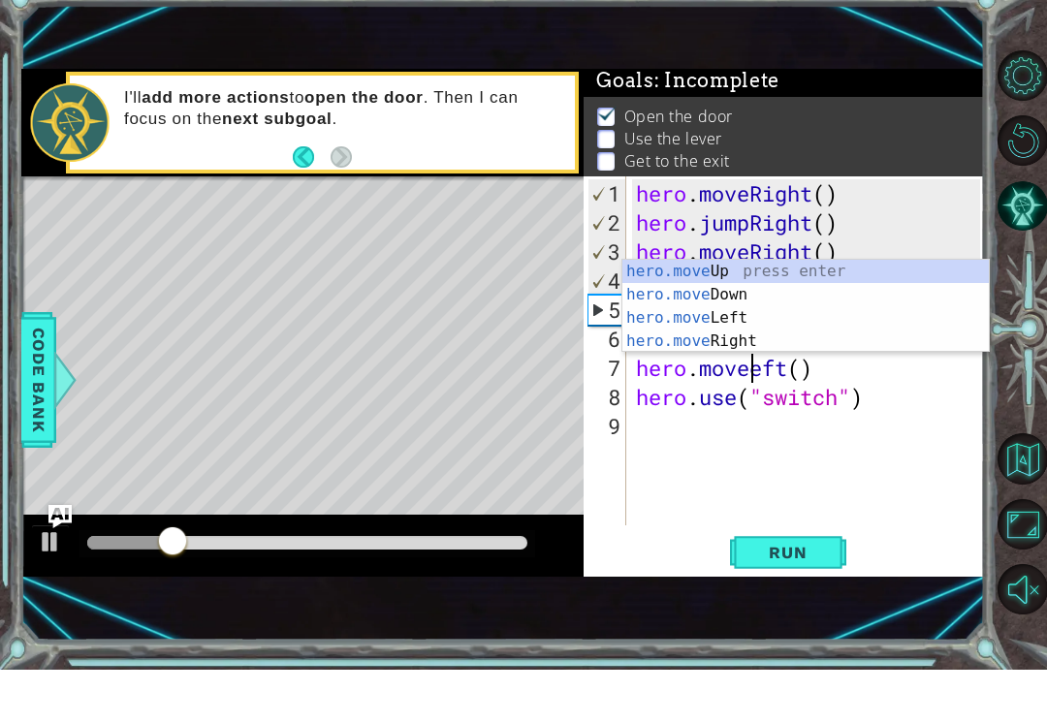
scroll to position [0, 6]
type textarea "hero.moveLeft()"
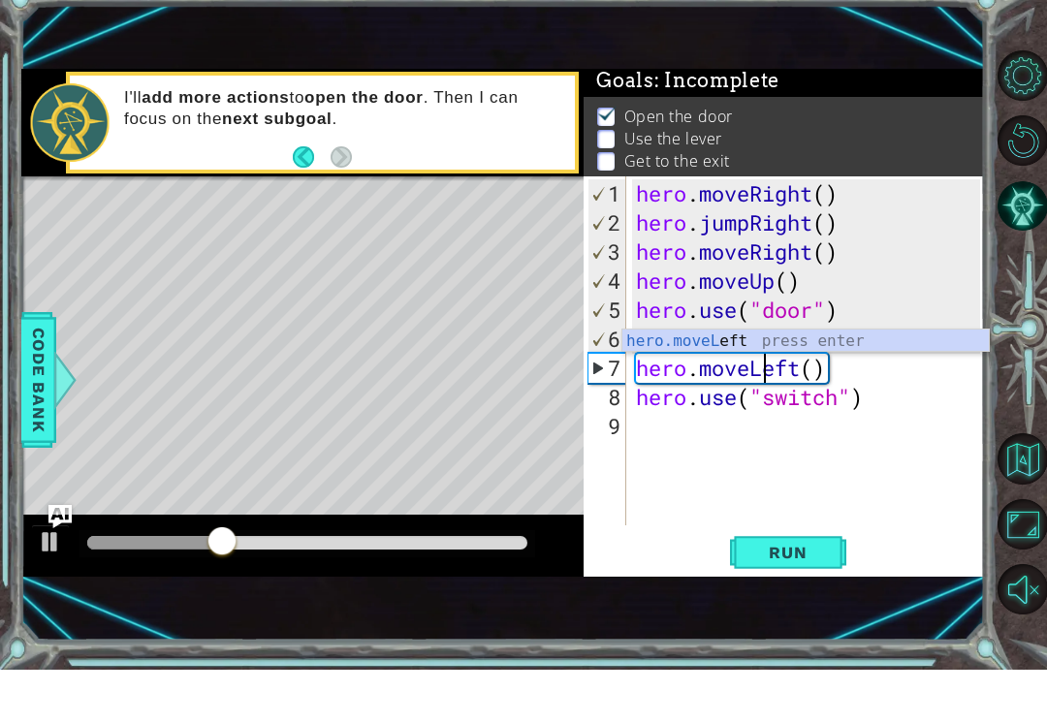
scroll to position [0, 0]
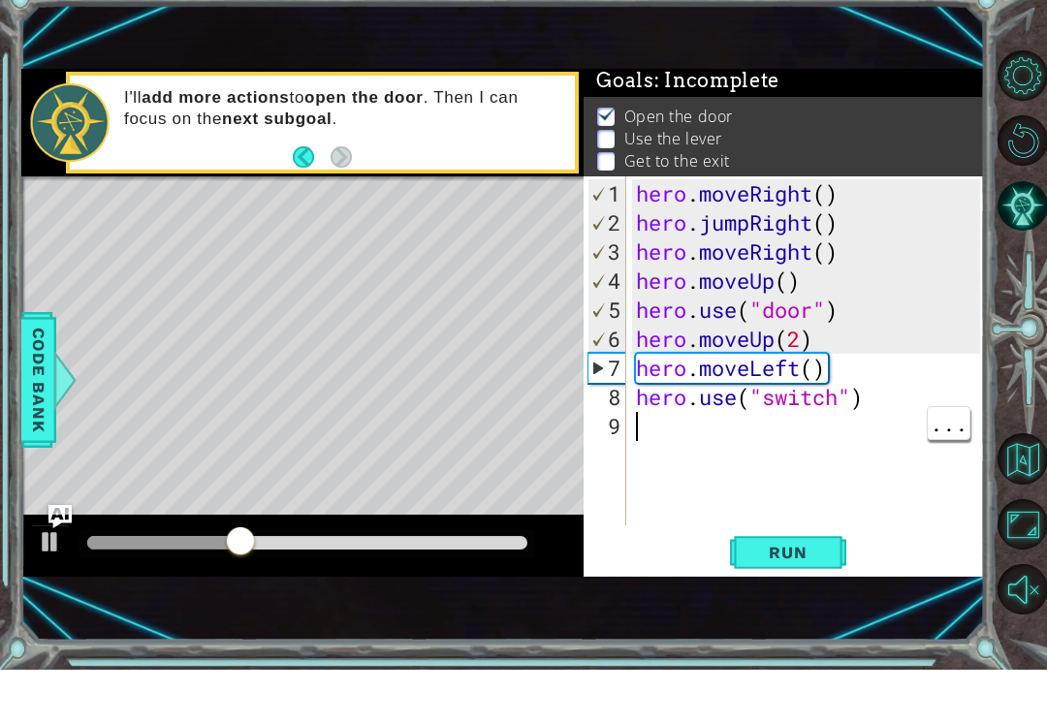
click at [783, 596] on span "Run" at bounding box center [787, 605] width 77 height 19
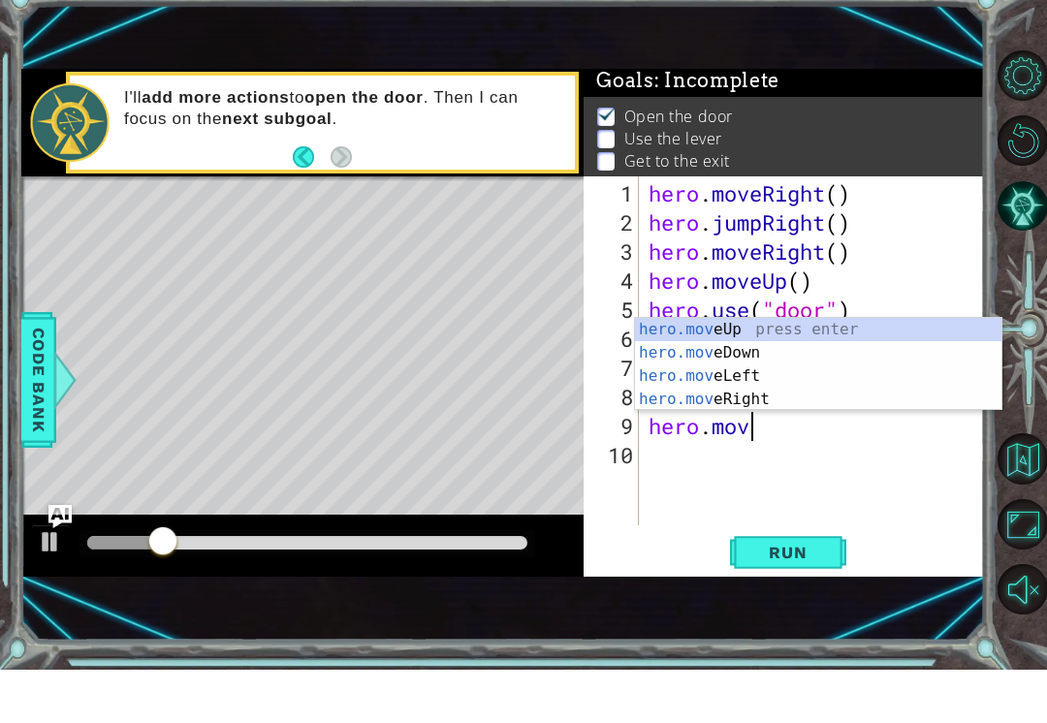
scroll to position [0, 4]
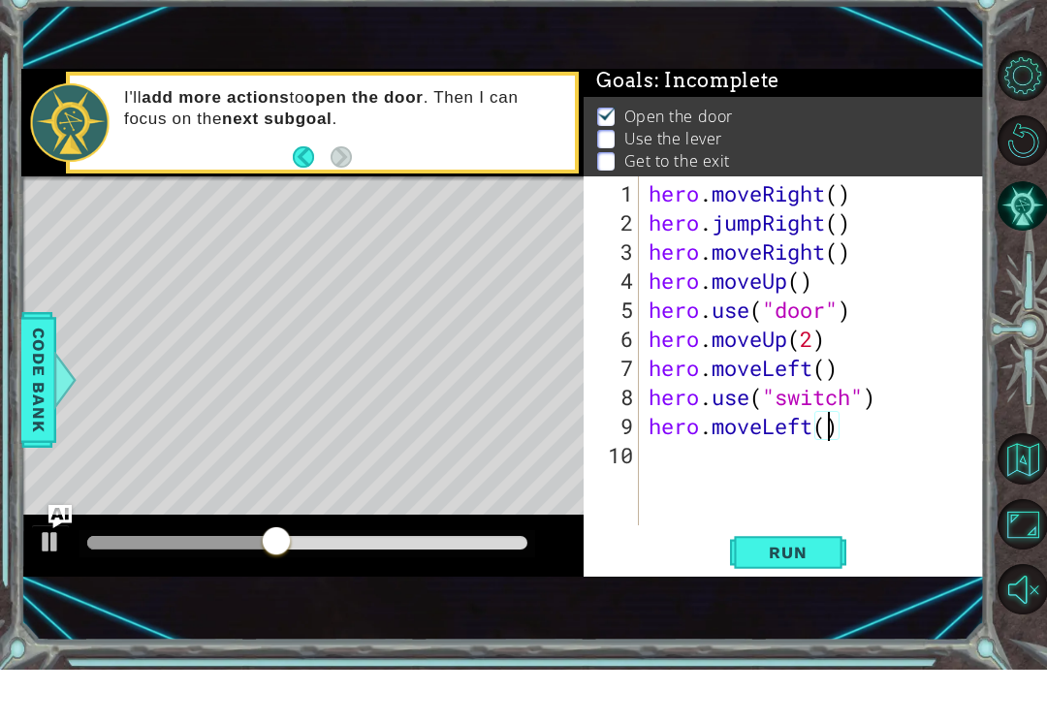
type textarea "hero.moveLeft(2)"
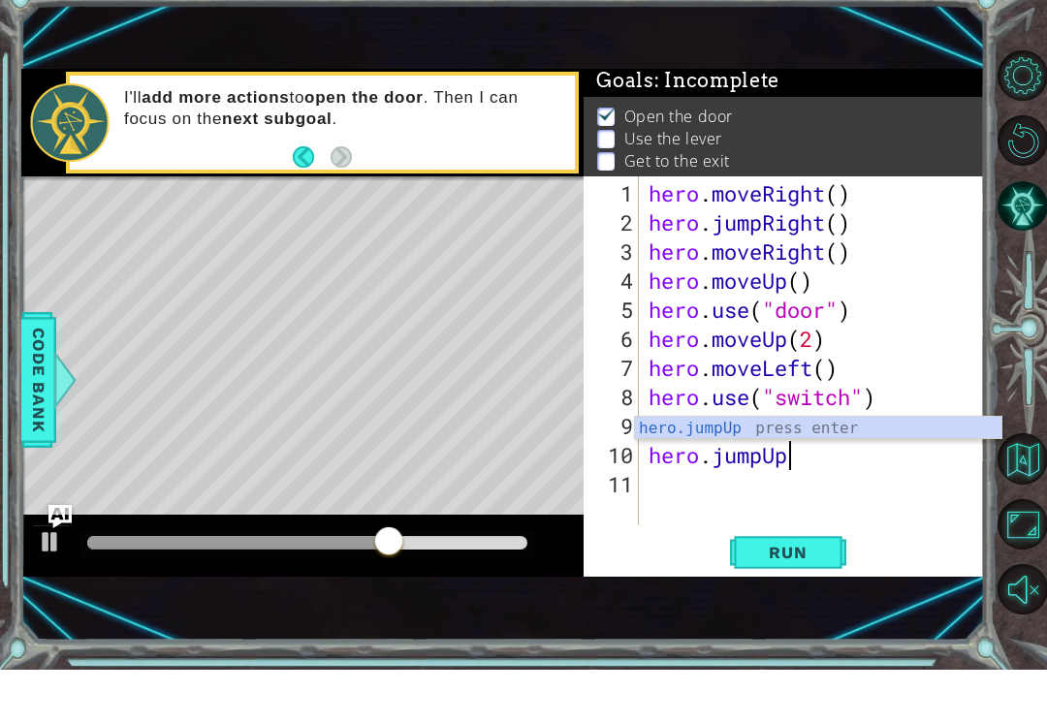
scroll to position [0, 6]
type textarea "hero.jumpUp()"
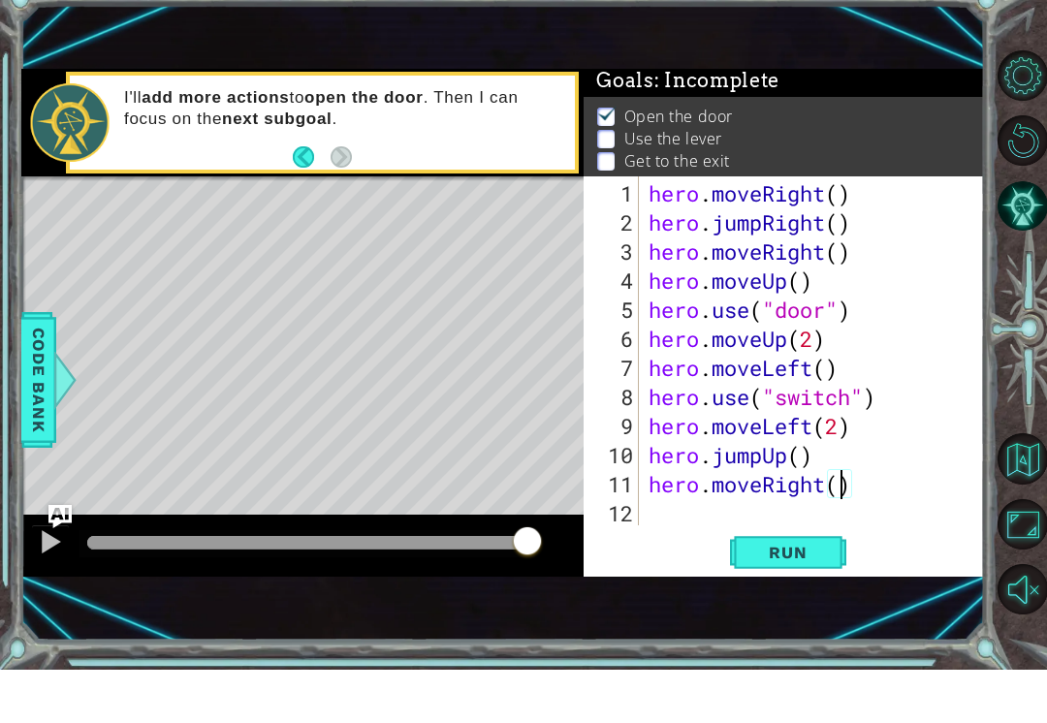
scroll to position [0, 9]
click at [819, 596] on span "Run" at bounding box center [787, 605] width 77 height 19
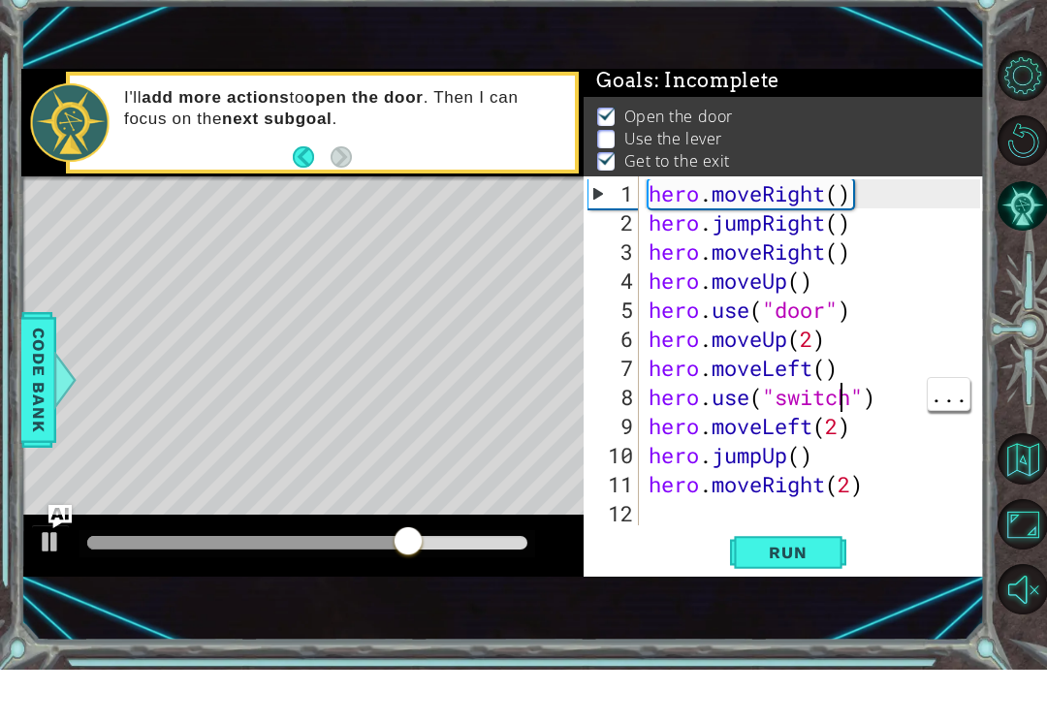
click at [855, 397] on div "hero . moveRight ( ) hero . jumpRight ( ) hero . moveRight ( ) hero . moveUp ( …" at bounding box center [818, 436] width 346 height 407
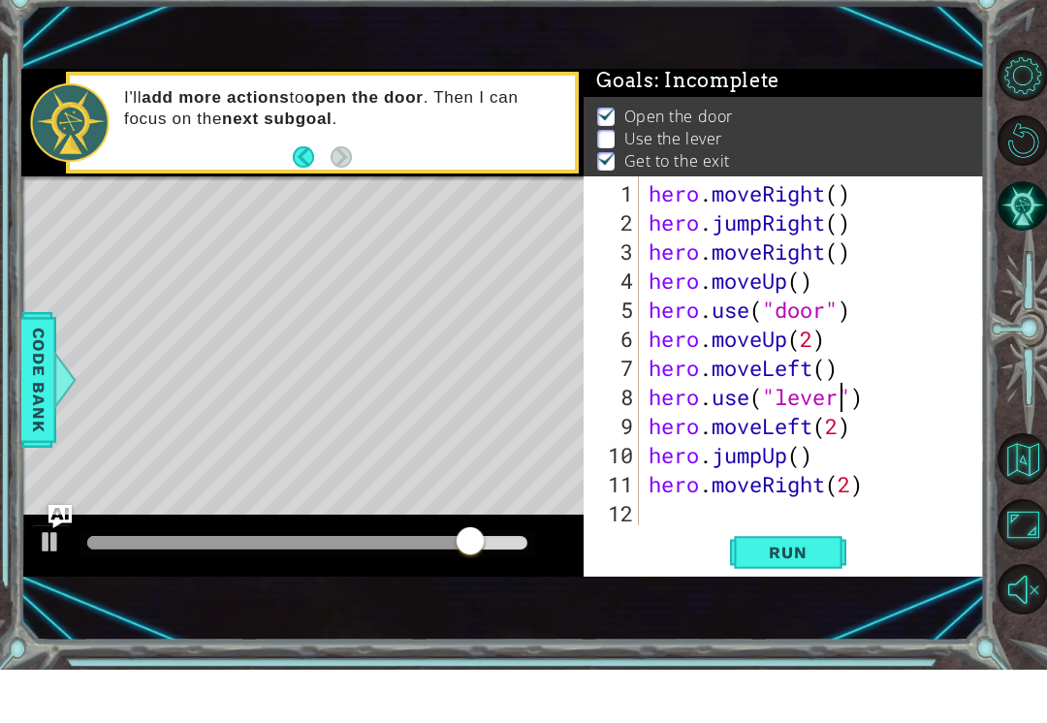
type textarea "hero.use("lever")"
click at [810, 586] on button "Run" at bounding box center [788, 606] width 116 height 40
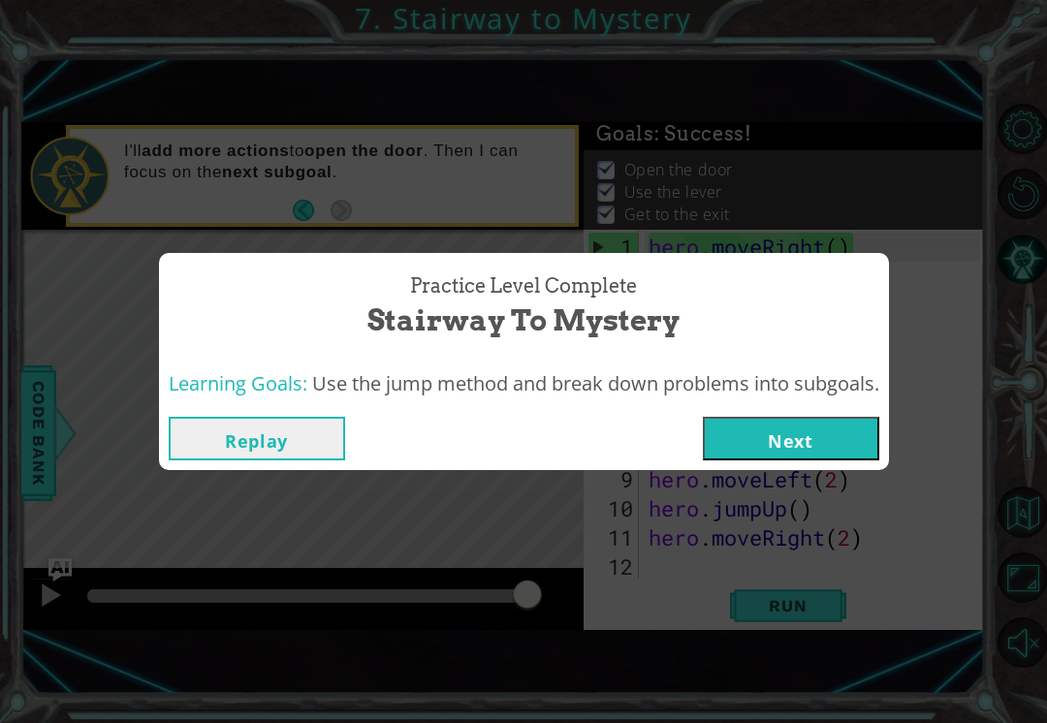
click at [859, 445] on button "Next" at bounding box center [791, 439] width 176 height 44
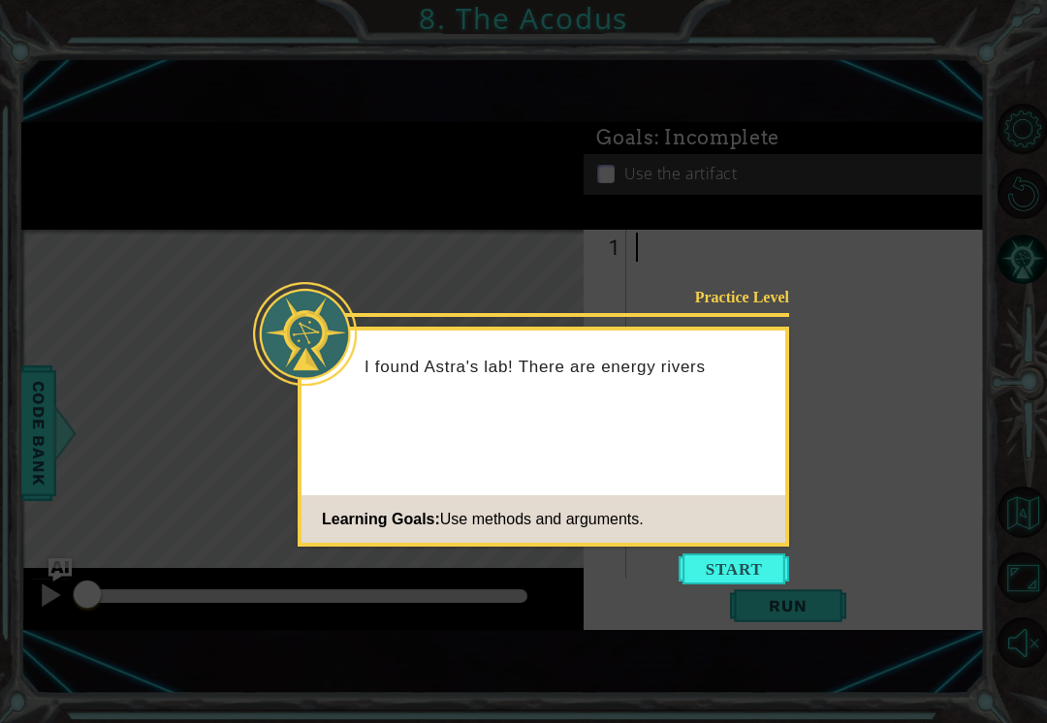
click at [748, 580] on button "Start" at bounding box center [733, 568] width 110 height 31
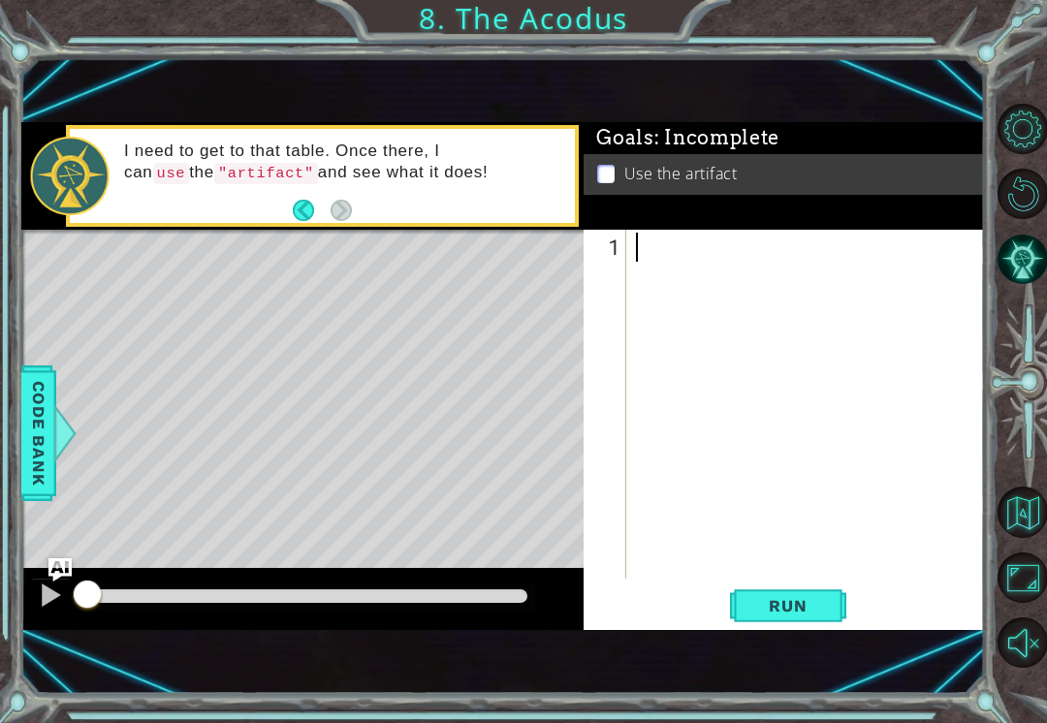
click at [285, 223] on div "I need to get to that table. Once there, I can use the "artifact" and see what …" at bounding box center [322, 176] width 505 height 94
click at [294, 211] on button "Back" at bounding box center [312, 210] width 38 height 21
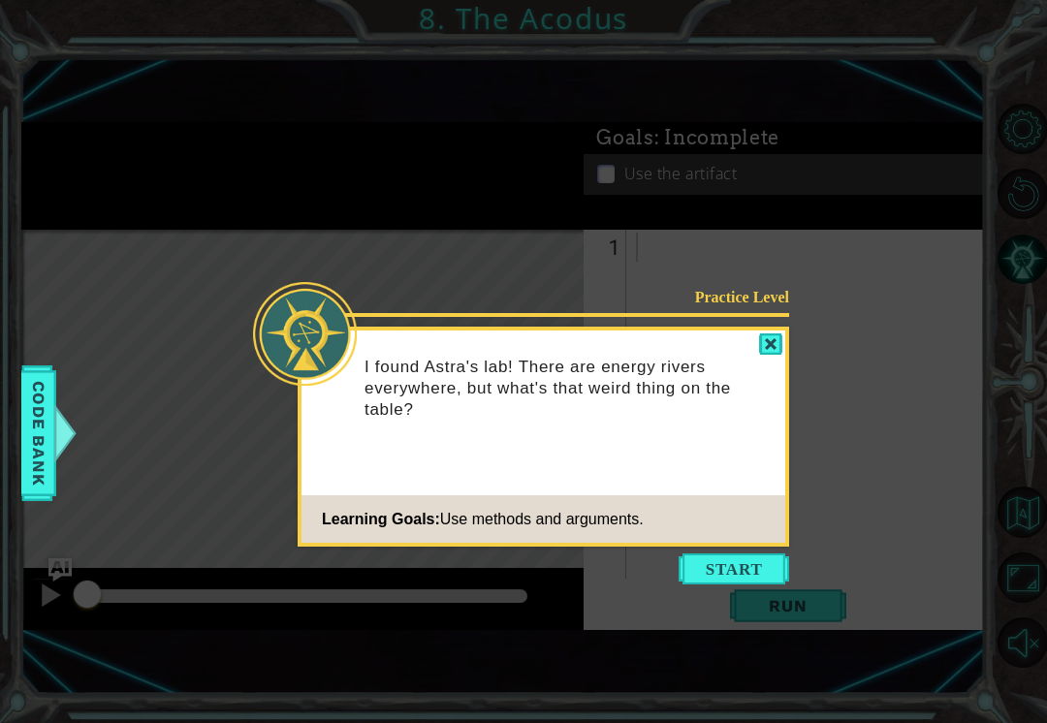
click at [752, 576] on button "Start" at bounding box center [733, 568] width 110 height 31
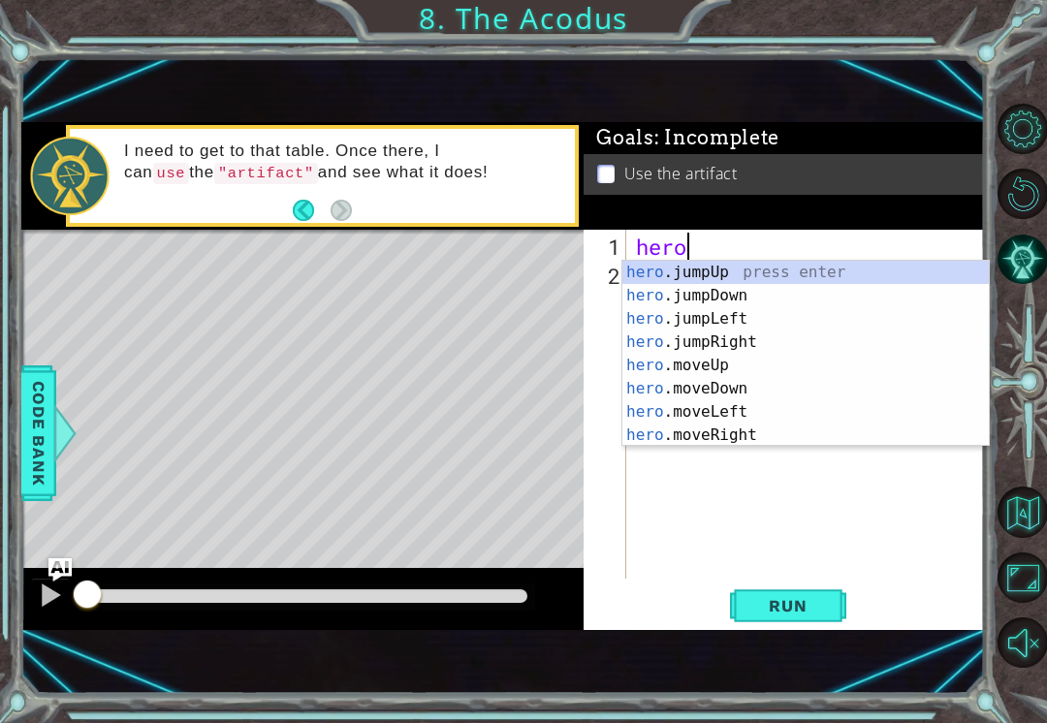
scroll to position [0, 2]
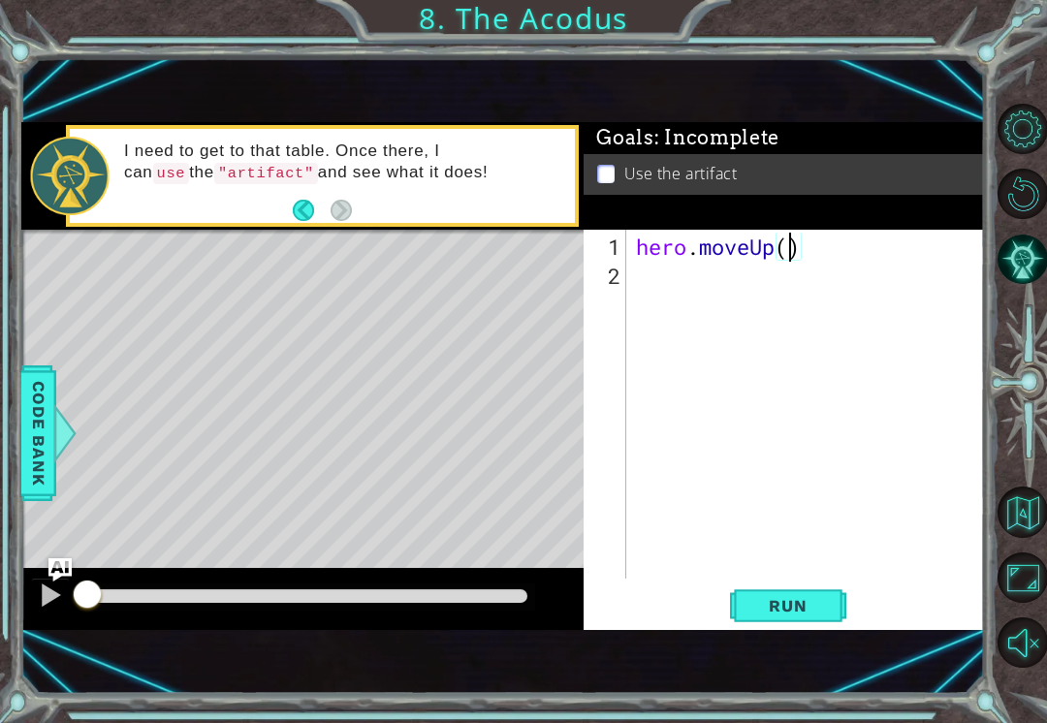
type textarea "hero.moveUp(2)"
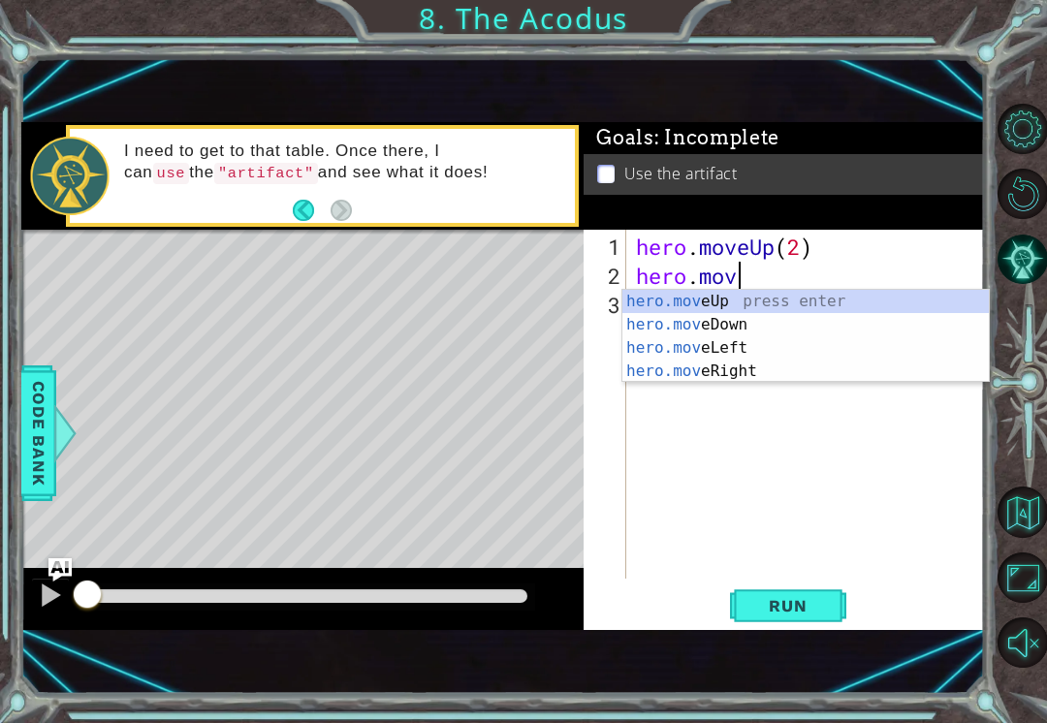
scroll to position [0, 4]
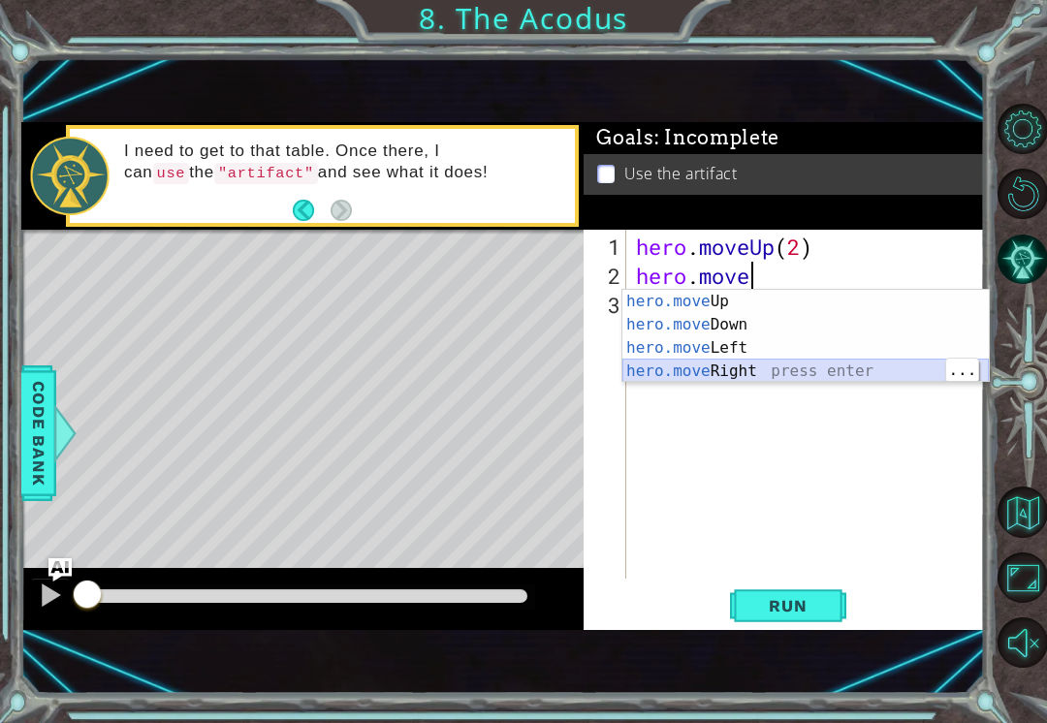
click at [834, 380] on div "hero.move Up press enter hero.move Down press enter hero.move Left press enter …" at bounding box center [805, 360] width 366 height 140
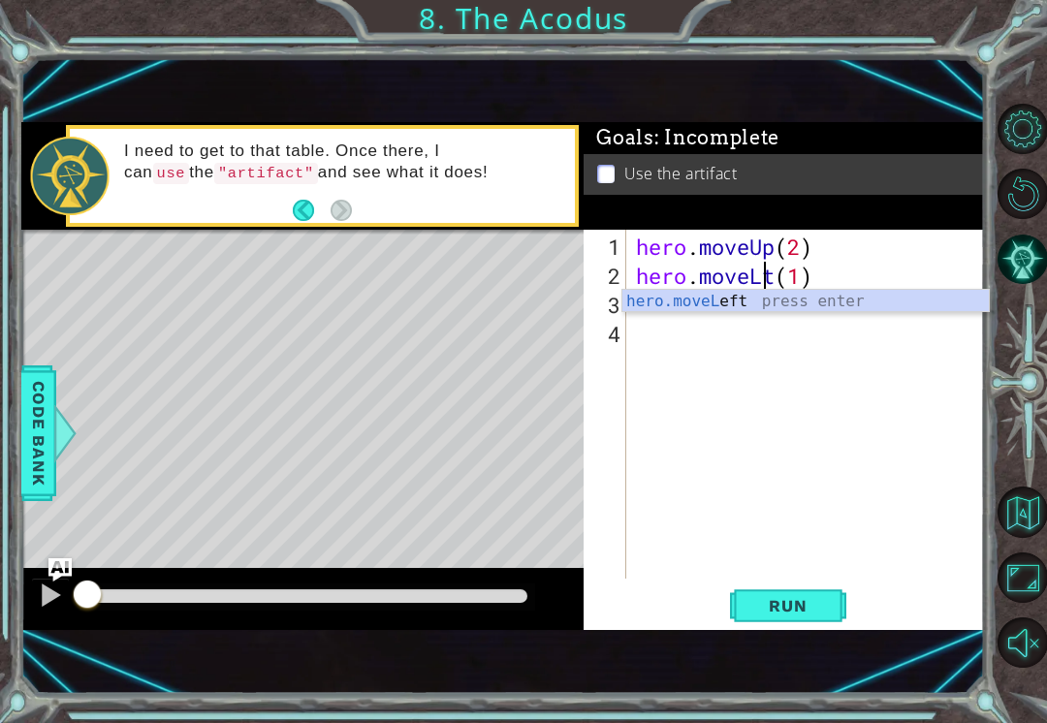
scroll to position [0, 7]
type textarea "hero.moveLeft(1)"
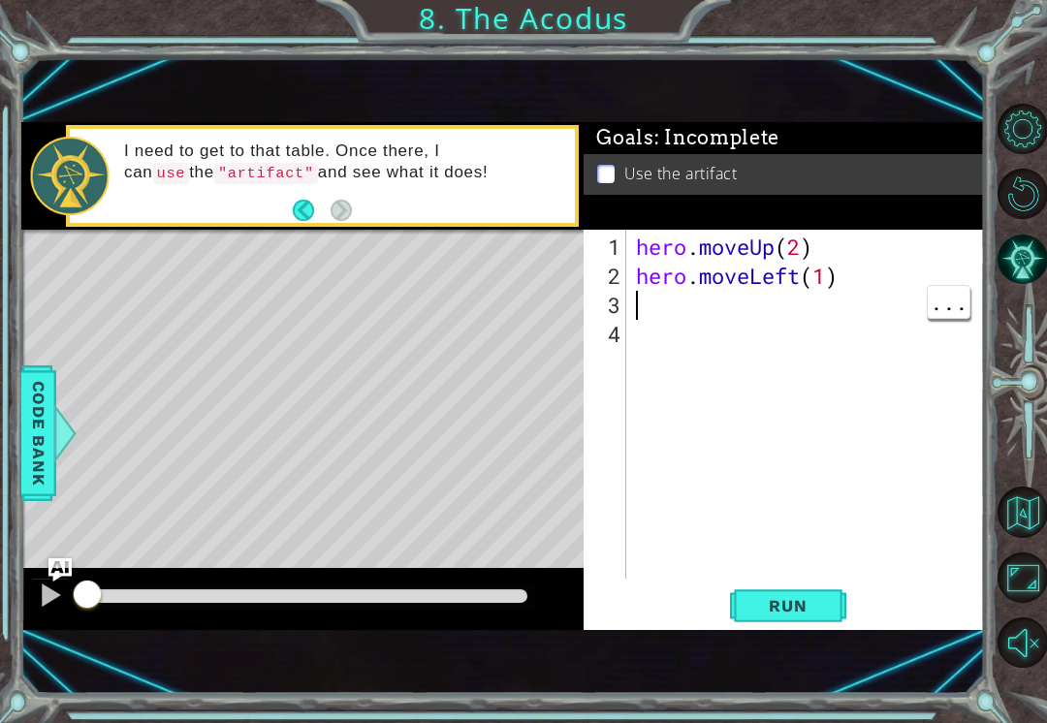
click at [645, 295] on div "hero . moveUp ( 2 ) hero . moveLeft ( 1 )" at bounding box center [811, 436] width 358 height 407
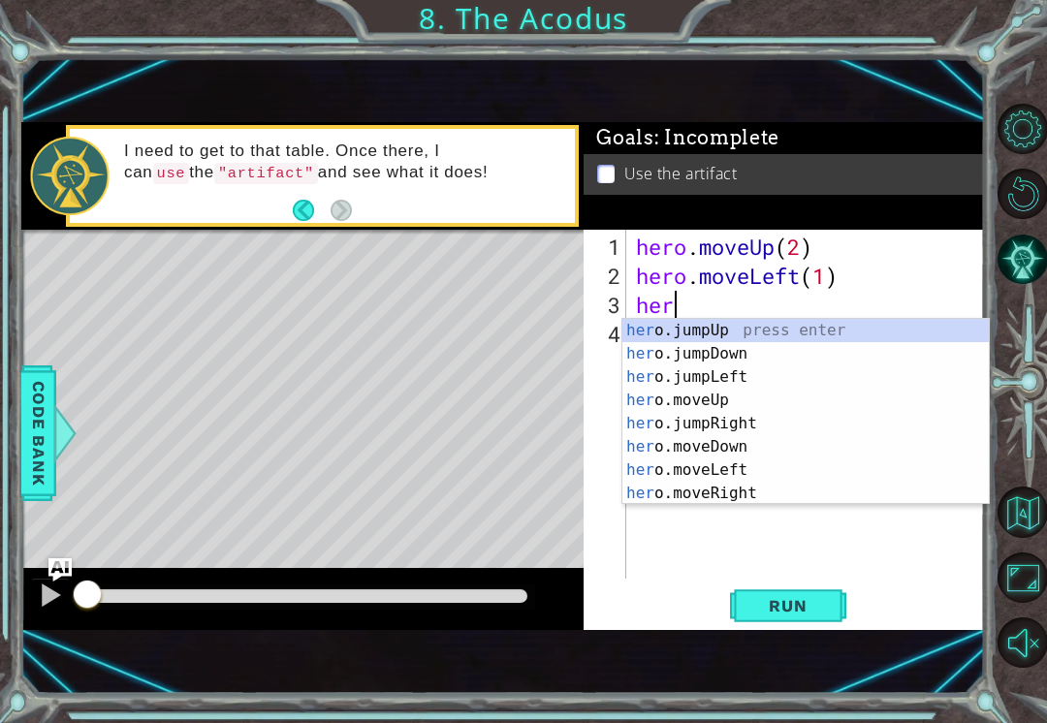
scroll to position [0, 1]
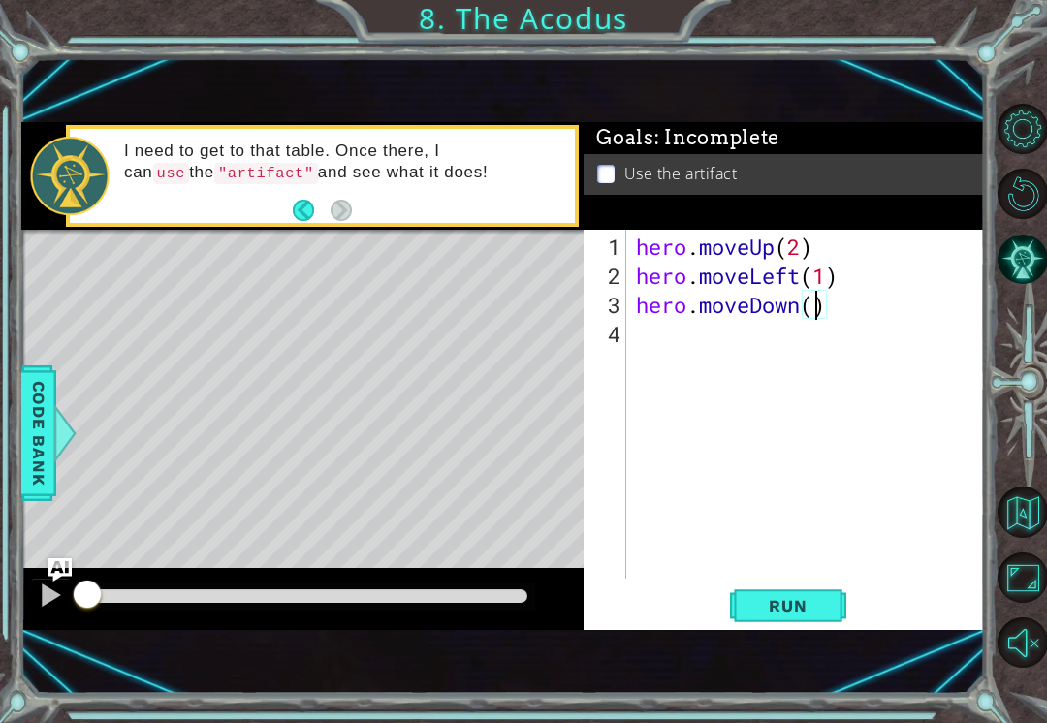
type textarea "hero.moveDown(2)"
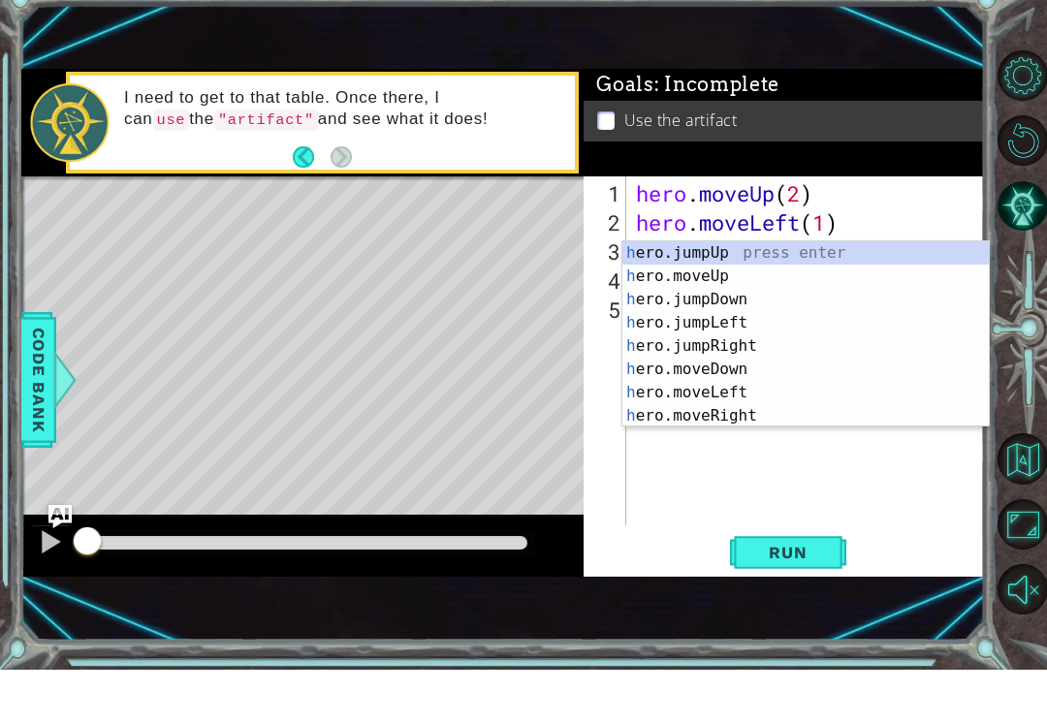
type textarea "hero"
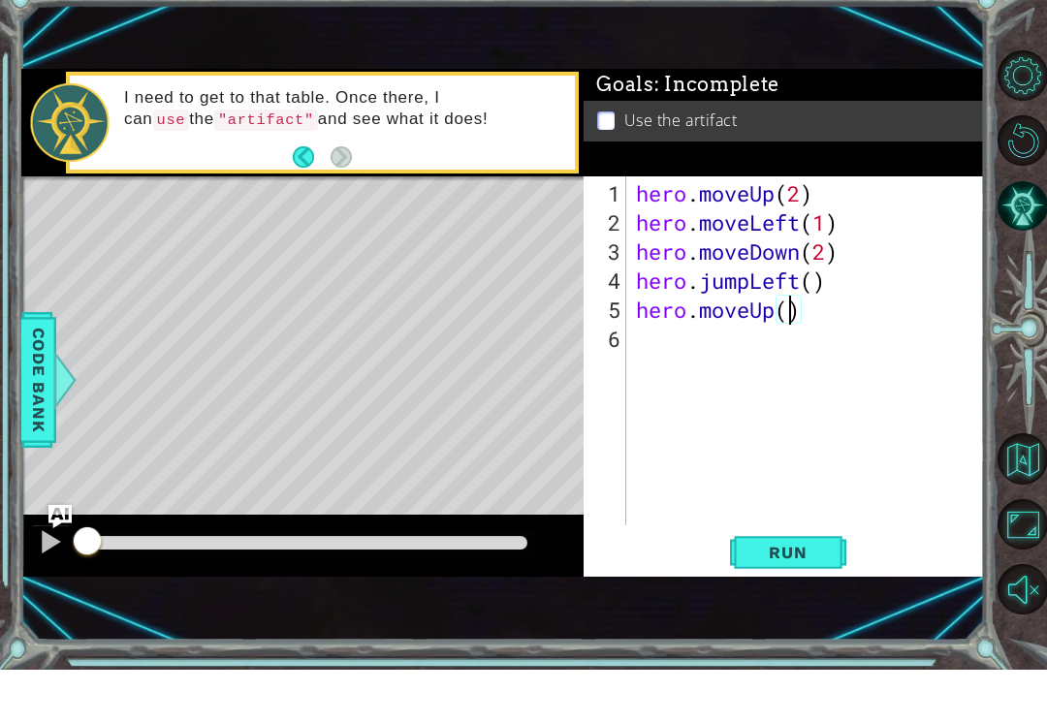
type textarea "hero.moveUp(2)"
type textarea "hero.moveRight()"
click at [806, 596] on span "Run" at bounding box center [787, 605] width 77 height 19
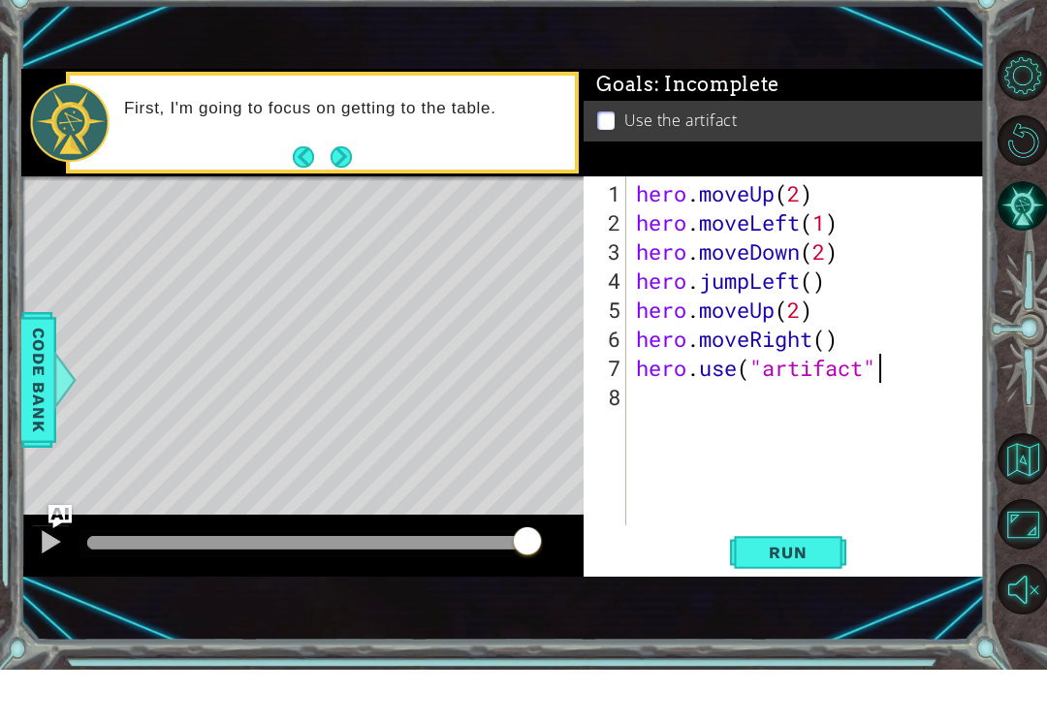
scroll to position [0, 11]
type textarea "hero.use("artifact")"
click at [795, 596] on span "Run" at bounding box center [787, 605] width 77 height 19
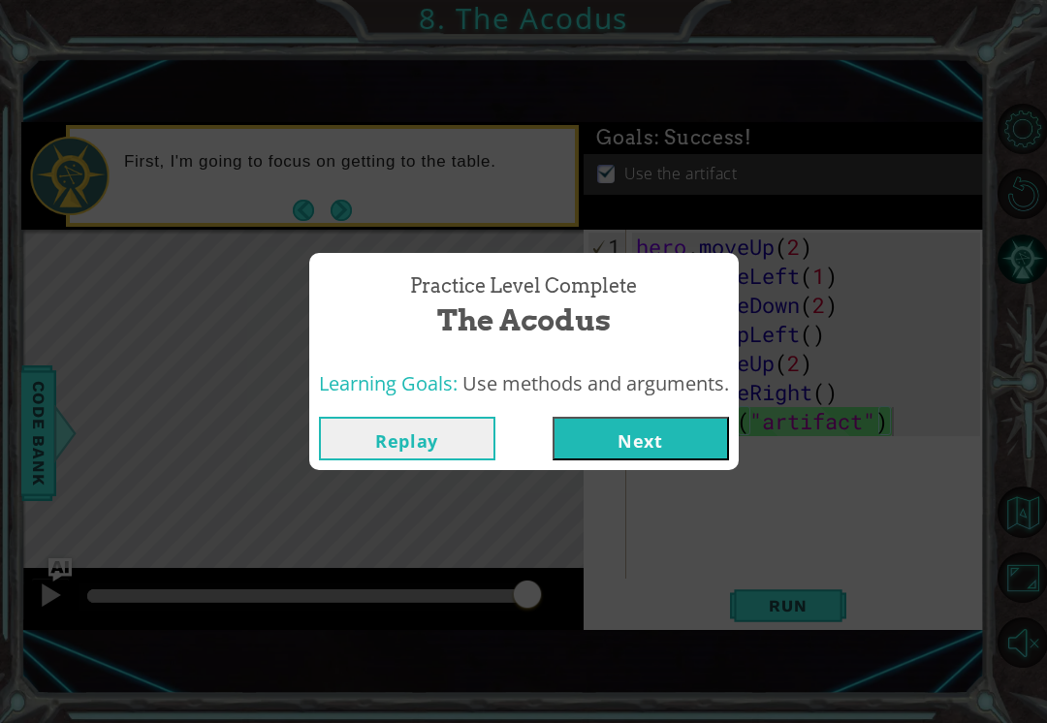
click at [689, 459] on button "Next" at bounding box center [640, 439] width 176 height 44
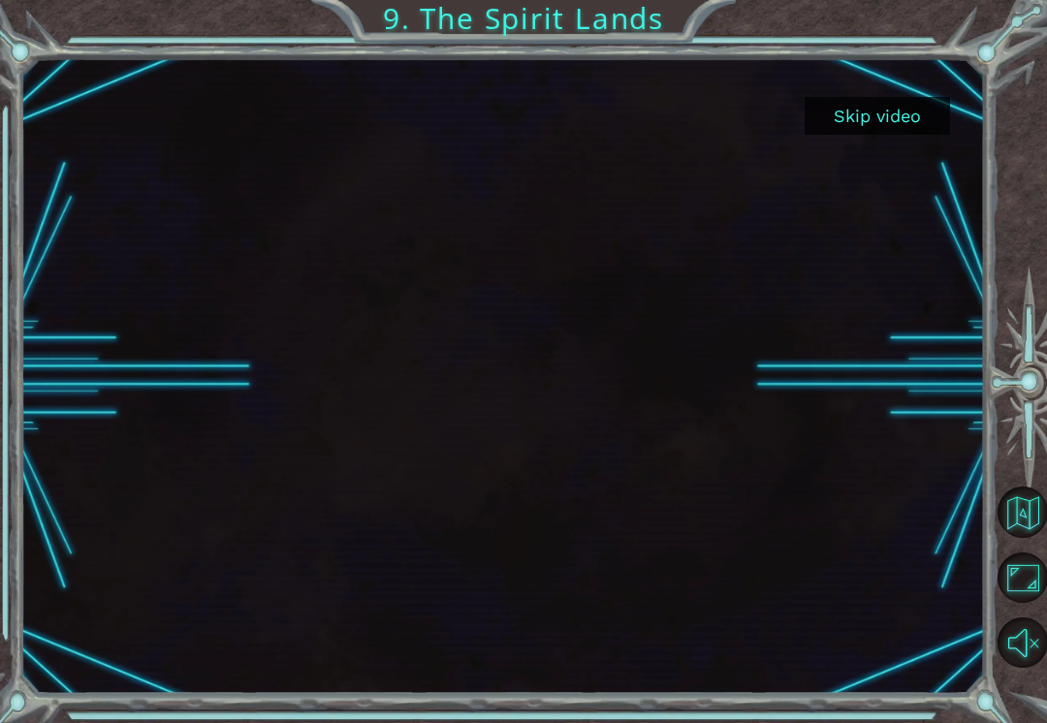
click at [895, 114] on button "Skip video" at bounding box center [876, 116] width 145 height 38
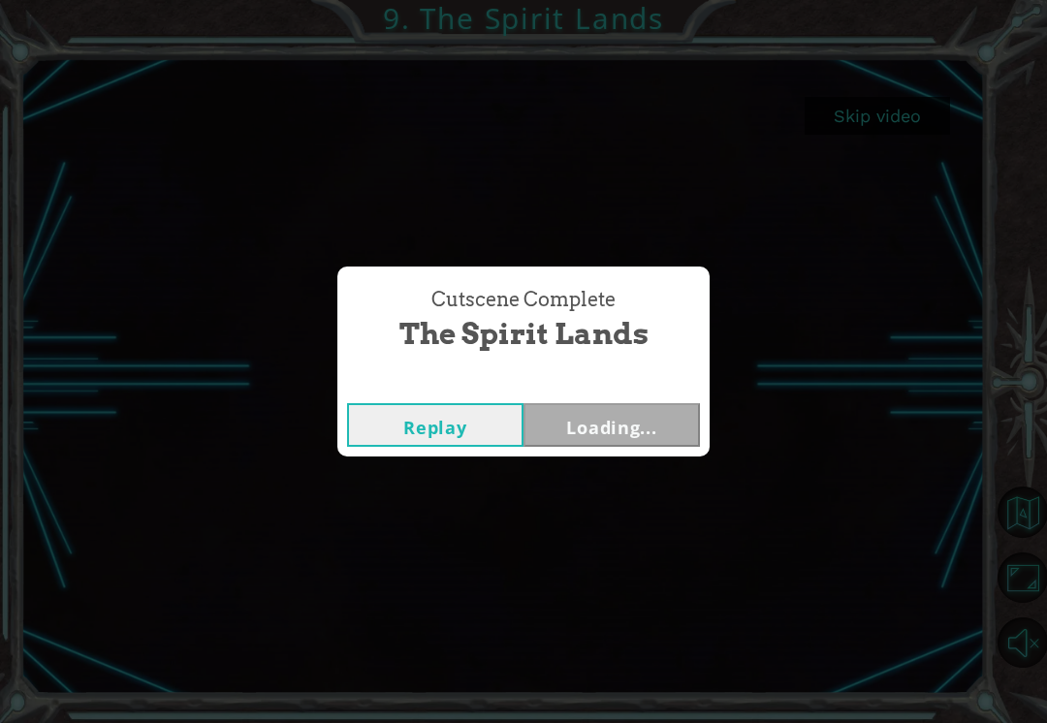
click at [901, 117] on div "Cutscene Complete The Spirit Lands Replay Loading..." at bounding box center [523, 361] width 1047 height 723
click at [624, 432] on button "Next" at bounding box center [611, 425] width 176 height 44
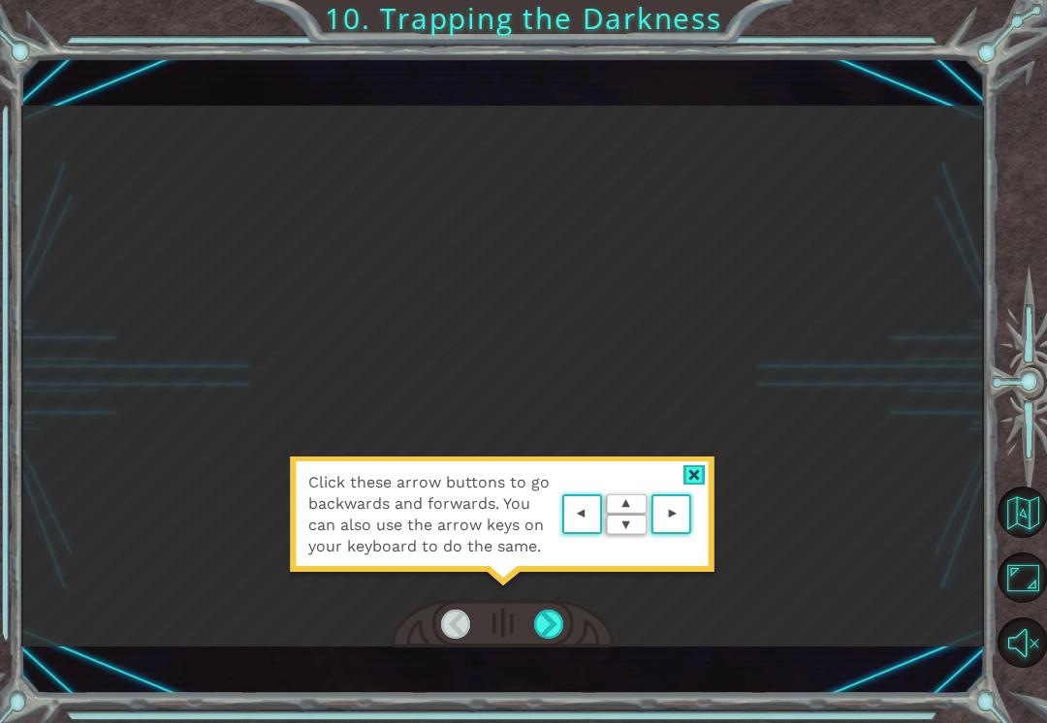
click at [548, 626] on div at bounding box center [549, 624] width 30 height 29
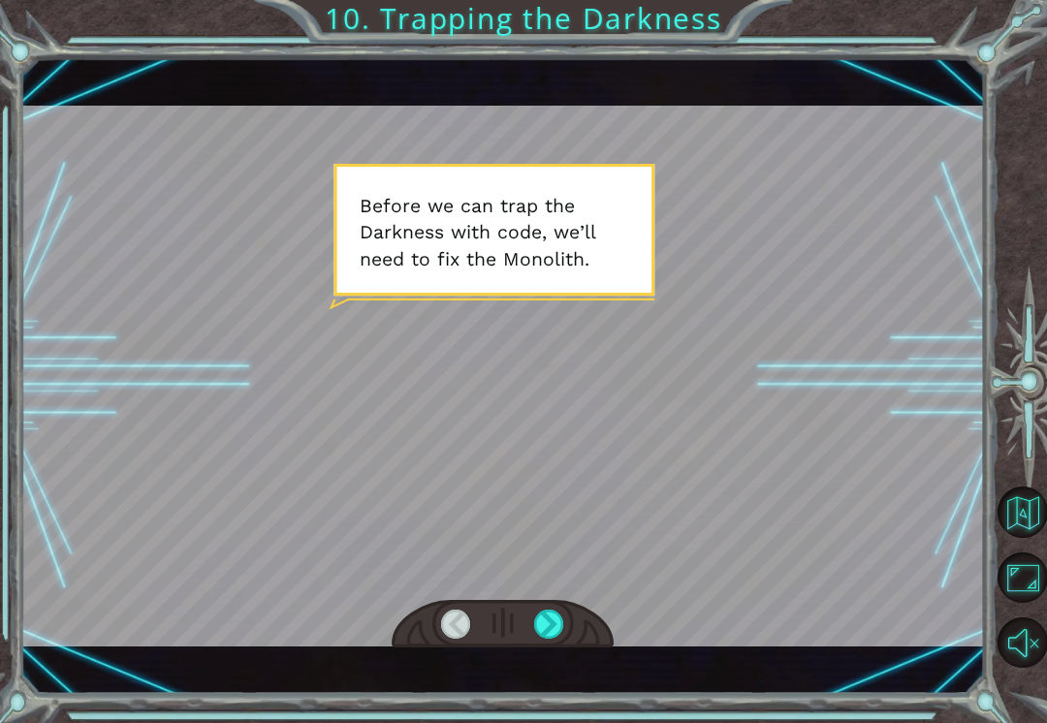
click at [561, 624] on div at bounding box center [549, 624] width 30 height 29
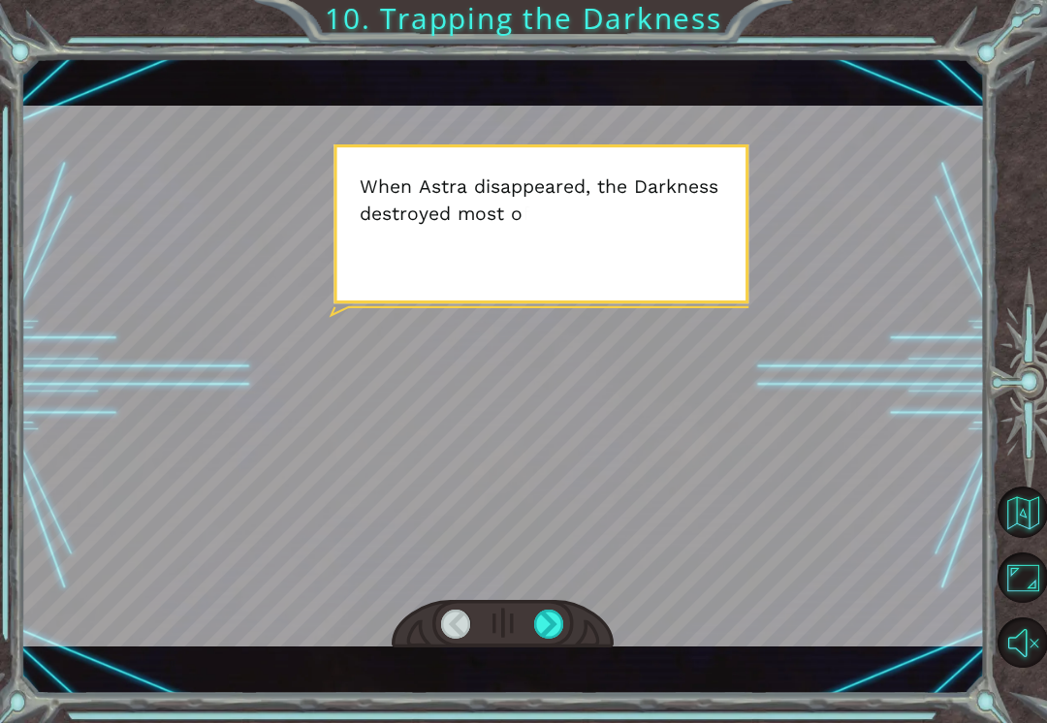
click at [538, 625] on div at bounding box center [549, 624] width 30 height 29
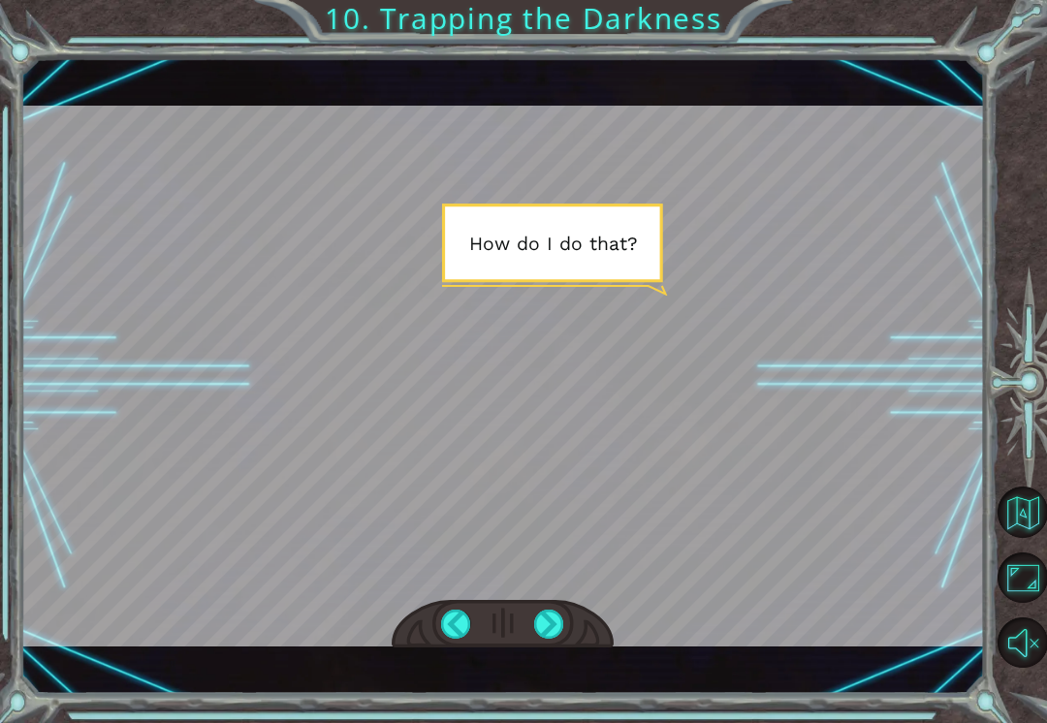
click at [550, 626] on div at bounding box center [549, 624] width 30 height 29
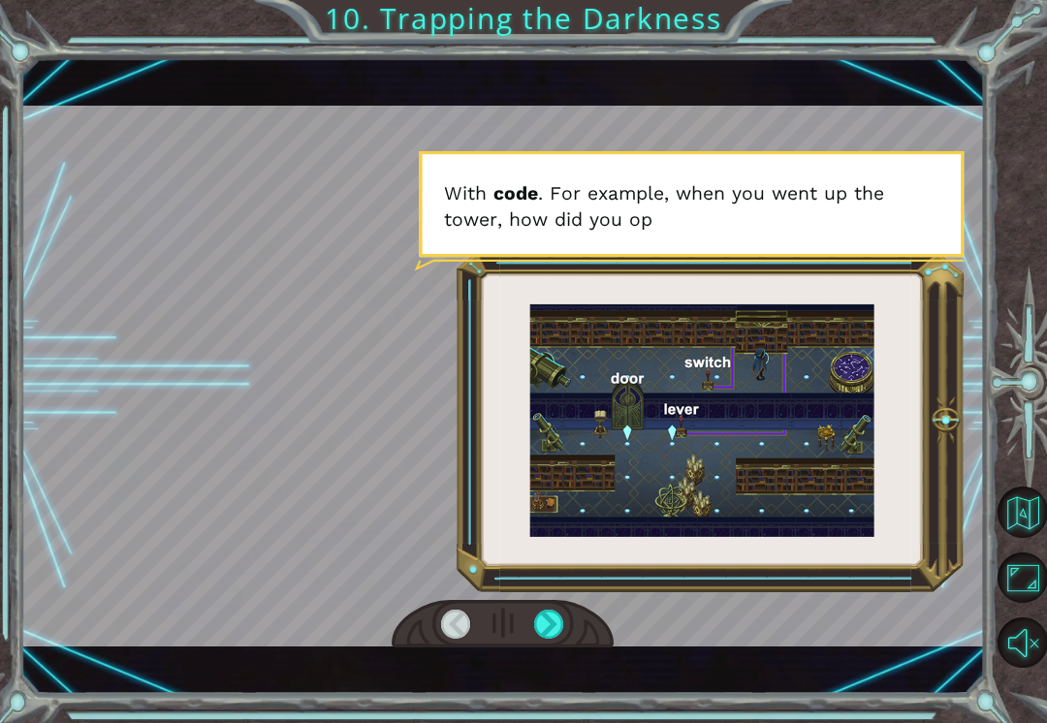
click at [548, 614] on div at bounding box center [549, 624] width 30 height 29
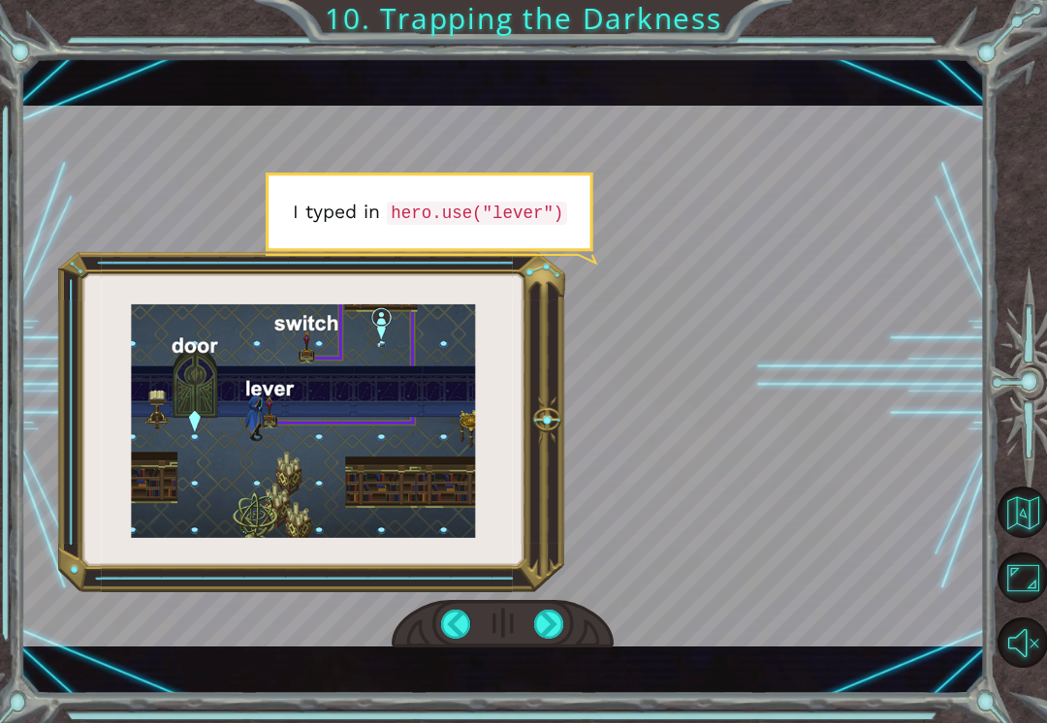
click at [551, 631] on div at bounding box center [549, 624] width 30 height 29
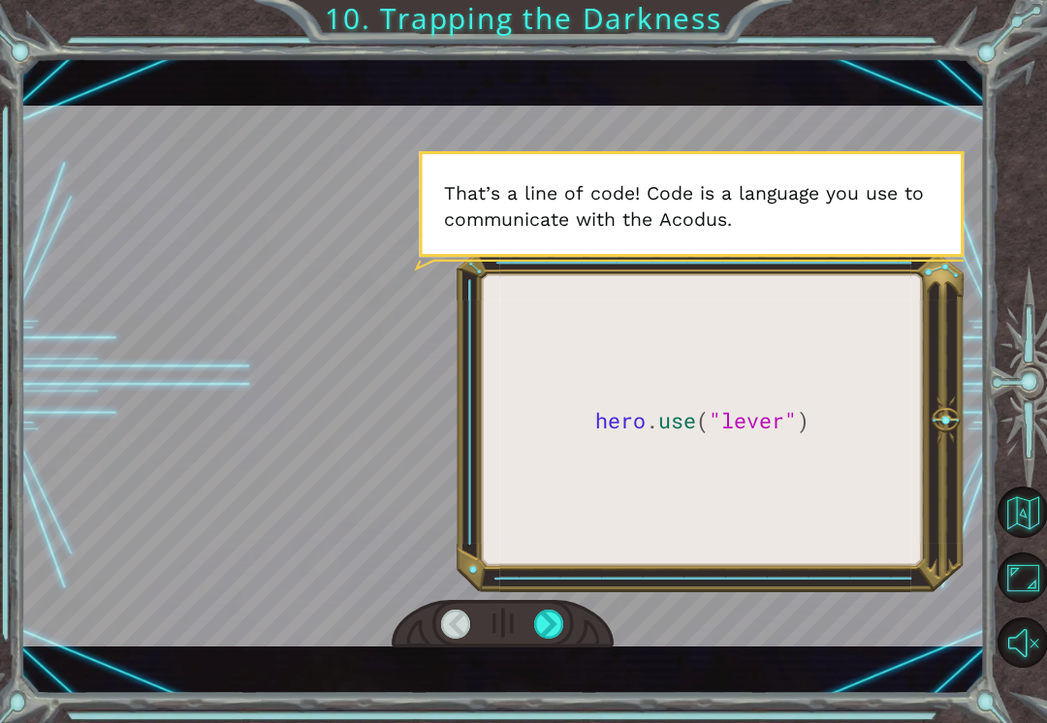
click at [620, 671] on div "hero . use ( "lever" ) B e f o r e w e c a n t r a p t h e D a r k n e s s w i …" at bounding box center [502, 376] width 963 height 637
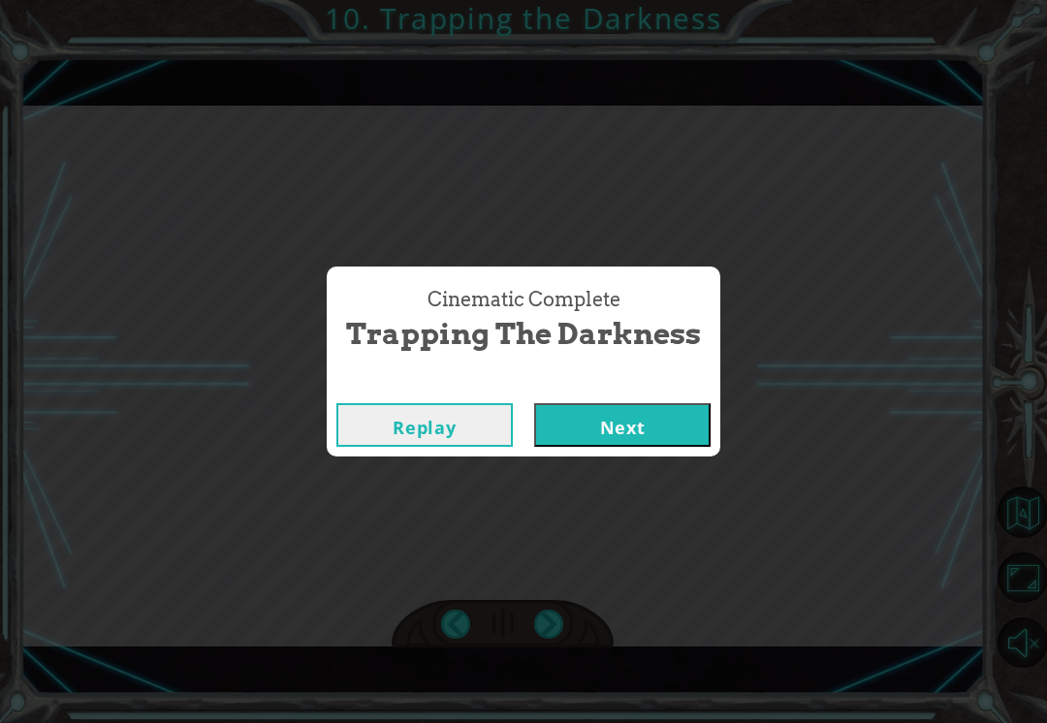
click at [639, 430] on button "Next" at bounding box center [622, 425] width 176 height 44
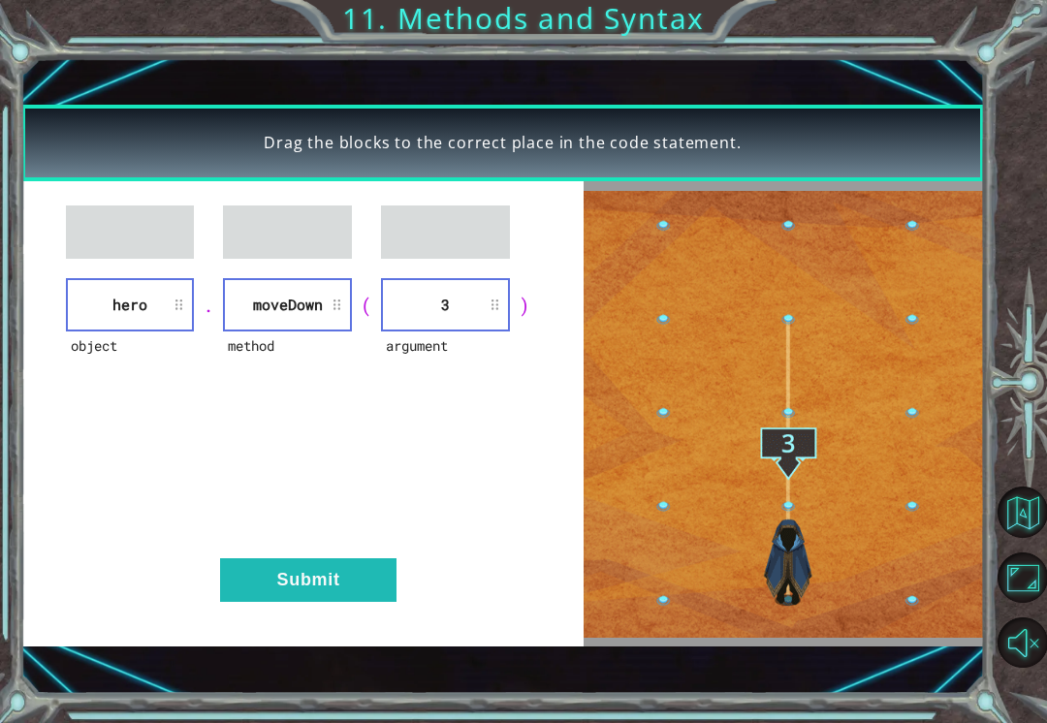
click at [270, 565] on button "Submit" at bounding box center [308, 580] width 176 height 44
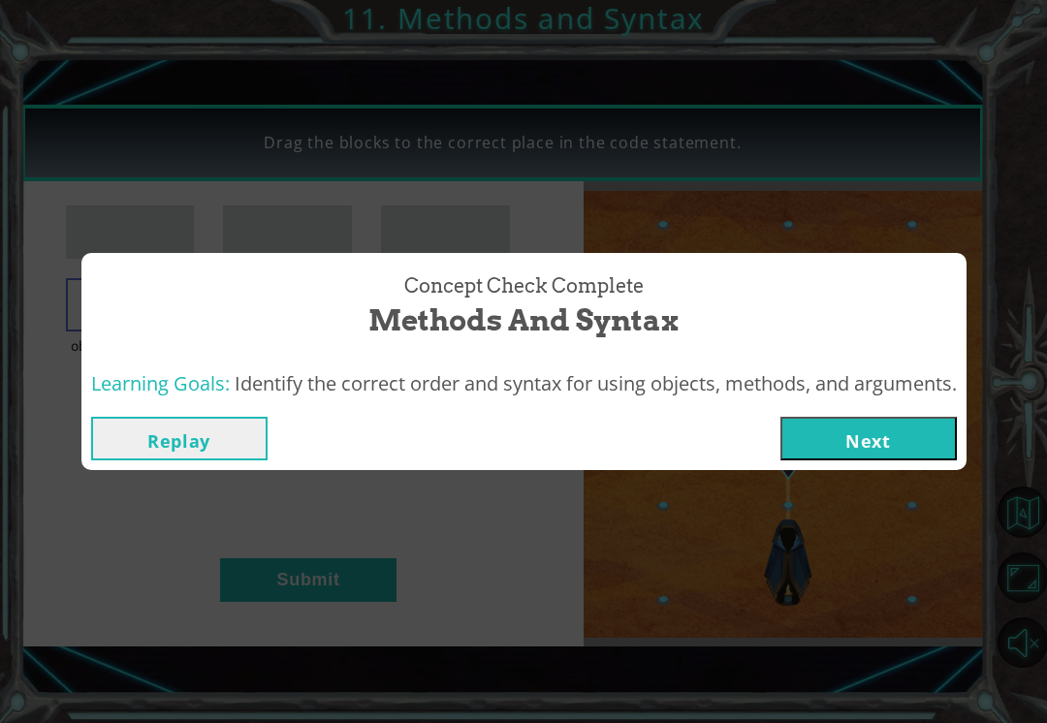
click at [898, 428] on button "Next" at bounding box center [868, 439] width 176 height 44
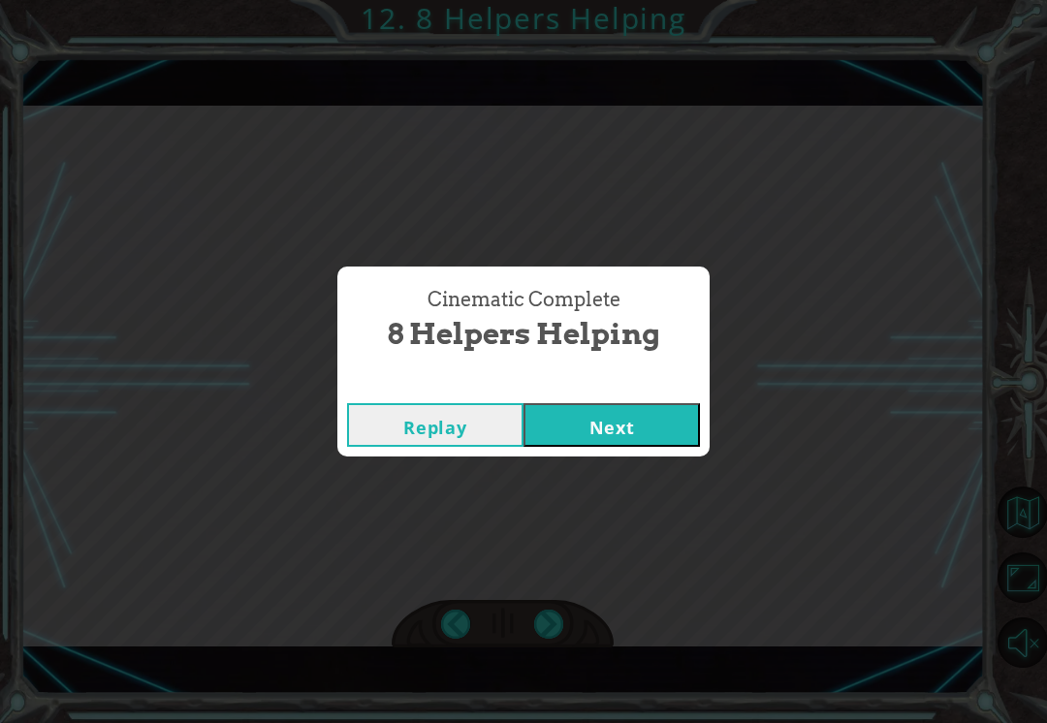
click at [604, 425] on button "Next" at bounding box center [611, 425] width 176 height 44
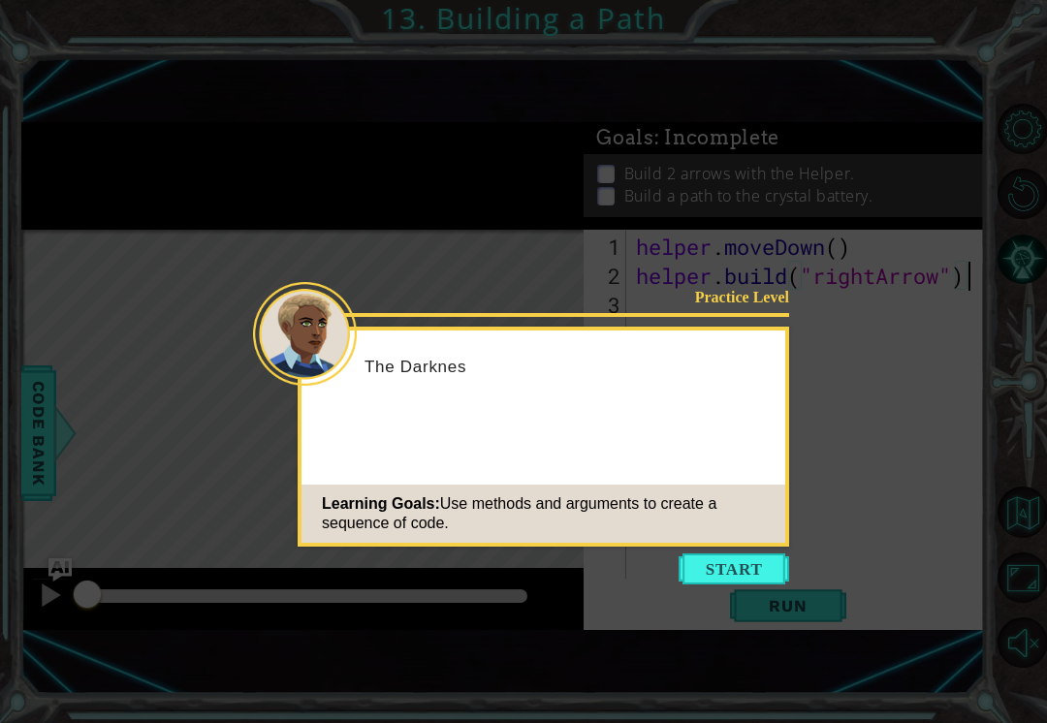
click at [746, 562] on button "Start" at bounding box center [733, 568] width 110 height 31
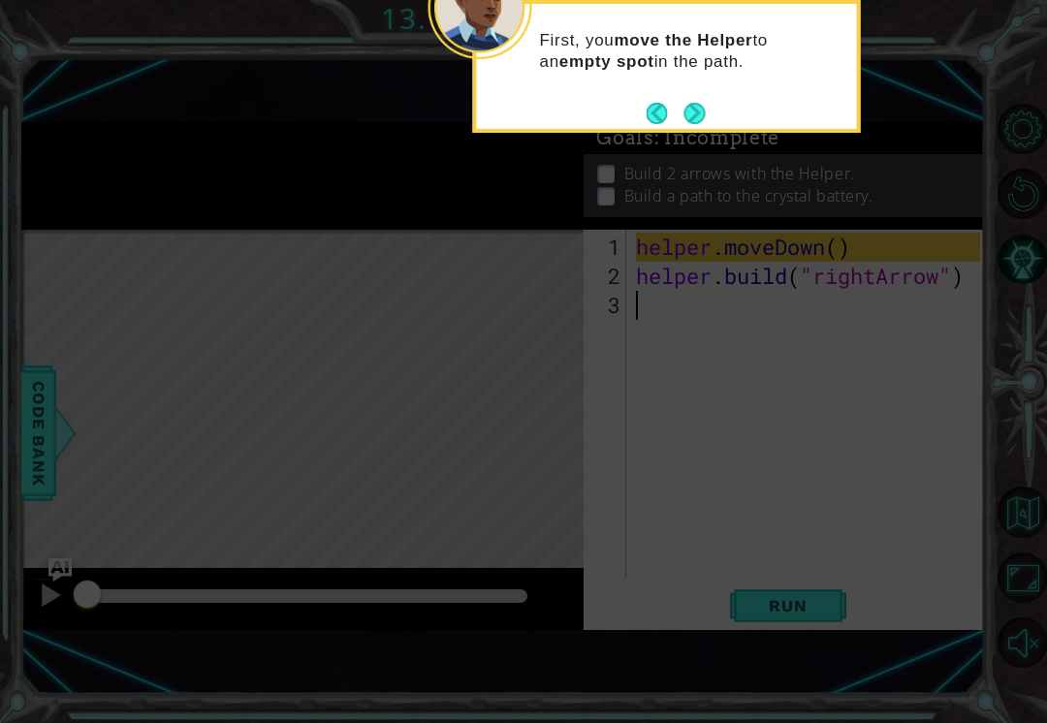
click at [696, 118] on button "Next" at bounding box center [694, 113] width 22 height 22
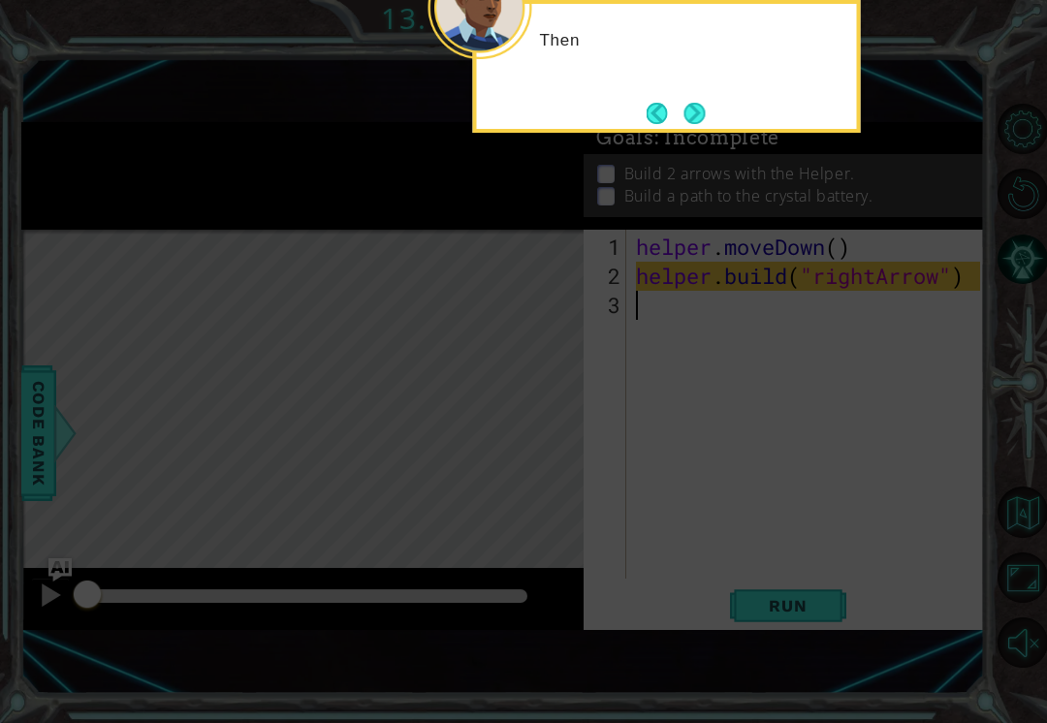
click at [702, 121] on button "Next" at bounding box center [693, 113] width 21 height 21
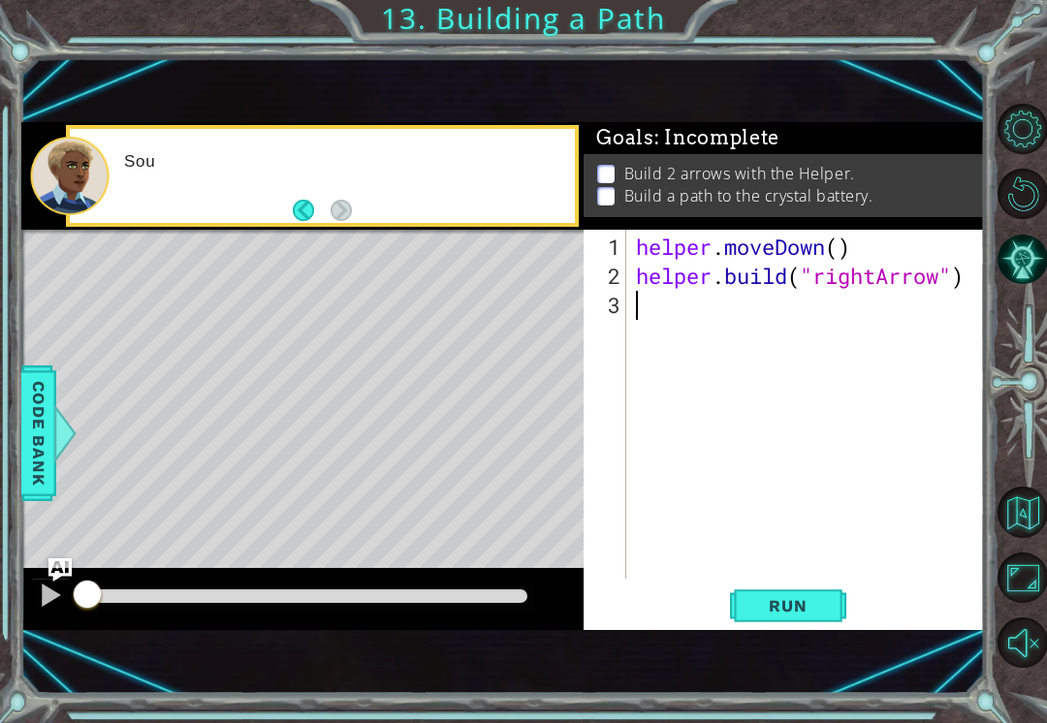
click at [703, 111] on div "1 ההההההההההההההההההההההההההההההההההההההההההההההההההההההההההההההההההההההההההההה…" at bounding box center [502, 376] width 963 height 637
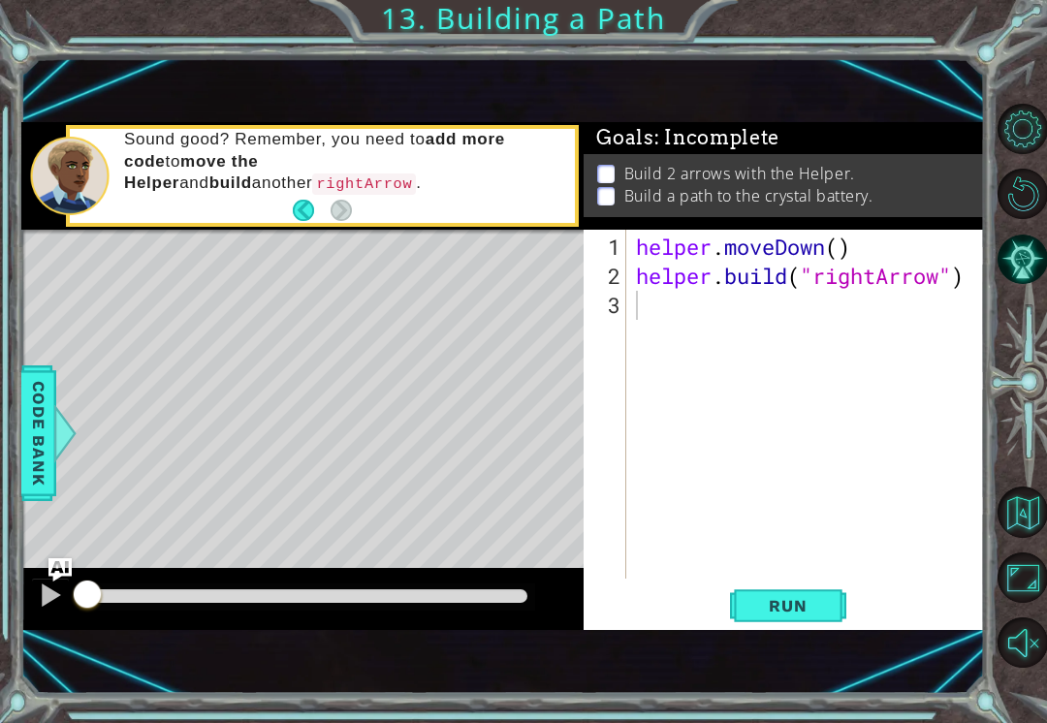
click at [818, 612] on span "Run" at bounding box center [787, 605] width 77 height 19
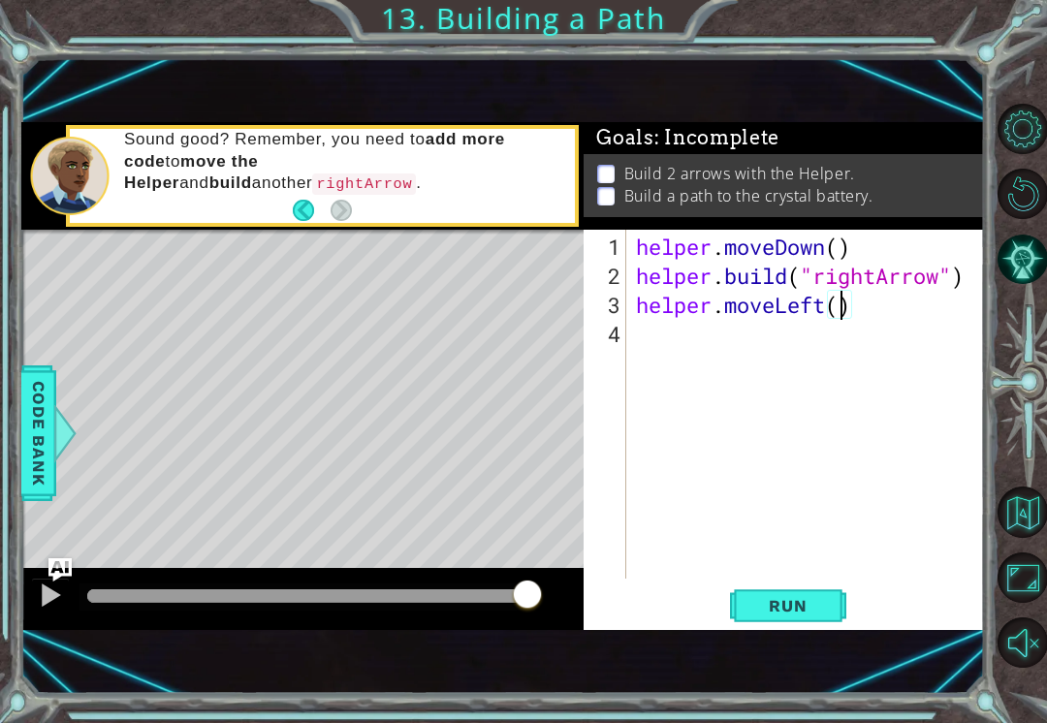
scroll to position [0, 10]
click at [821, 603] on span "Run" at bounding box center [787, 605] width 77 height 19
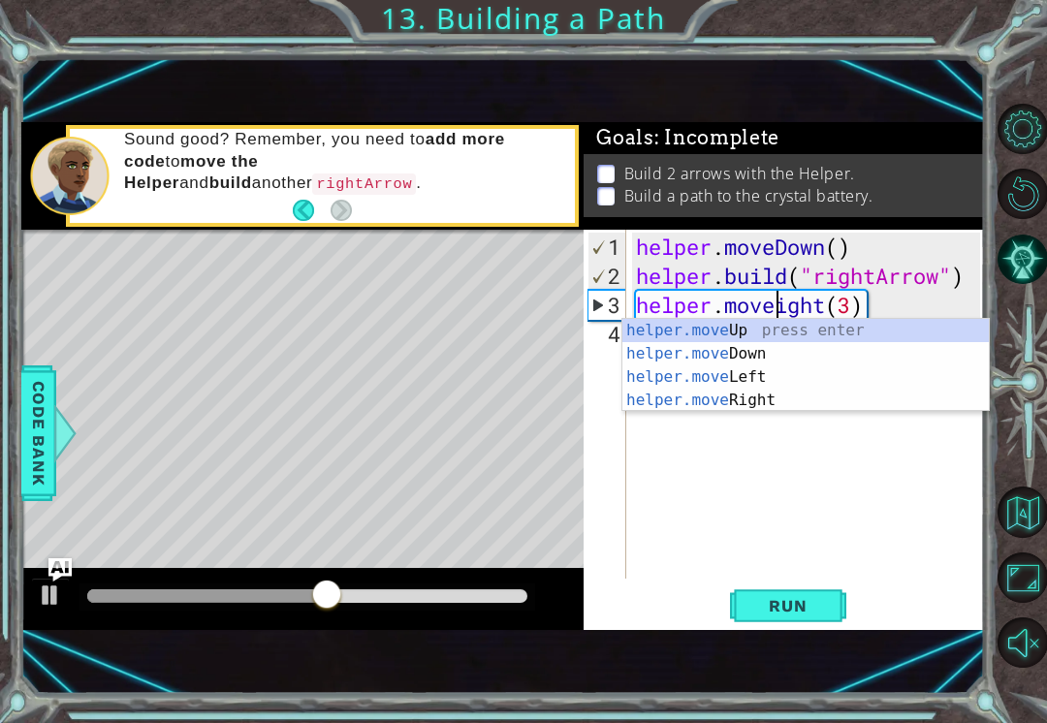
scroll to position [0, 7]
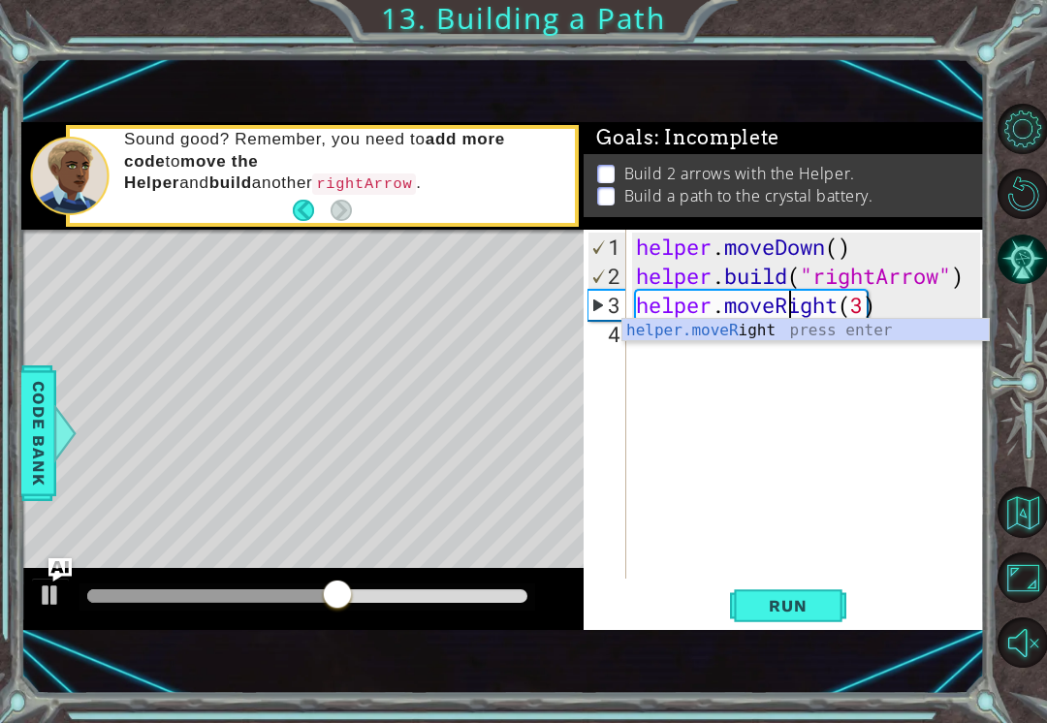
type textarea "helper.moveRight(3)"
click at [815, 617] on button "Run" at bounding box center [788, 606] width 116 height 40
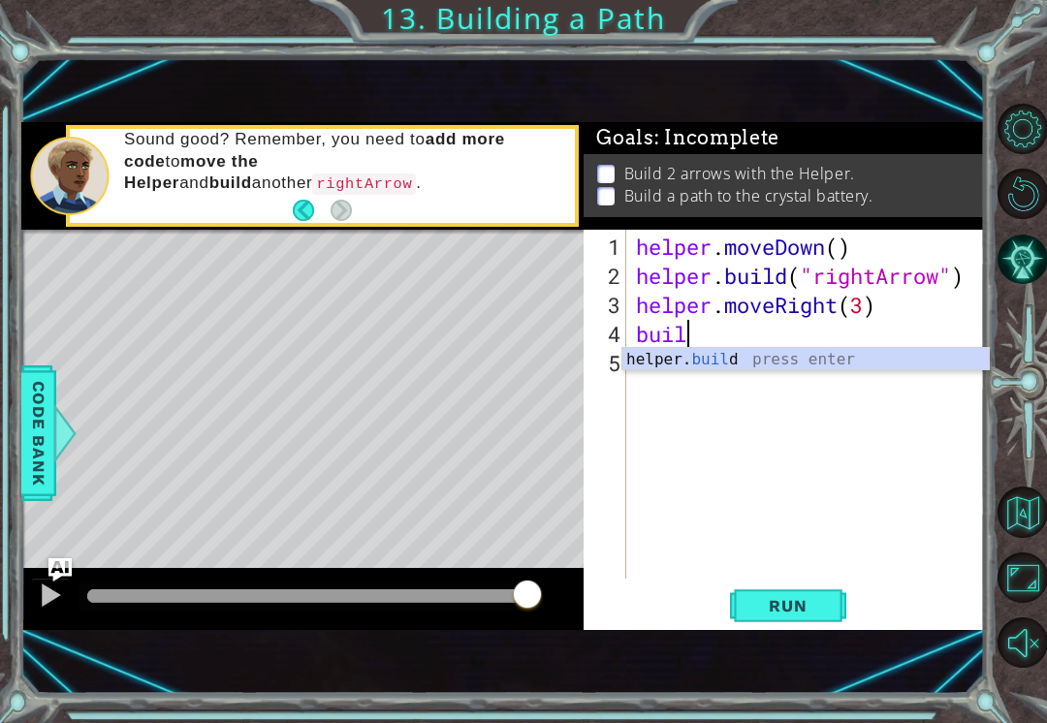
scroll to position [0, 2]
type textarea "[DOMAIN_NAME]("rightArrow")"
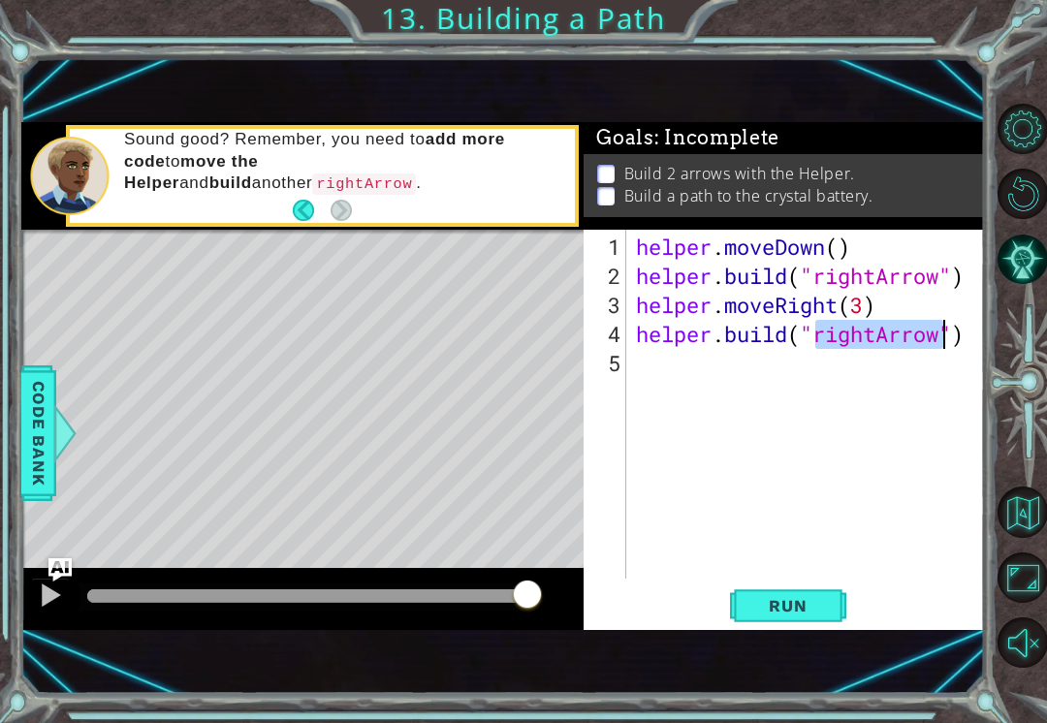
click at [758, 619] on button "Run" at bounding box center [788, 606] width 116 height 40
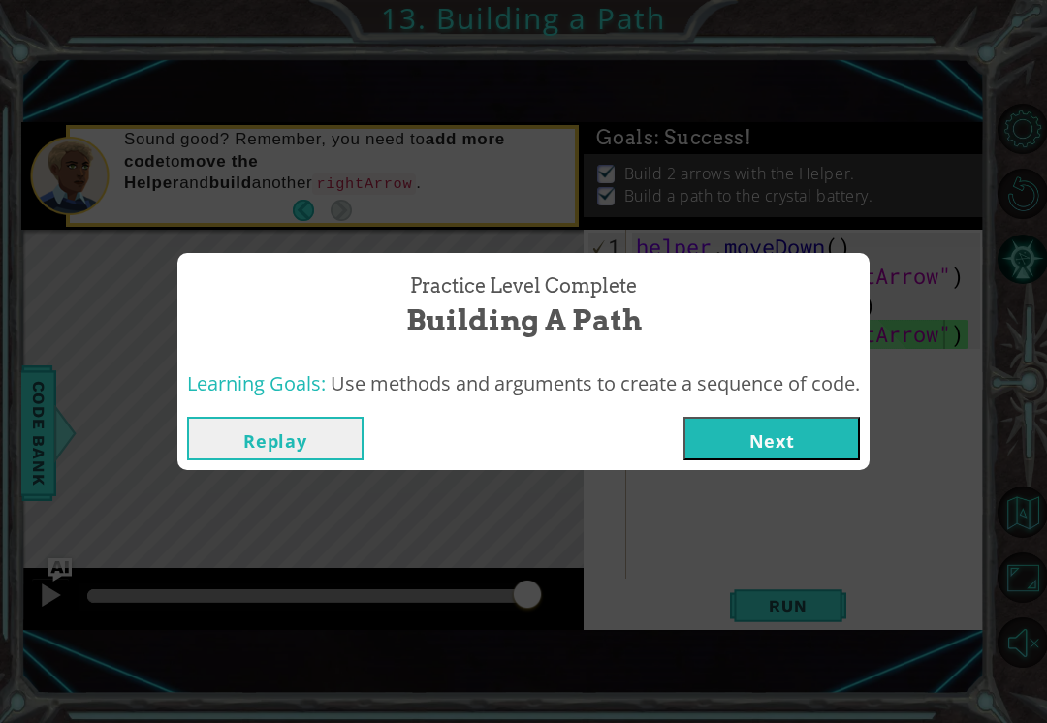
click at [833, 420] on button "Next" at bounding box center [771, 439] width 176 height 44
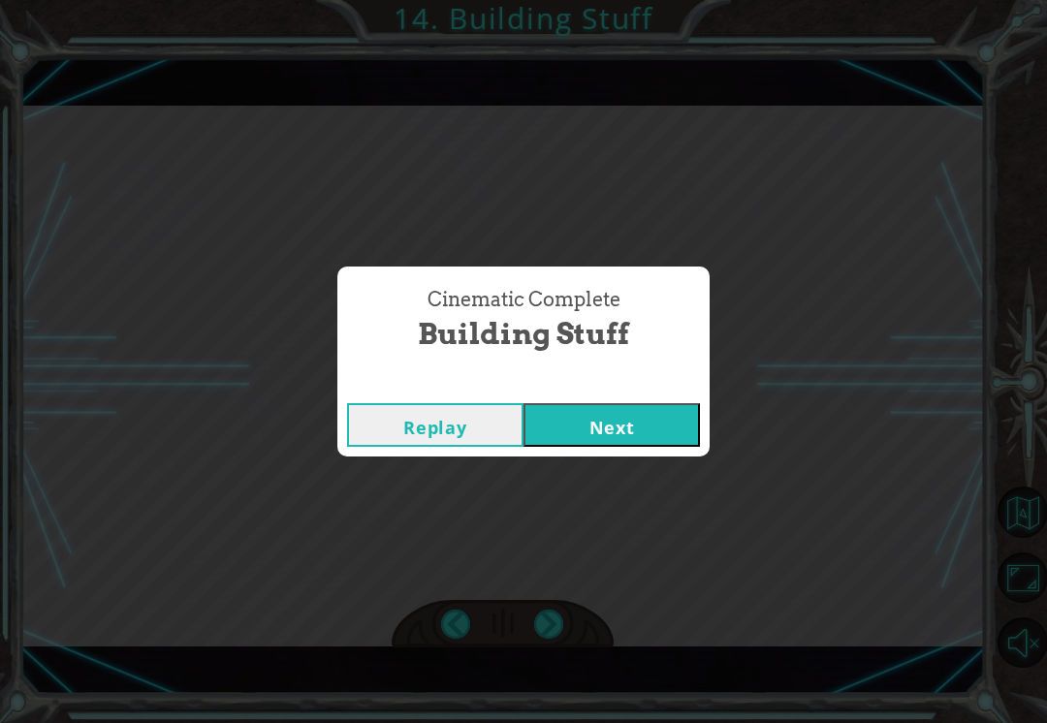
click at [585, 421] on button "Next" at bounding box center [611, 425] width 176 height 44
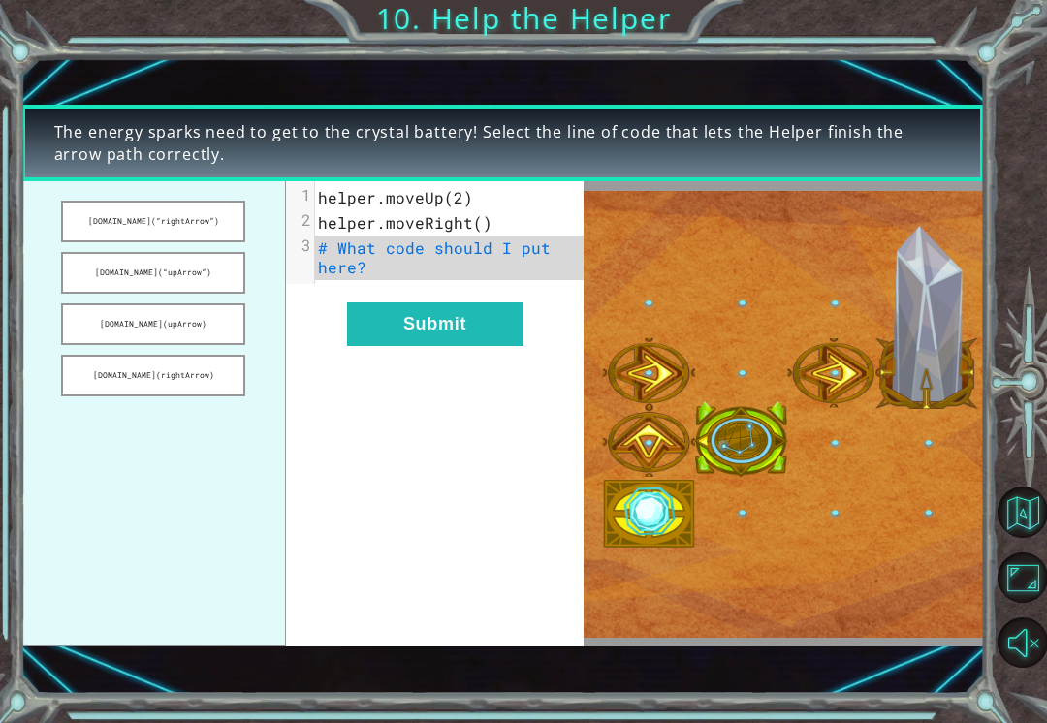
click at [448, 322] on button "Submit" at bounding box center [435, 324] width 176 height 44
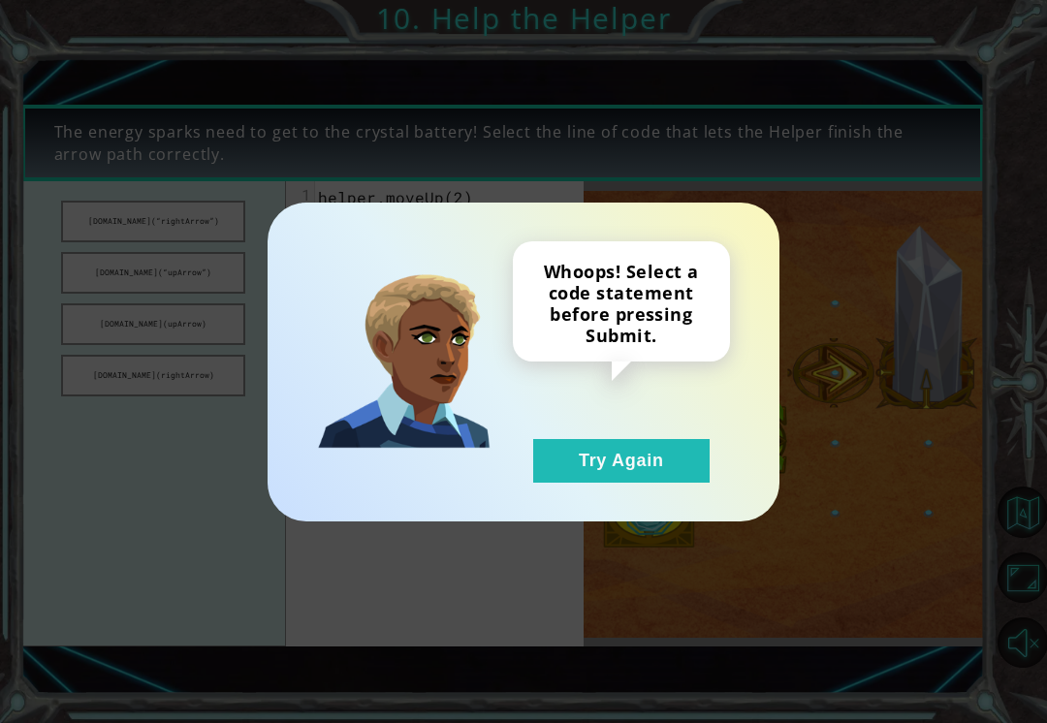
click at [607, 458] on button "Try Again" at bounding box center [621, 461] width 176 height 44
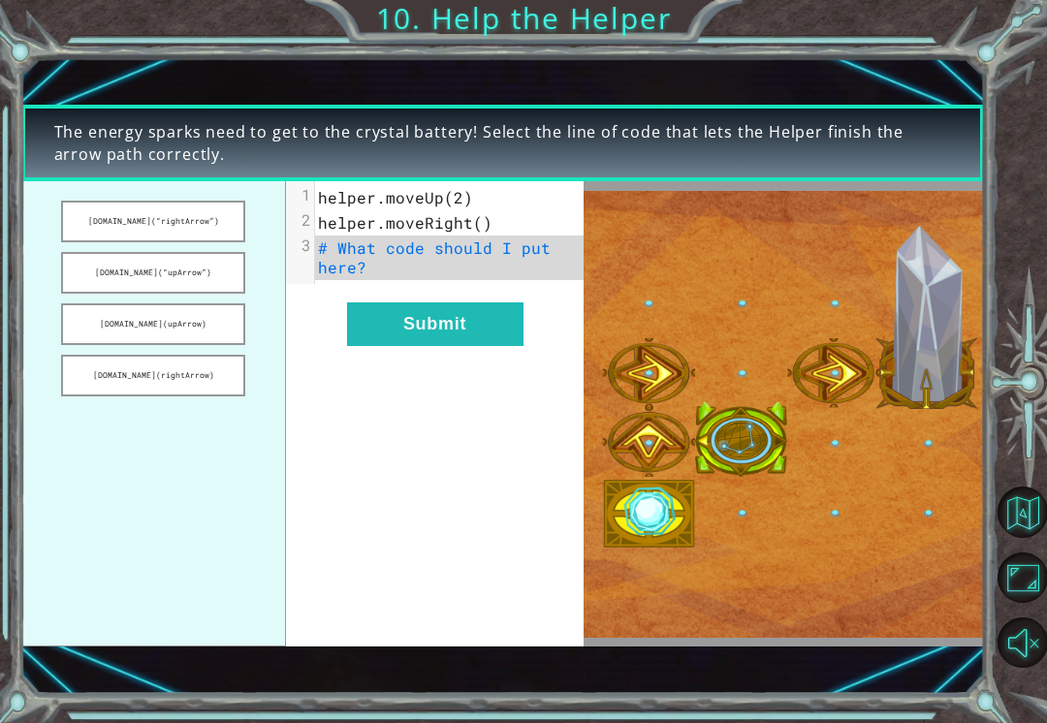
click at [319, 284] on div "xxxxxxxxxx 3 1 helper.moveUp(2) 2 helper.moveRight() 3 # What code should I put…" at bounding box center [449, 232] width 268 height 103
click at [191, 292] on button "[DOMAIN_NAME](“upArrow”)" at bounding box center [153, 273] width 184 height 42
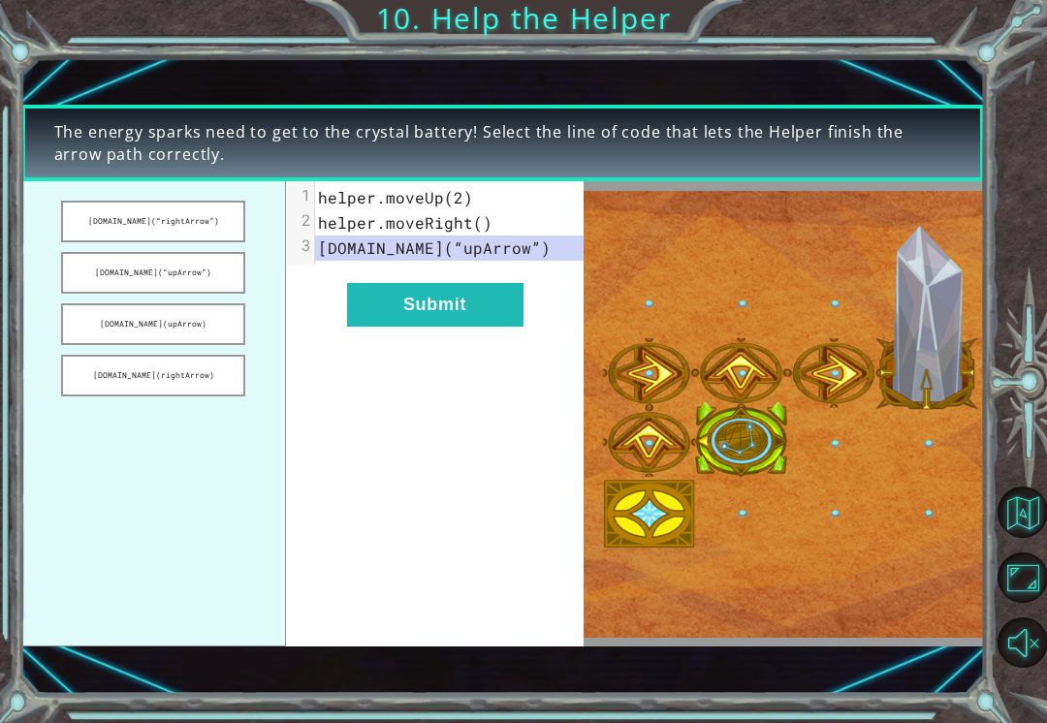
click at [419, 307] on button "Submit" at bounding box center [435, 305] width 176 height 44
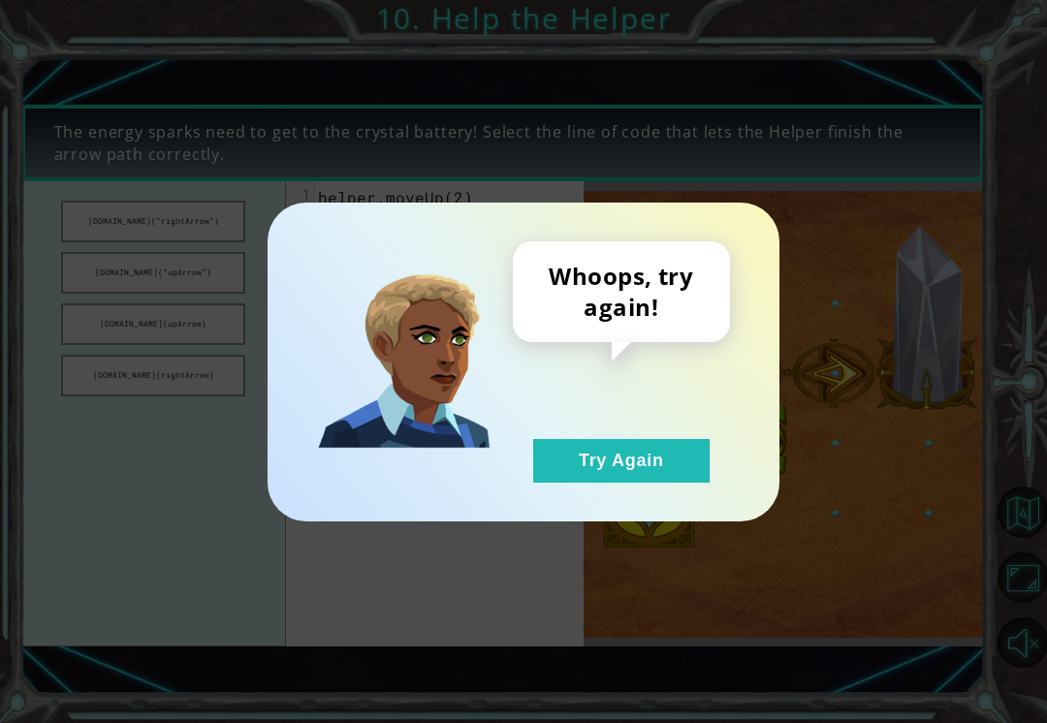
click at [635, 454] on button "Try Again" at bounding box center [621, 461] width 176 height 44
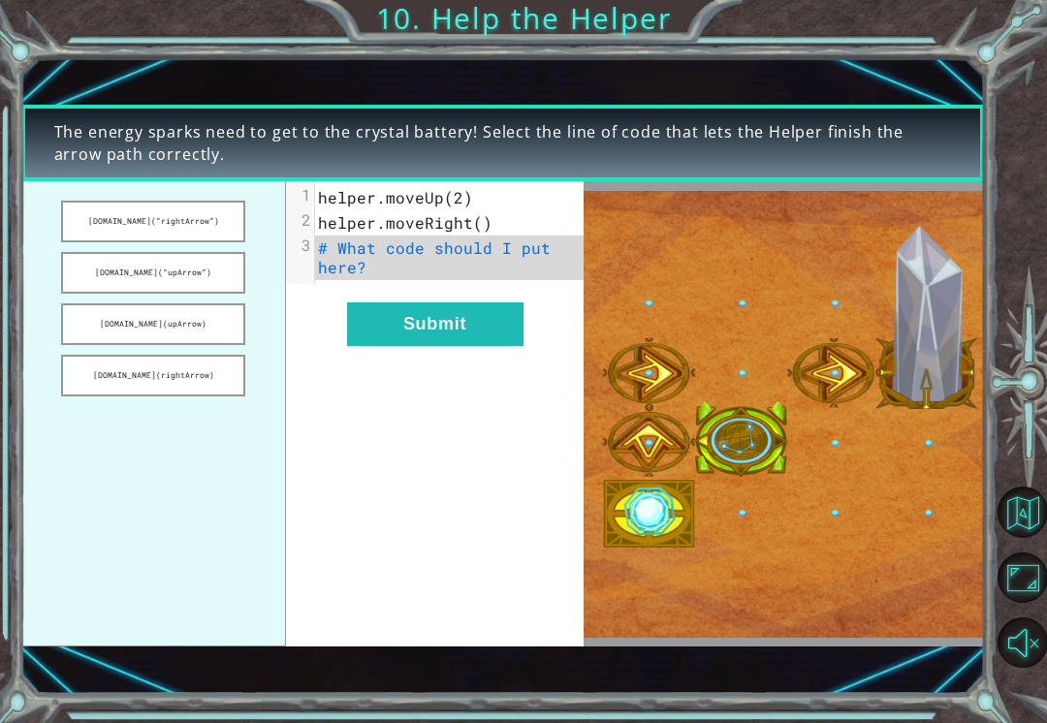
click at [95, 216] on button "[DOMAIN_NAME](“rightArrow”)" at bounding box center [153, 222] width 184 height 42
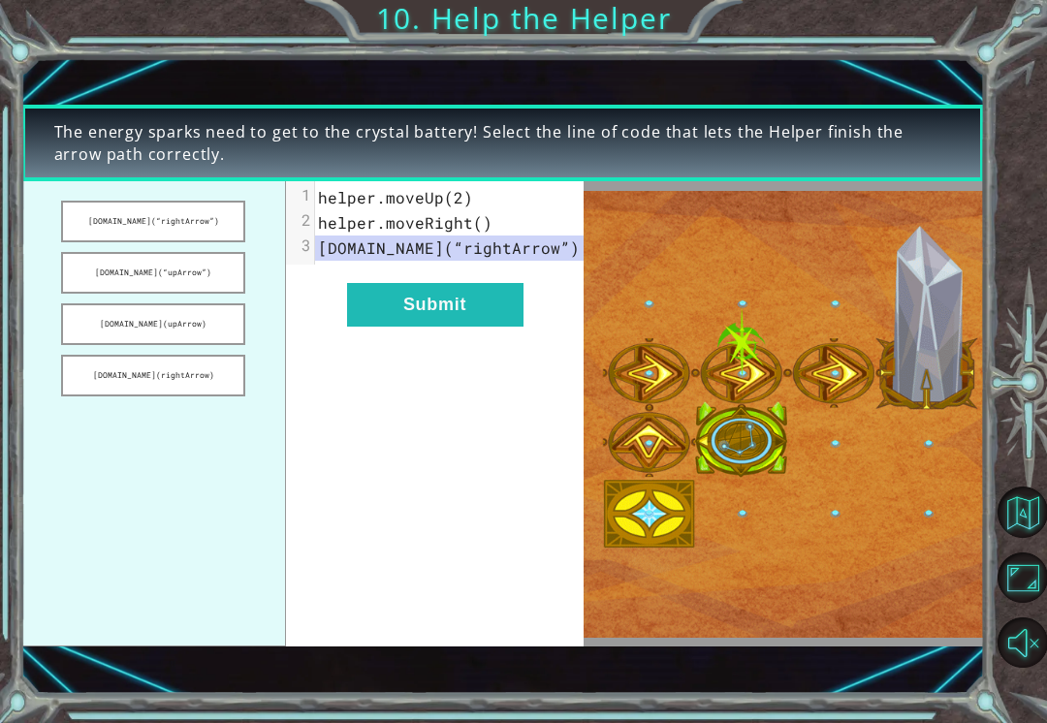
click at [469, 297] on button "Submit" at bounding box center [435, 305] width 176 height 44
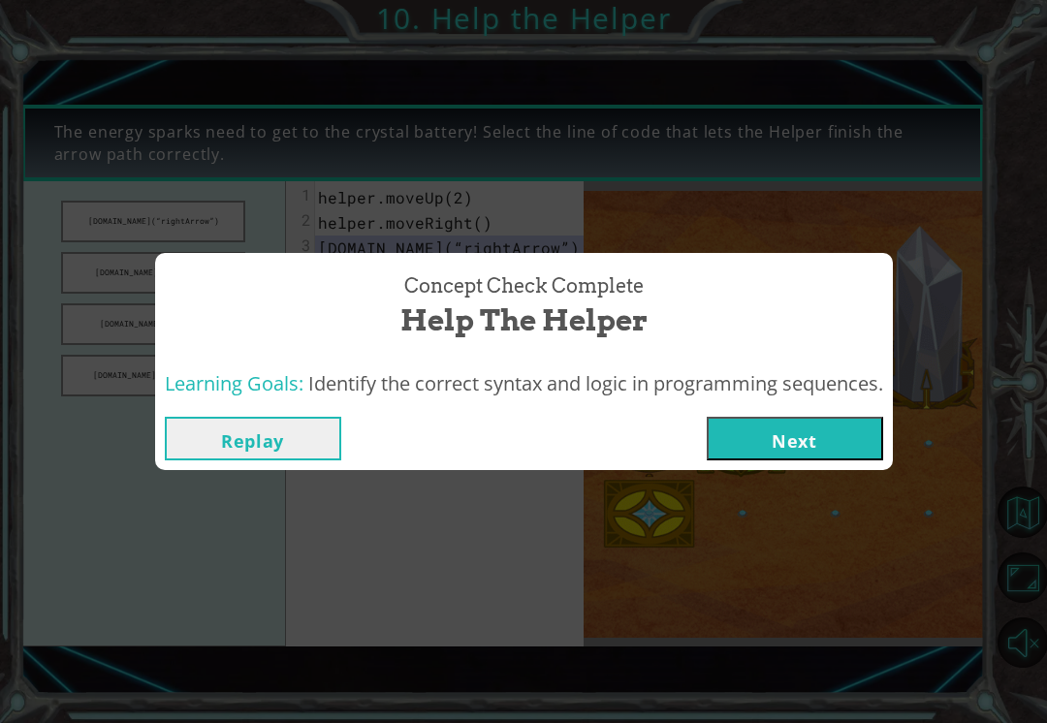
click at [830, 458] on button "Next" at bounding box center [795, 439] width 176 height 44
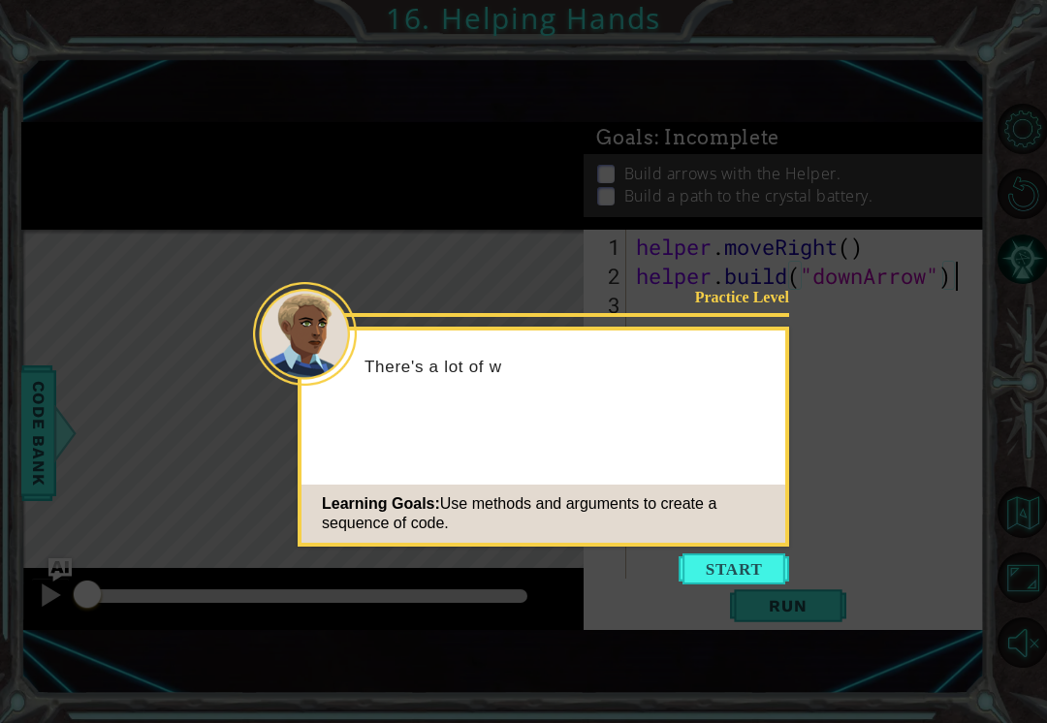
click at [742, 568] on button "Start" at bounding box center [733, 568] width 110 height 31
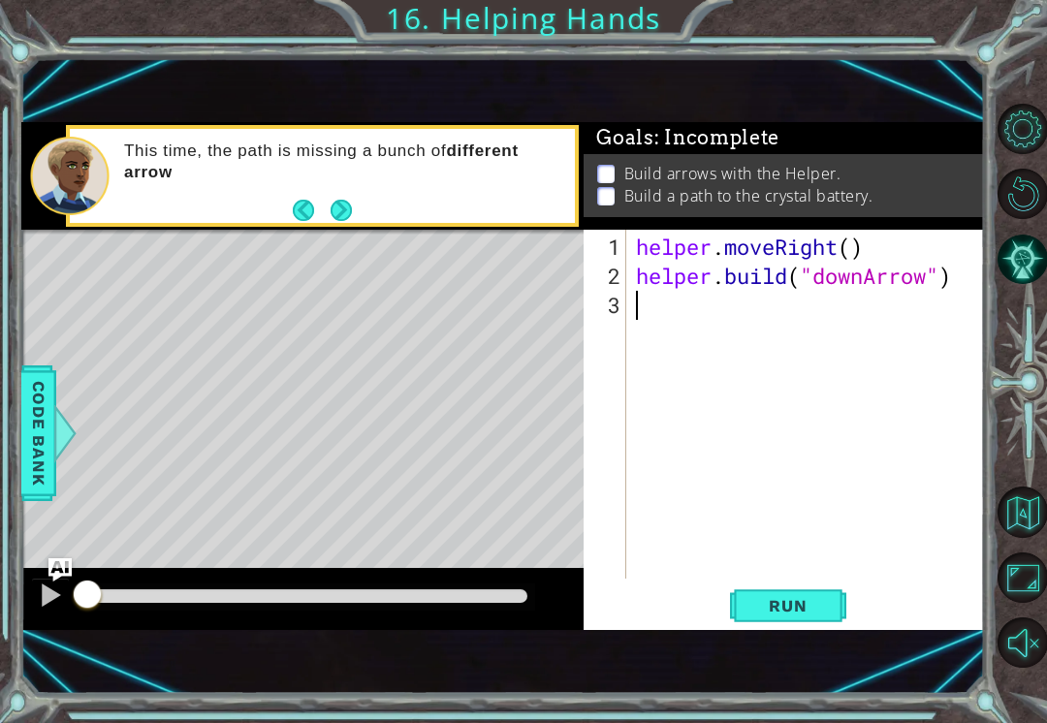
click at [346, 216] on button "Next" at bounding box center [340, 210] width 21 height 21
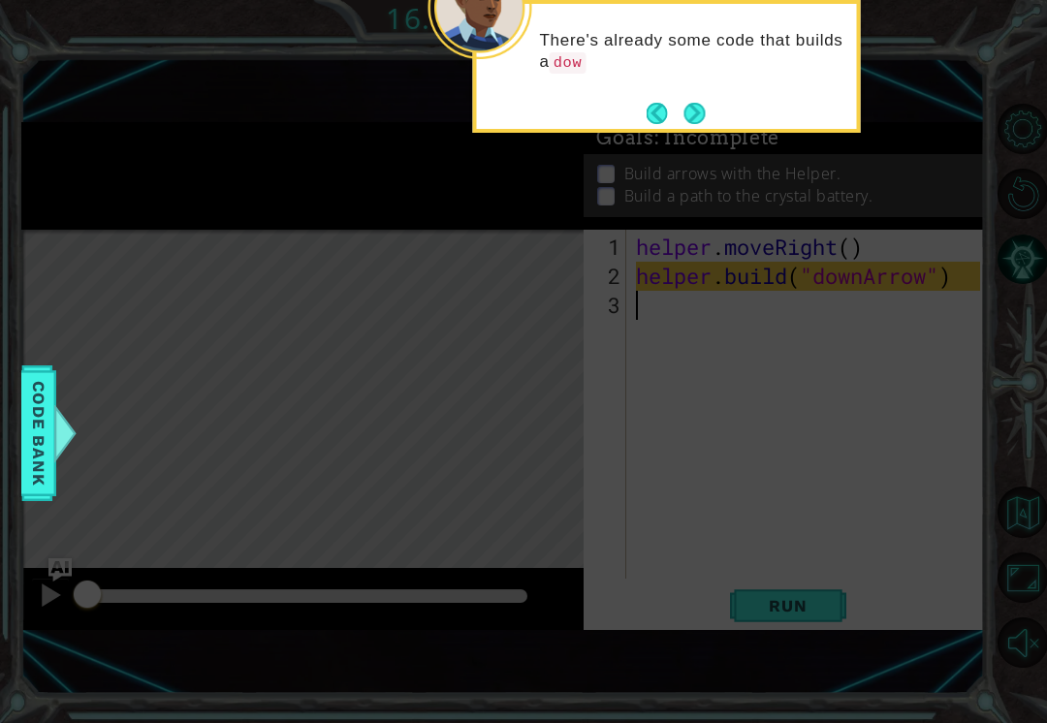
click at [692, 118] on button "Next" at bounding box center [693, 113] width 21 height 21
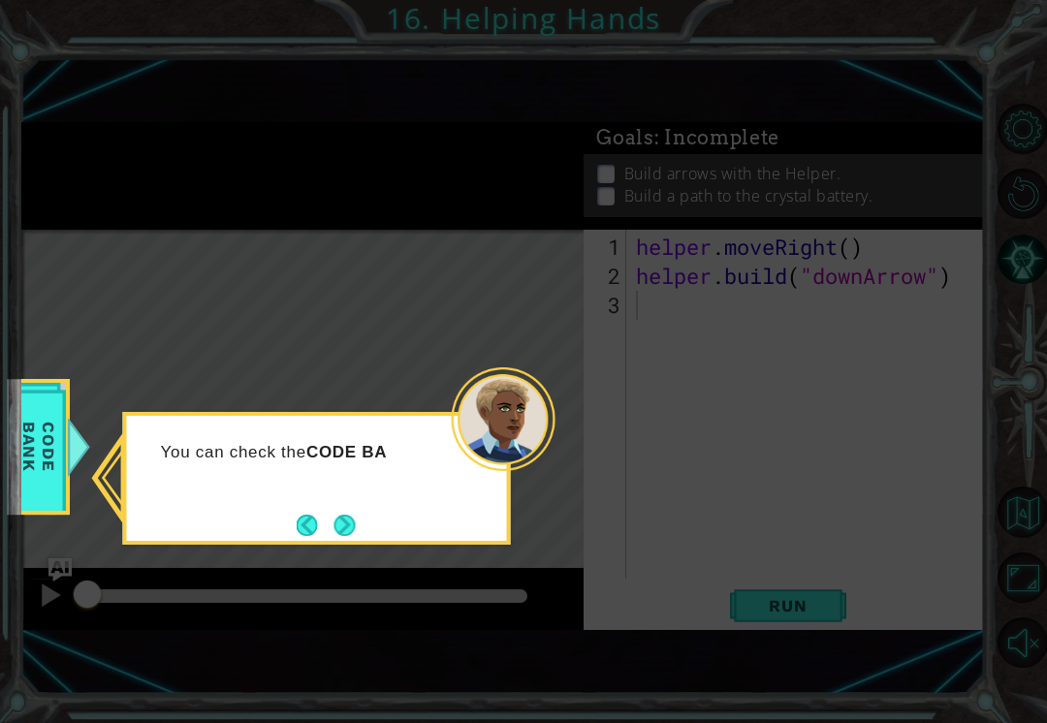
click at [333, 536] on button "Next" at bounding box center [343, 525] width 21 height 21
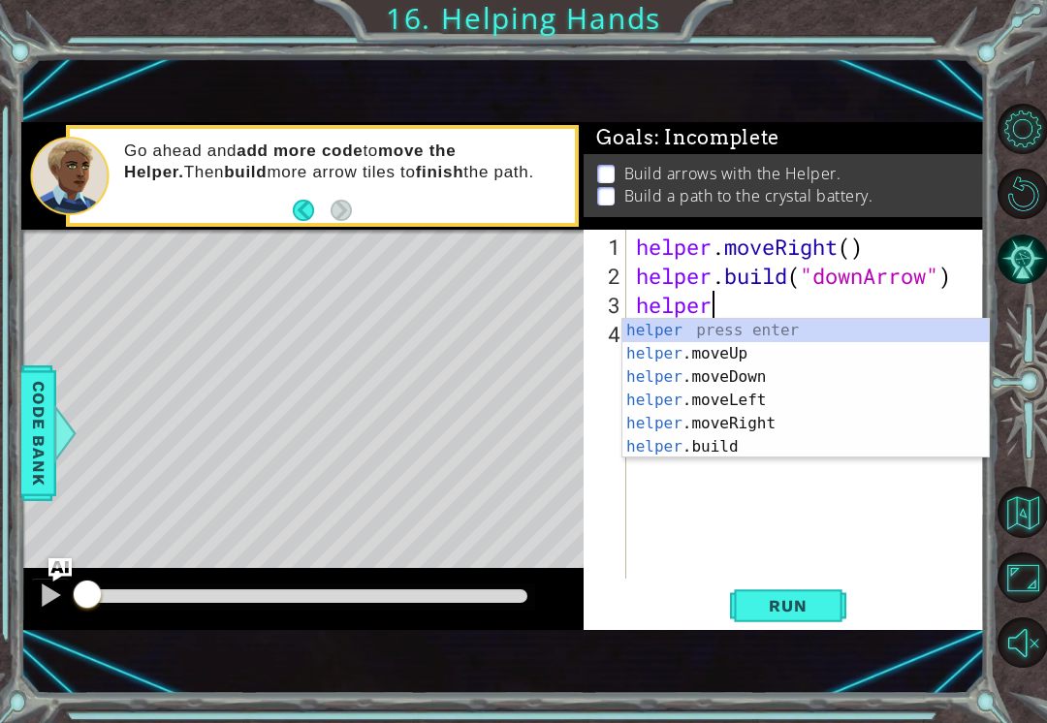
scroll to position [0, 3]
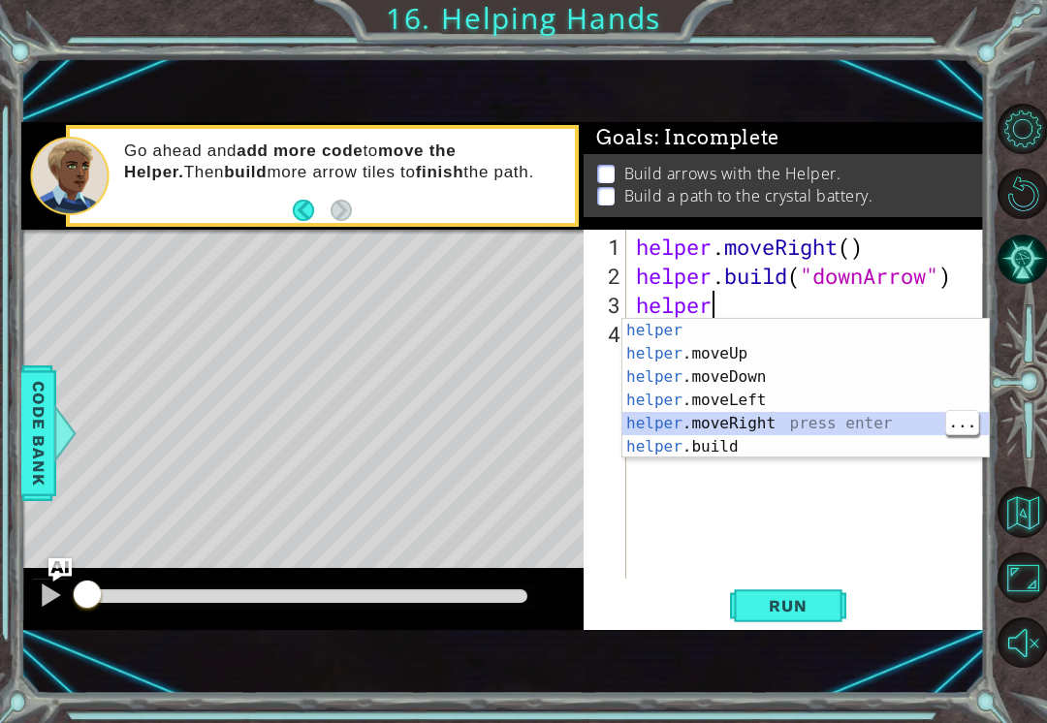
type textarea "helper.moveRight(1)"
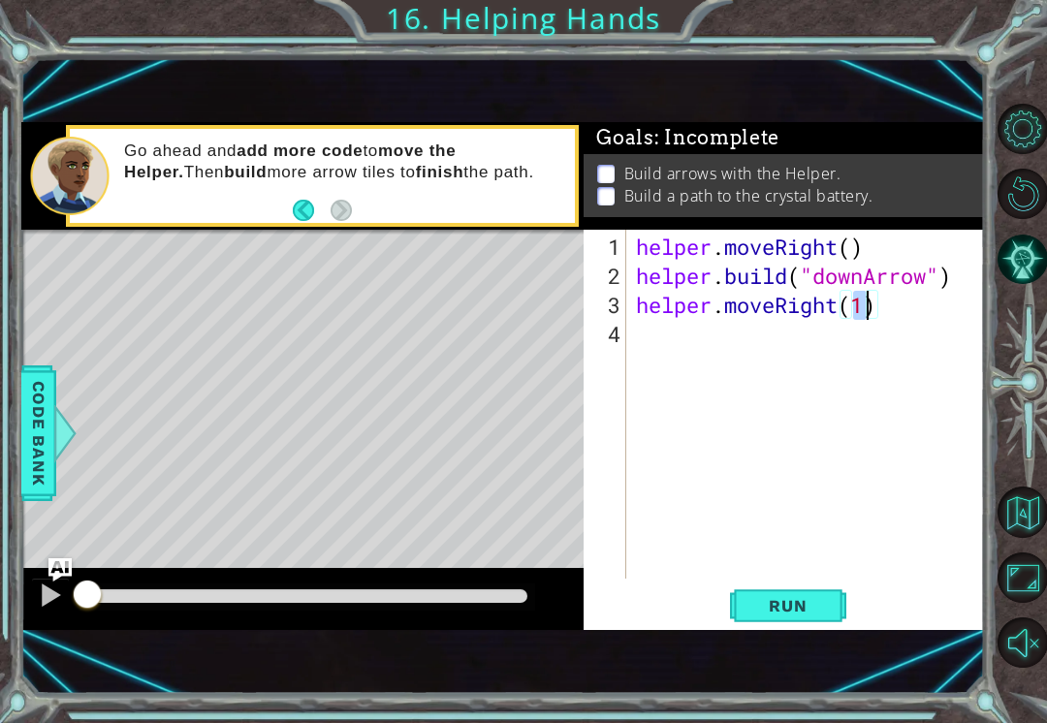
scroll to position [0, 0]
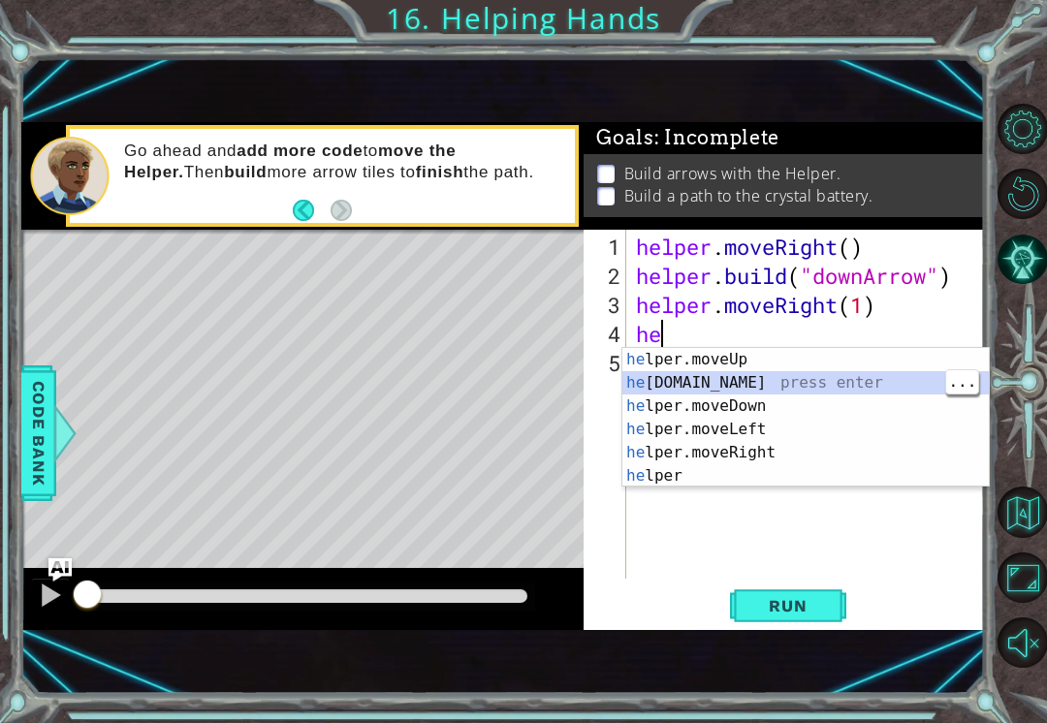
type textarea "[DOMAIN_NAME]("rightArrow")"
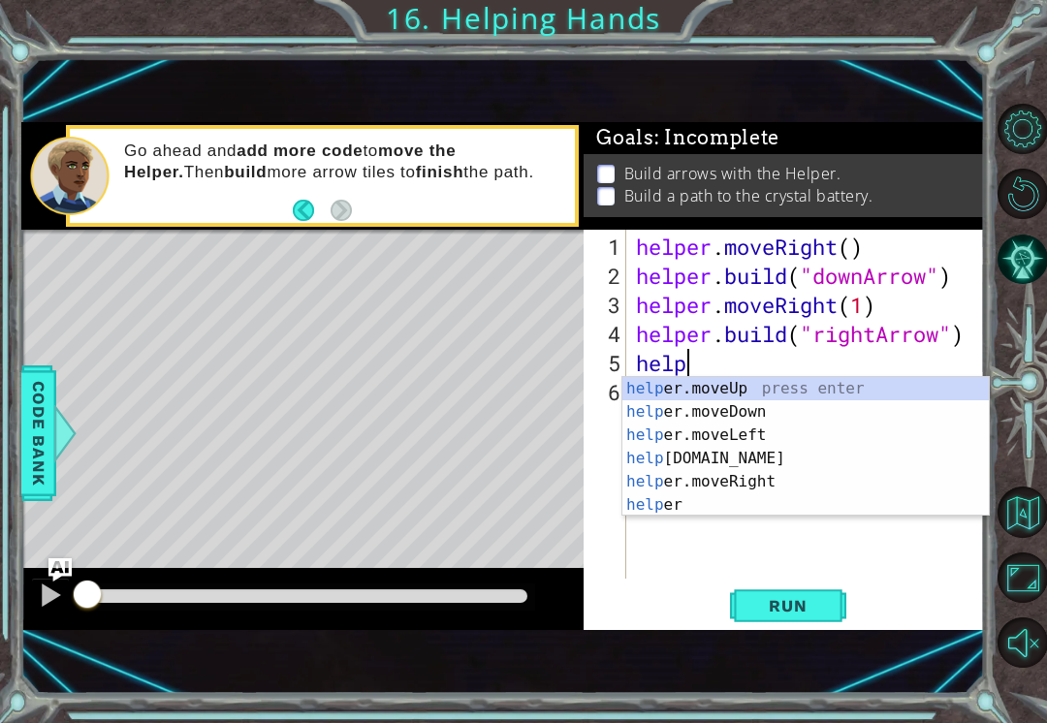
scroll to position [0, 3]
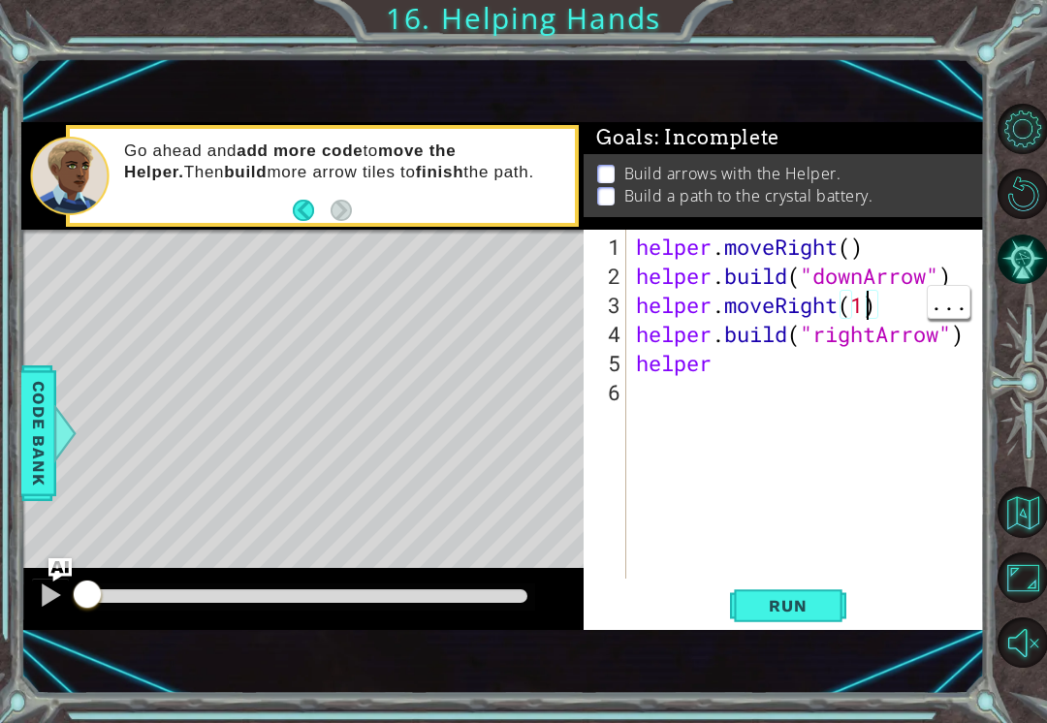
click at [724, 362] on div "helper . moveRight ( ) helper . build ( "downArrow" ) helper . moveRight ( 1 ) …" at bounding box center [811, 436] width 358 height 407
type textarea "helper.moveRight()"
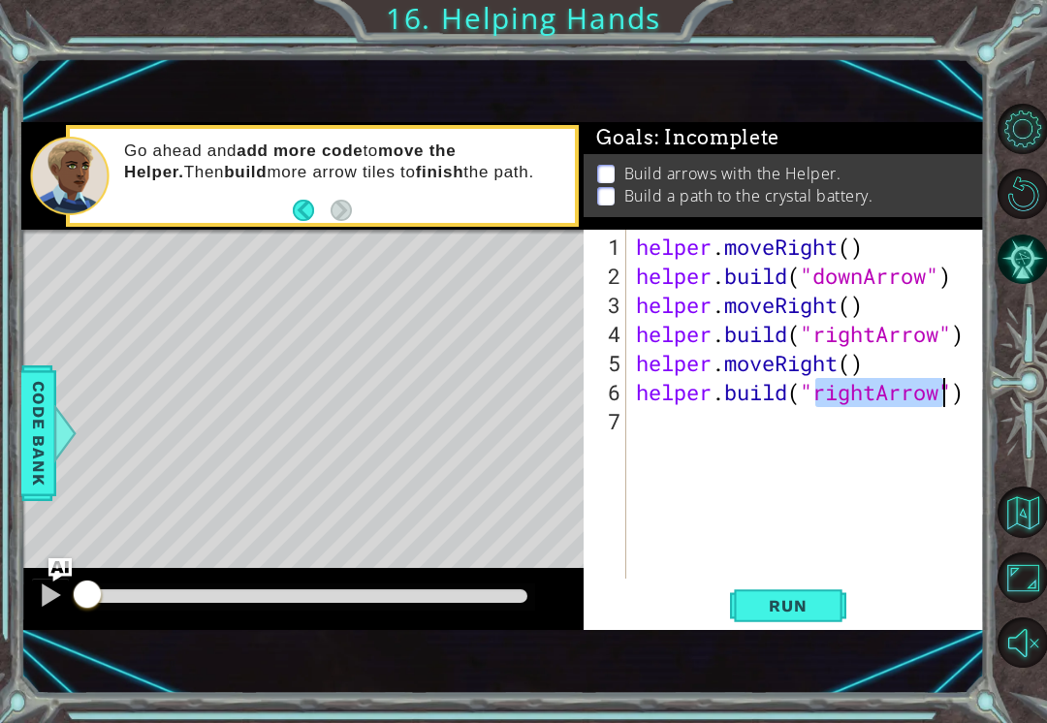
click at [814, 608] on span "Run" at bounding box center [787, 605] width 77 height 19
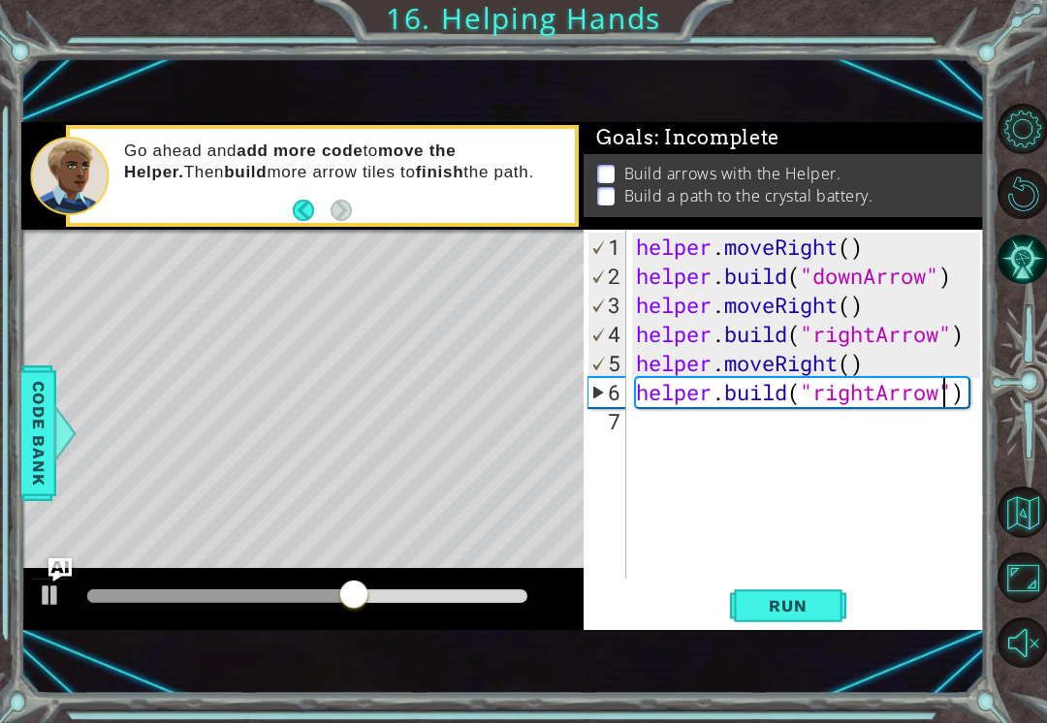
click at [626, 358] on div "1 2 3 4 5 6 7" at bounding box center [606, 404] width 39 height 349
type textarea "helper.moveRight()"
click at [873, 349] on div "helper . moveRight ( ) helper . build ( "downArrow" ) helper . moveRight ( ) he…" at bounding box center [811, 436] width 358 height 407
